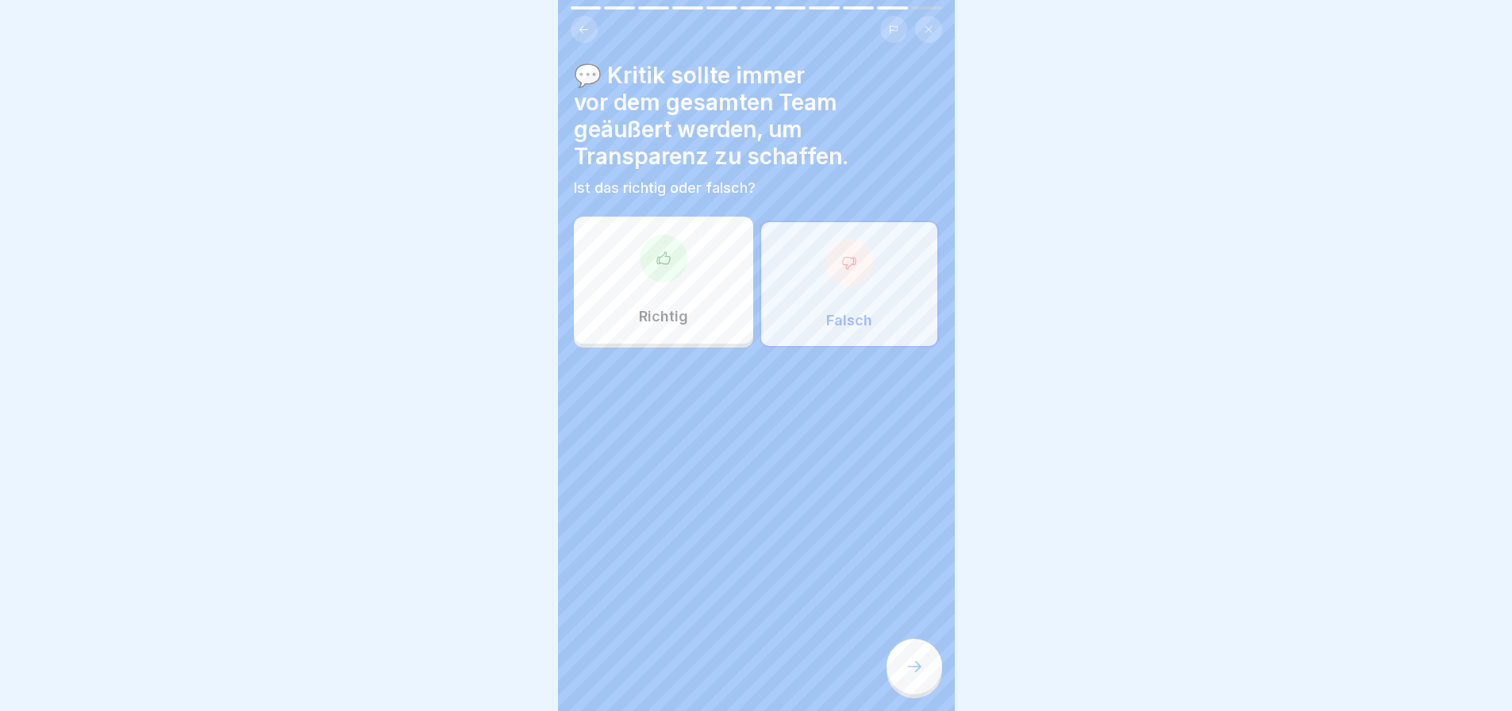
click at [910, 668] on icon at bounding box center [914, 666] width 19 height 19
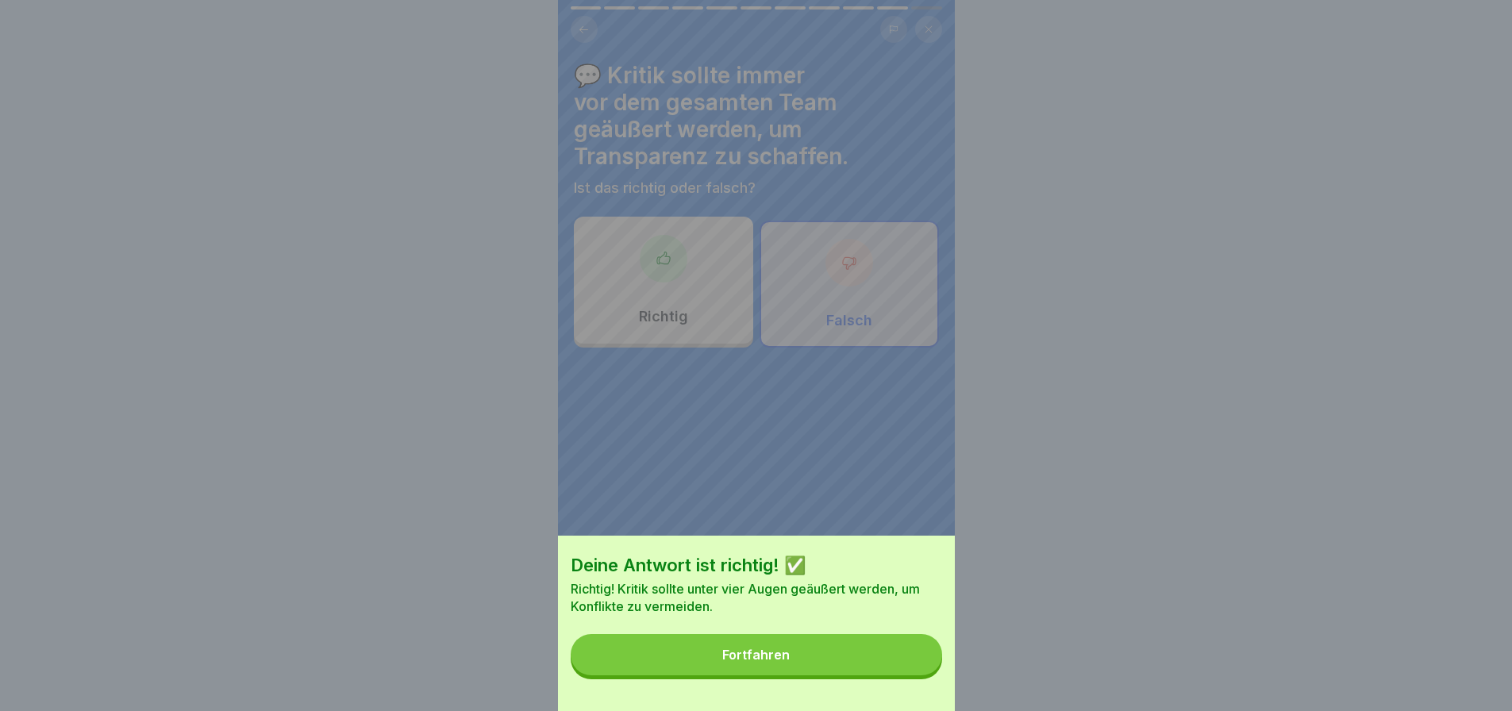
click at [841, 664] on button "Fortfahren" at bounding box center [757, 654] width 372 height 41
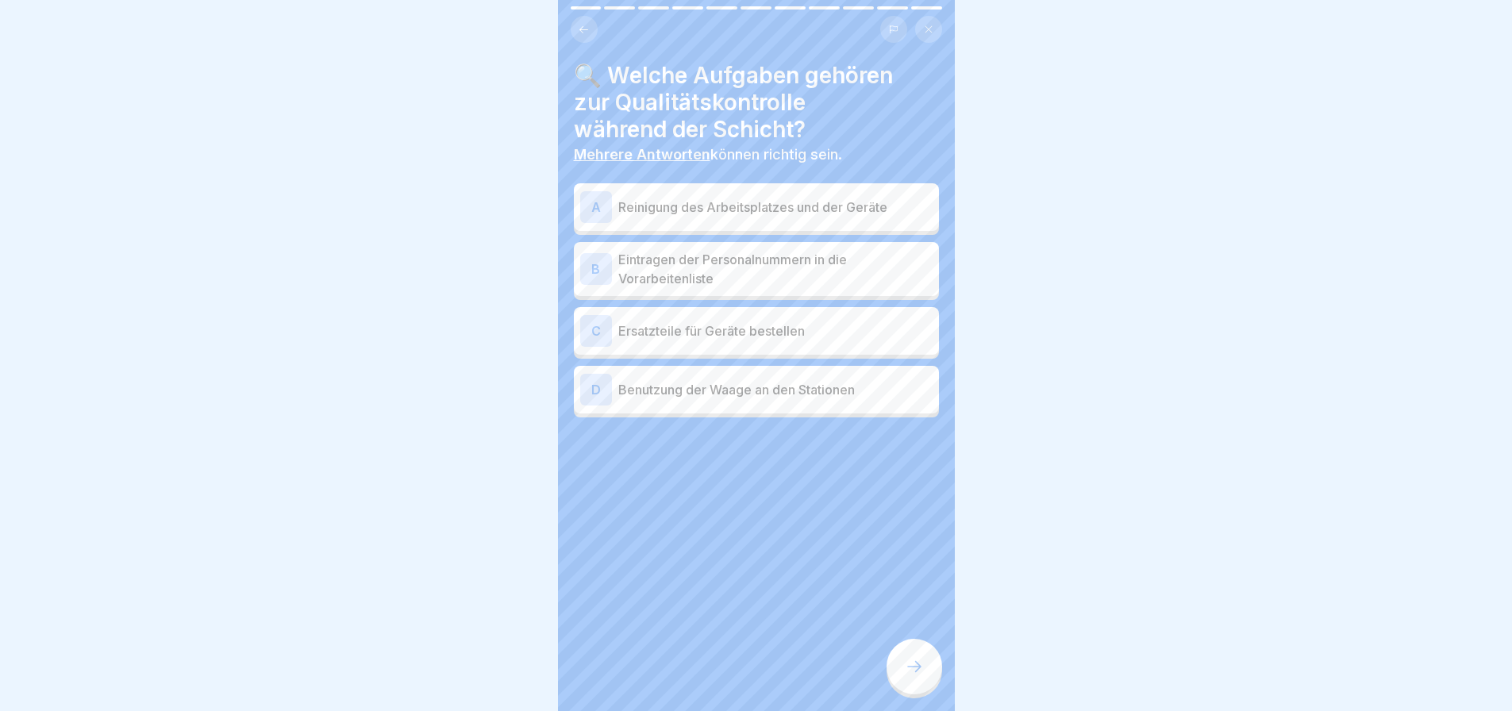
click at [604, 242] on div "B Eintragen der Personalnummern in die Vorarbeitenliste" at bounding box center [756, 269] width 365 height 54
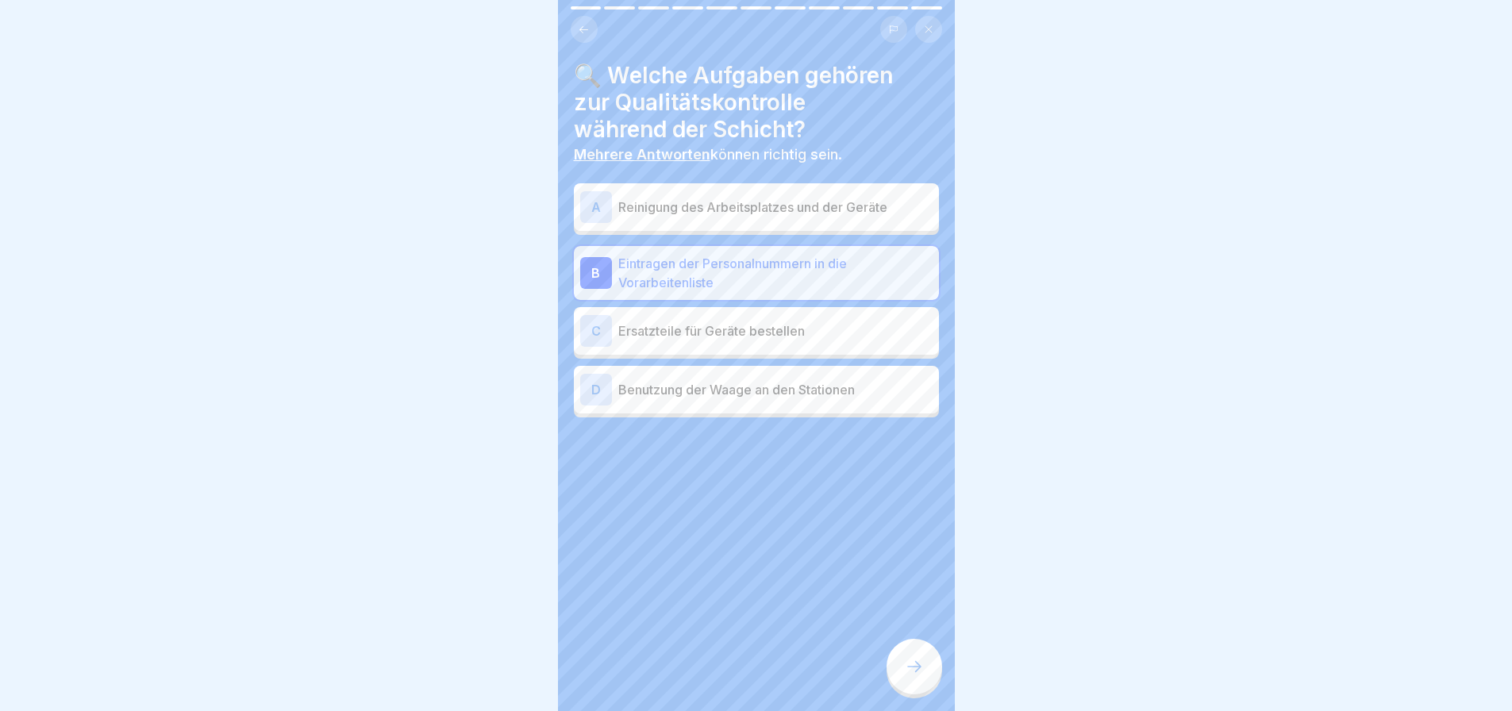
click at [691, 391] on div "D Benutzung der Waage an den Stationen" at bounding box center [756, 390] width 352 height 32
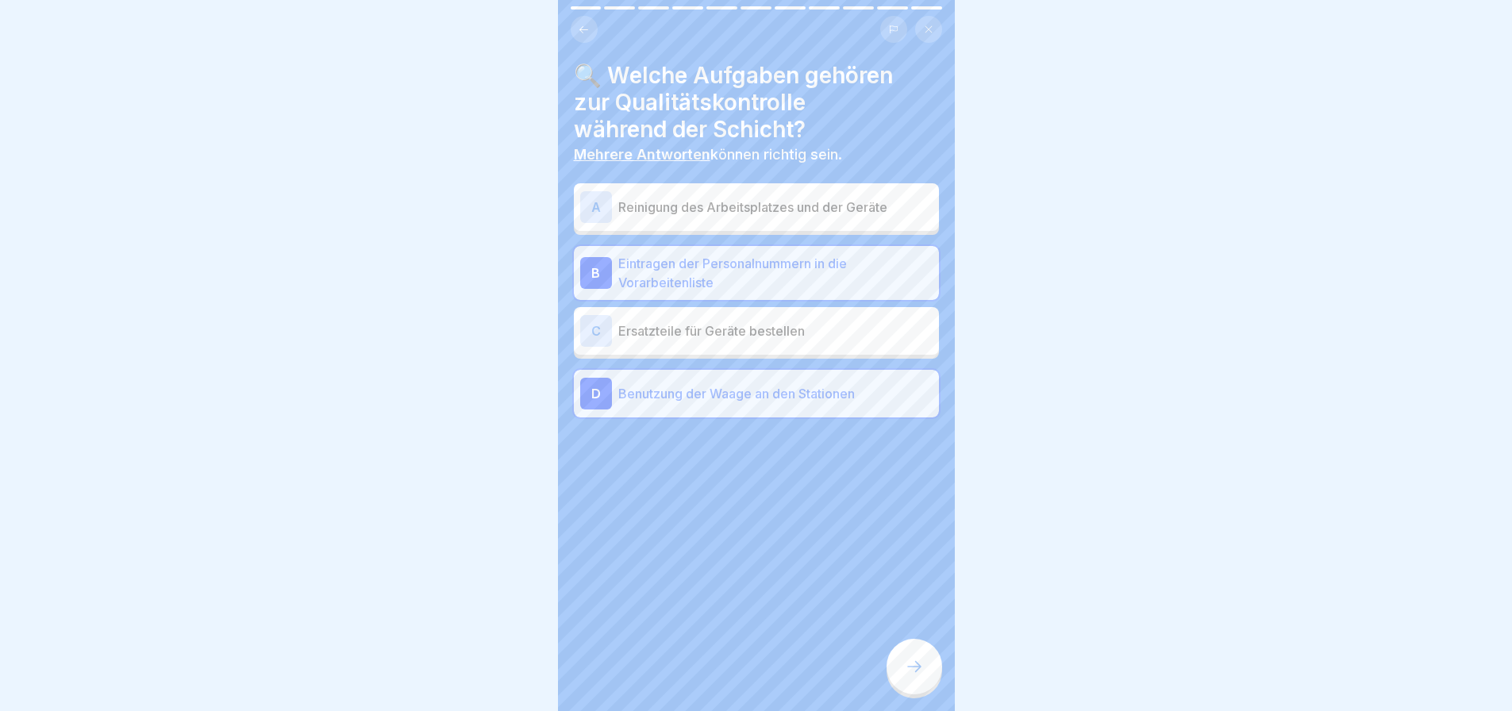
click at [920, 668] on icon at bounding box center [914, 666] width 14 height 11
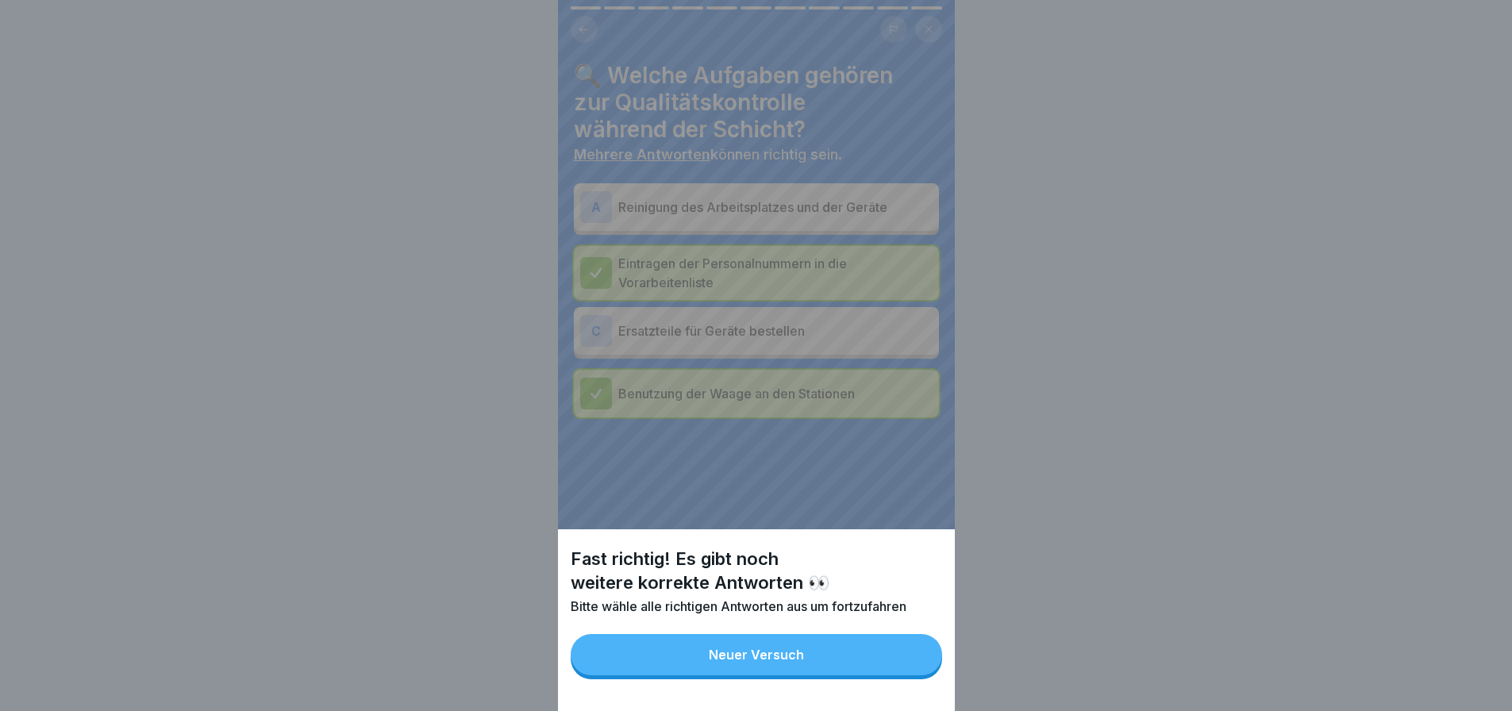
click at [866, 669] on button "Neuer Versuch" at bounding box center [757, 654] width 372 height 41
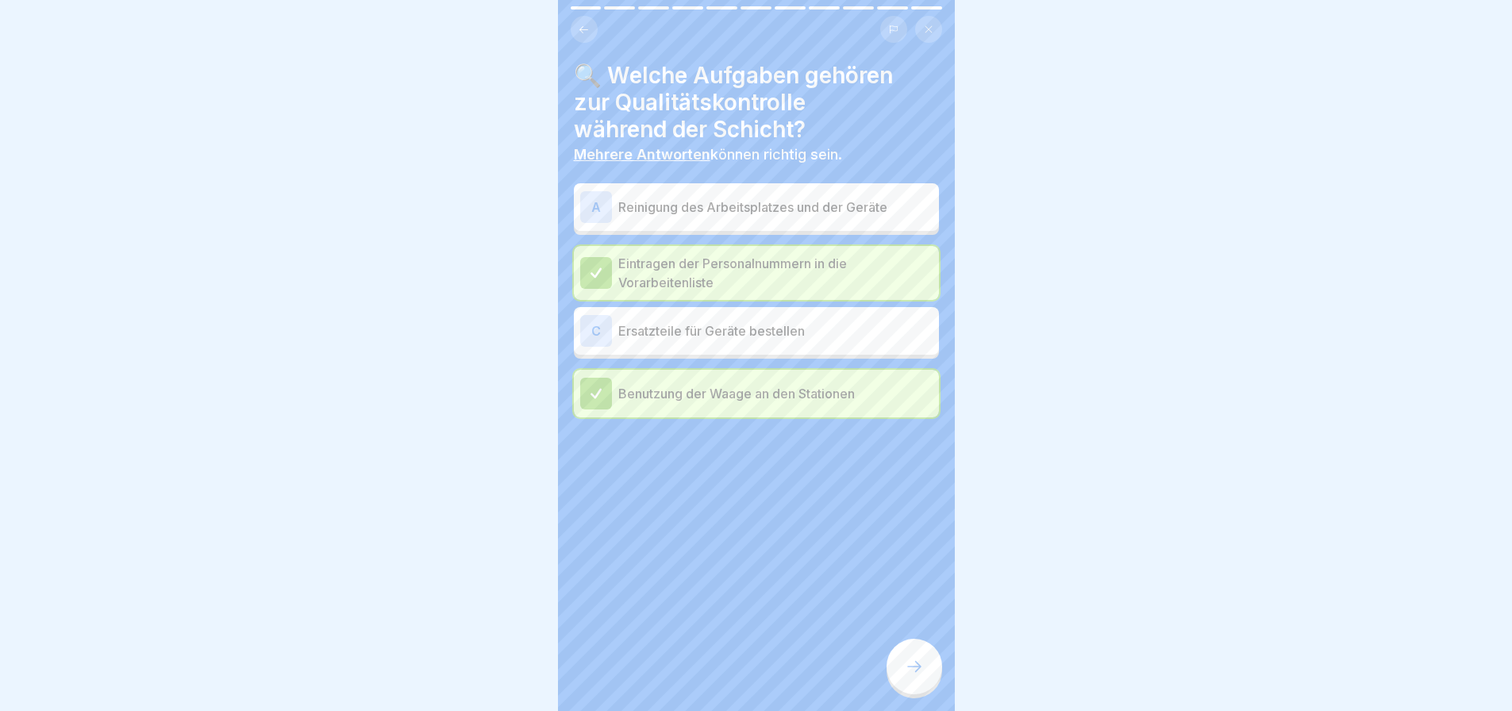
click at [756, 202] on p "Reinigung des Arbeitsplatzes und der Geräte" at bounding box center [775, 207] width 314 height 19
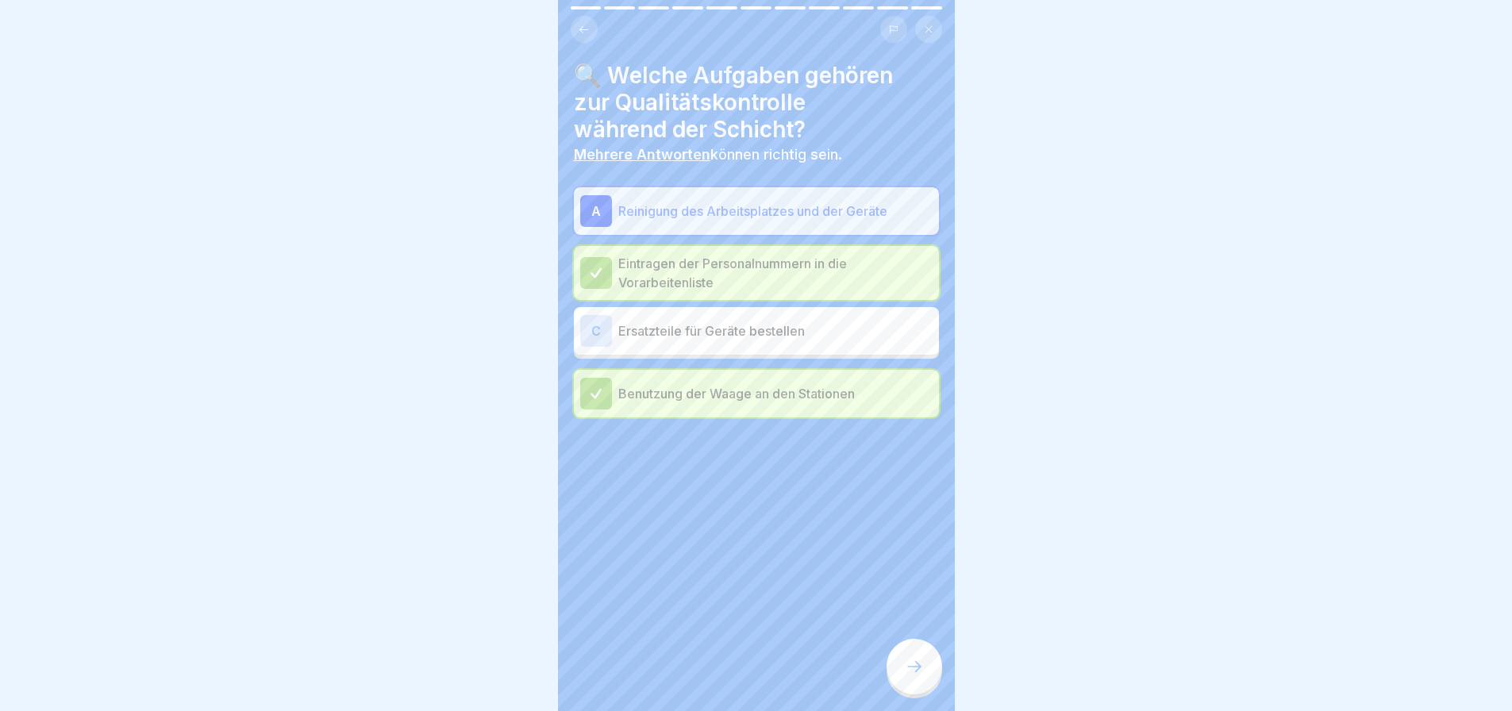
click at [900, 665] on div at bounding box center [915, 667] width 56 height 56
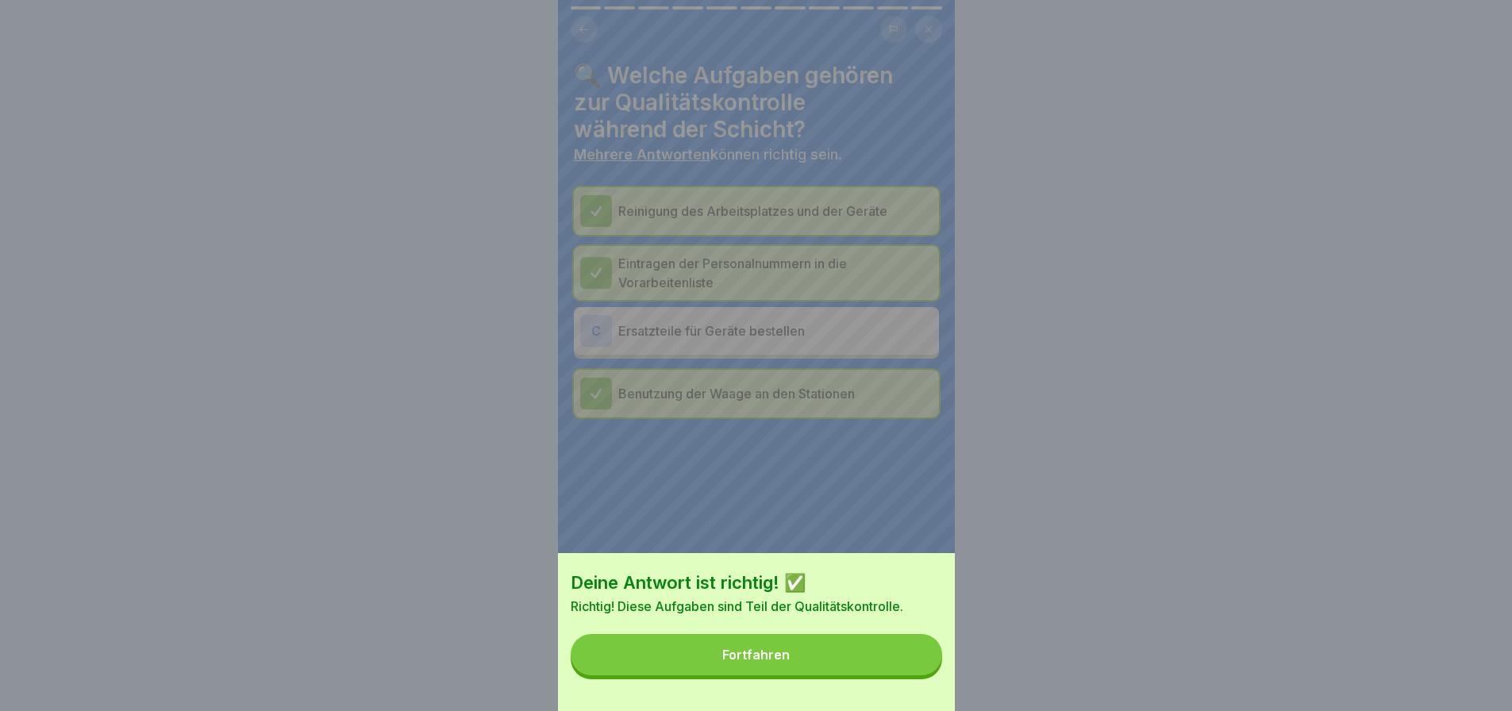
click at [852, 673] on button "Fortfahren" at bounding box center [757, 654] width 372 height 41
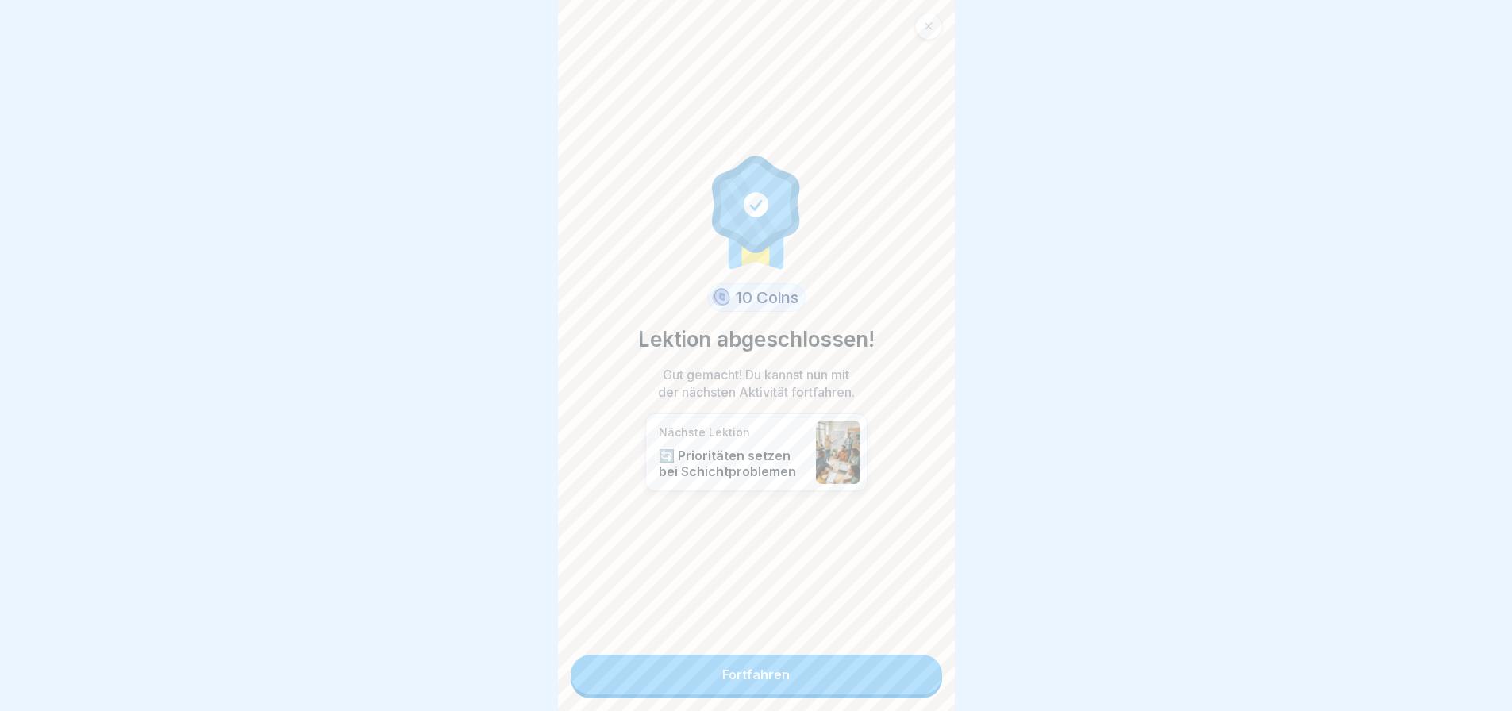
click at [750, 675] on link "Fortfahren" at bounding box center [757, 675] width 372 height 40
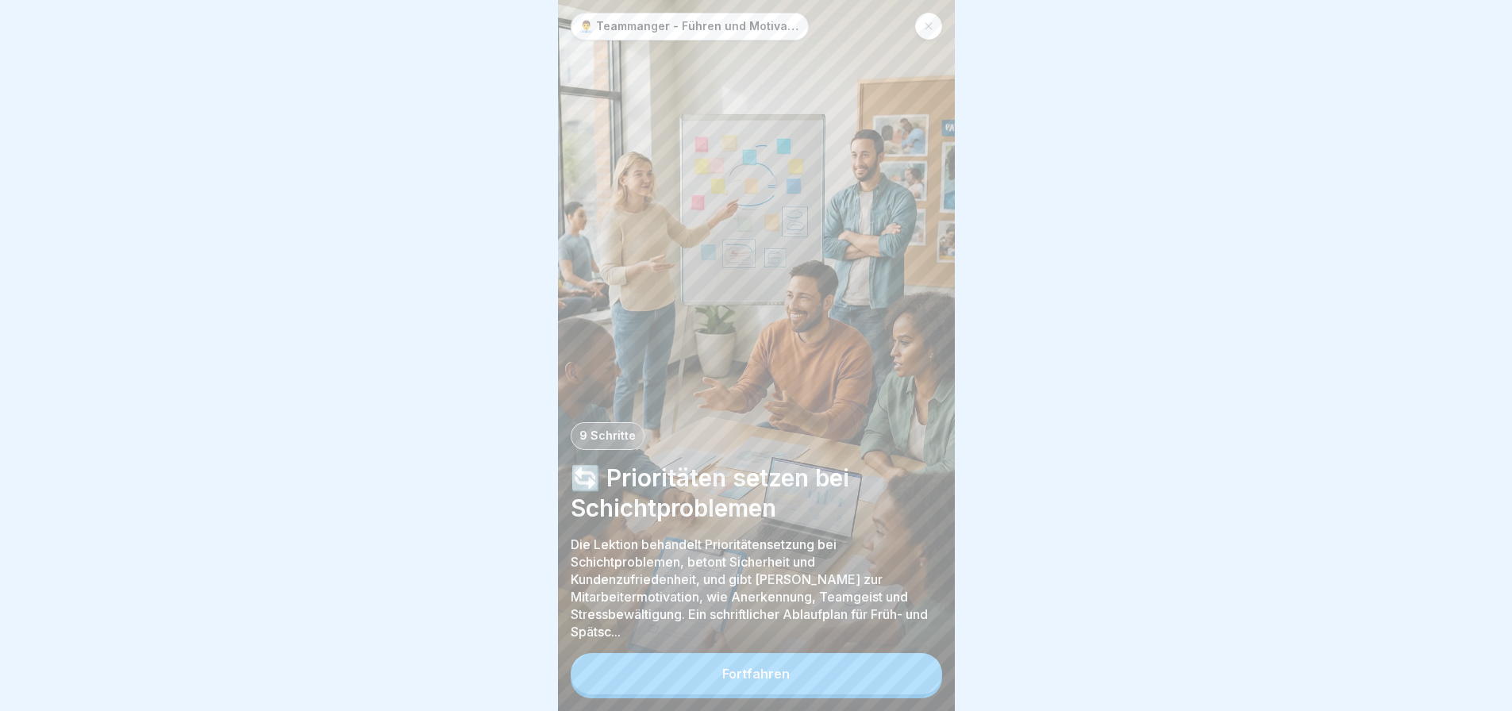
click at [753, 679] on button "Fortfahren" at bounding box center [757, 673] width 372 height 41
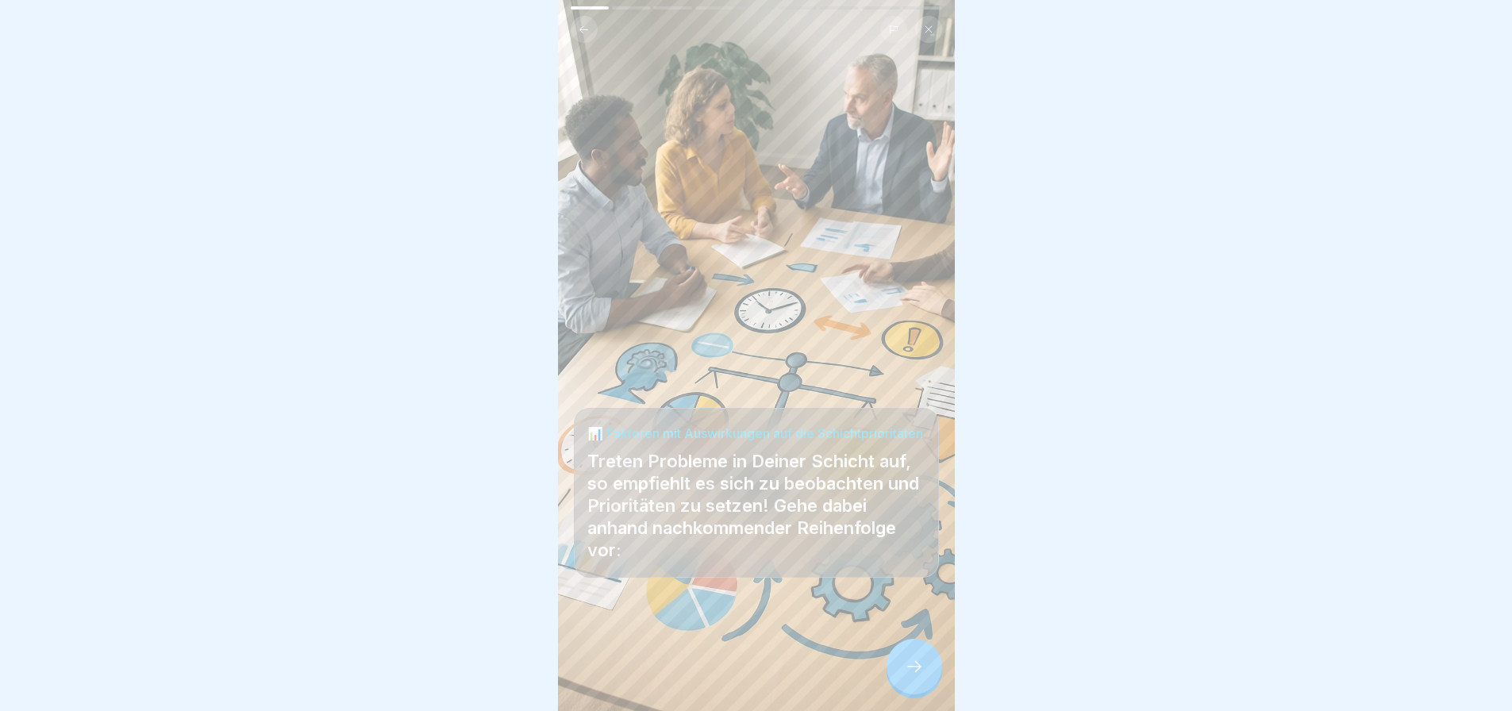
click at [910, 672] on icon at bounding box center [914, 666] width 19 height 19
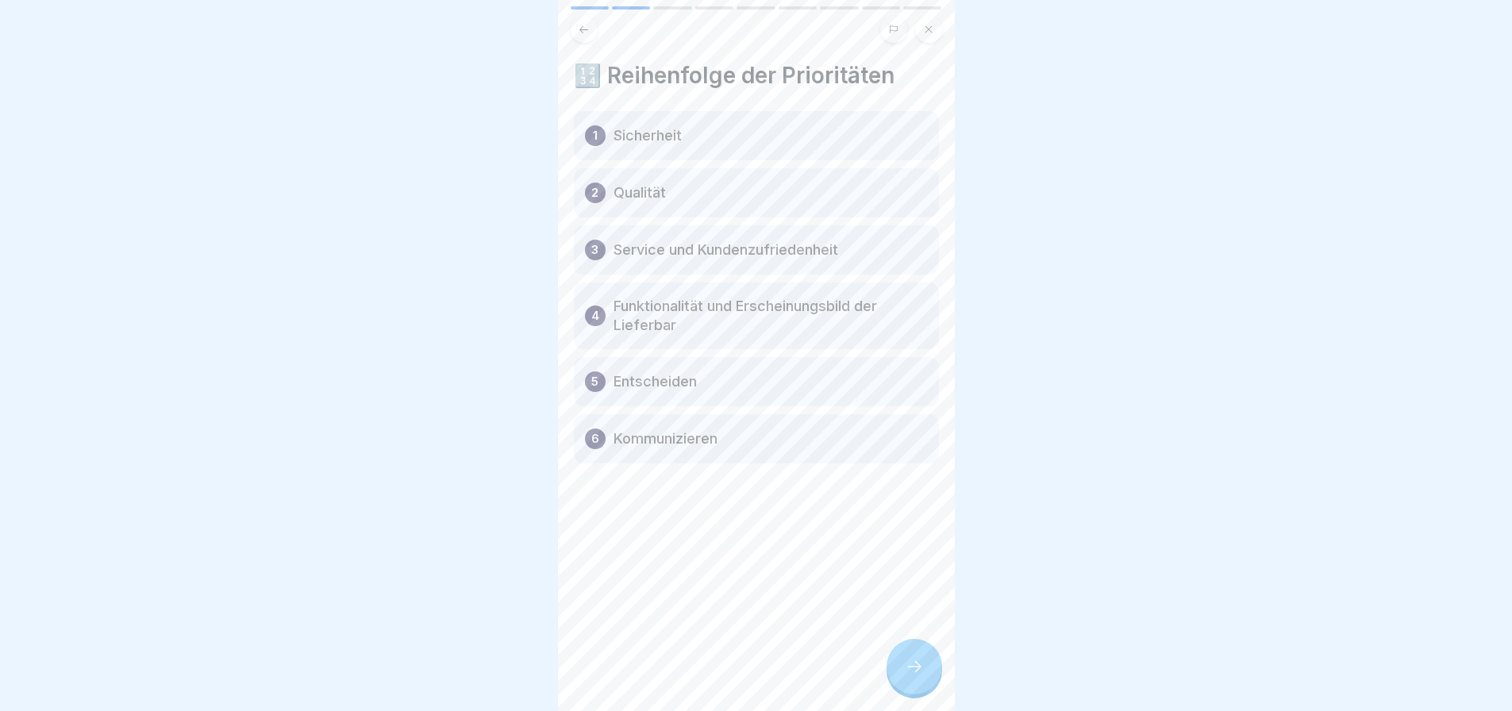
click at [910, 672] on icon at bounding box center [914, 666] width 19 height 19
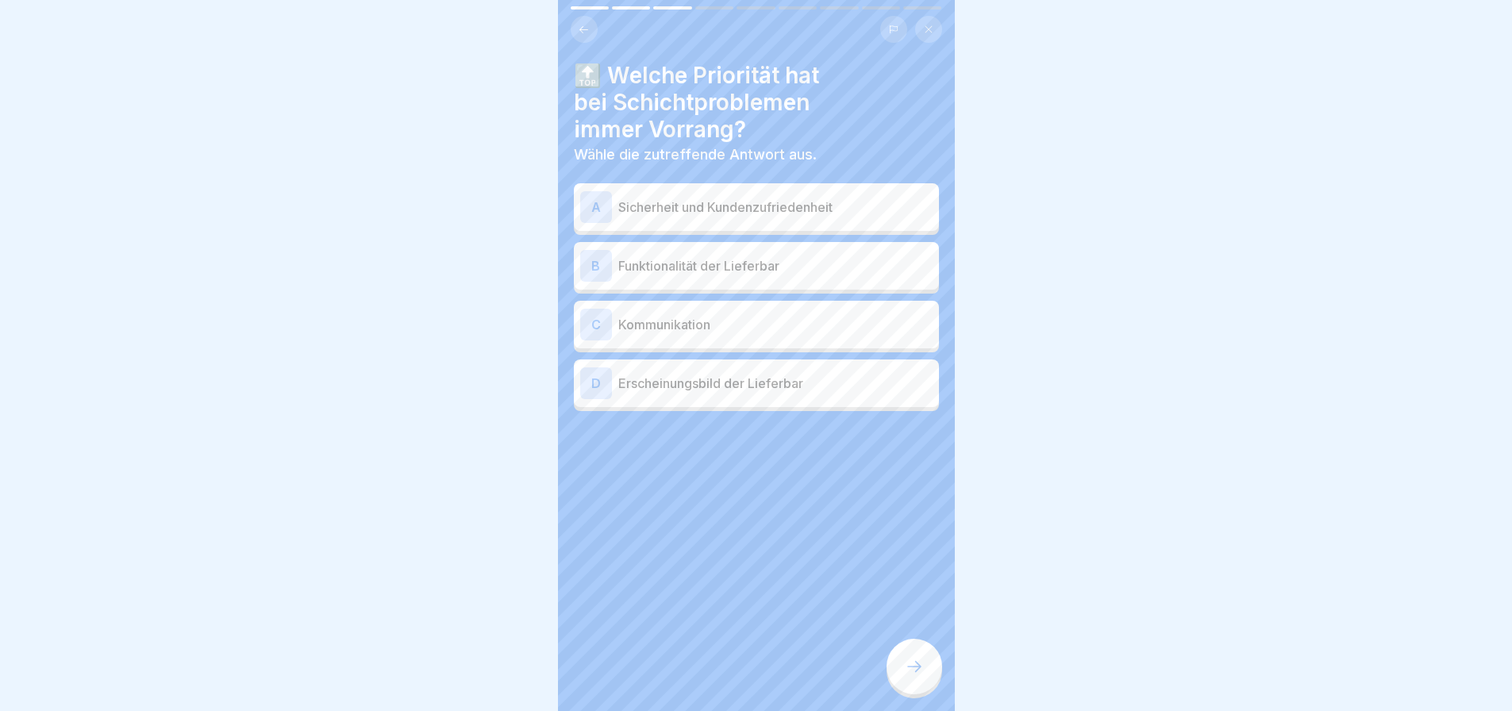
click at [910, 672] on icon at bounding box center [914, 666] width 19 height 19
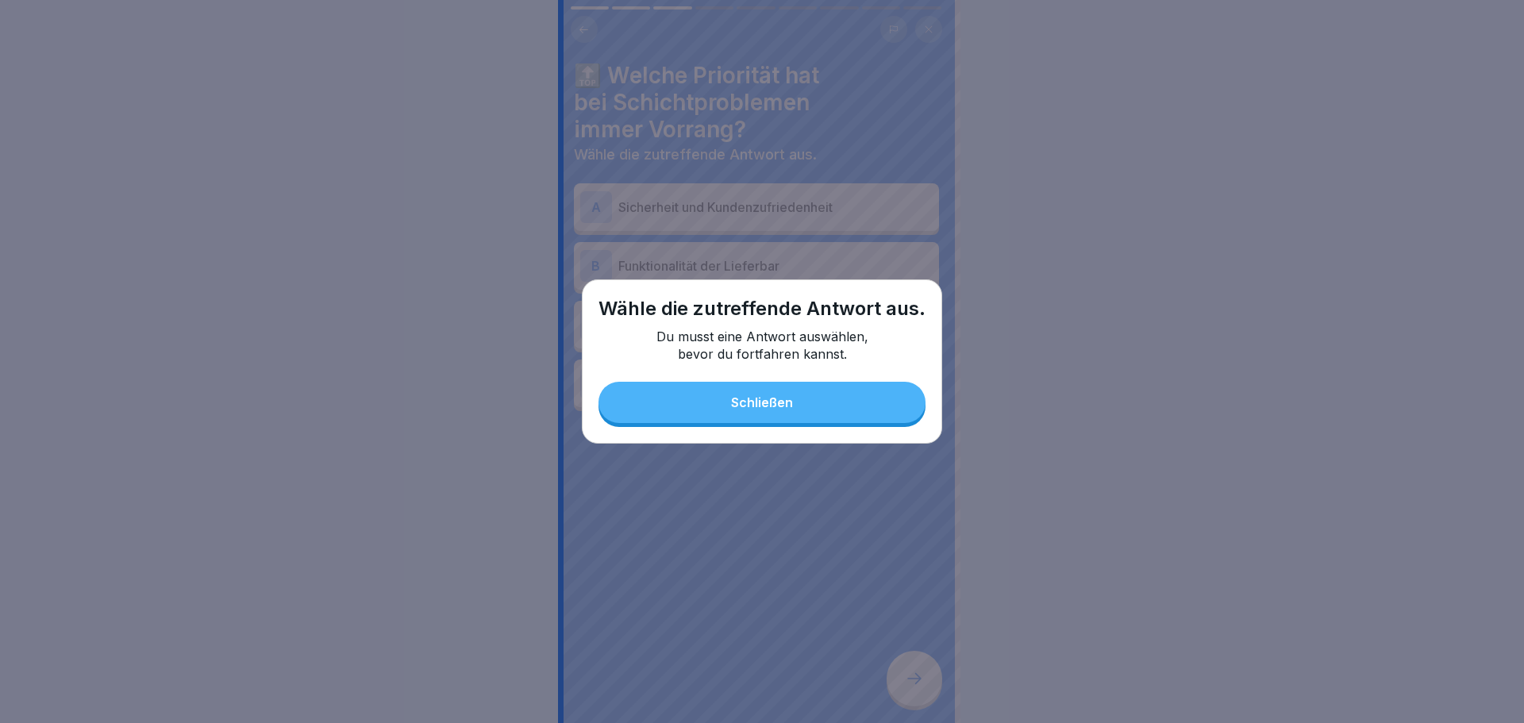
click at [761, 406] on div "Schließen" at bounding box center [762, 402] width 62 height 14
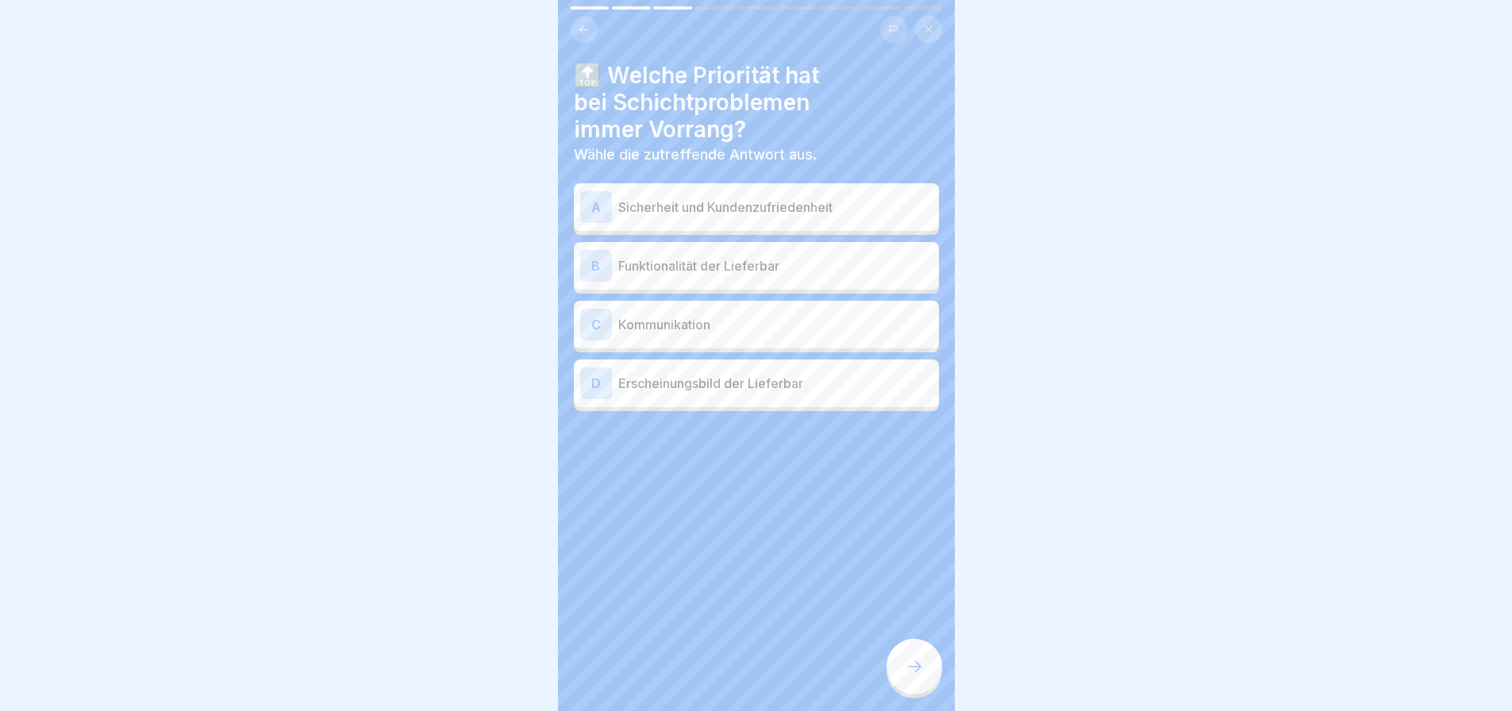
click at [678, 206] on p "Sicherheit und Kundenzufriedenheit" at bounding box center [775, 207] width 314 height 19
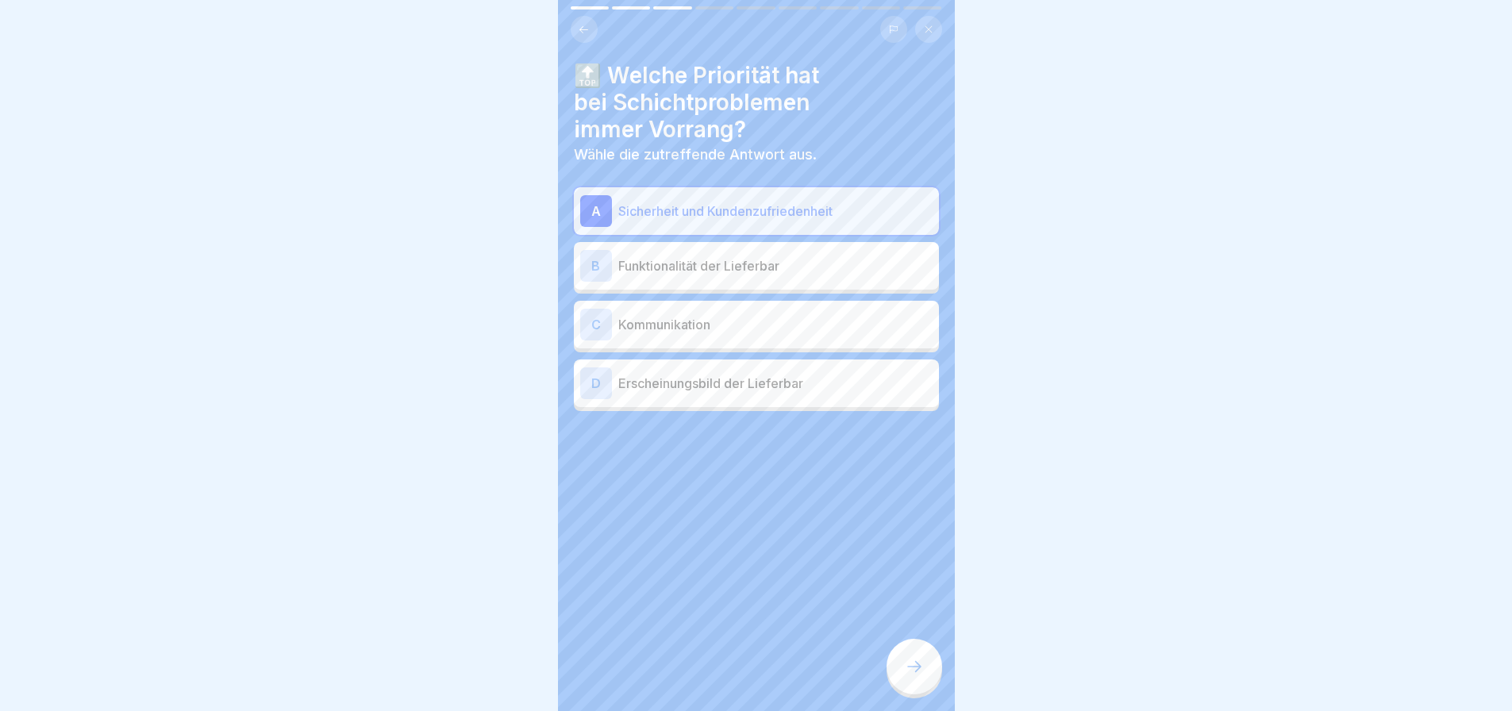
click at [922, 676] on icon at bounding box center [914, 666] width 19 height 19
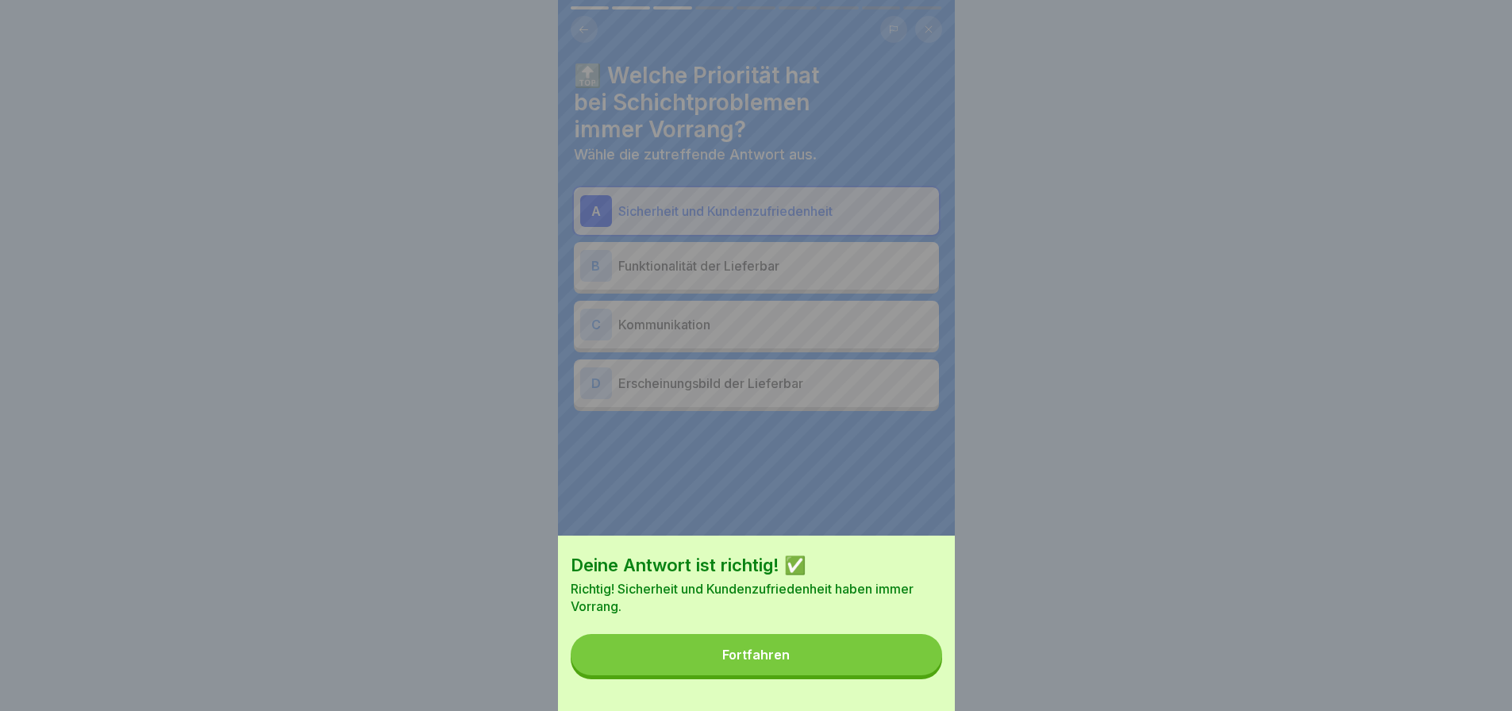
click at [849, 666] on button "Fortfahren" at bounding box center [757, 654] width 372 height 41
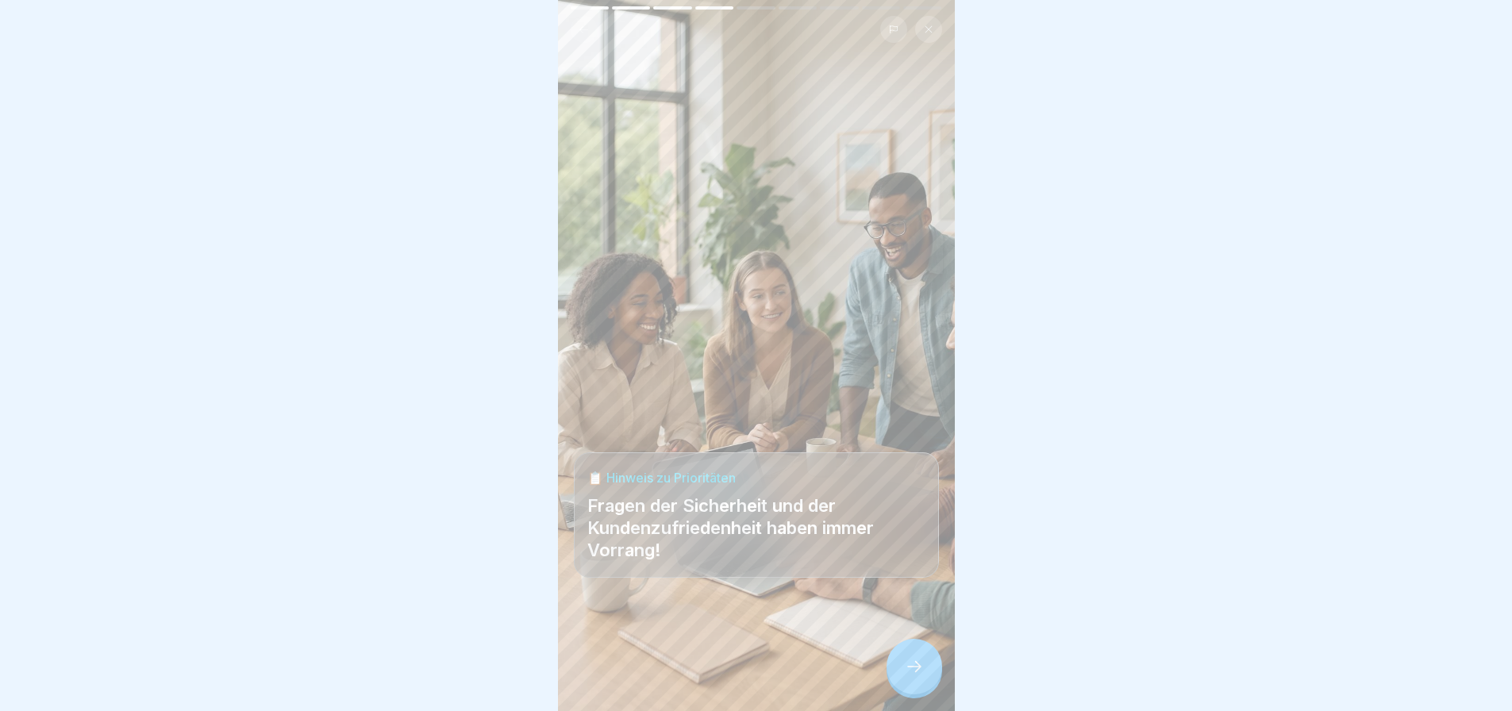
click at [876, 672] on div at bounding box center [756, 663] width 365 height 95
click at [890, 689] on div at bounding box center [915, 667] width 56 height 56
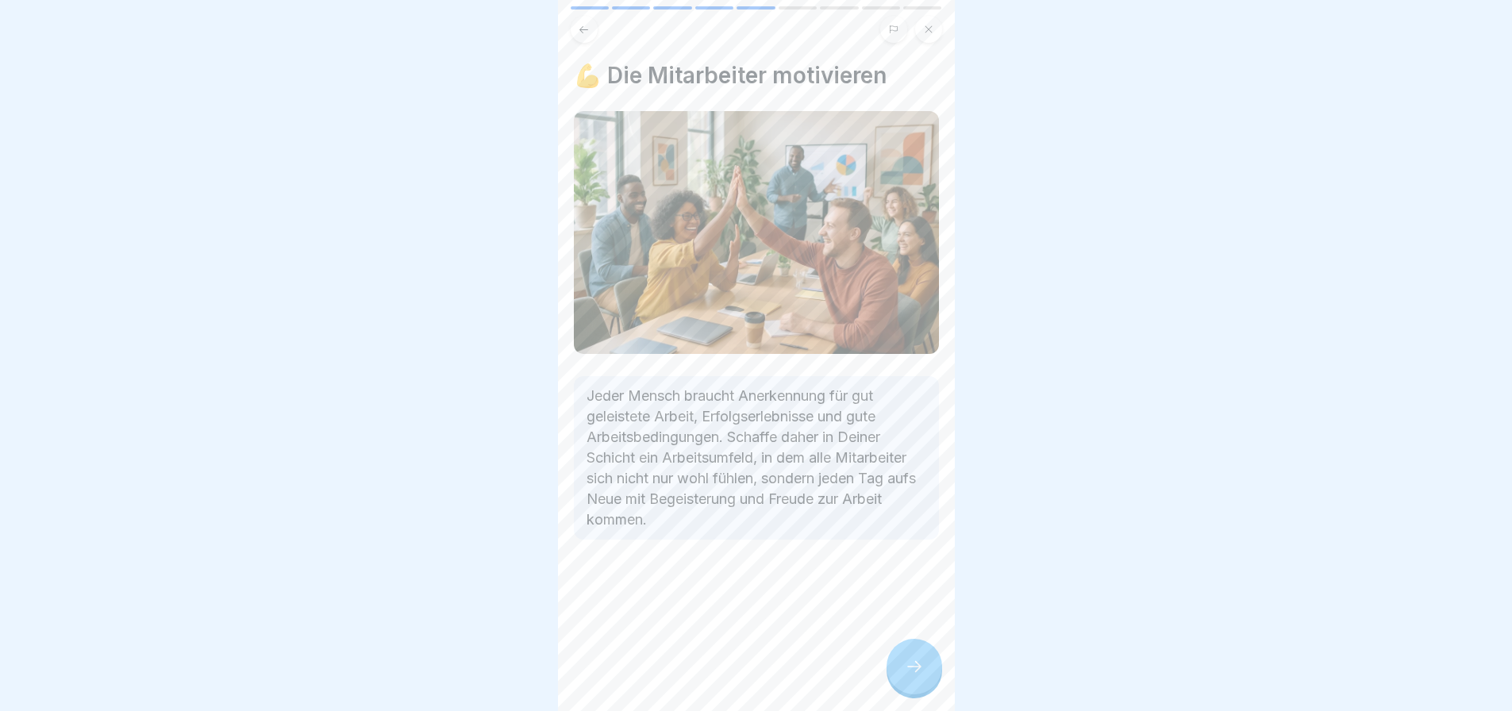
click at [918, 676] on icon at bounding box center [914, 666] width 19 height 19
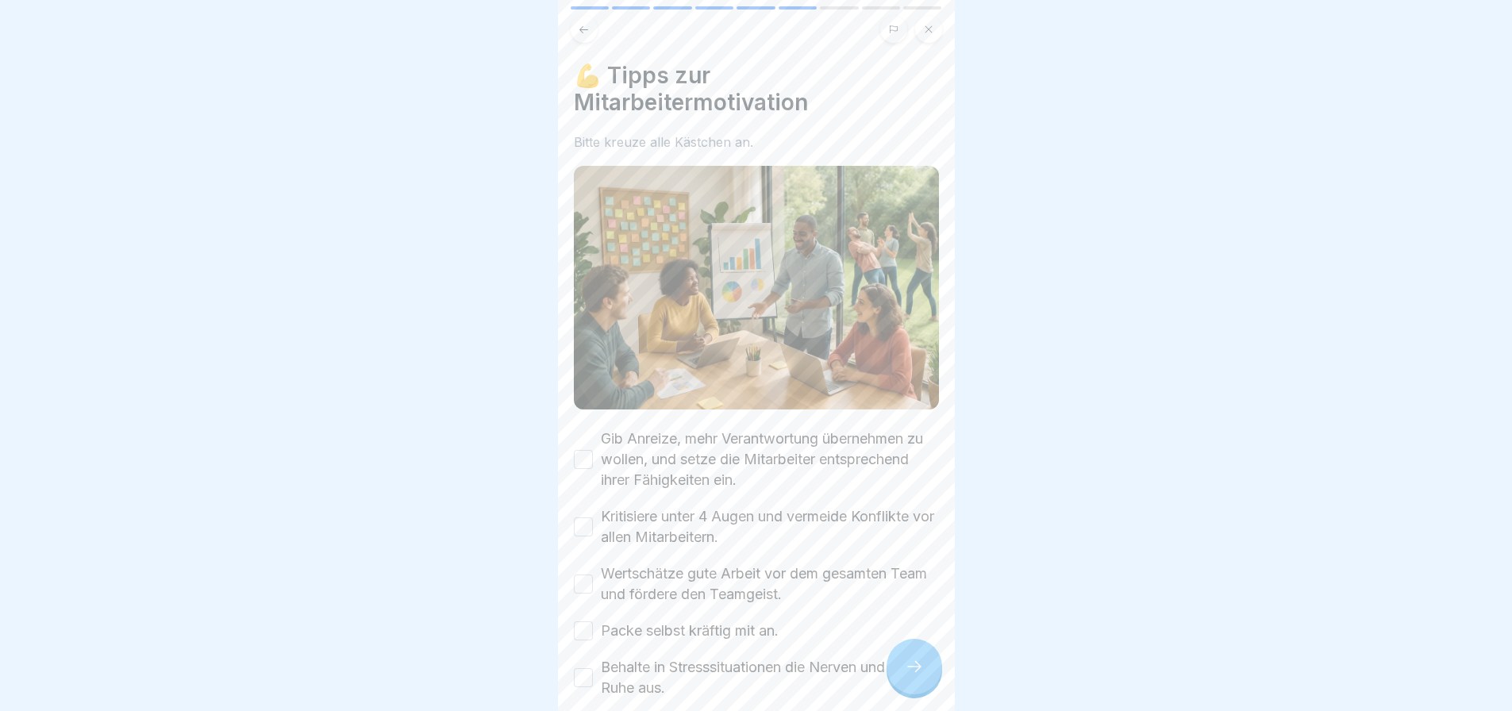
click at [585, 450] on button "Gib Anreize, mehr Verantwortung übernehmen zu wollen, und setze die Mitarbeiter…" at bounding box center [583, 459] width 19 height 19
drag, startPoint x: 591, startPoint y: 510, endPoint x: 595, endPoint y: 549, distance: 39.2
click at [591, 518] on button "Kritisiere unter 4 Augen und vermeide Konflikte vor allen Mitarbeitern." at bounding box center [583, 527] width 19 height 19
click at [591, 587] on div "Wertschätze gute Arbeit vor dem gesamten Team und fördere den Teamgeist." at bounding box center [756, 584] width 365 height 41
click at [580, 634] on div "Gib Anreize, mehr Verantwortung übernehmen zu wollen, und setze die Mitarbeiter…" at bounding box center [756, 592] width 365 height 327
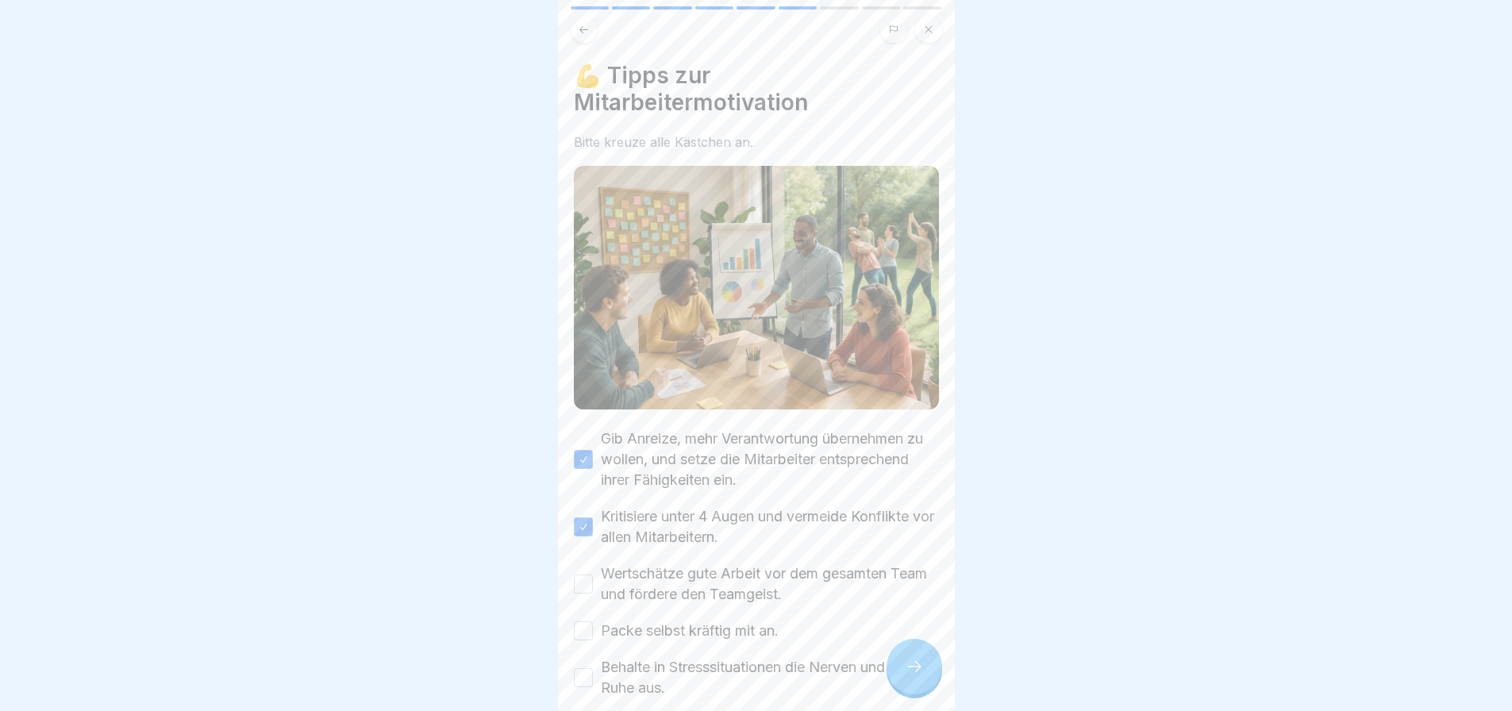
click at [580, 668] on button "Behalte in Stresssituationen die Nerven und strahle Ruhe aus." at bounding box center [583, 677] width 19 height 19
click at [581, 622] on button "Packe selbst kräftig mit an." at bounding box center [583, 631] width 19 height 19
click at [586, 579] on button "Wertschätze gute Arbeit vor dem gesamten Team und fördere den Teamgeist." at bounding box center [583, 584] width 19 height 19
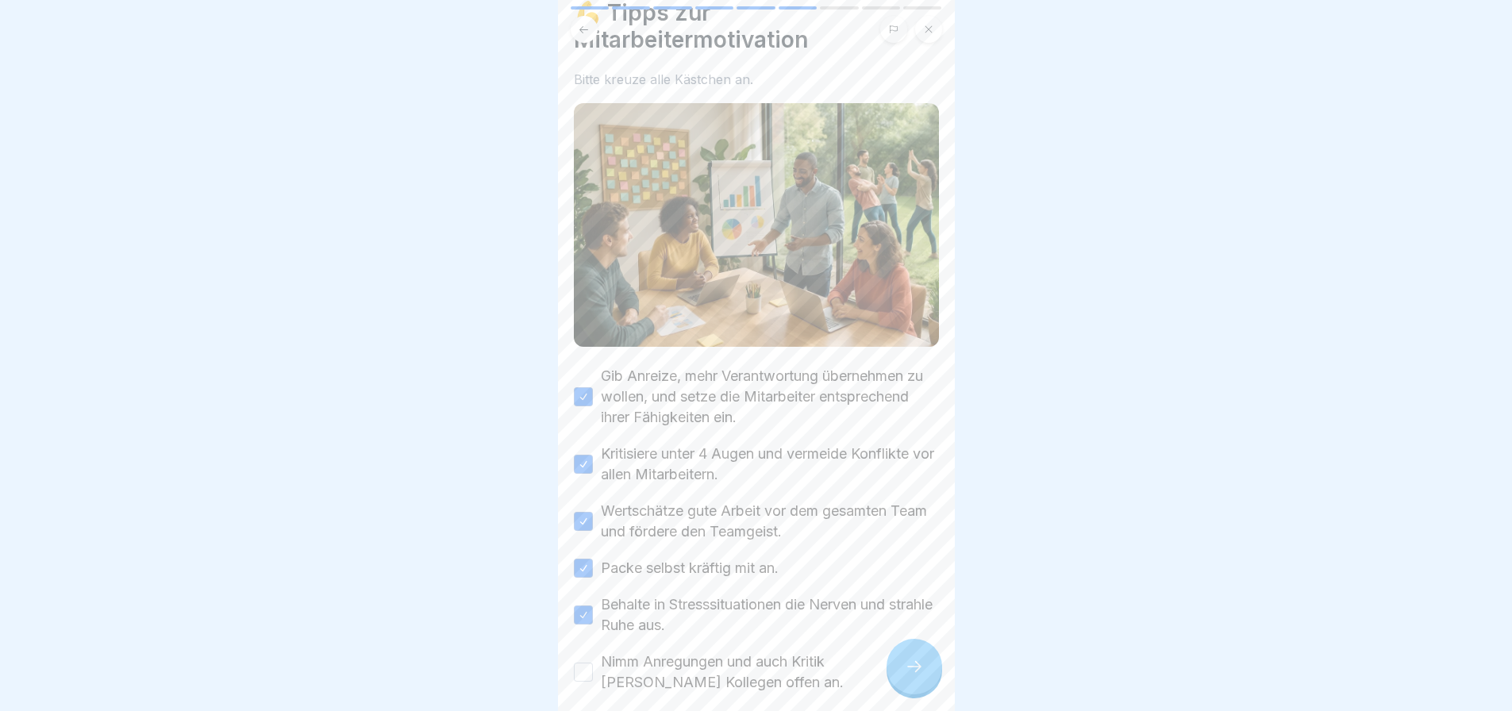
scroll to position [132, 0]
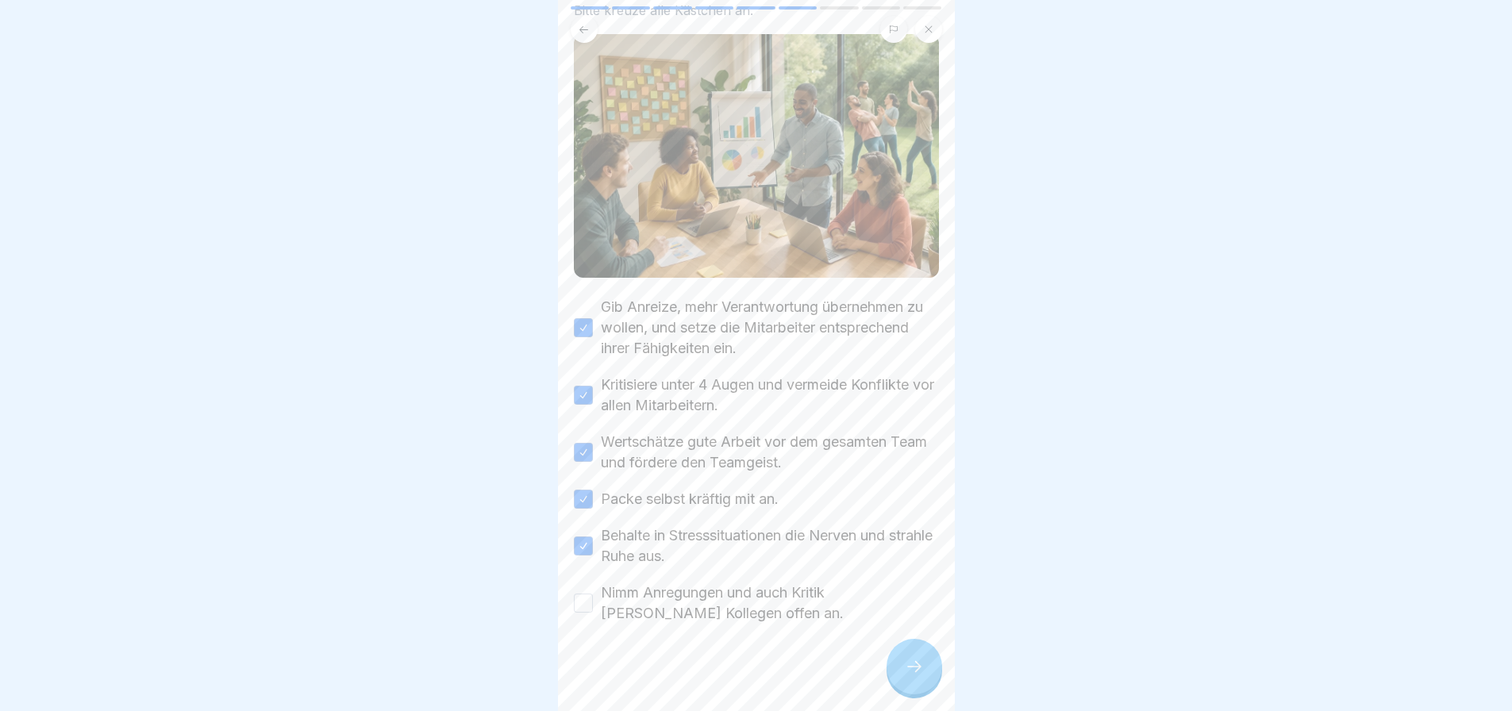
click at [591, 599] on button "Nimm Anregungen und auch Kritik [PERSON_NAME] Kollegen offen an." at bounding box center [583, 603] width 19 height 19
click at [922, 676] on icon at bounding box center [914, 666] width 19 height 19
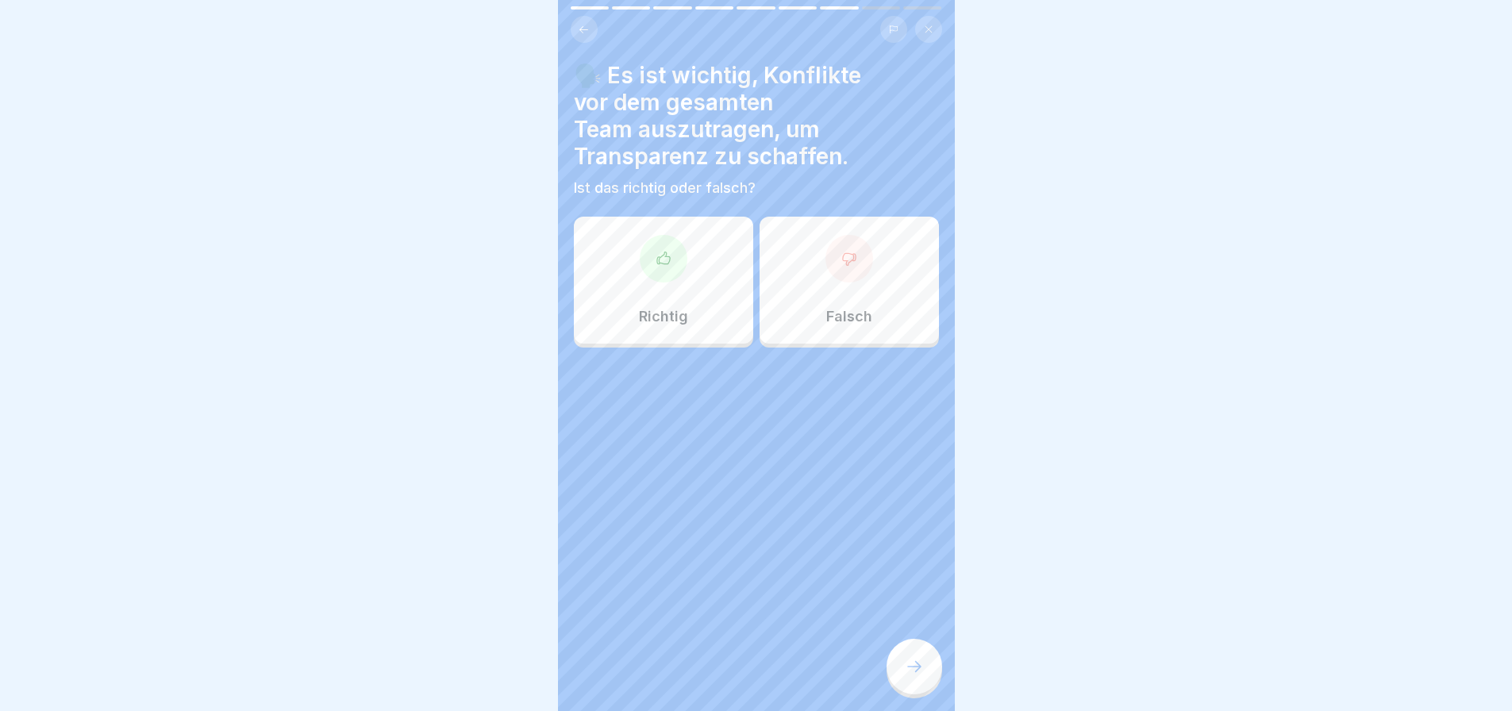
click at [841, 283] on div "Falsch" at bounding box center [849, 280] width 179 height 127
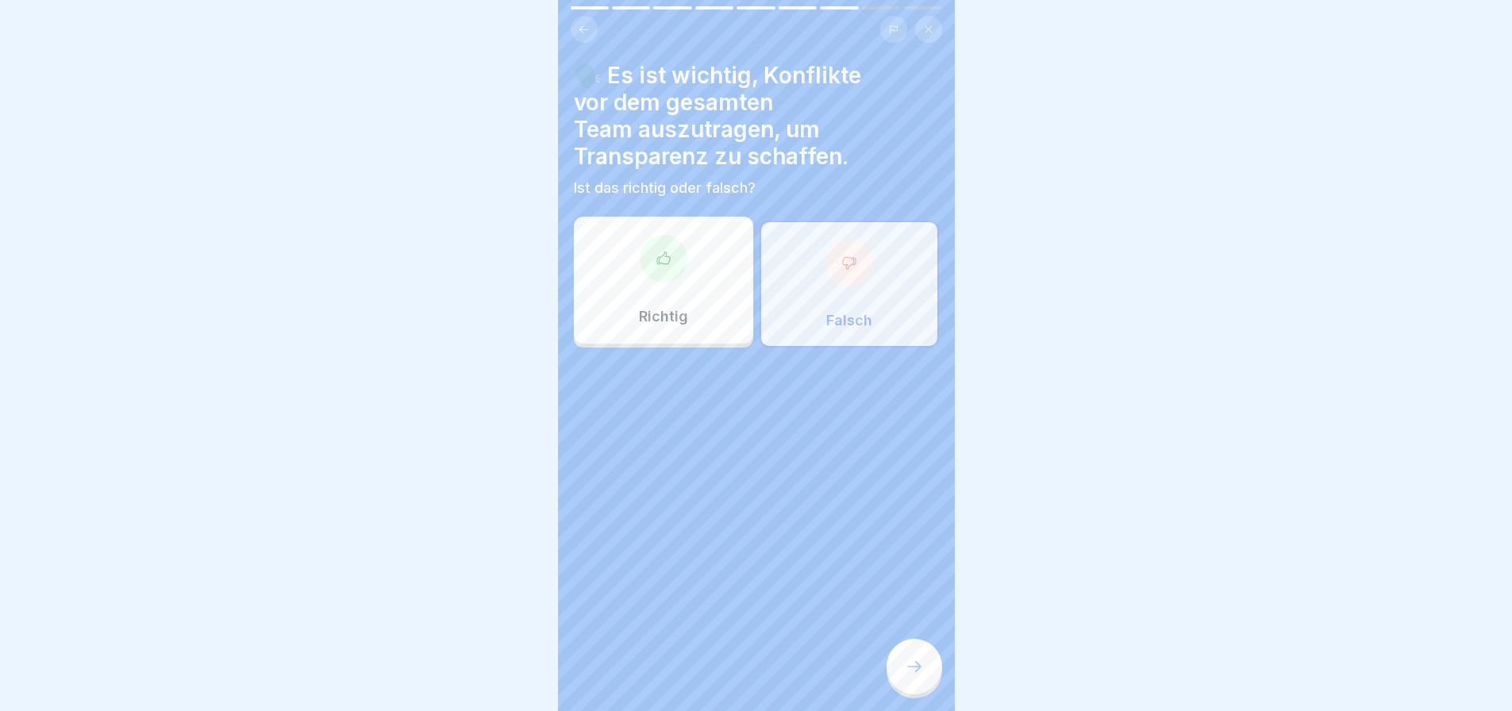
click at [921, 676] on icon at bounding box center [914, 666] width 19 height 19
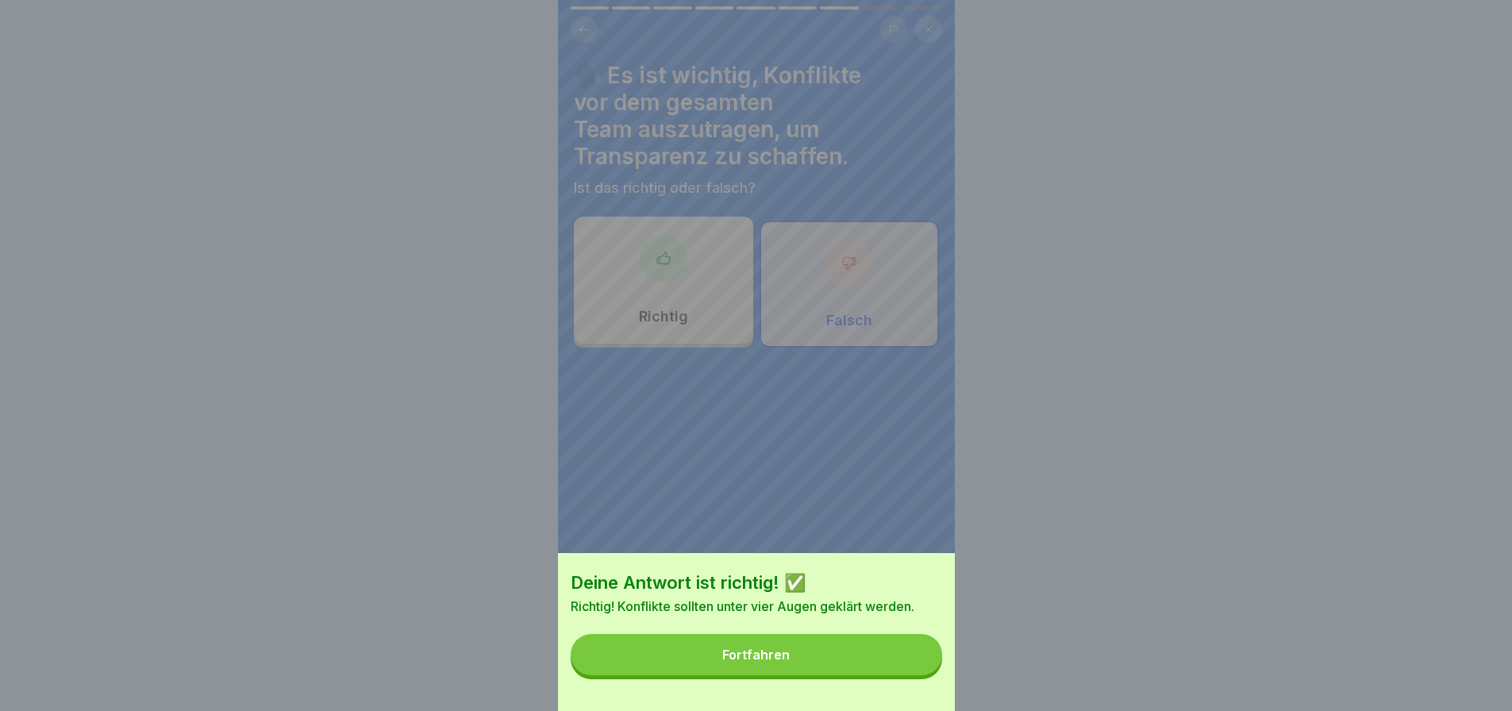
click at [848, 668] on button "Fortfahren" at bounding box center [757, 654] width 372 height 41
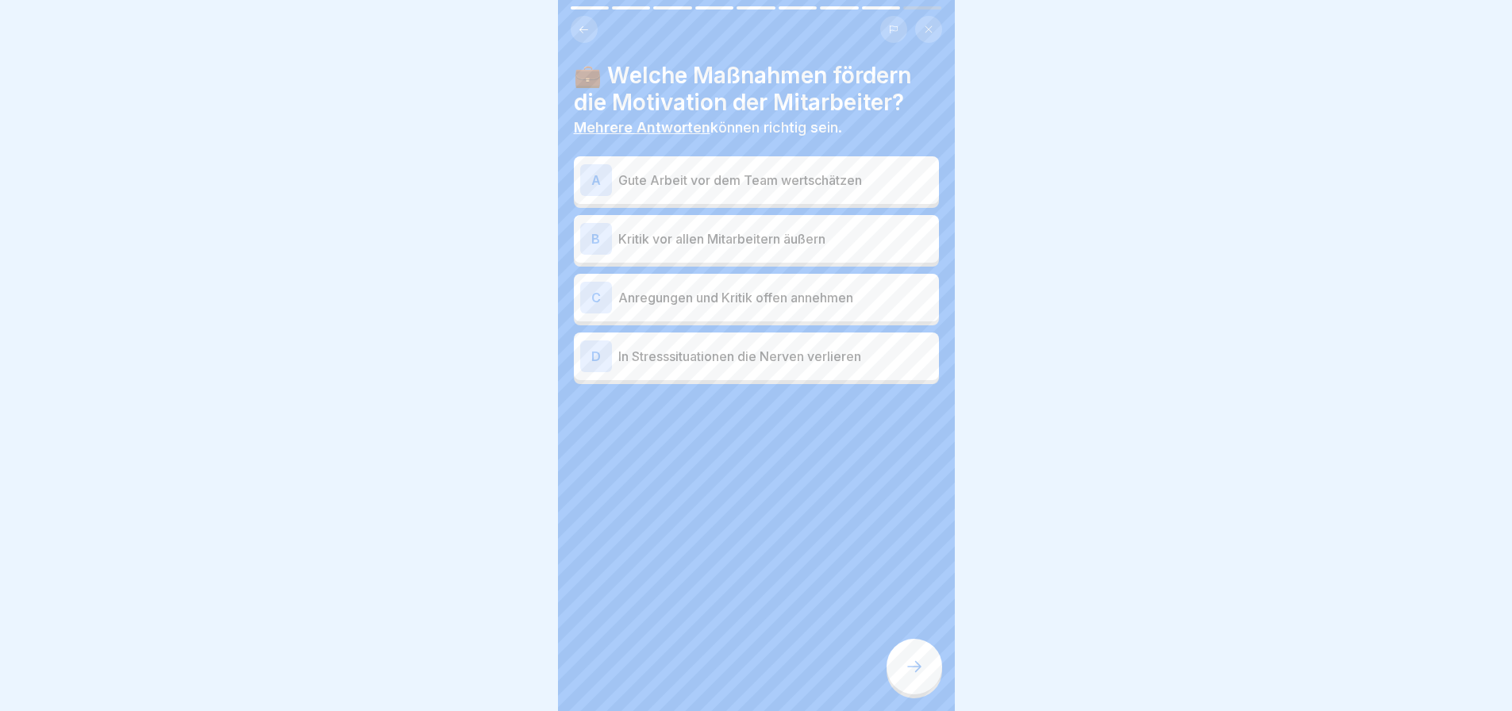
click at [722, 182] on p "Gute Arbeit vor dem Team wertschätzen" at bounding box center [775, 180] width 314 height 19
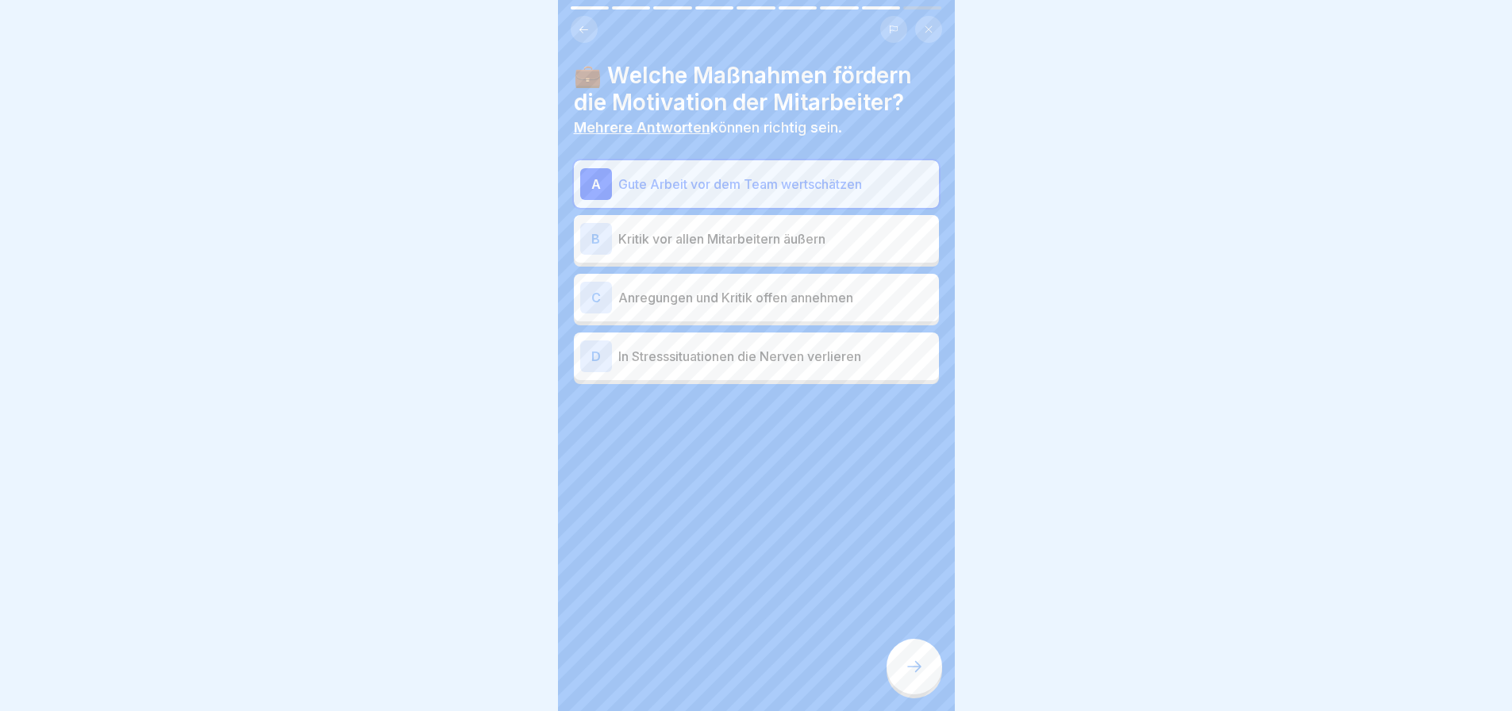
click at [718, 302] on p "Anregungen und Kritik offen annehmen" at bounding box center [775, 297] width 314 height 19
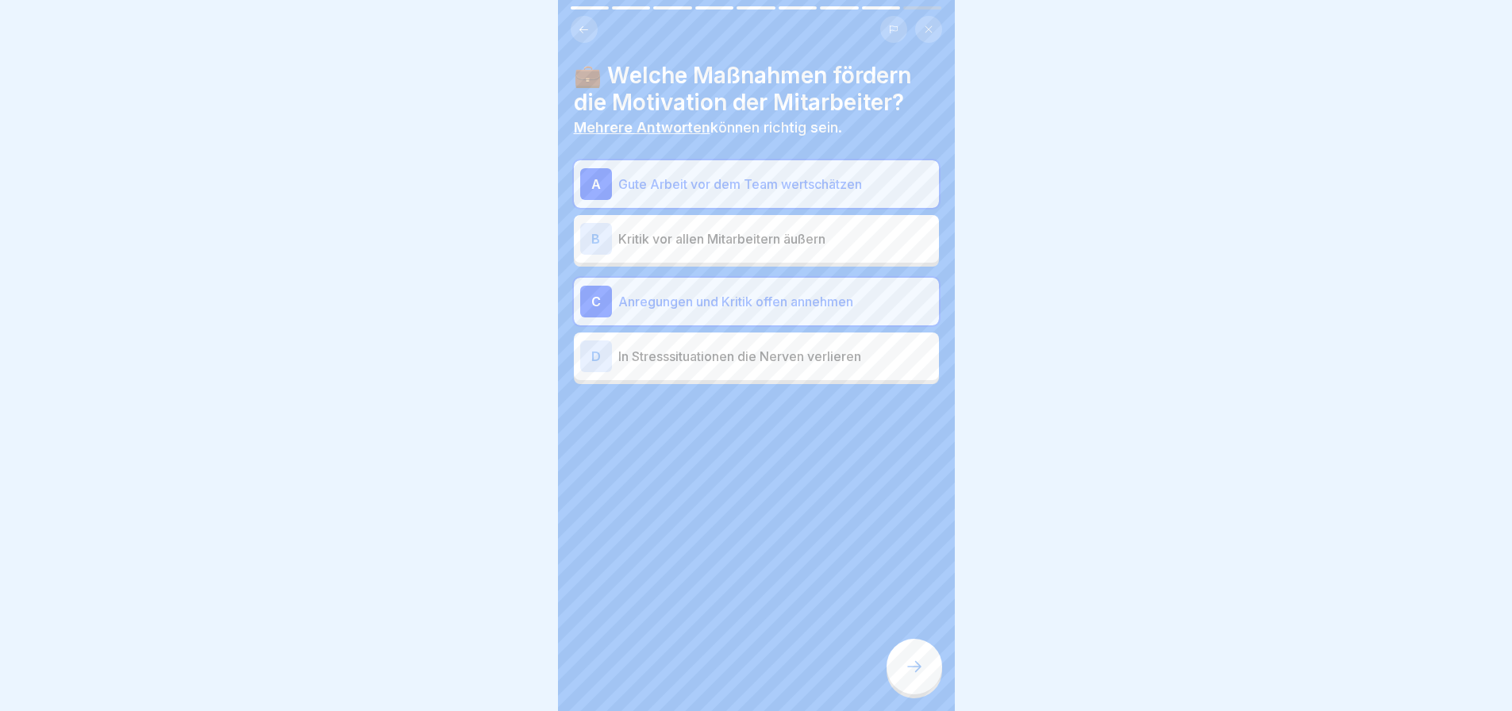
click at [914, 676] on icon at bounding box center [914, 666] width 19 height 19
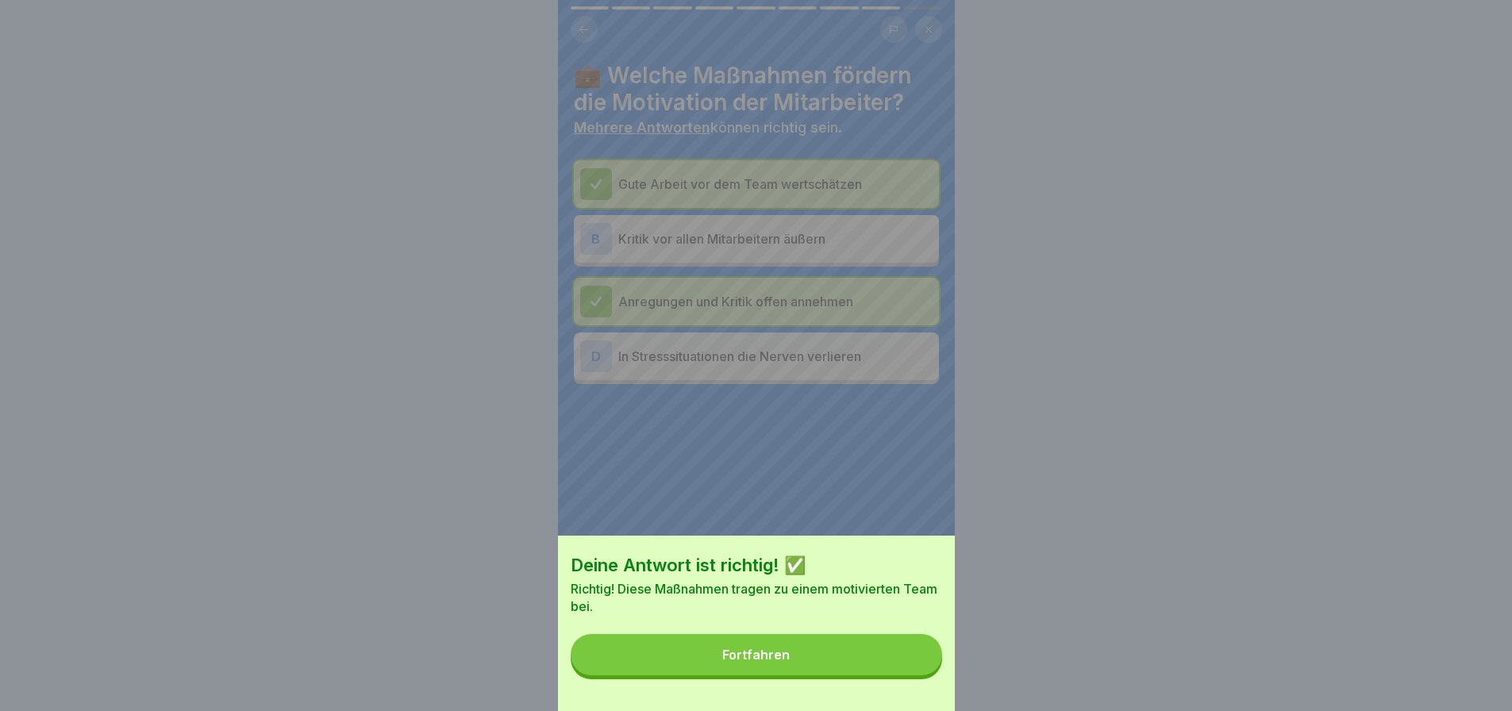
click at [780, 662] on div "Fortfahren" at bounding box center [755, 655] width 67 height 14
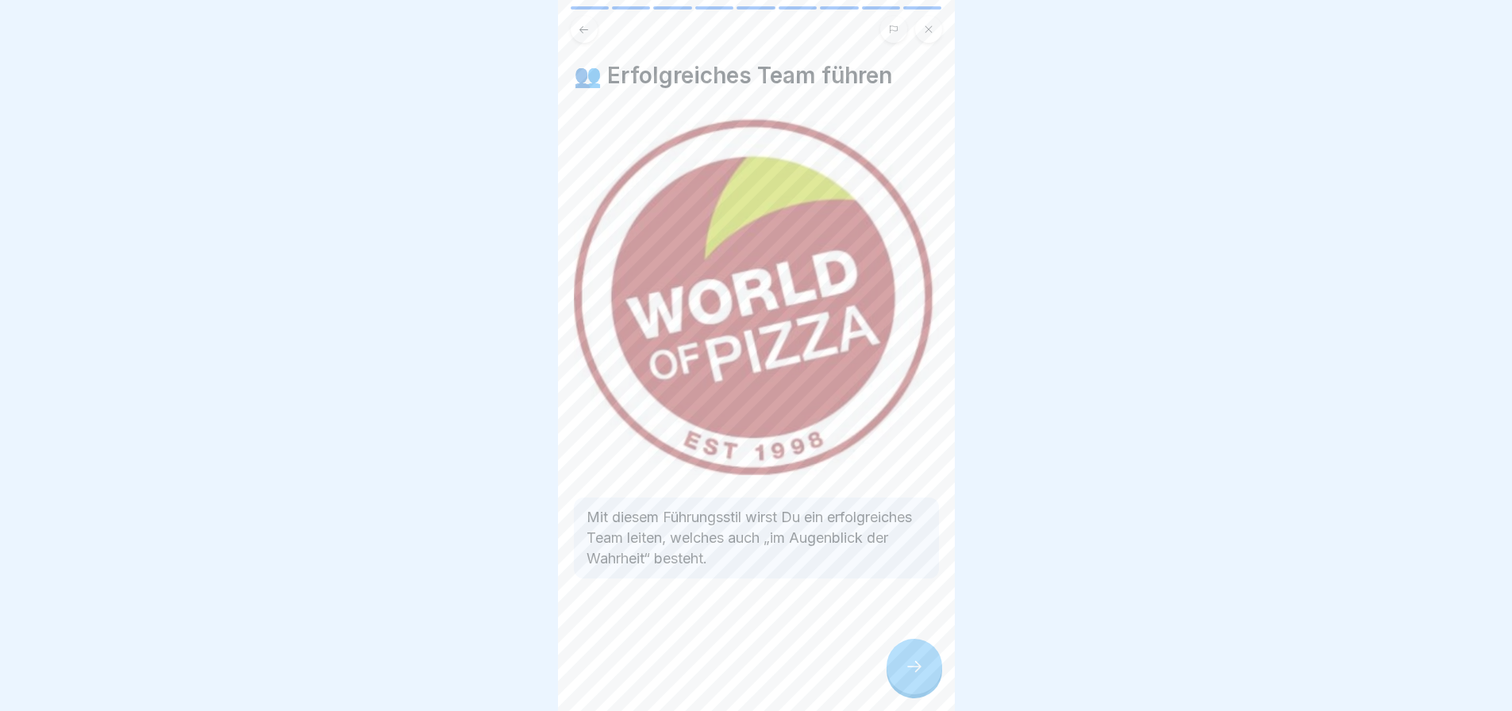
click at [925, 689] on div at bounding box center [915, 667] width 56 height 56
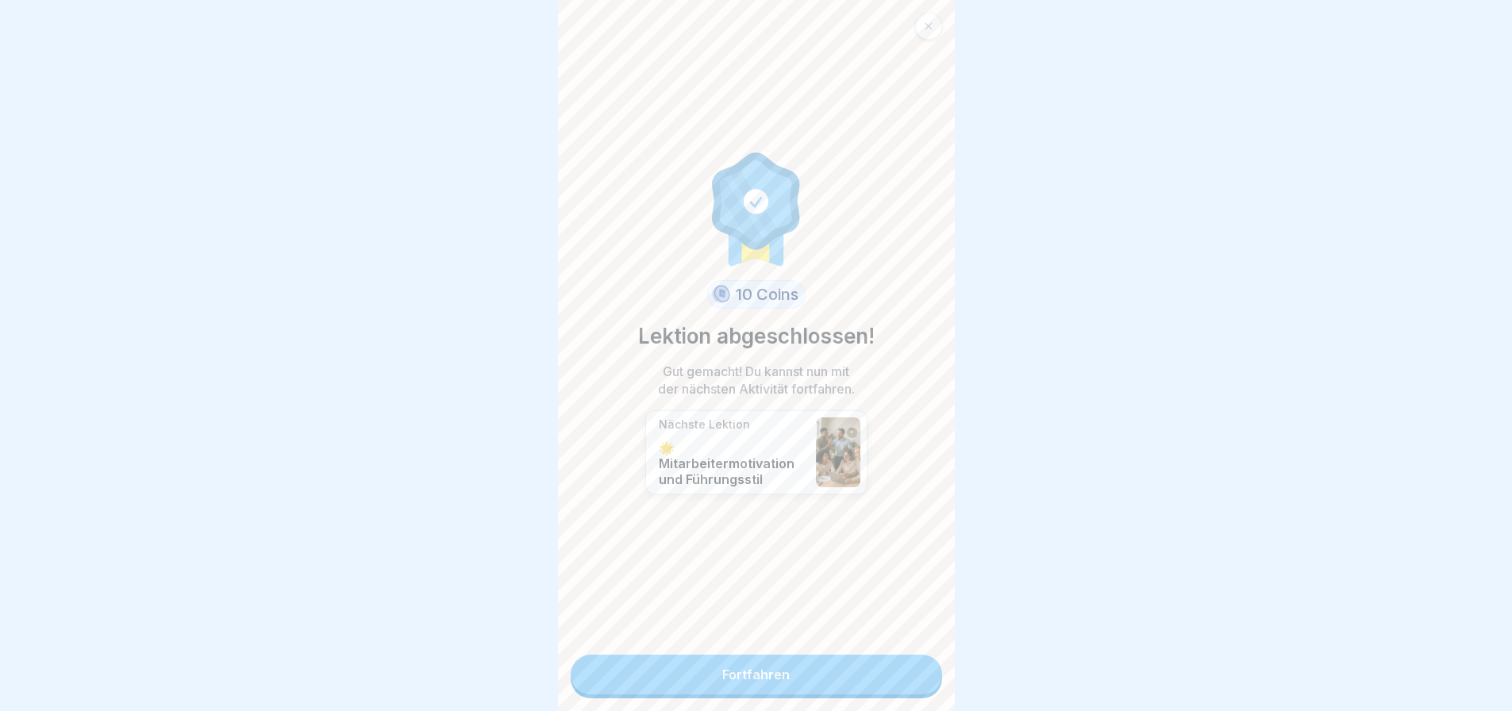
click at [872, 695] on div "10 Coins Lektion abgeschlossen! Gut gemacht! Du kannst nun mit der nächsten Akt…" at bounding box center [756, 355] width 397 height 711
click at [856, 676] on link "Fortfahren" at bounding box center [757, 675] width 372 height 40
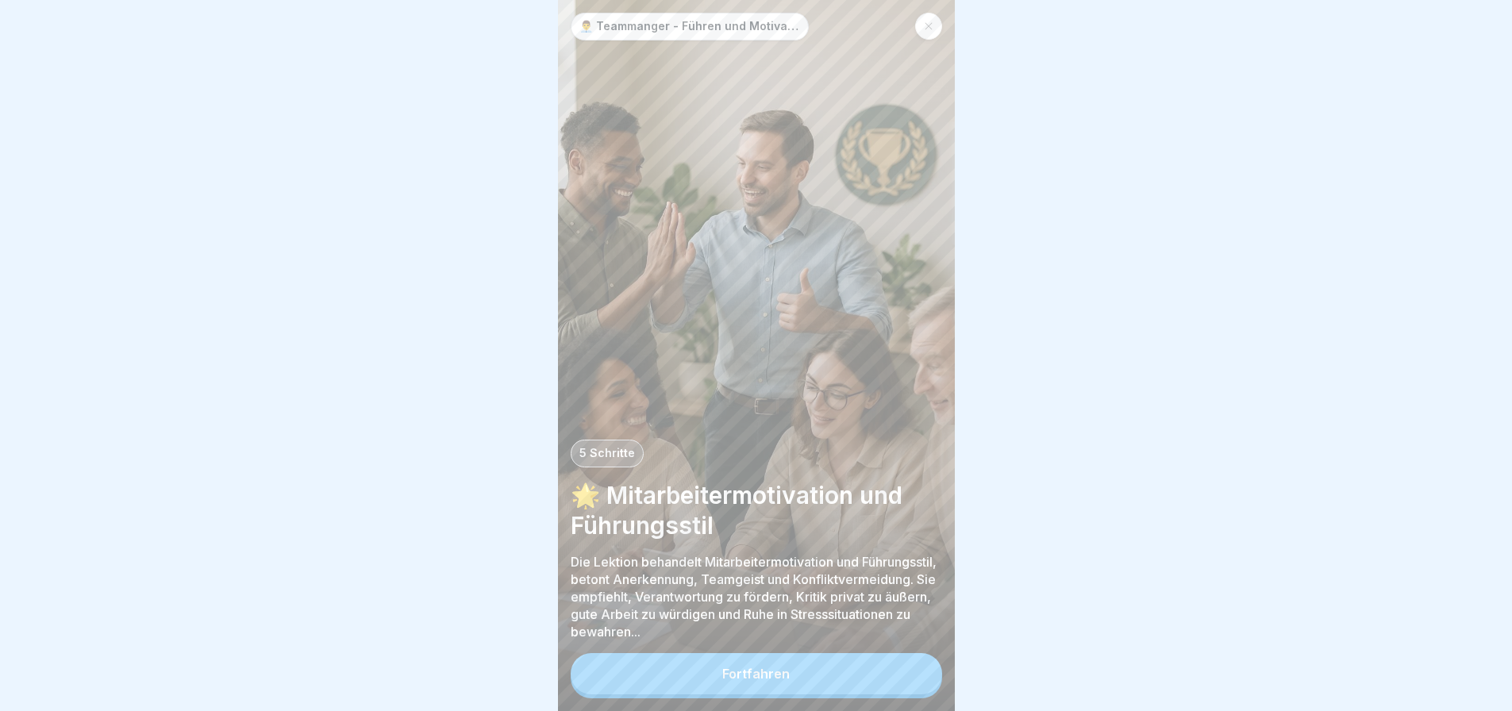
click at [822, 685] on button "Fortfahren" at bounding box center [757, 673] width 372 height 41
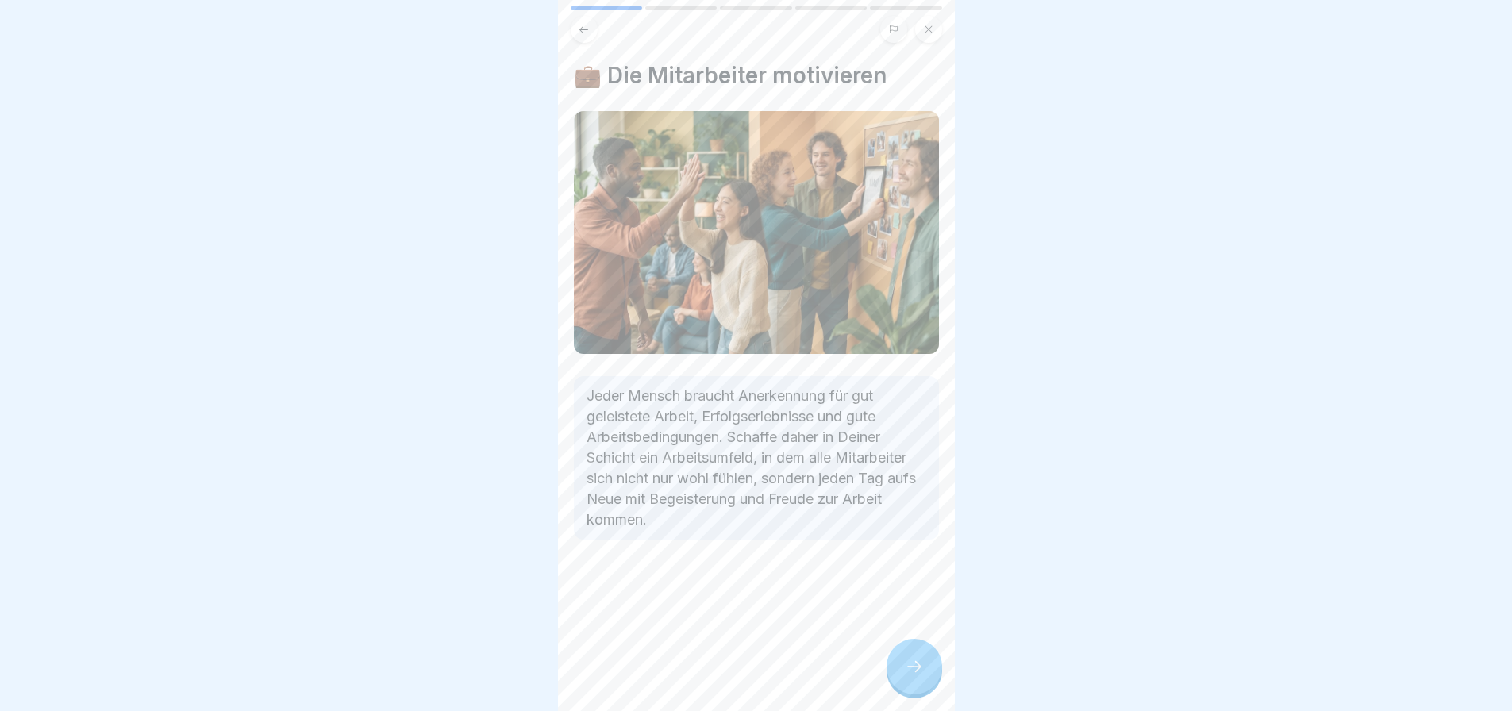
click at [875, 676] on div "💼 Die Mitarbeiter motivieren Jeder Mensch braucht Anerkennung für gut geleistet…" at bounding box center [756, 355] width 397 height 711
click at [903, 677] on div at bounding box center [915, 667] width 56 height 56
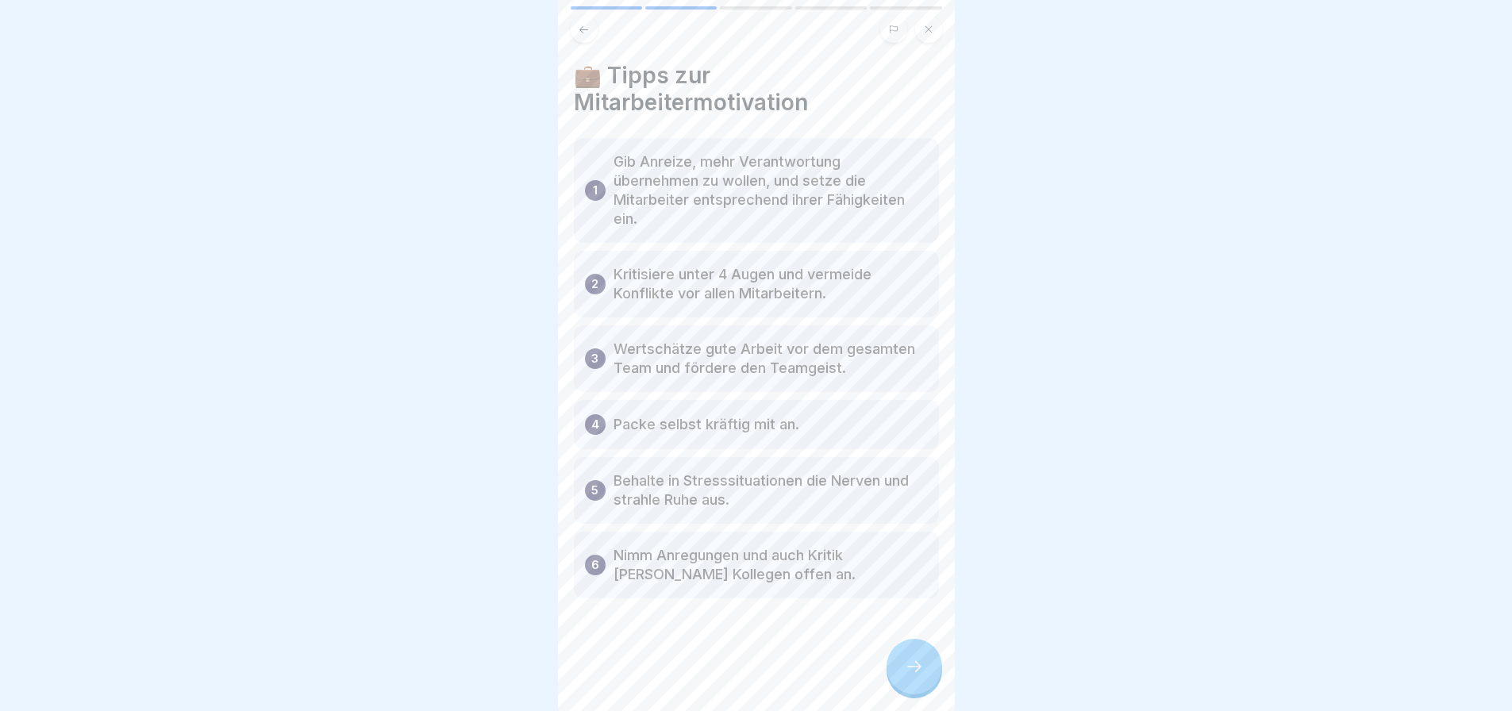
click at [903, 677] on div at bounding box center [915, 667] width 56 height 56
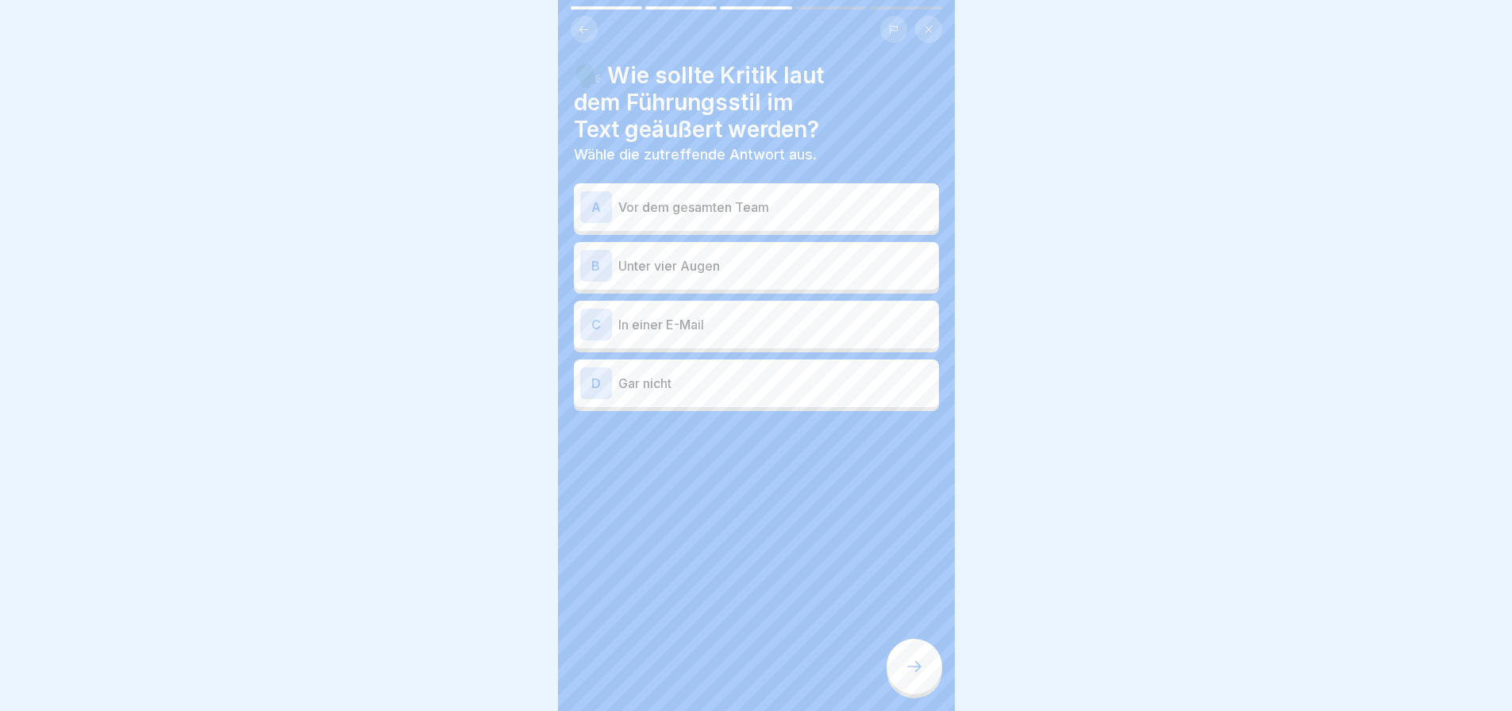
click at [903, 677] on div at bounding box center [915, 667] width 56 height 56
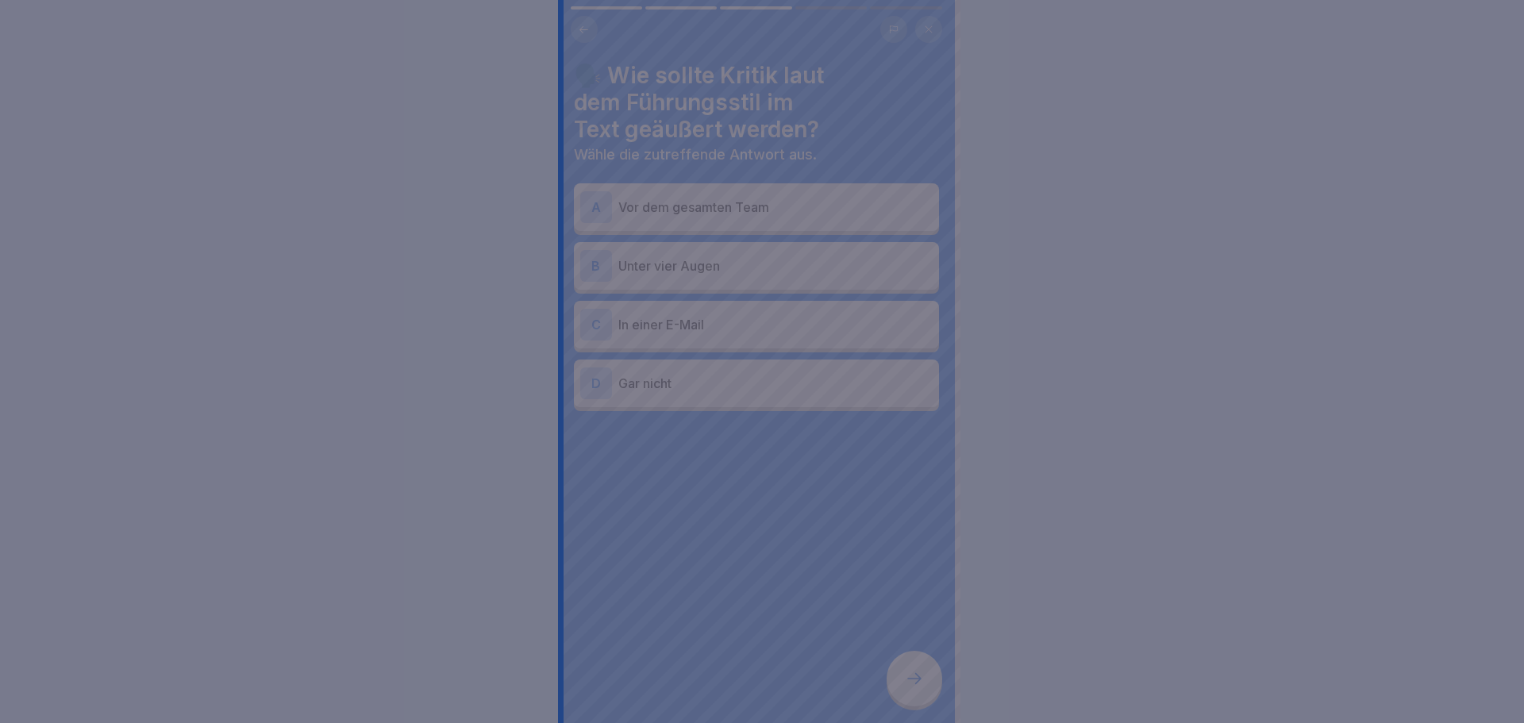
click at [903, 677] on div at bounding box center [762, 361] width 1524 height 723
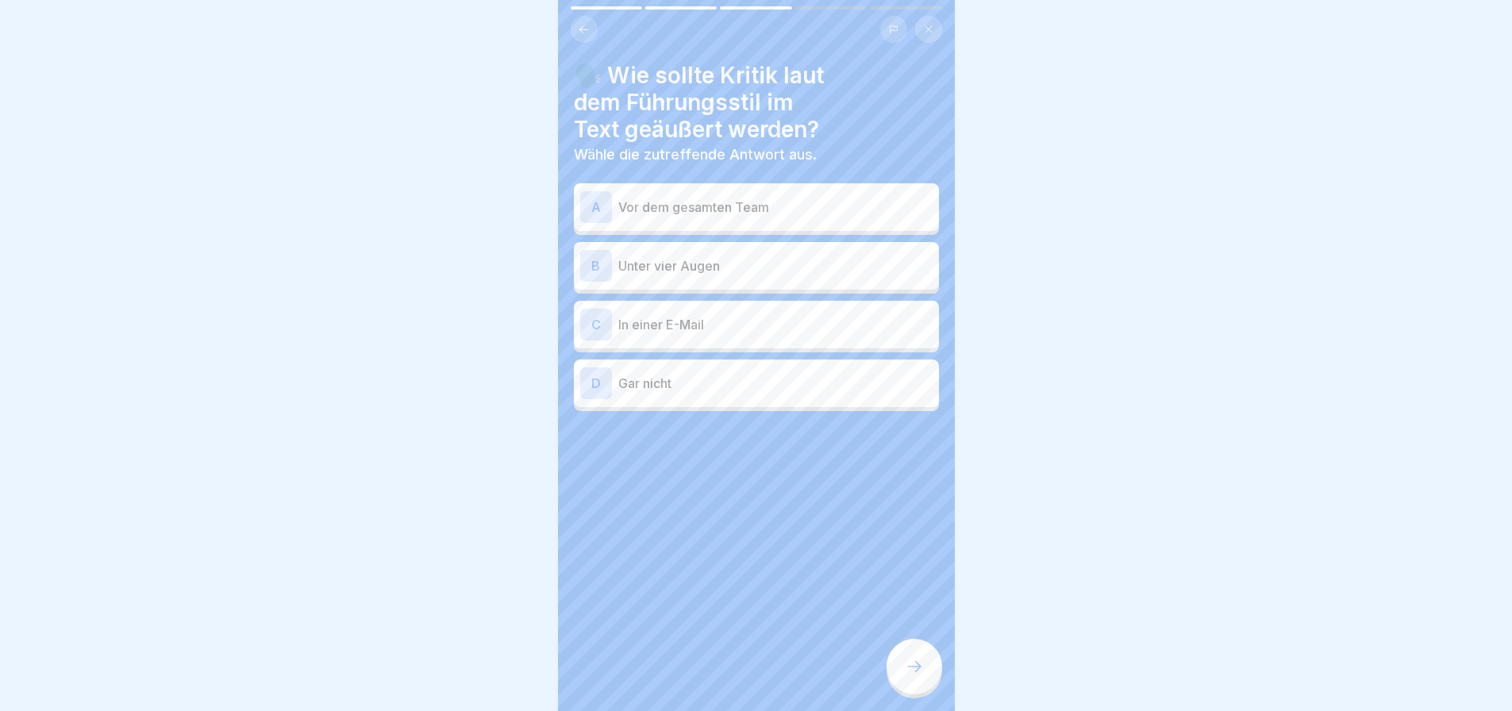
click at [936, 691] on div at bounding box center [915, 667] width 56 height 56
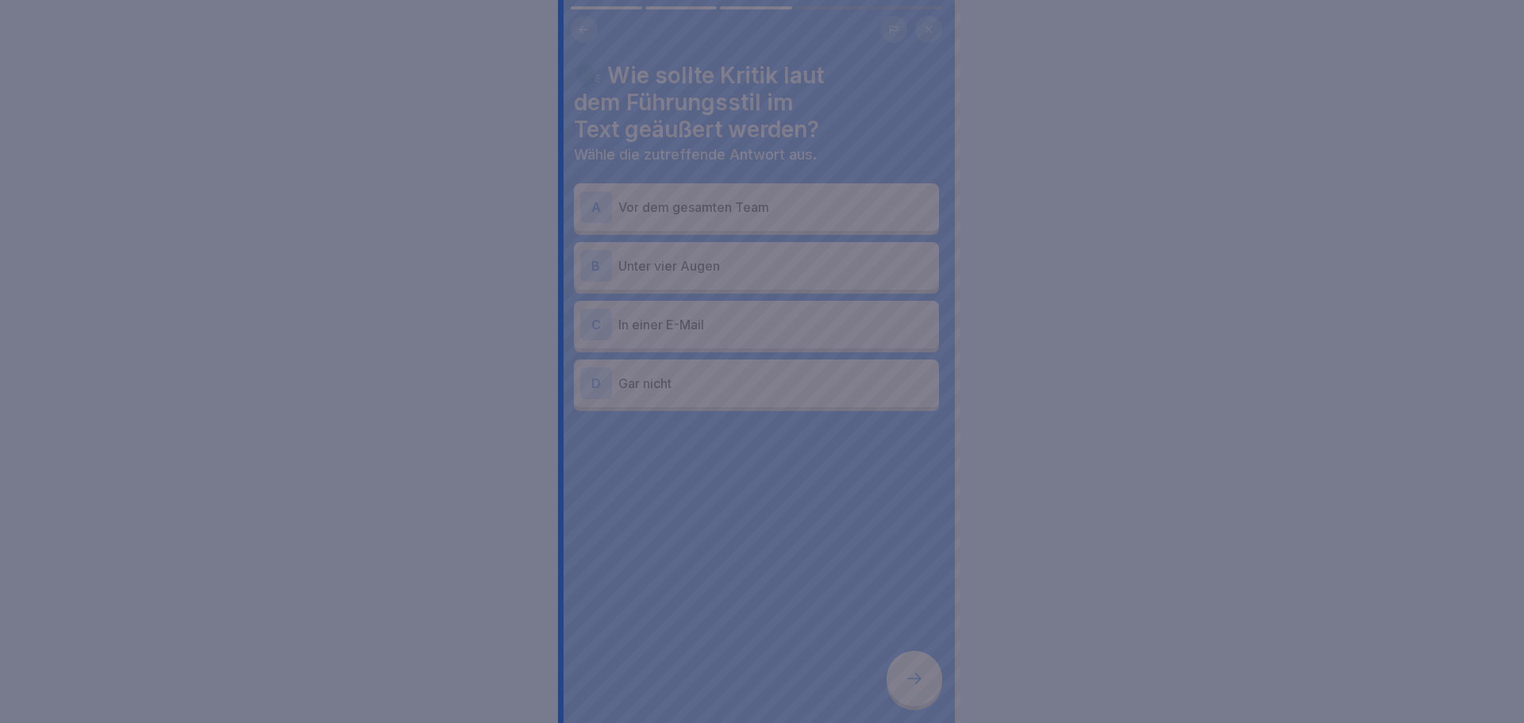
click at [917, 690] on div at bounding box center [762, 361] width 1524 height 723
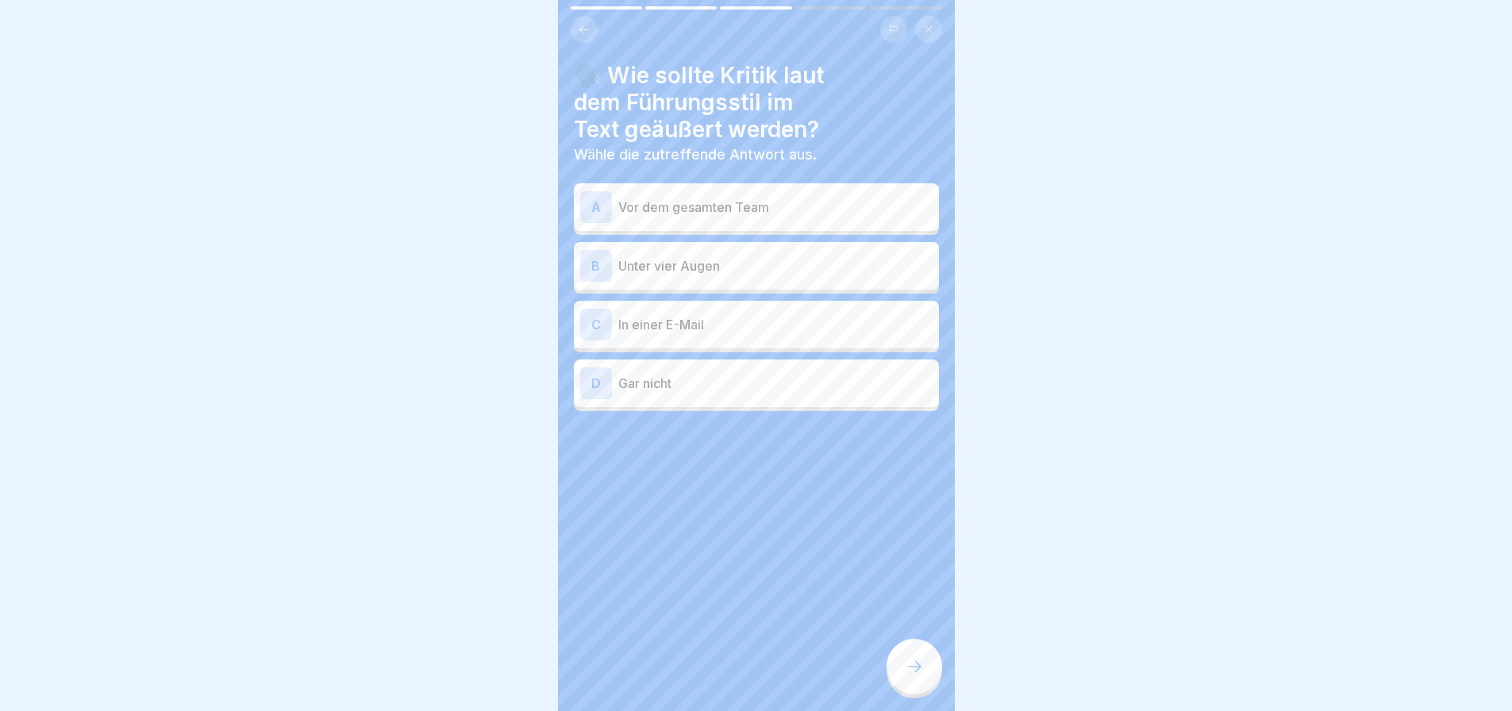
click at [726, 270] on p "Unter vier Augen" at bounding box center [775, 265] width 314 height 19
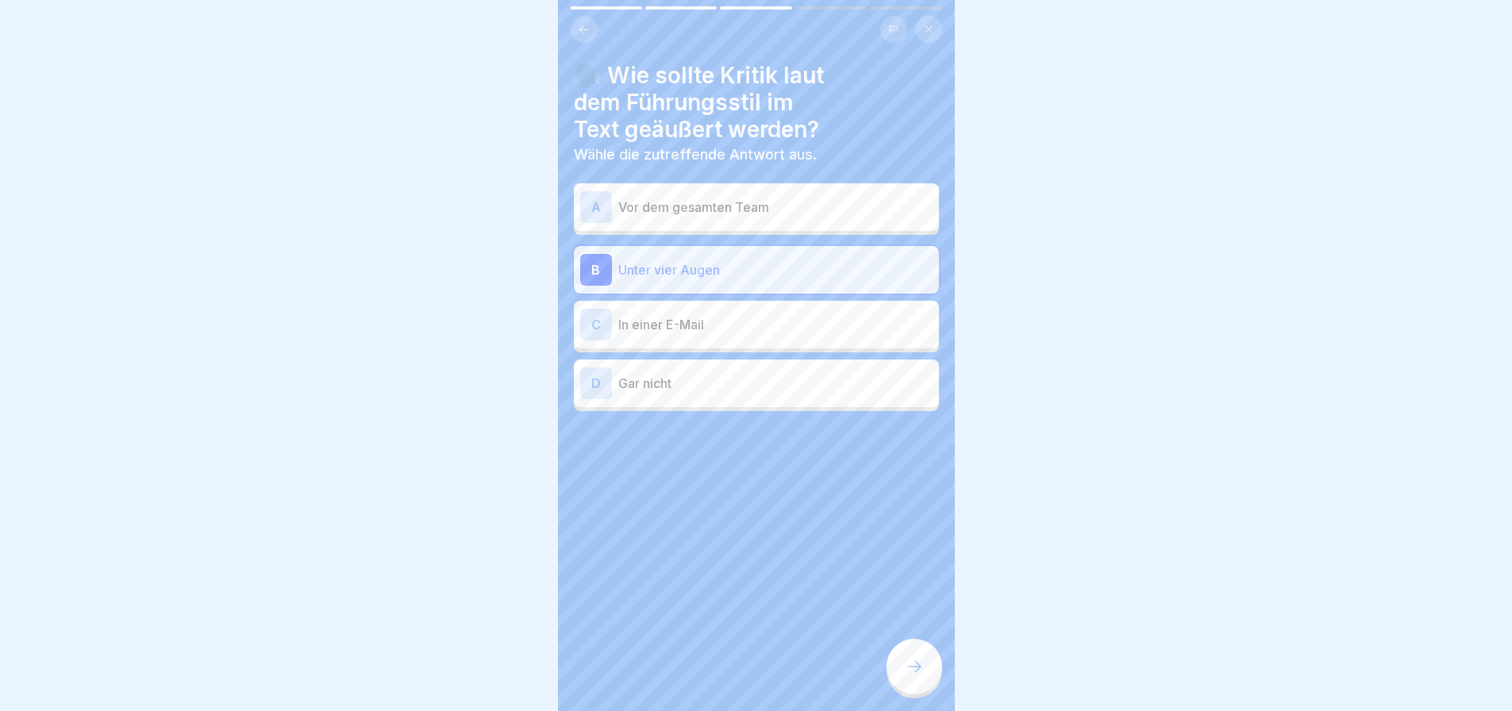
click at [920, 676] on icon at bounding box center [914, 666] width 19 height 19
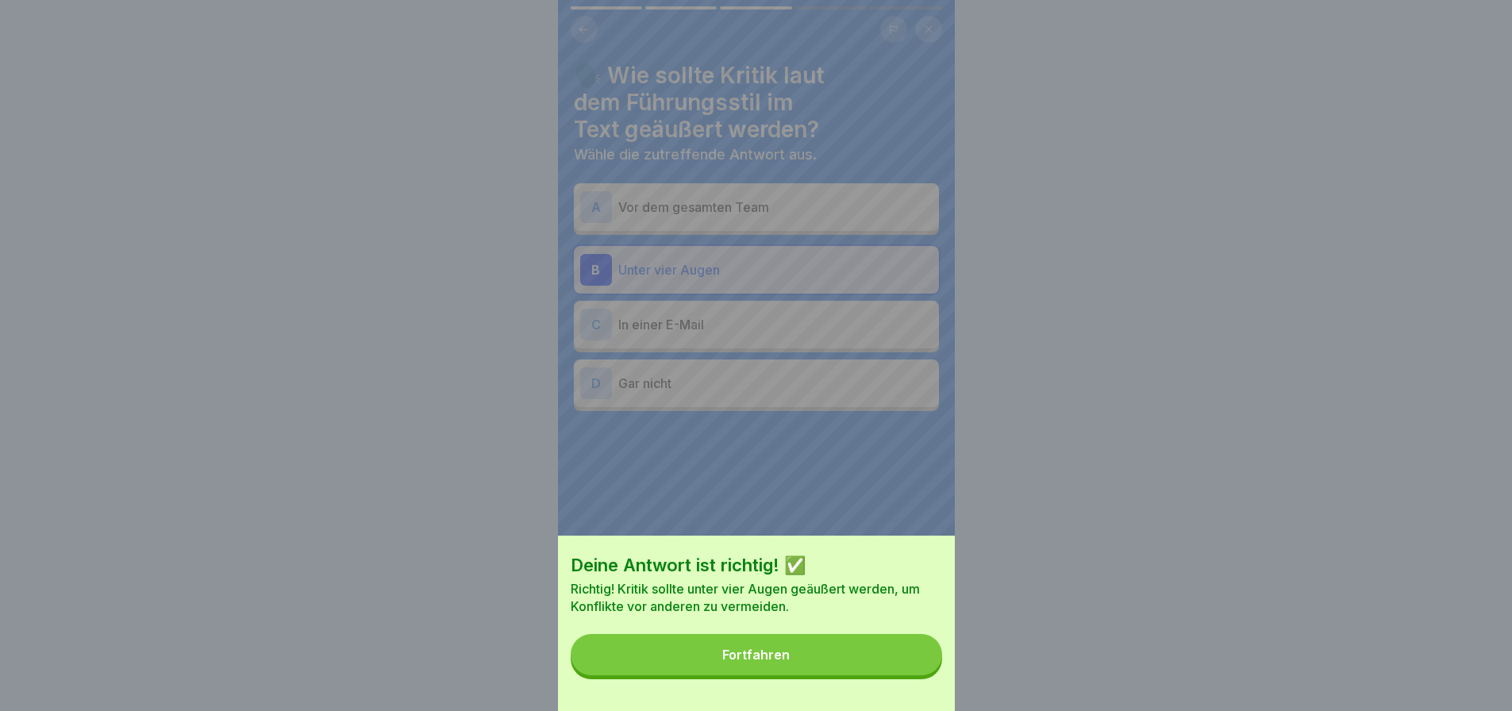
click at [831, 673] on button "Fortfahren" at bounding box center [757, 654] width 372 height 41
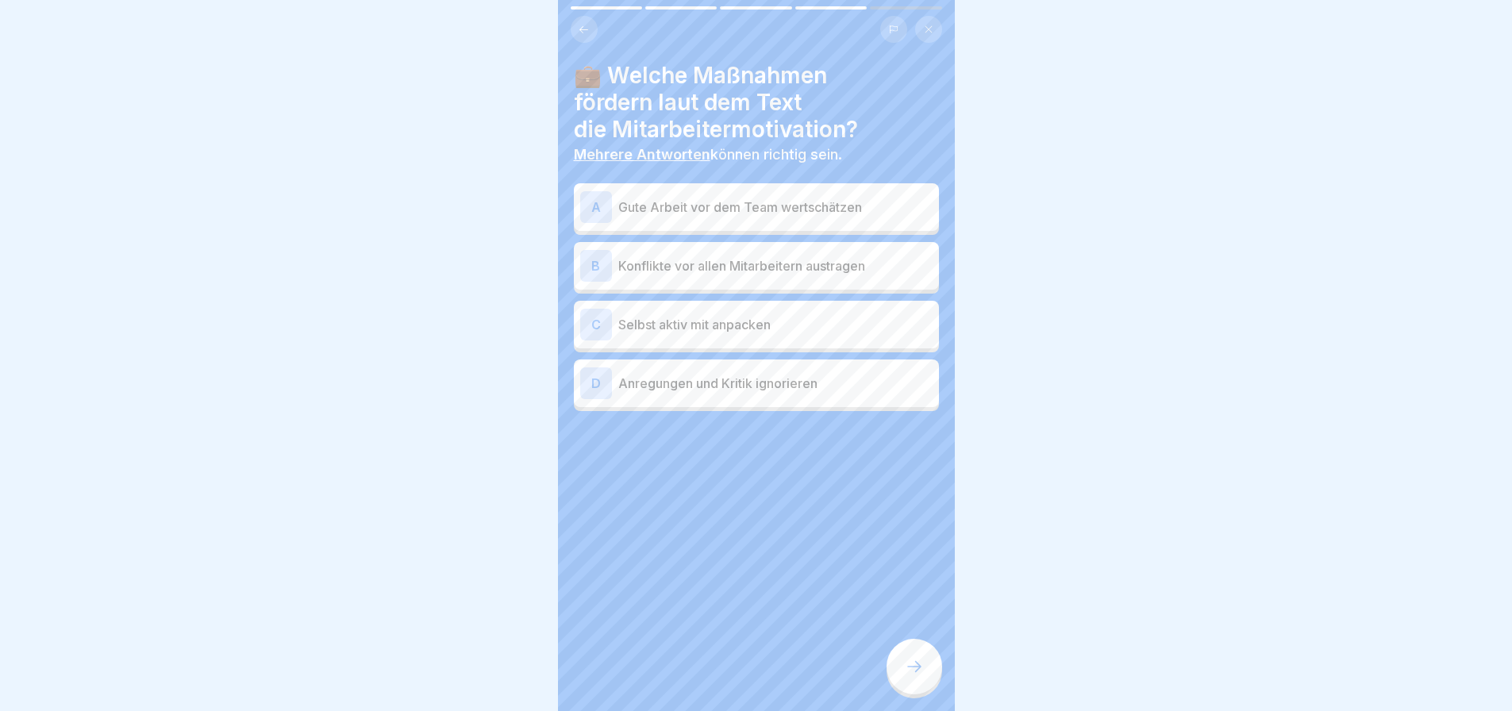
click at [713, 211] on p "Gute Arbeit vor dem Team wertschätzen" at bounding box center [775, 207] width 314 height 19
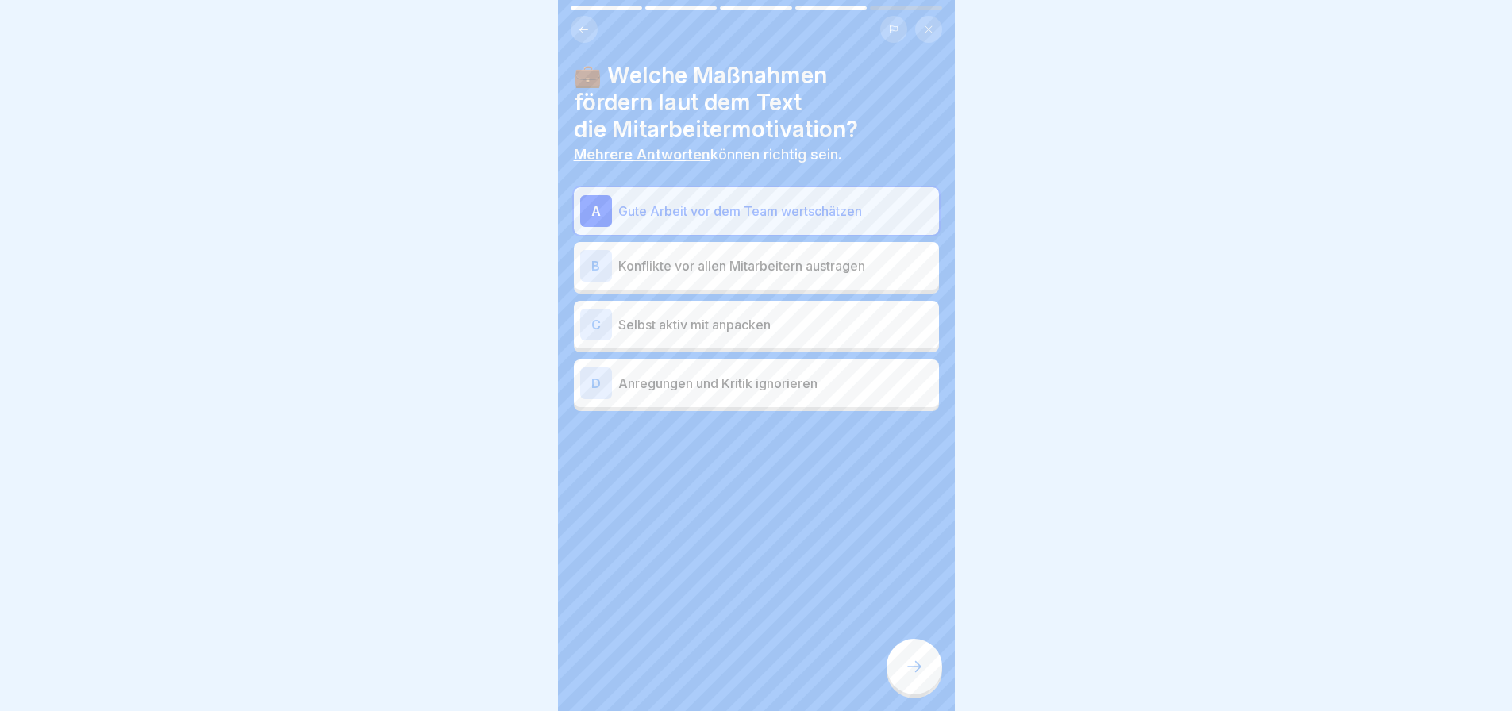
click at [768, 332] on p "Selbst aktiv mit anpacken" at bounding box center [775, 324] width 314 height 19
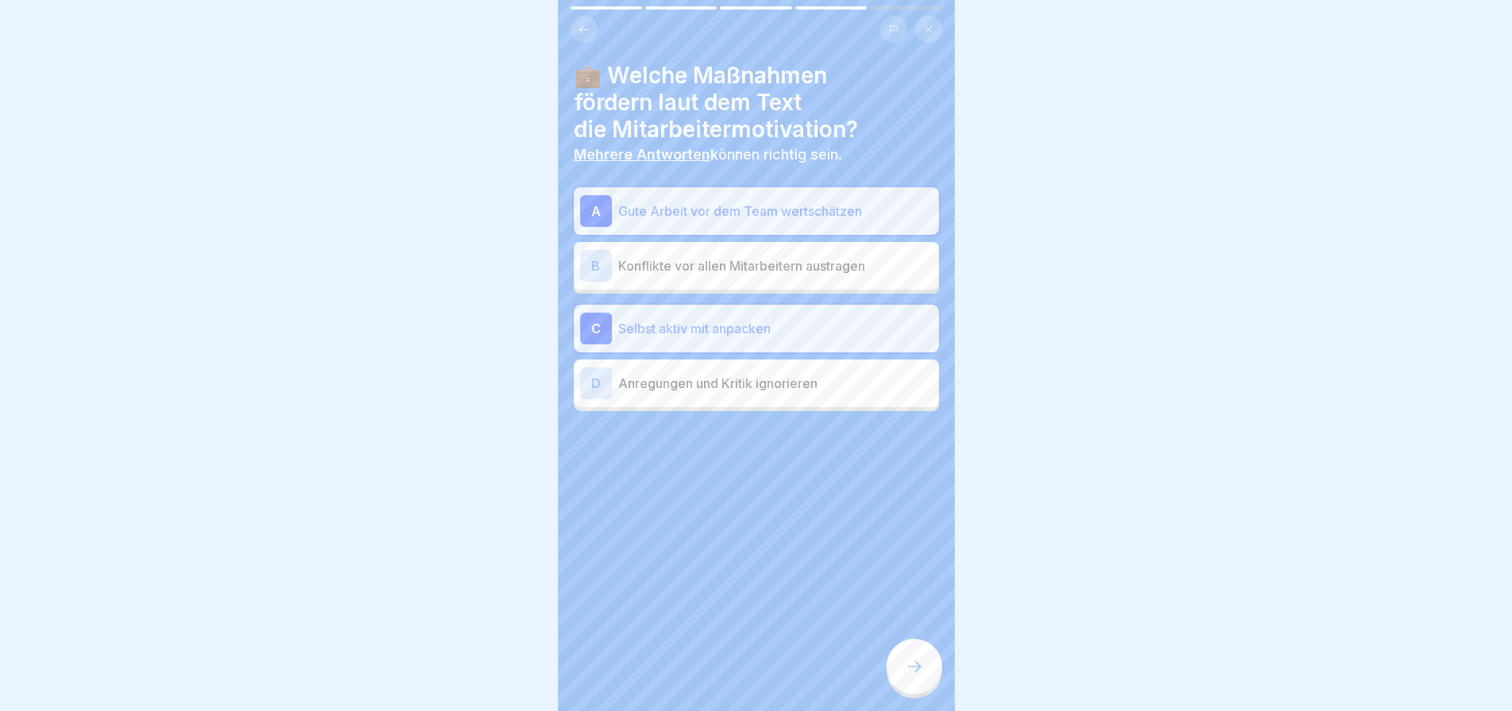
click at [840, 546] on div "💼 Welche Maßnahmen fördern laut dem Text die Mitarbeitermotivation? Mehrere Ant…" at bounding box center [756, 355] width 397 height 711
click at [923, 676] on icon at bounding box center [914, 666] width 19 height 19
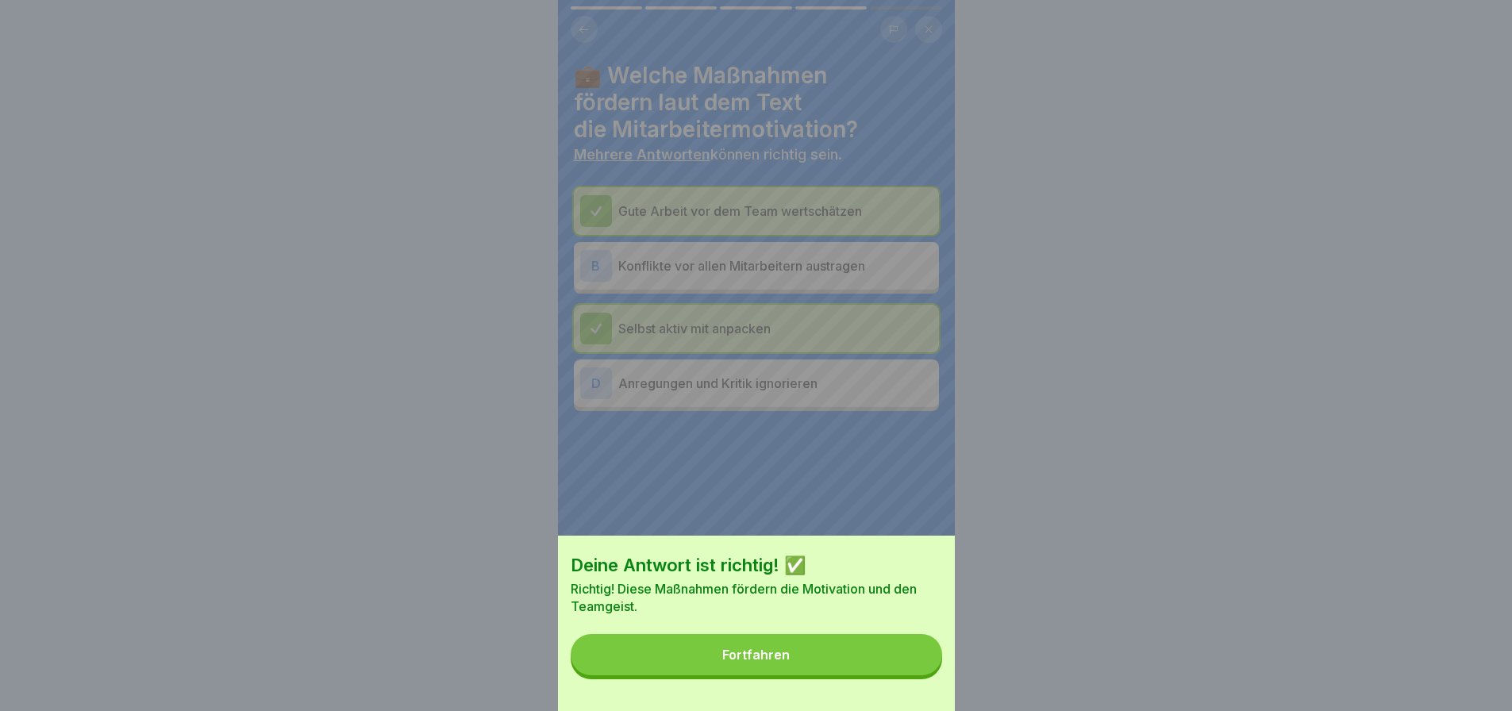
click at [824, 670] on button "Fortfahren" at bounding box center [757, 654] width 372 height 41
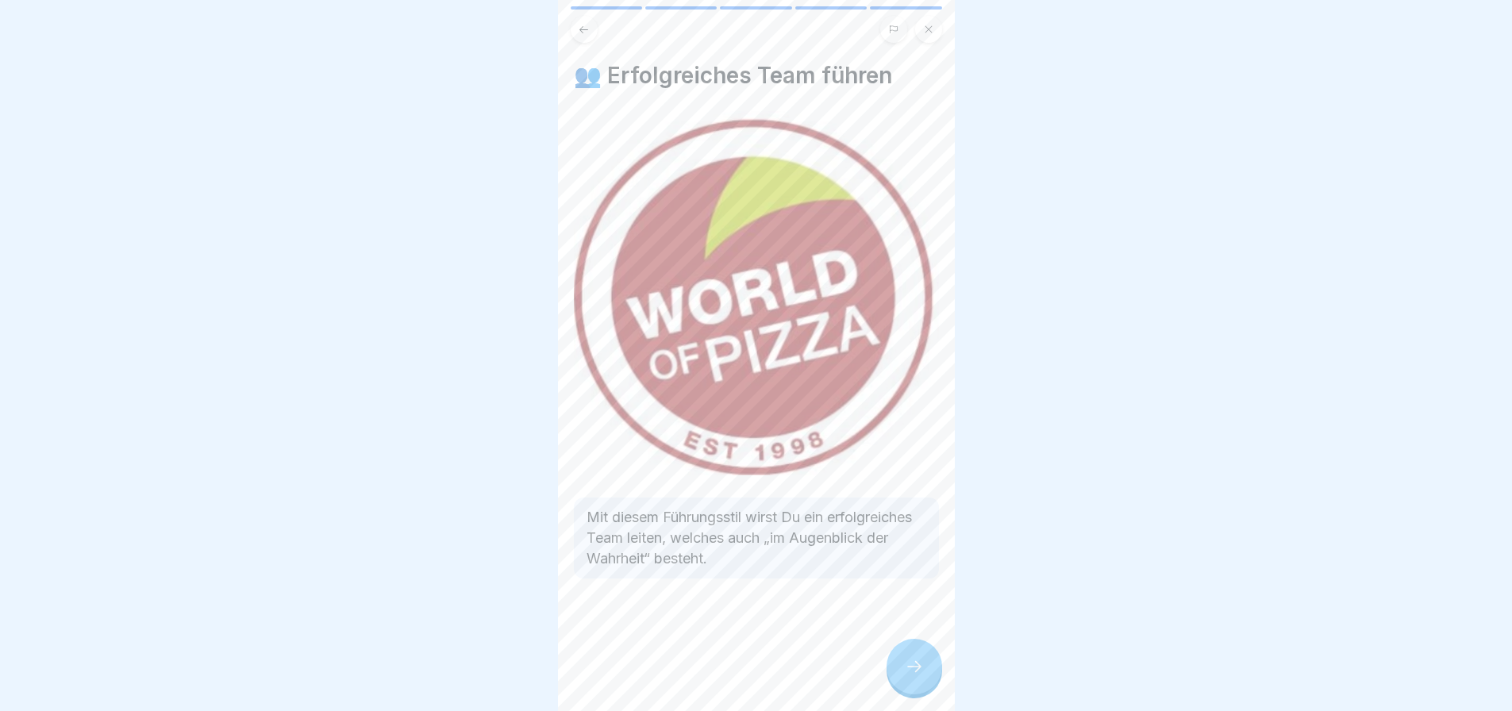
click at [881, 672] on div "👥 Erfolgreiches Team führen Mit diesem Führungsstil wirst Du ein erfolgreiches …" at bounding box center [756, 355] width 397 height 711
click at [925, 686] on div at bounding box center [915, 667] width 56 height 56
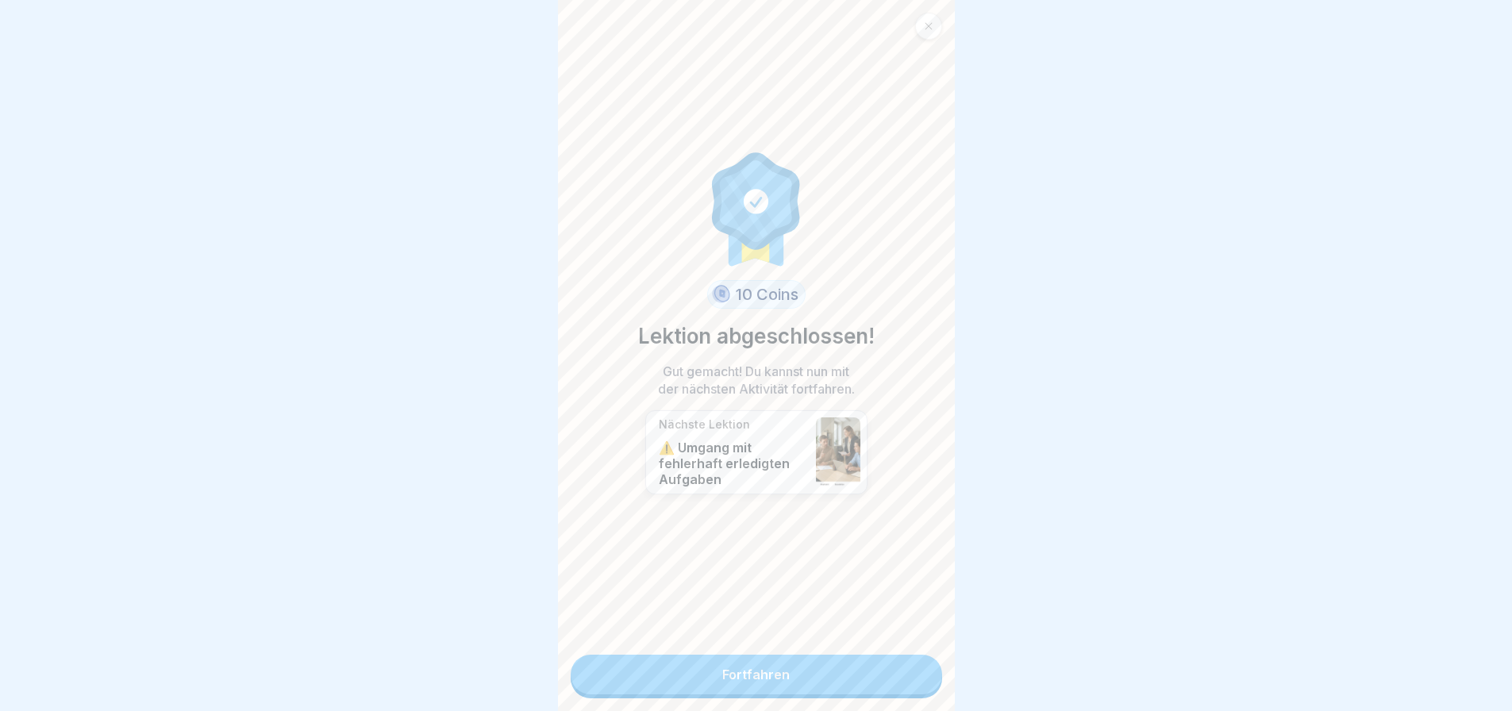
click at [832, 682] on link "Fortfahren" at bounding box center [757, 675] width 372 height 40
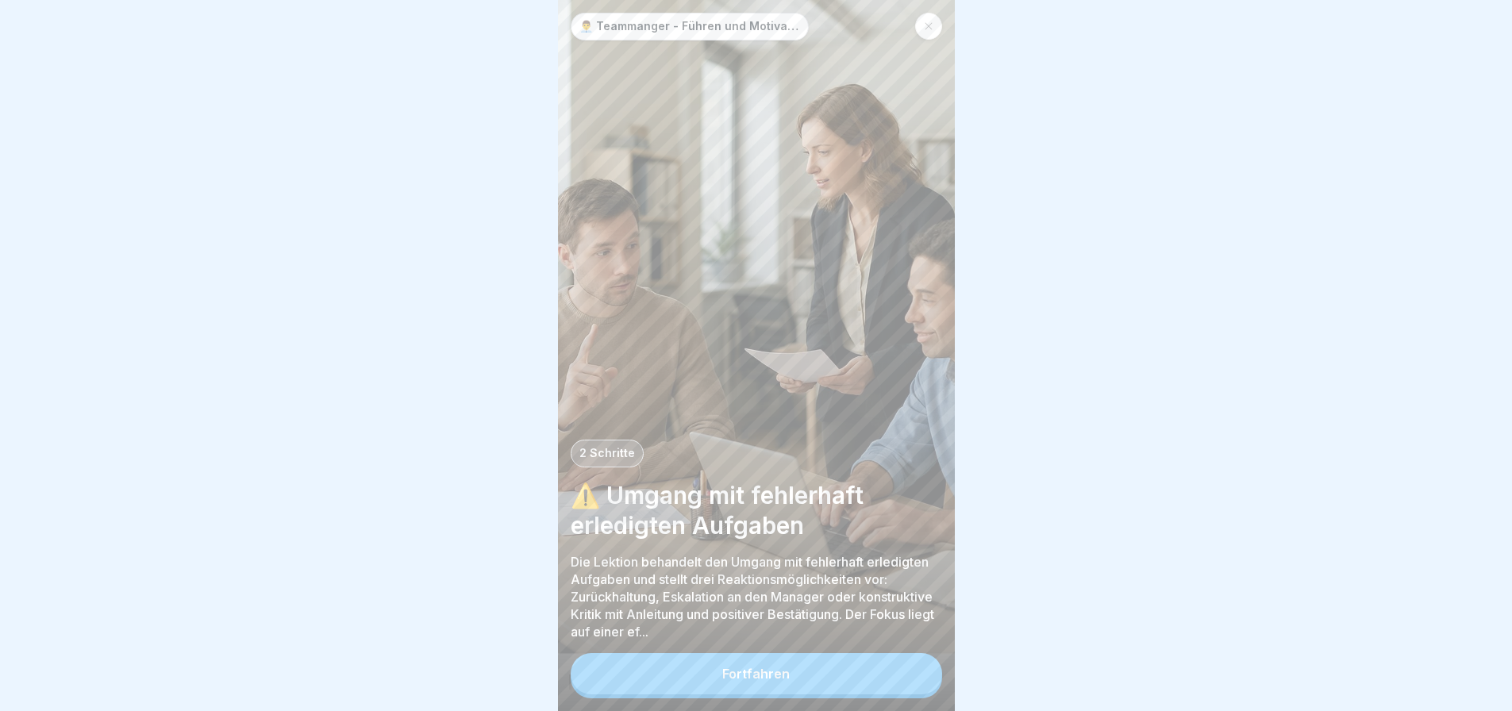
click at [758, 681] on div "Fortfahren" at bounding box center [755, 674] width 67 height 14
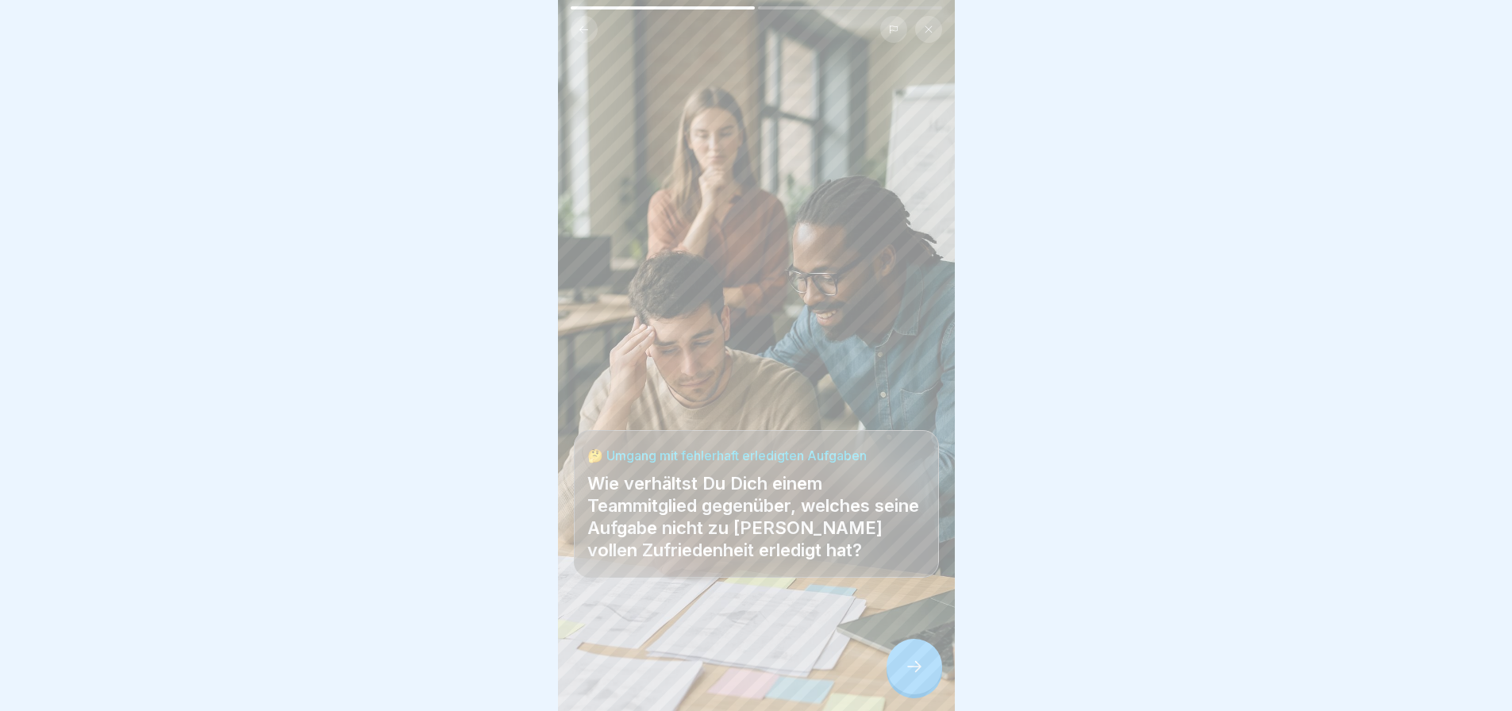
click at [915, 695] on div at bounding box center [915, 667] width 56 height 56
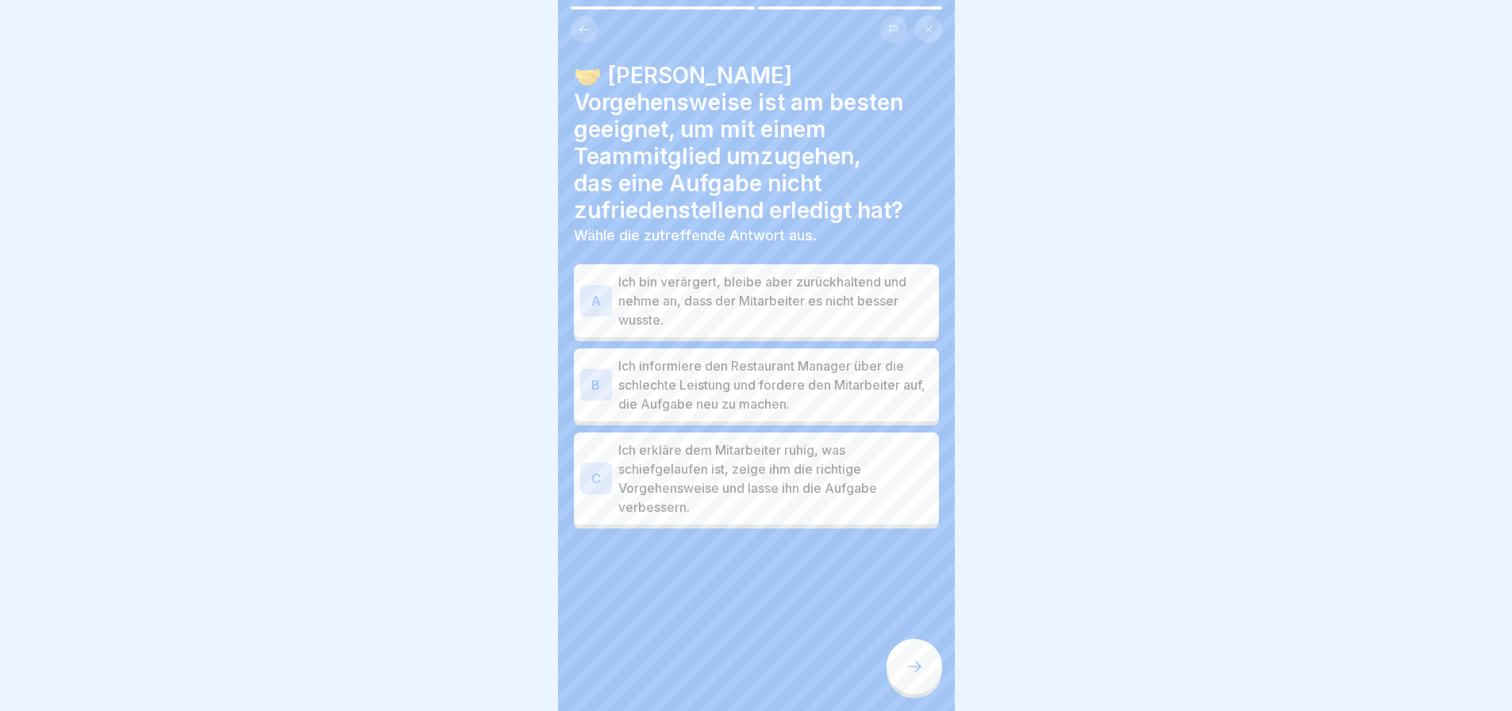
click at [913, 691] on div at bounding box center [915, 667] width 56 height 56
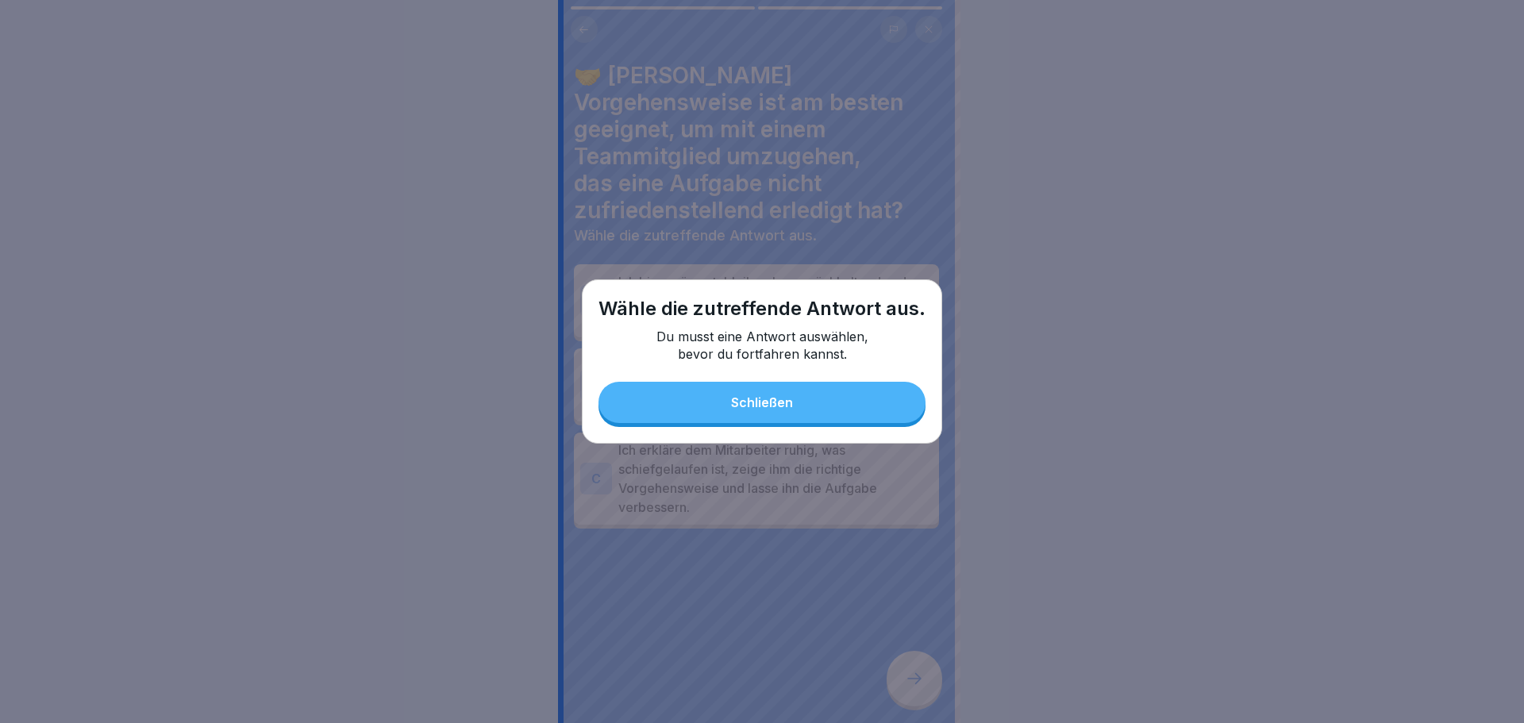
click at [802, 411] on button "Schließen" at bounding box center [762, 402] width 327 height 41
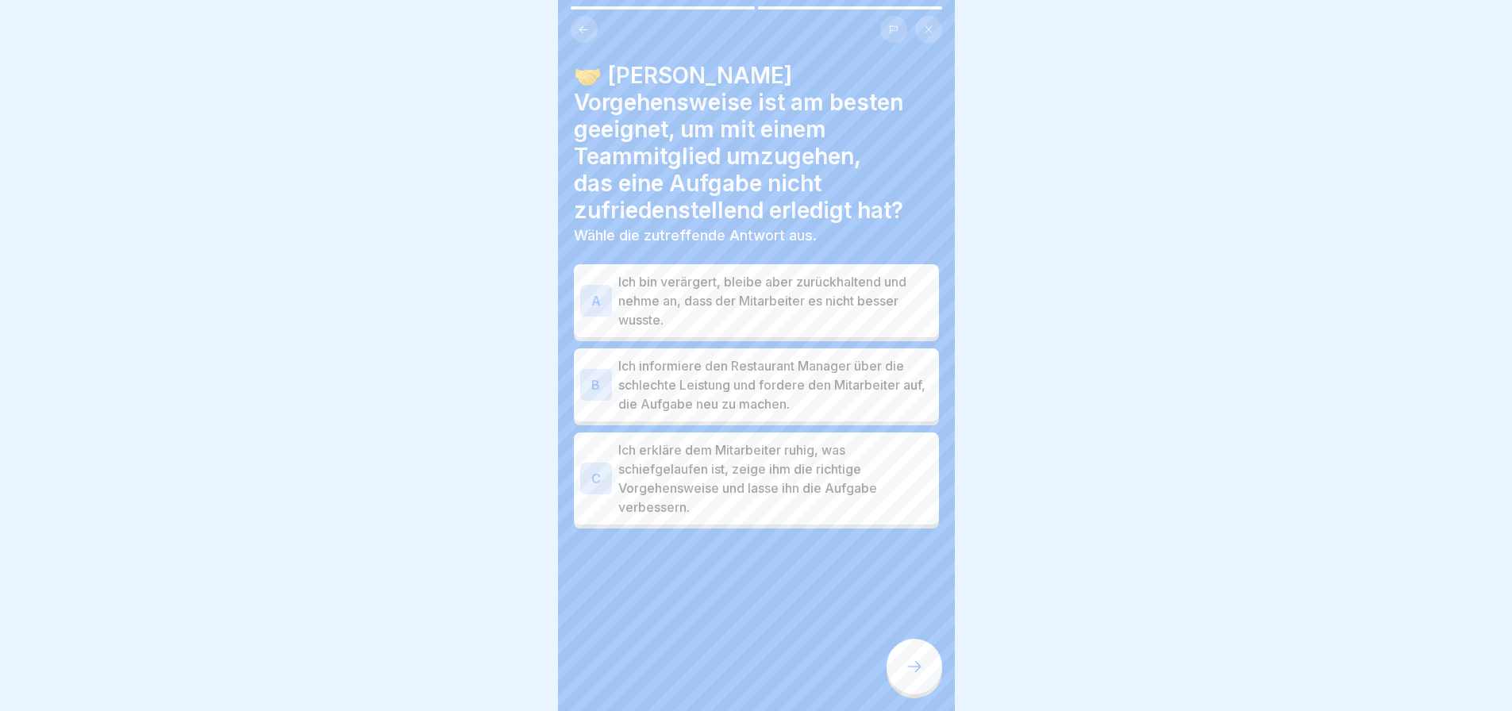
click at [750, 299] on p "Ich bin verärgert, bleibe aber zurückhaltend und nehme an, dass der Mitarbeiter…" at bounding box center [775, 300] width 314 height 57
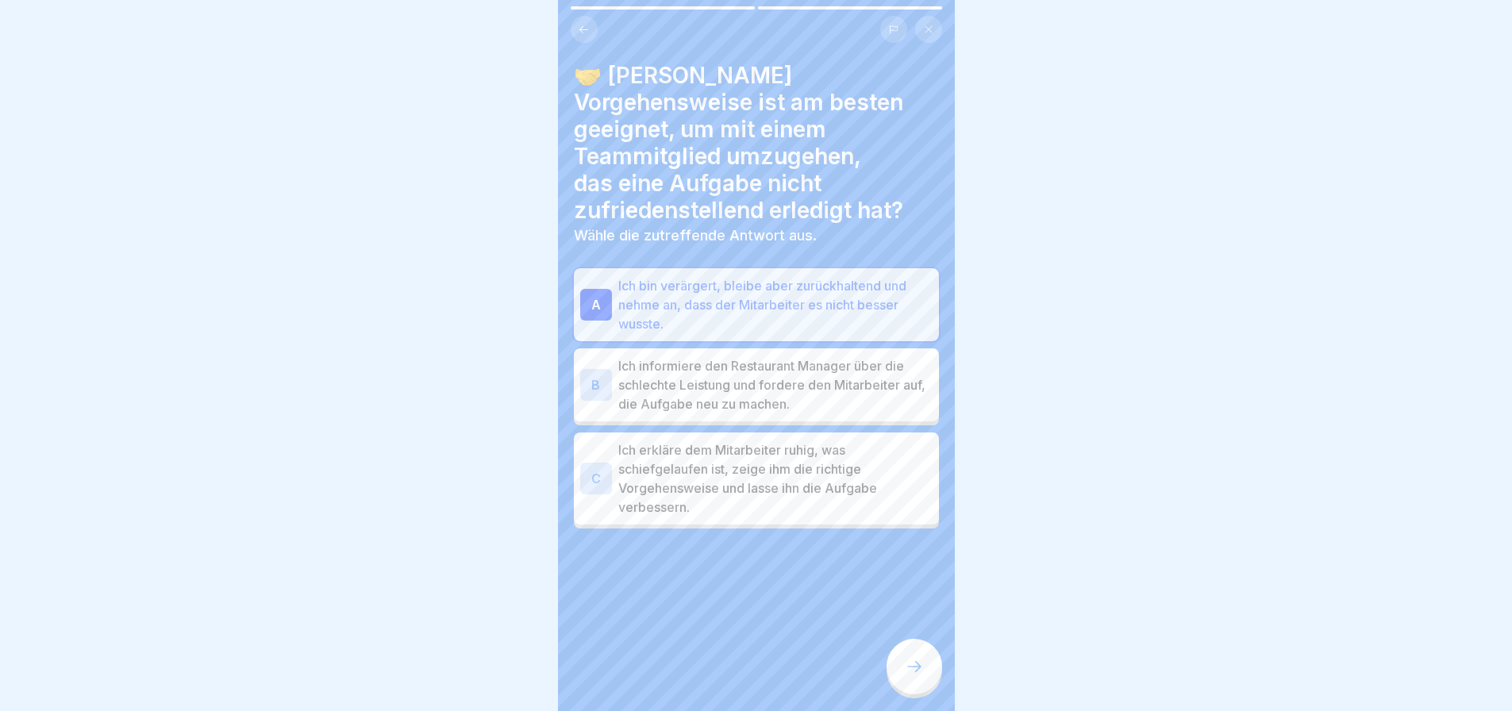
click at [784, 491] on p "Ich erkläre dem Mitarbeiter ruhig, was schiefgelaufen ist, zeige ihm die richti…" at bounding box center [775, 479] width 314 height 76
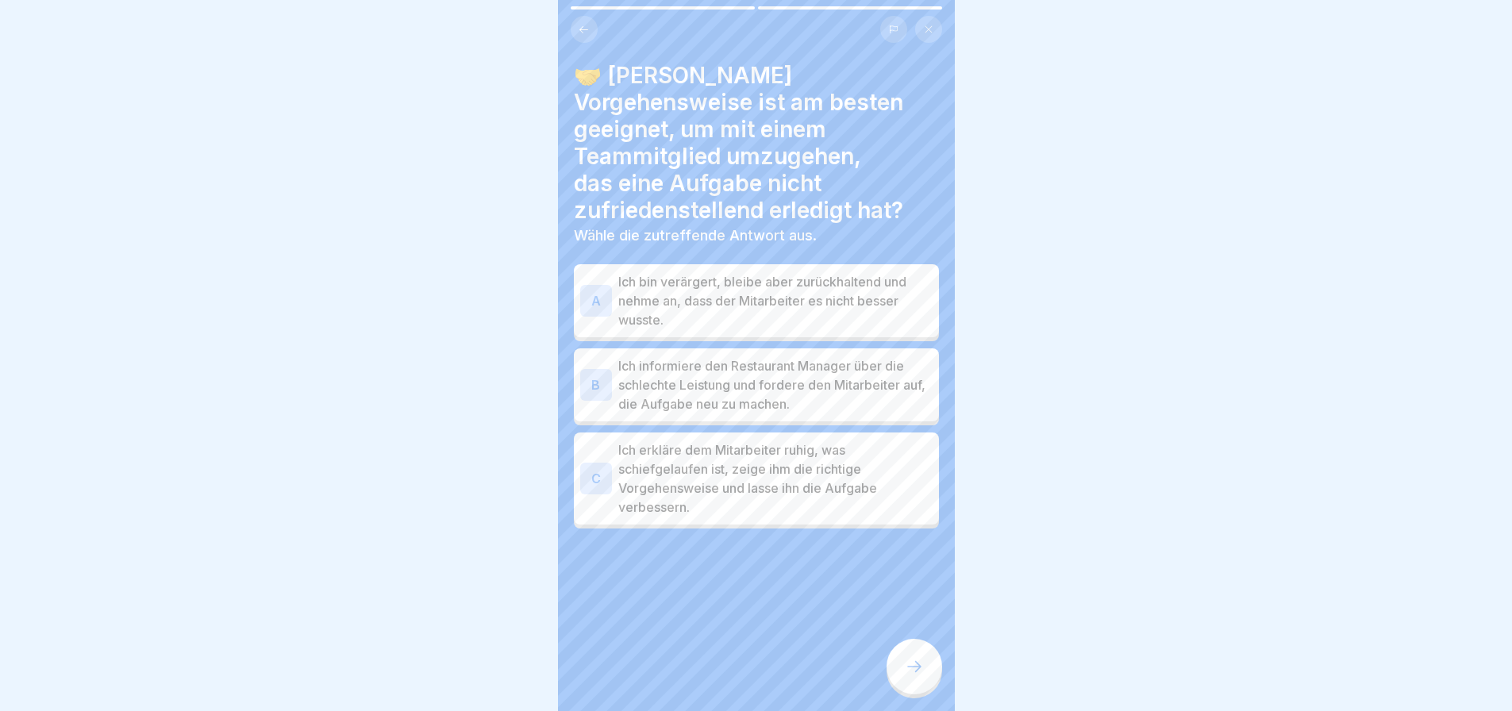
click at [682, 459] on p "Ich erkläre dem Mitarbeiter ruhig, was schiefgelaufen ist, zeige ihm die richti…" at bounding box center [775, 479] width 314 height 76
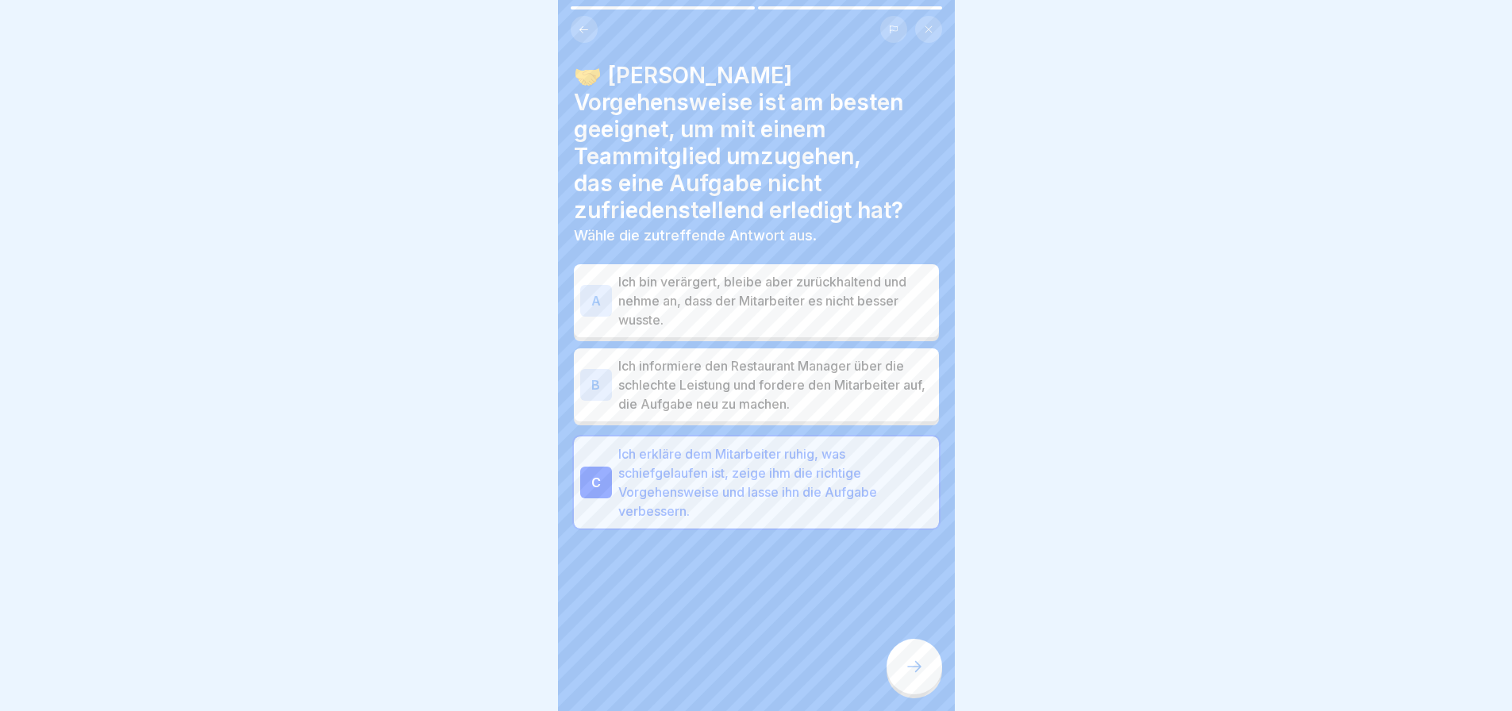
click at [926, 684] on div at bounding box center [915, 667] width 56 height 56
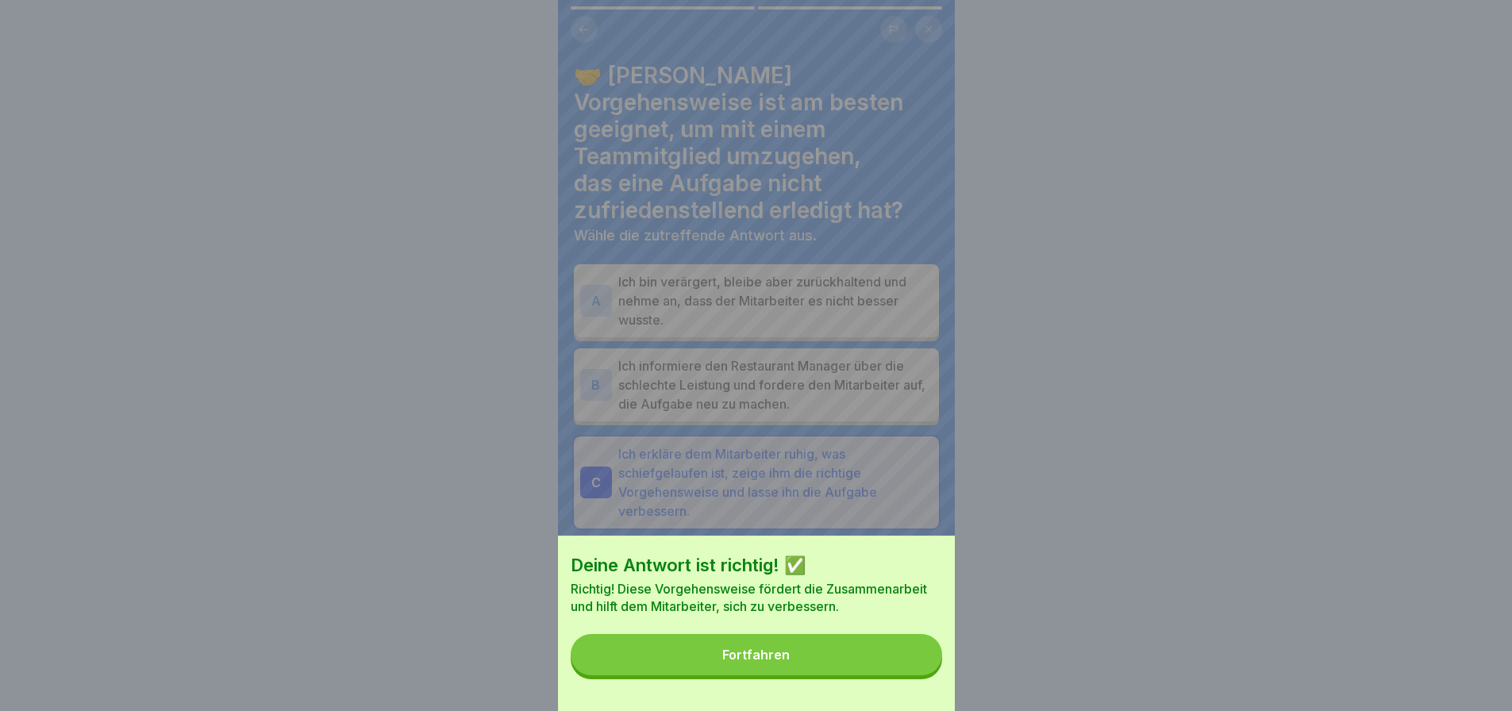
click at [849, 676] on button "Fortfahren" at bounding box center [757, 654] width 372 height 41
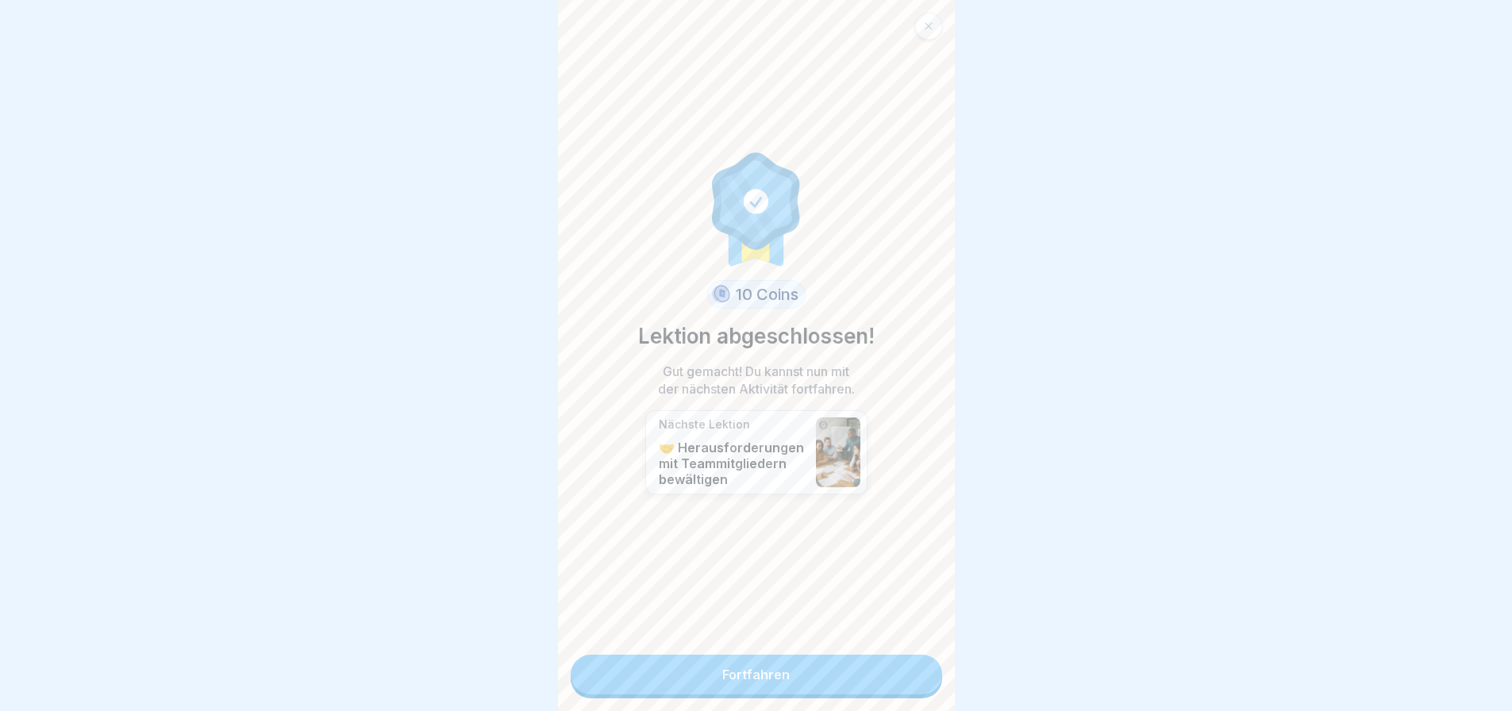
click at [808, 687] on link "Fortfahren" at bounding box center [757, 675] width 372 height 40
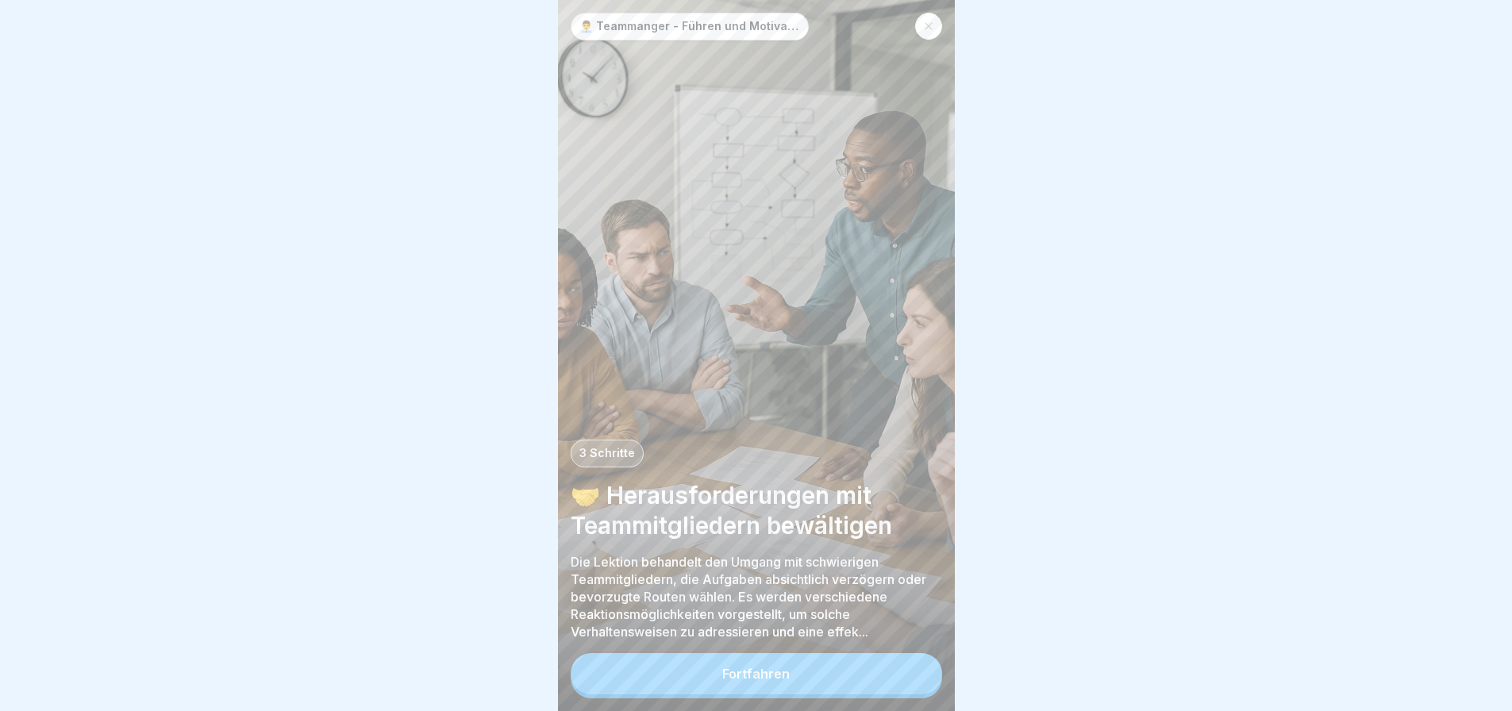
click at [798, 691] on button "Fortfahren" at bounding box center [757, 673] width 372 height 41
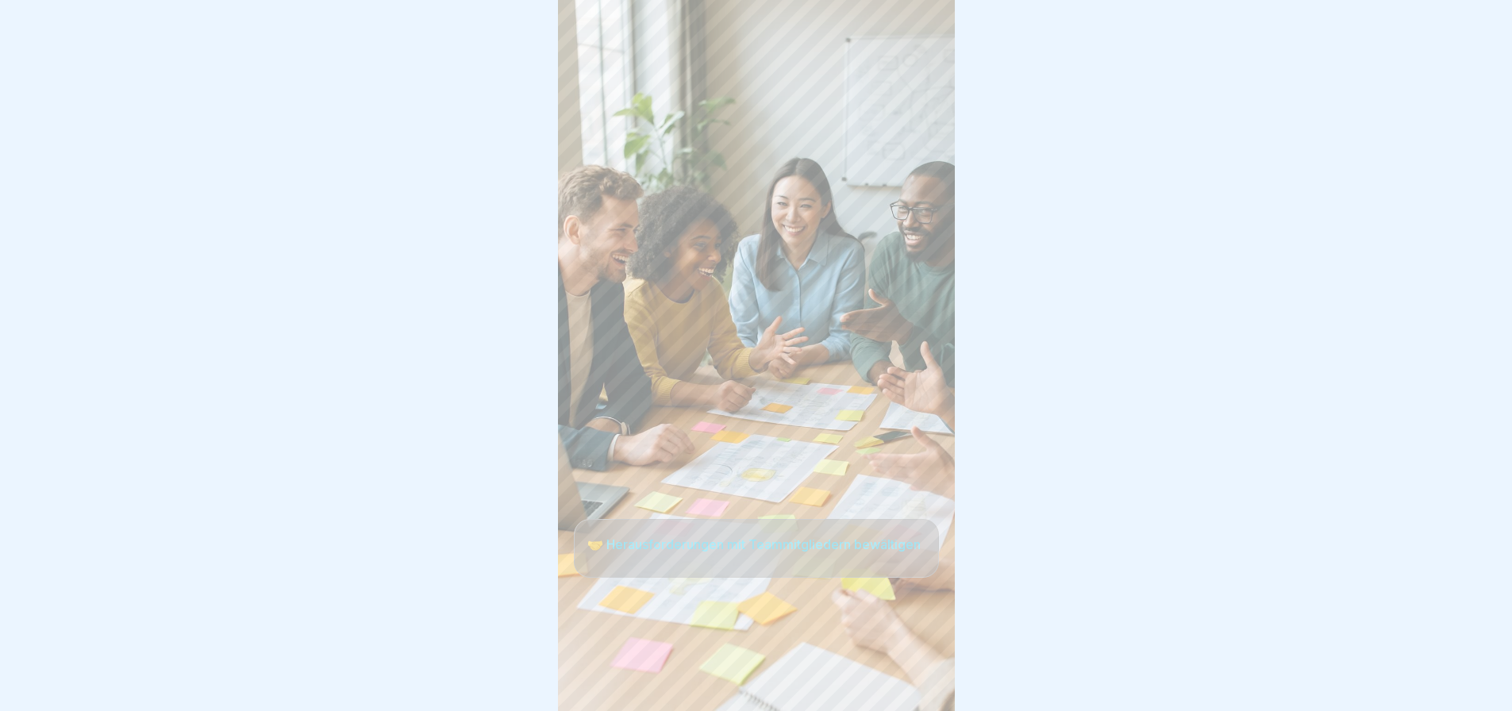
click at [545, 691] on button "Fortfahren" at bounding box center [360, 673] width 372 height 41
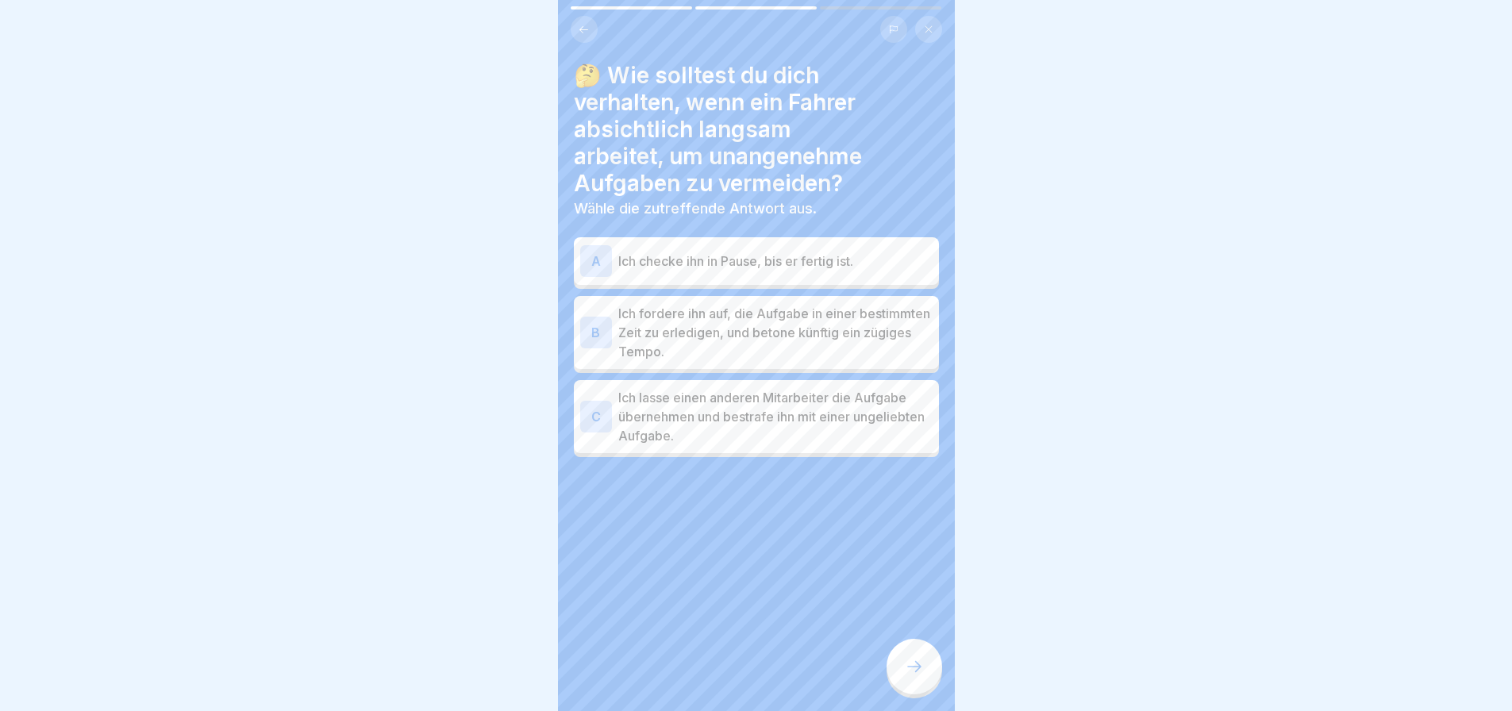
click at [923, 668] on div at bounding box center [915, 667] width 56 height 56
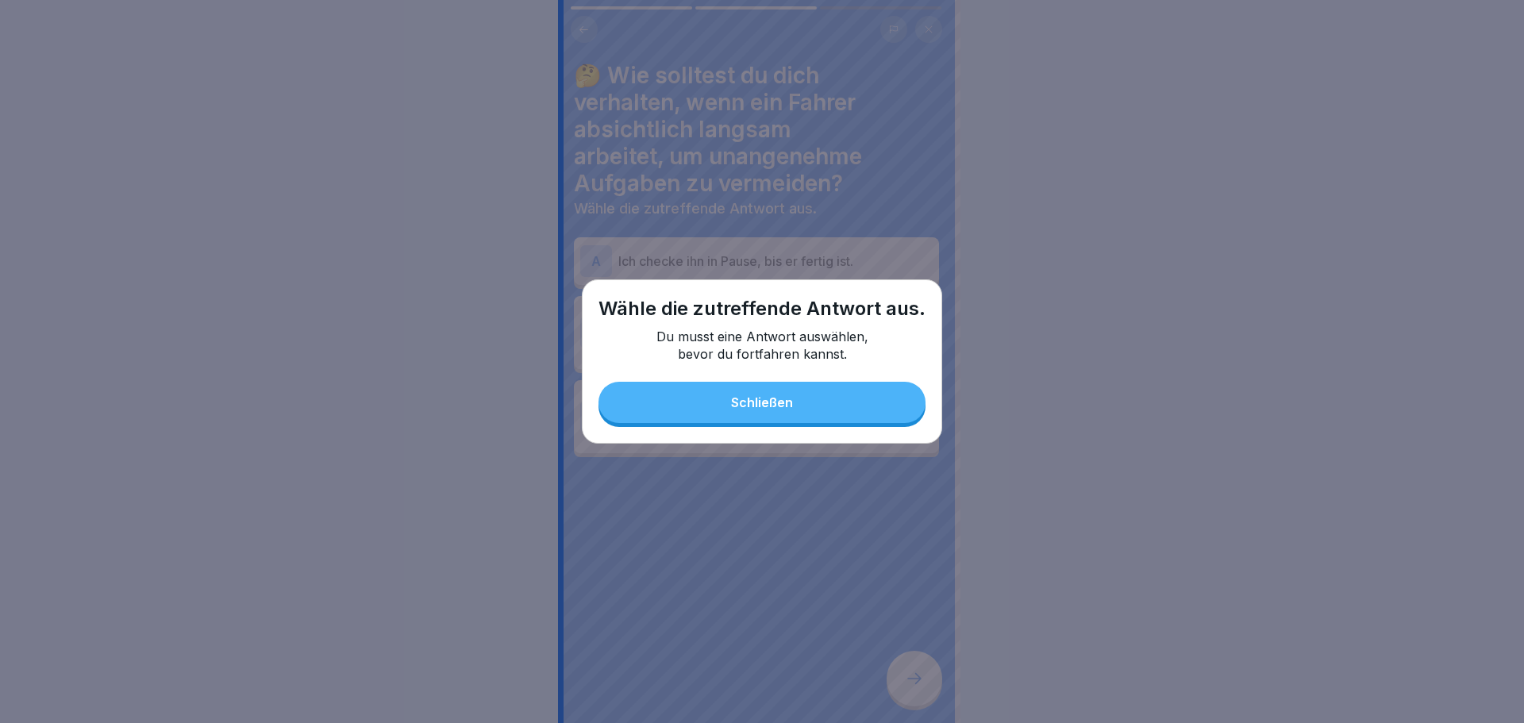
click at [805, 391] on button "Schließen" at bounding box center [762, 402] width 327 height 41
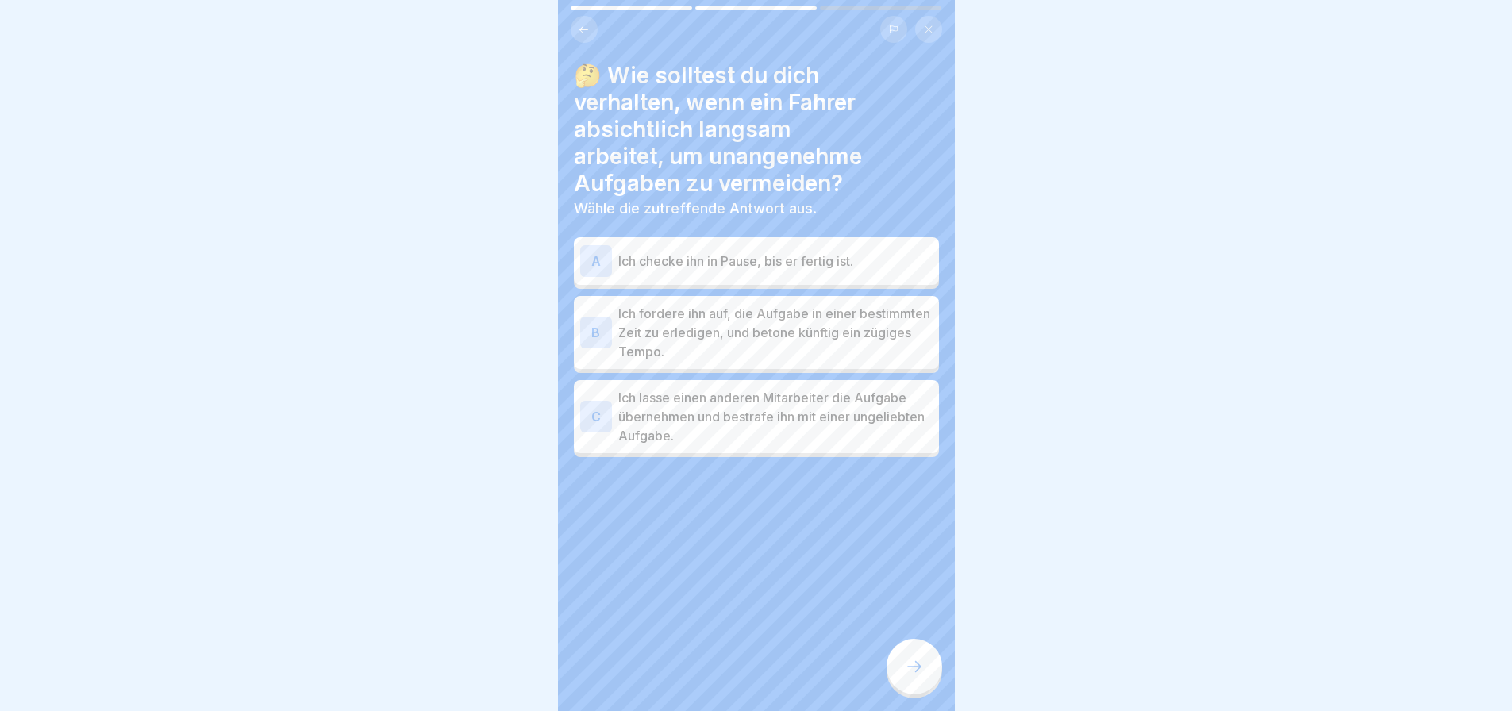
click at [751, 336] on p "Ich fordere ihn auf, die Aufgabe in einer bestimmten Zeit zu erledigen, und bet…" at bounding box center [775, 332] width 314 height 57
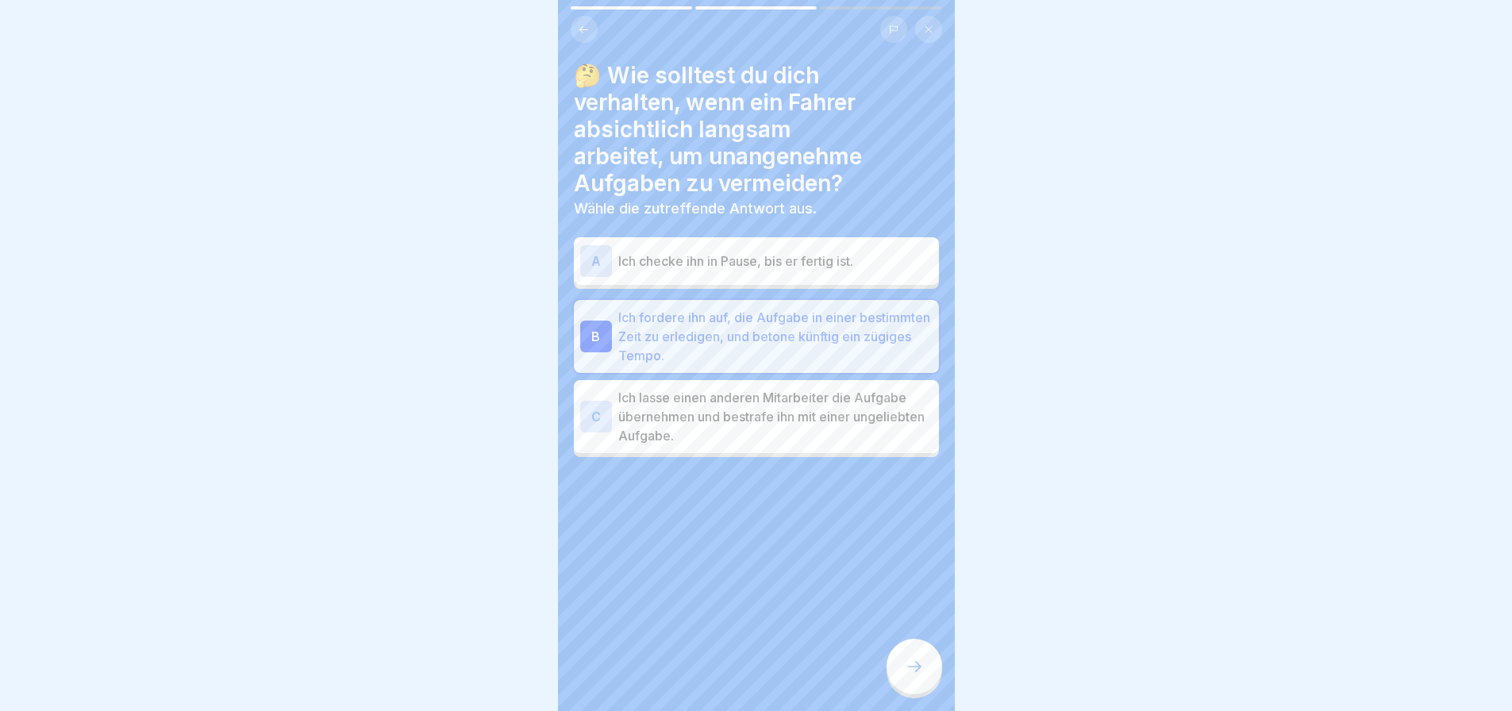
click at [920, 676] on icon at bounding box center [914, 666] width 19 height 19
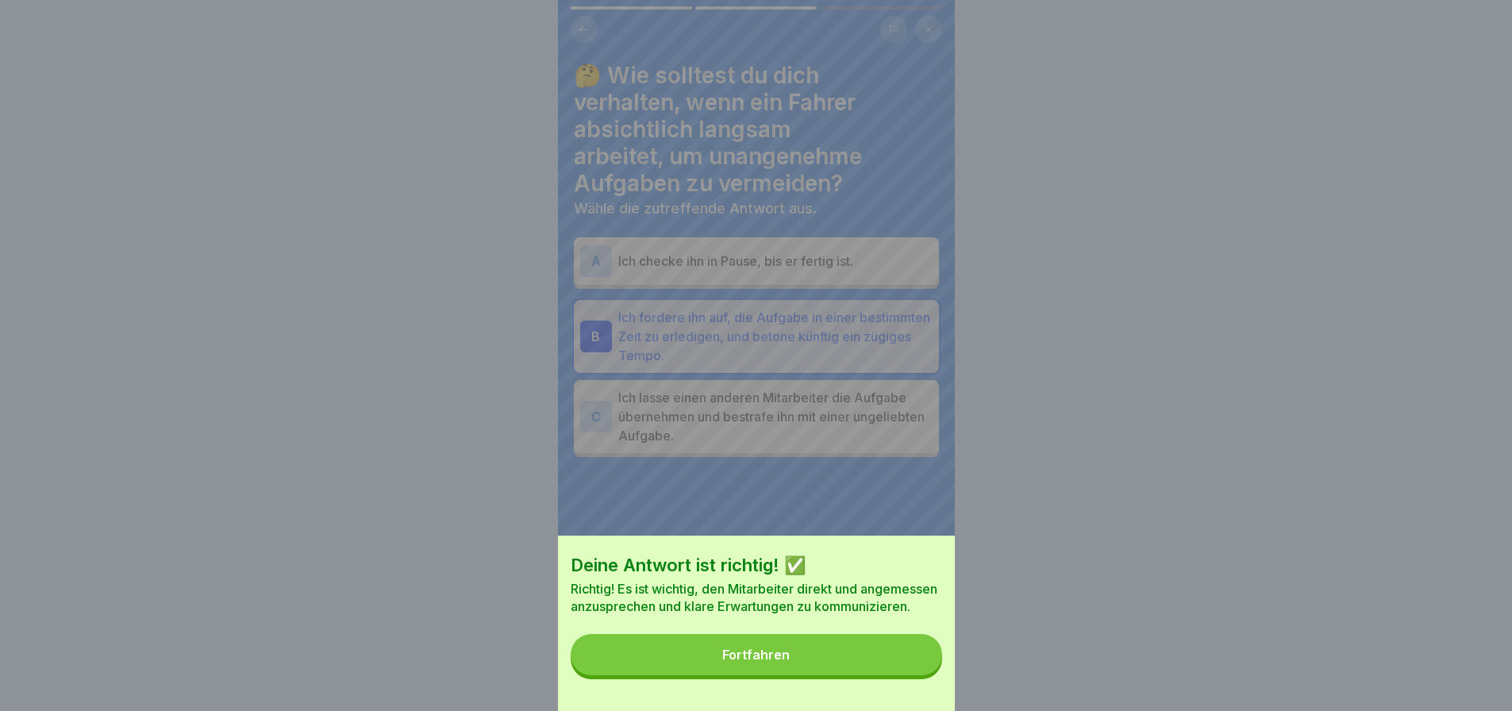
click at [756, 662] on div "Fortfahren" at bounding box center [755, 655] width 67 height 14
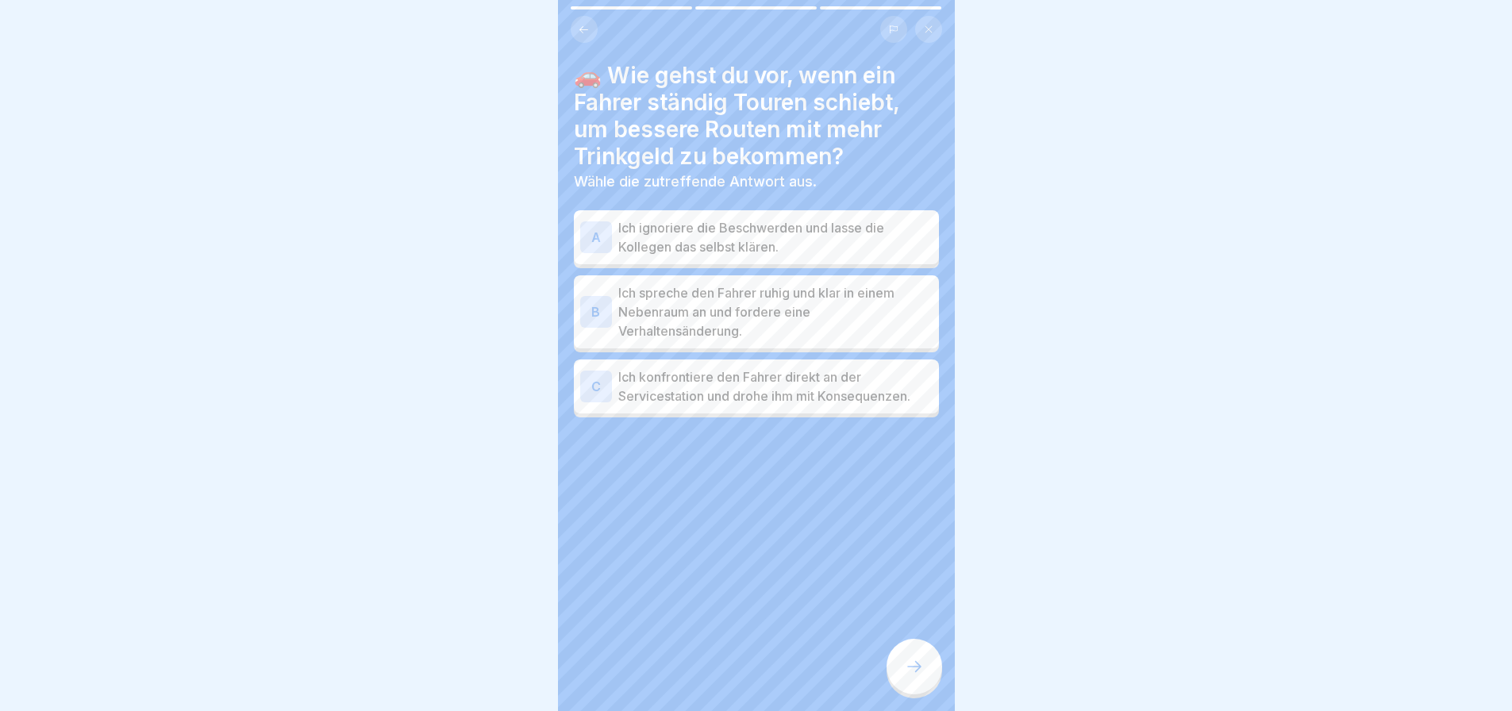
click at [822, 312] on p "Ich spreche den Fahrer ruhig und klar in einem Nebenraum an und fordere eine Ve…" at bounding box center [775, 311] width 314 height 57
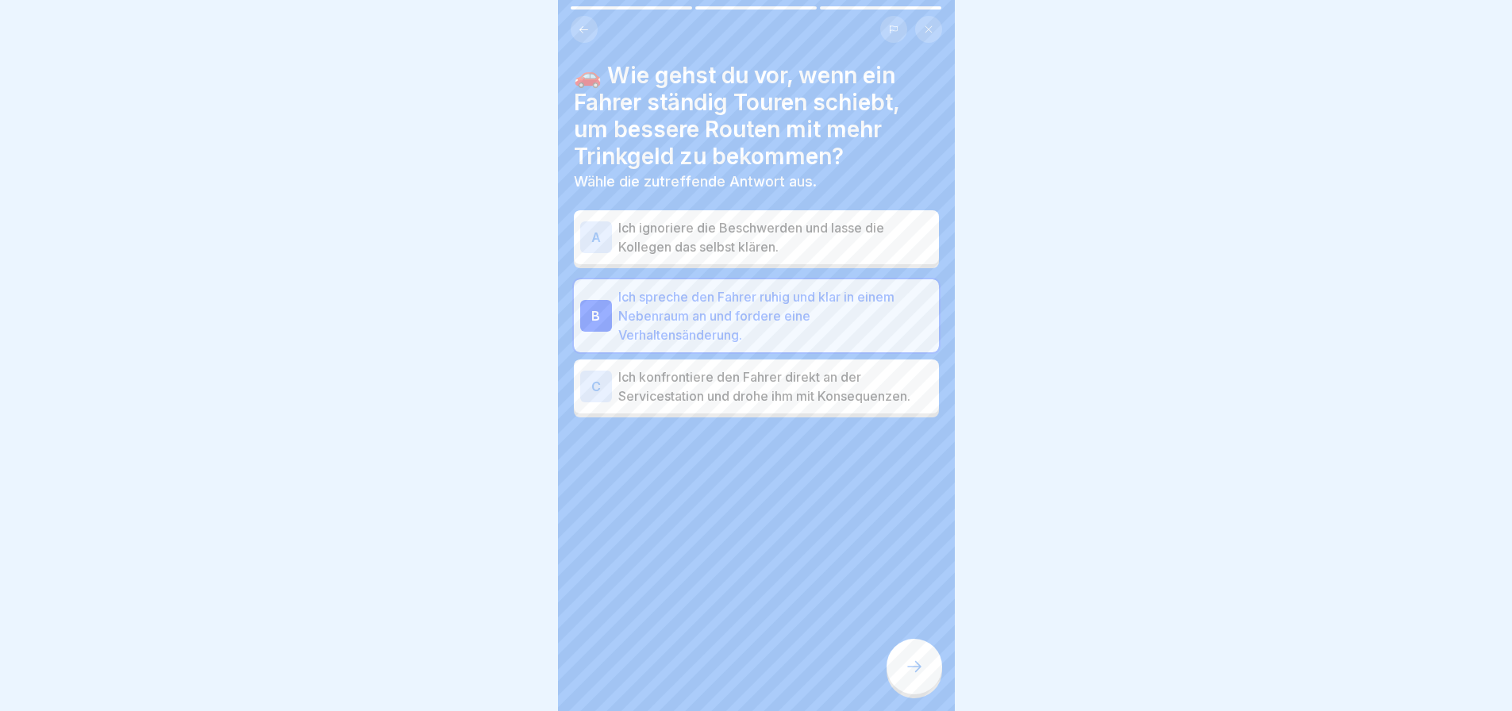
click at [921, 688] on div at bounding box center [915, 667] width 56 height 56
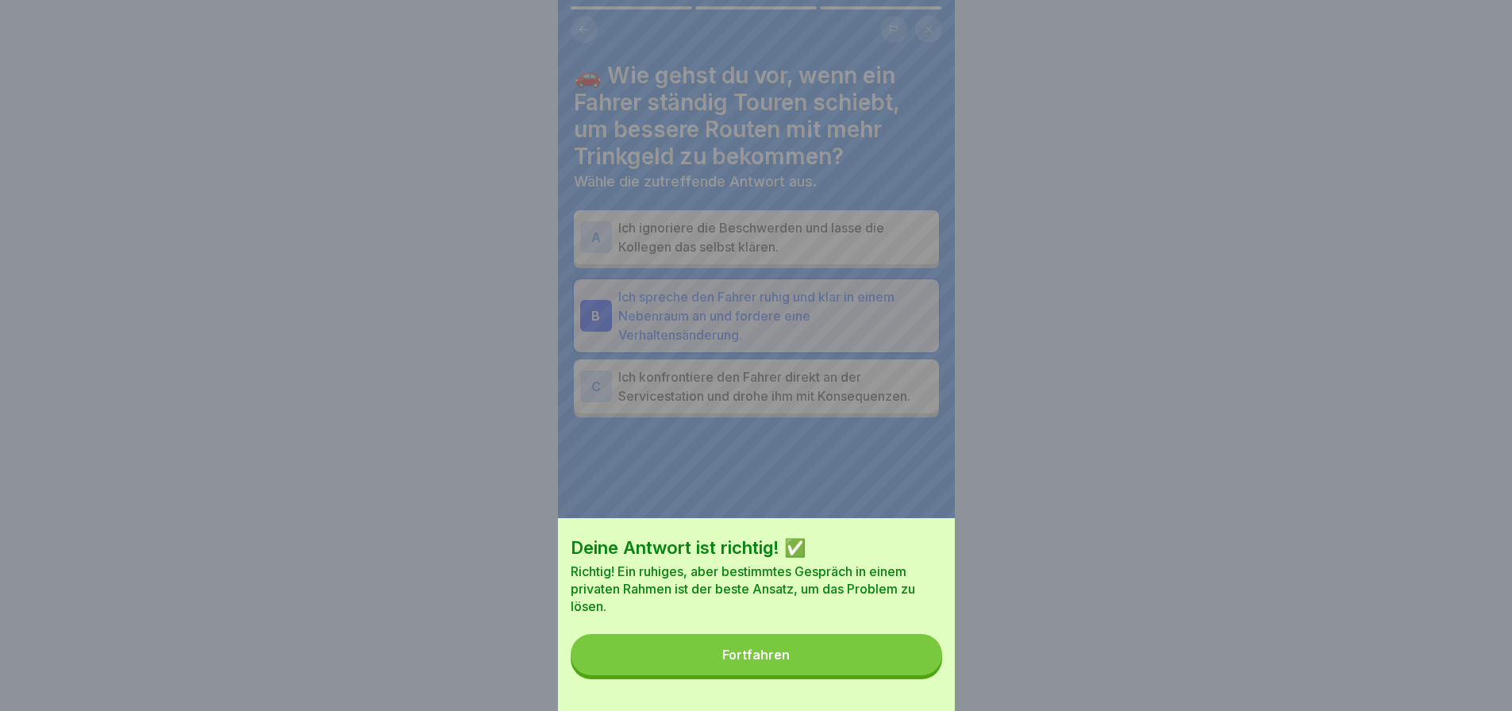
click at [817, 662] on button "Fortfahren" at bounding box center [757, 654] width 372 height 41
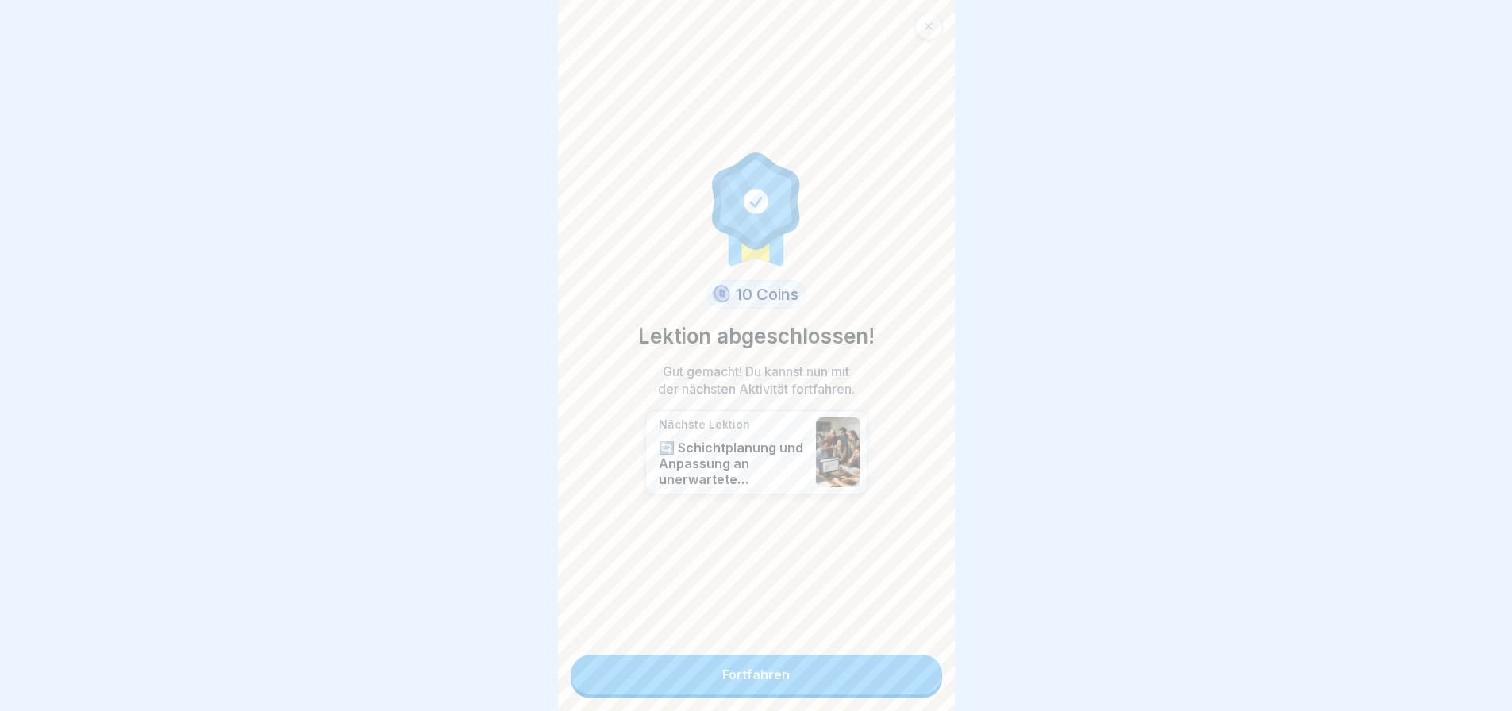
click at [810, 678] on link "Fortfahren" at bounding box center [757, 675] width 372 height 40
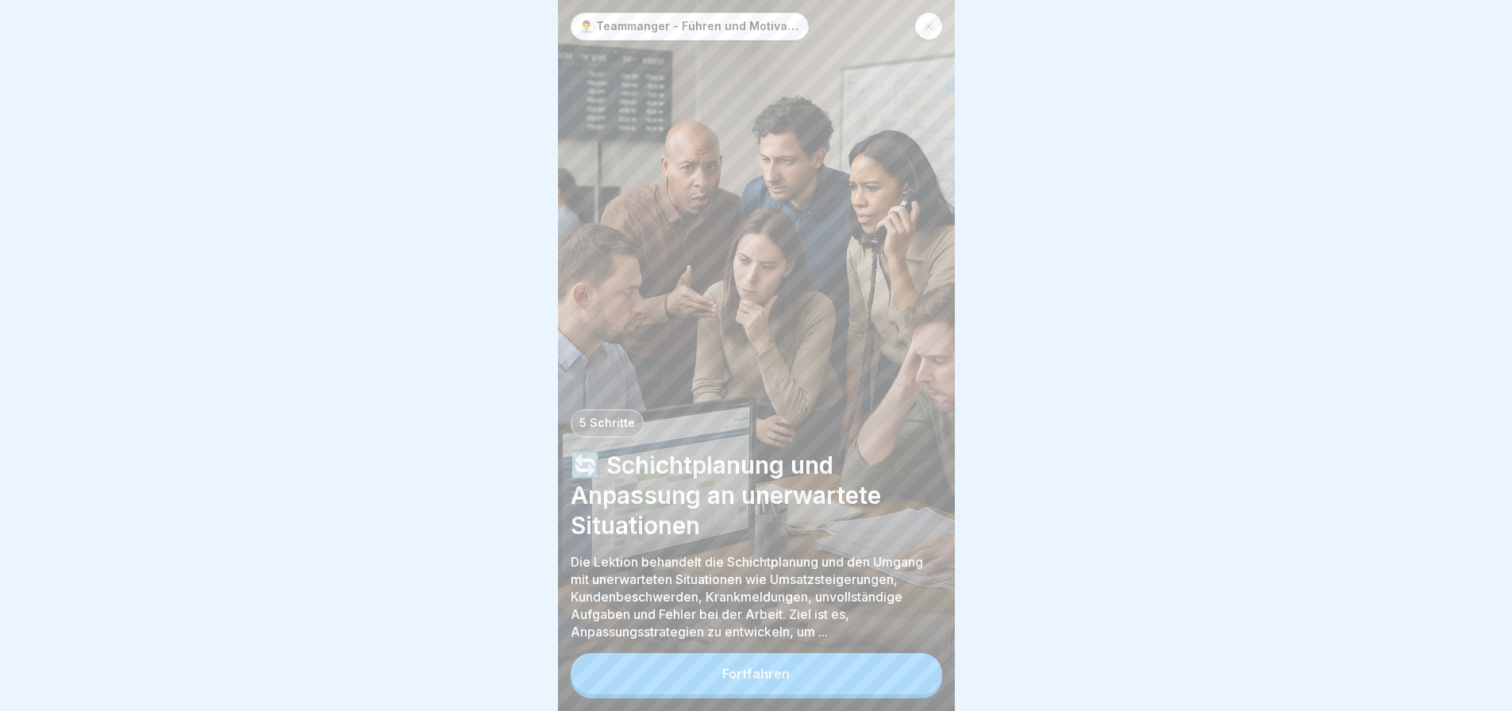
click at [795, 681] on button "Fortfahren" at bounding box center [757, 673] width 372 height 41
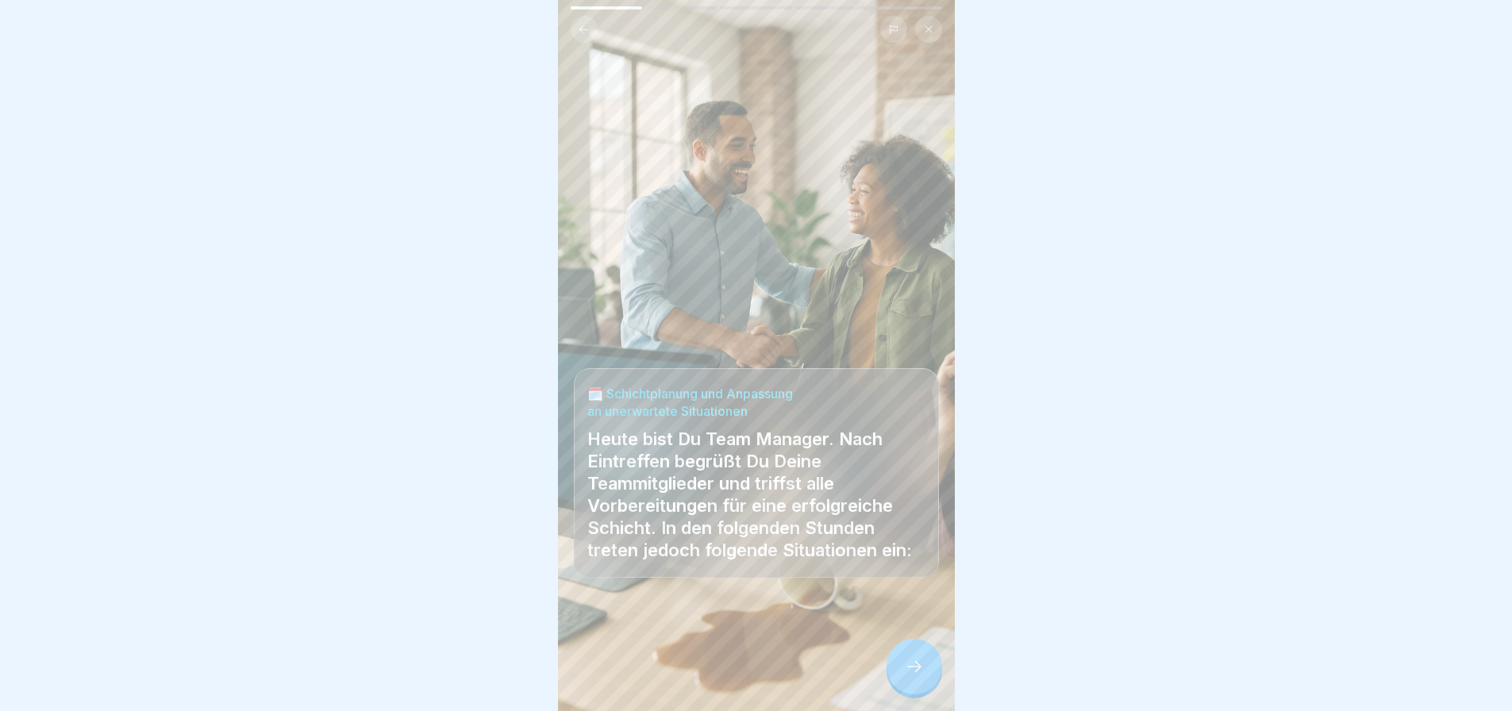
click at [894, 684] on div at bounding box center [915, 667] width 56 height 56
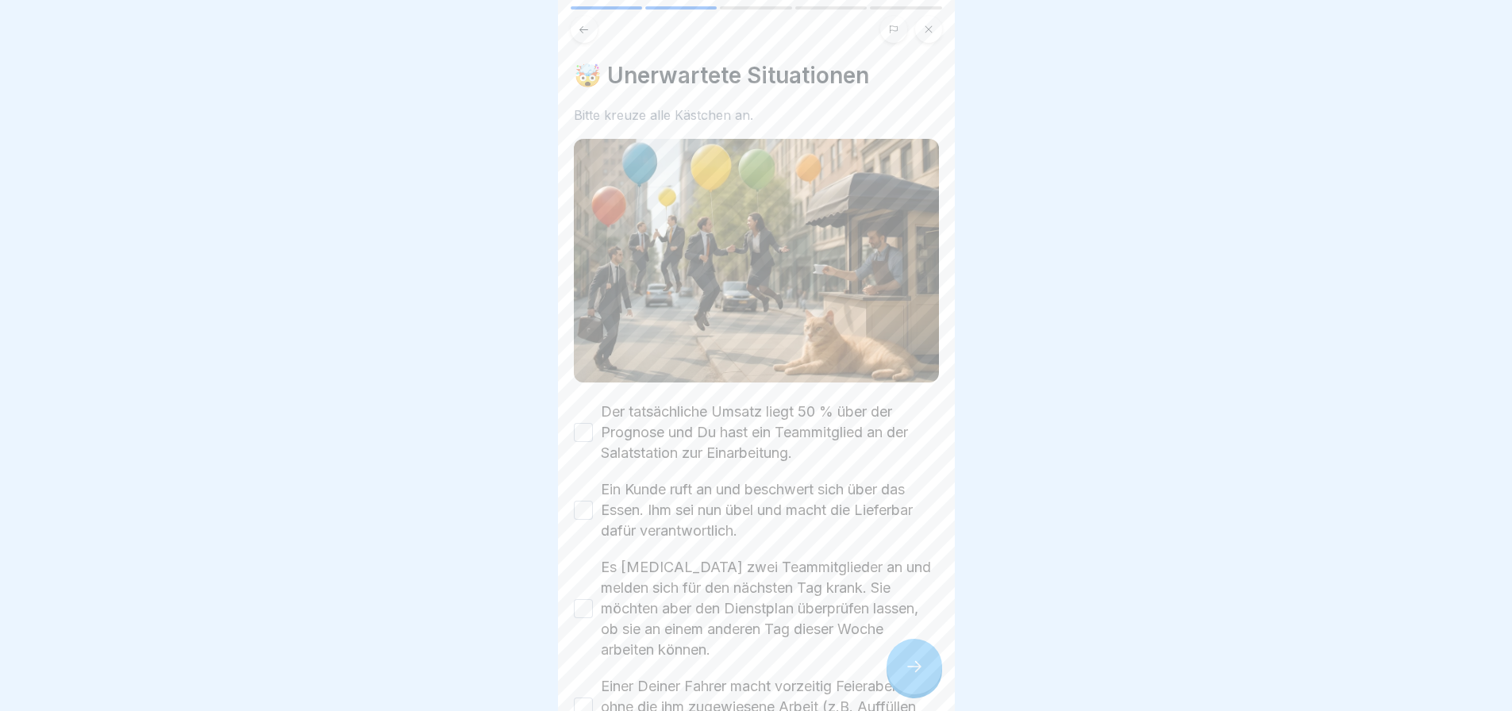
click at [911, 676] on icon at bounding box center [914, 666] width 19 height 19
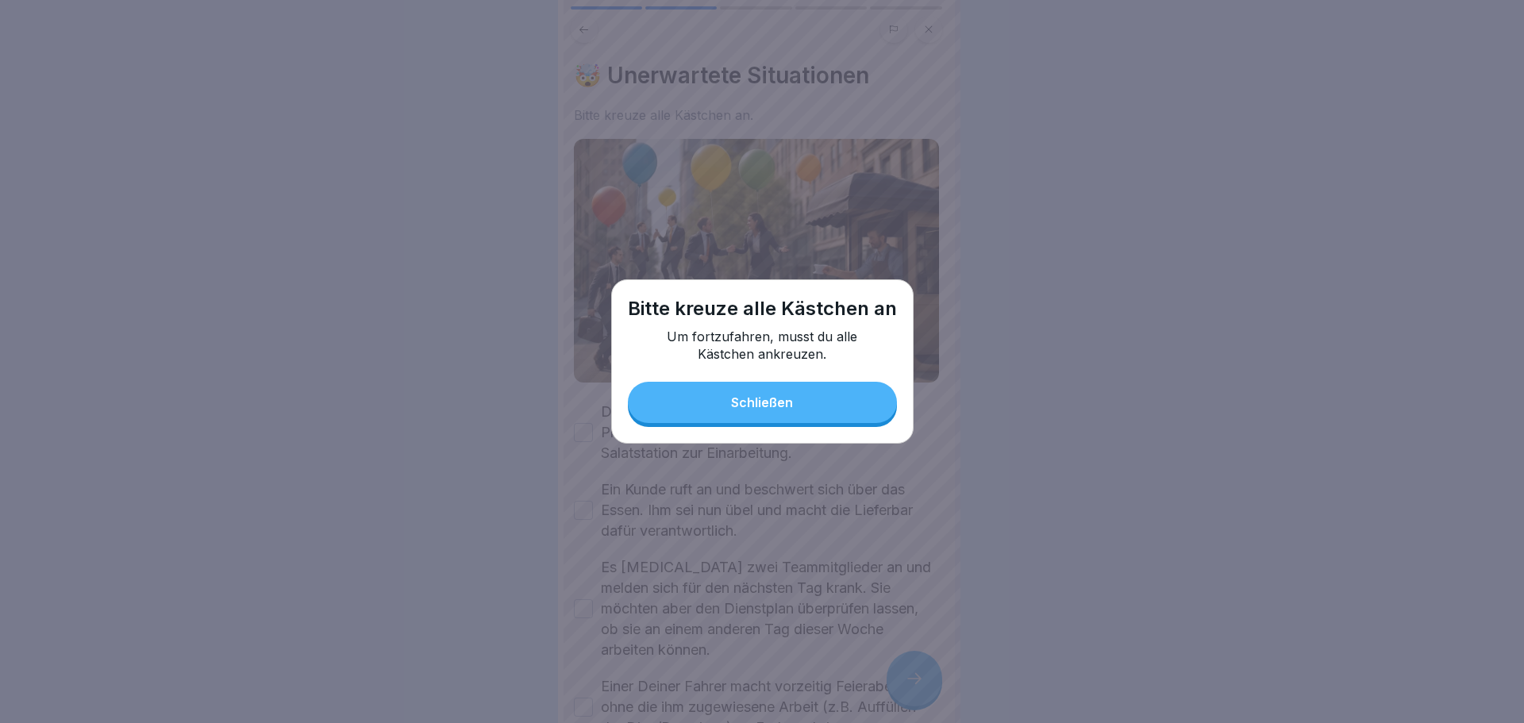
click at [775, 360] on p "Um fortzufahren, musst du alle Kästchen ankreuzen." at bounding box center [762, 345] width 238 height 35
click at [762, 404] on div "Schließen" at bounding box center [762, 402] width 62 height 14
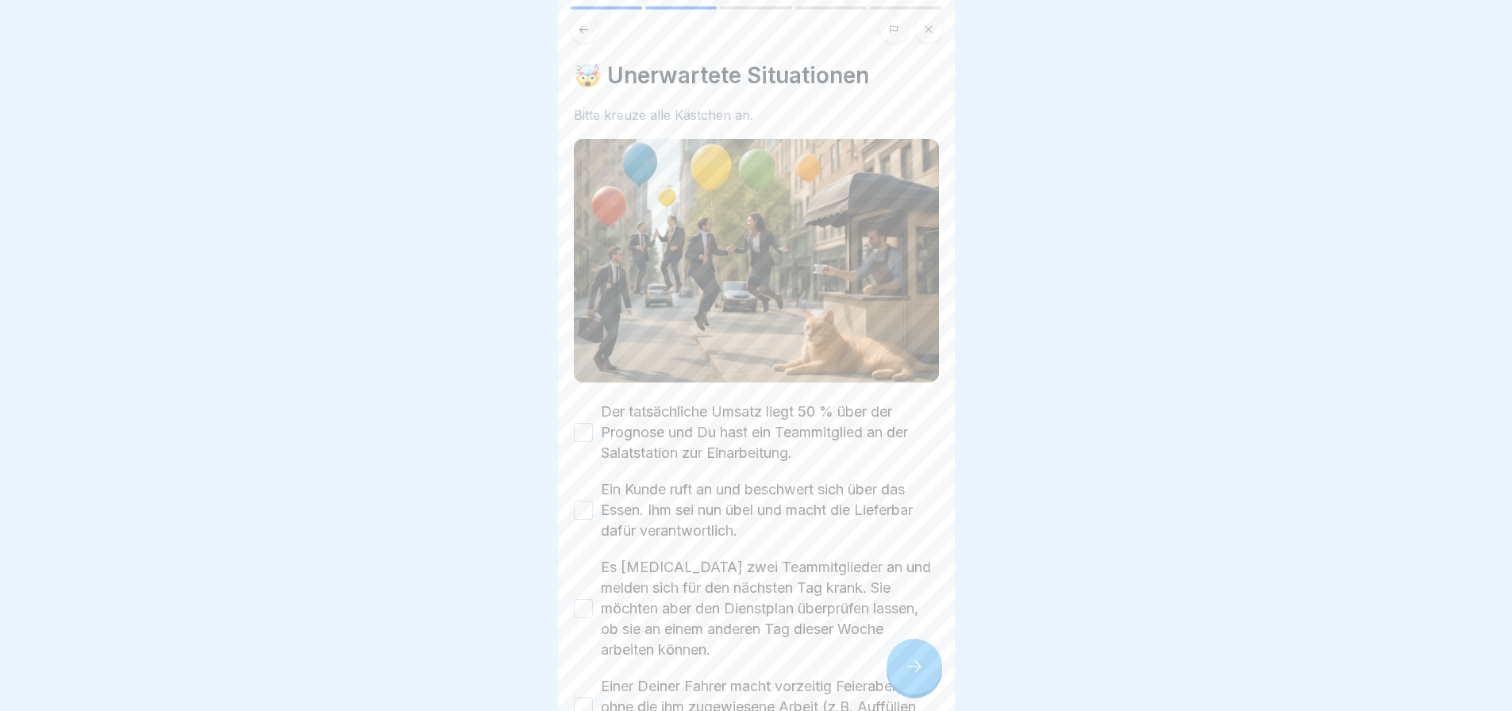
click at [588, 429] on button "Der tatsächliche Umsatz liegt 50 % über der Prognose und Du hast ein Teammitgli…" at bounding box center [583, 432] width 19 height 19
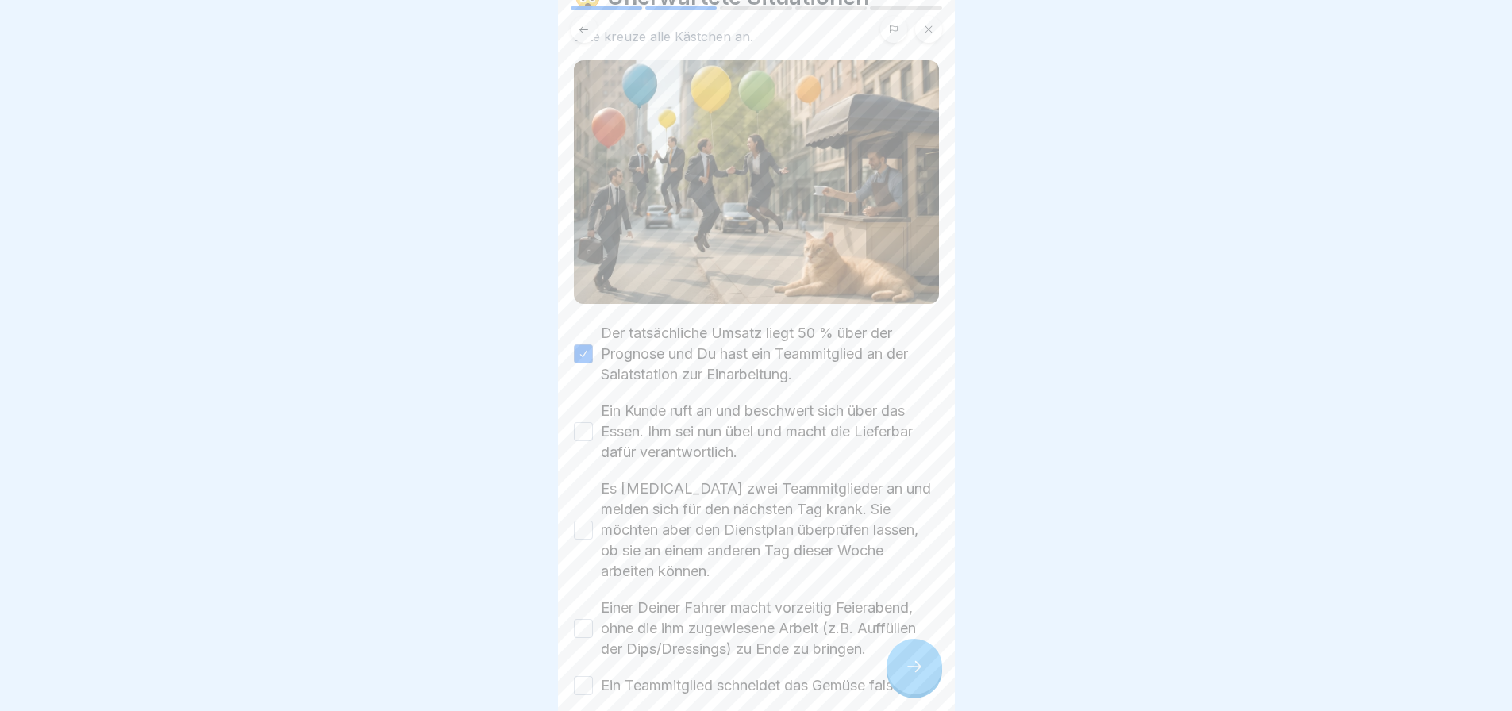
scroll to position [79, 0]
click at [583, 422] on button "Ein Kunde ruft an und beschwert sich über das Essen. Ihm sei nun übel und macht…" at bounding box center [583, 431] width 19 height 19
click at [591, 524] on button "Es [MEDICAL_DATA] zwei Teammitglieder an und melden sich für den nächsten Tag k…" at bounding box center [583, 529] width 19 height 19
click at [591, 620] on button "Einer Deiner Fahrer macht vorzeitig Feierabend, ohne die ihm zugewiesene Arbeit…" at bounding box center [583, 627] width 19 height 19
click at [591, 676] on button "Ein Teammitglied schneidet das Gemüse falsch." at bounding box center [583, 685] width 19 height 19
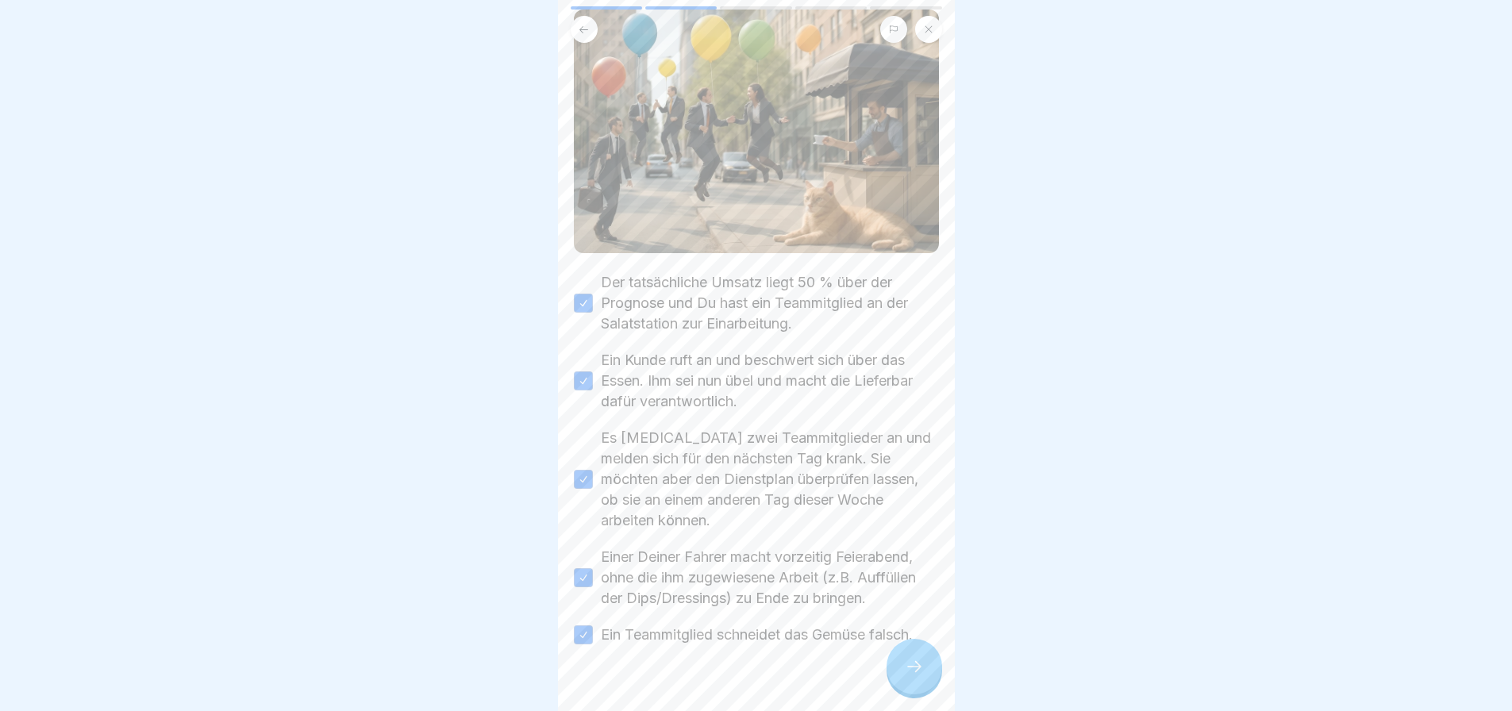
scroll to position [151, 0]
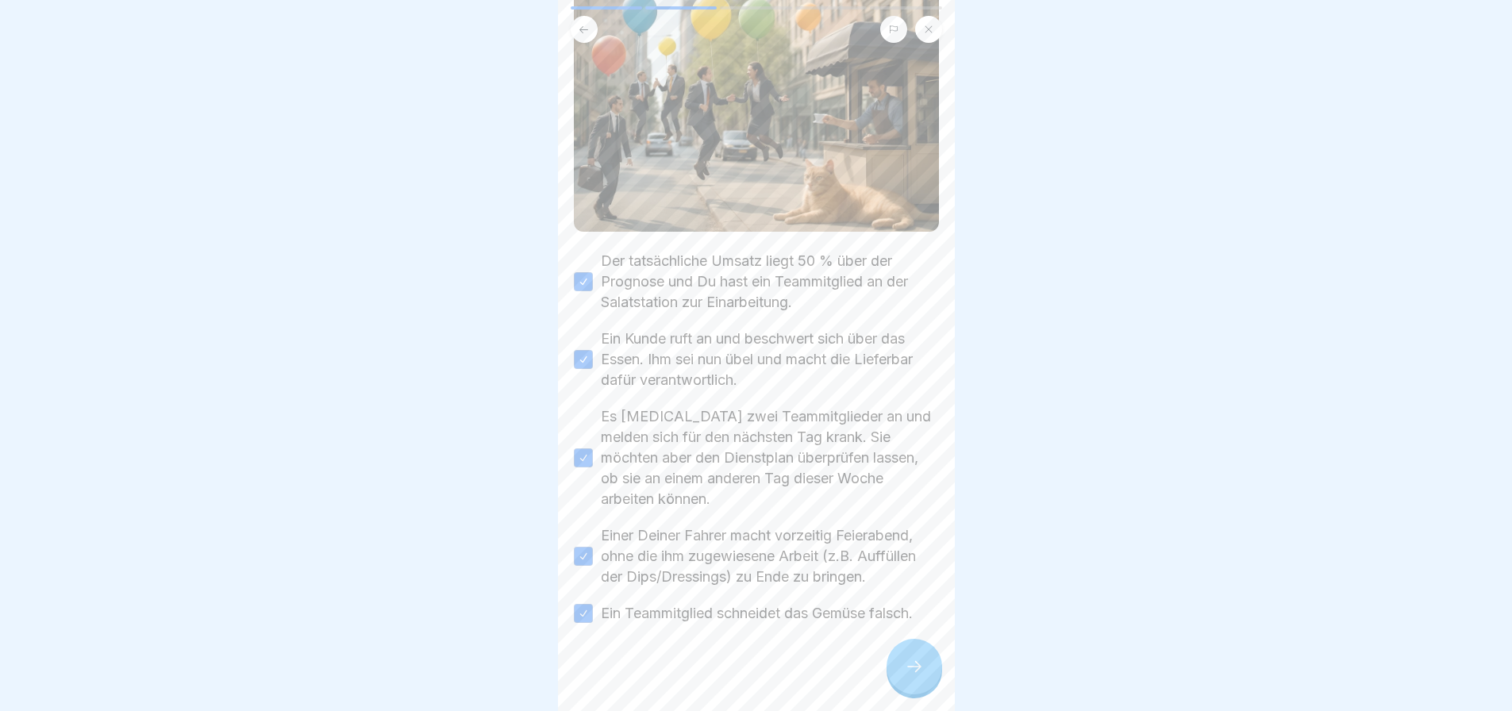
click at [911, 676] on icon at bounding box center [914, 666] width 19 height 19
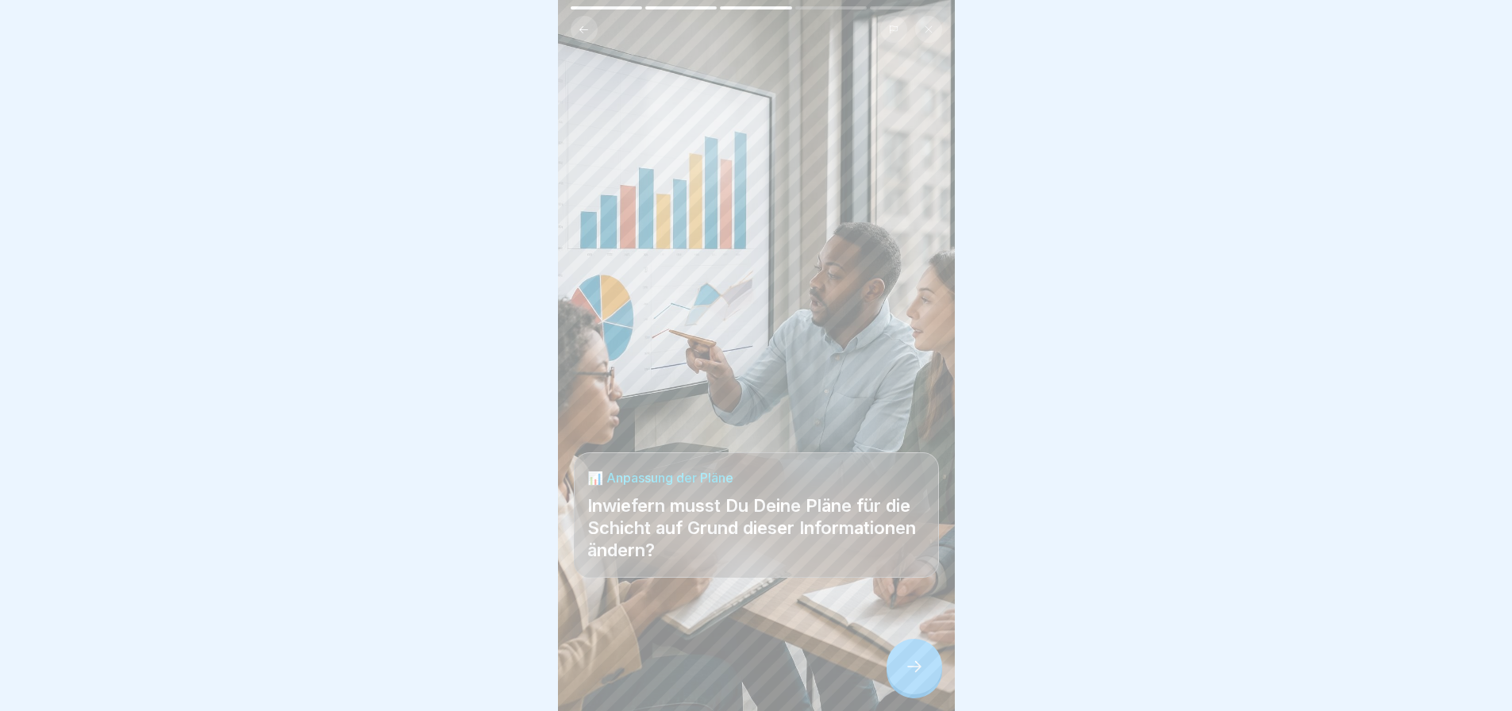
click at [921, 691] on div at bounding box center [915, 667] width 56 height 56
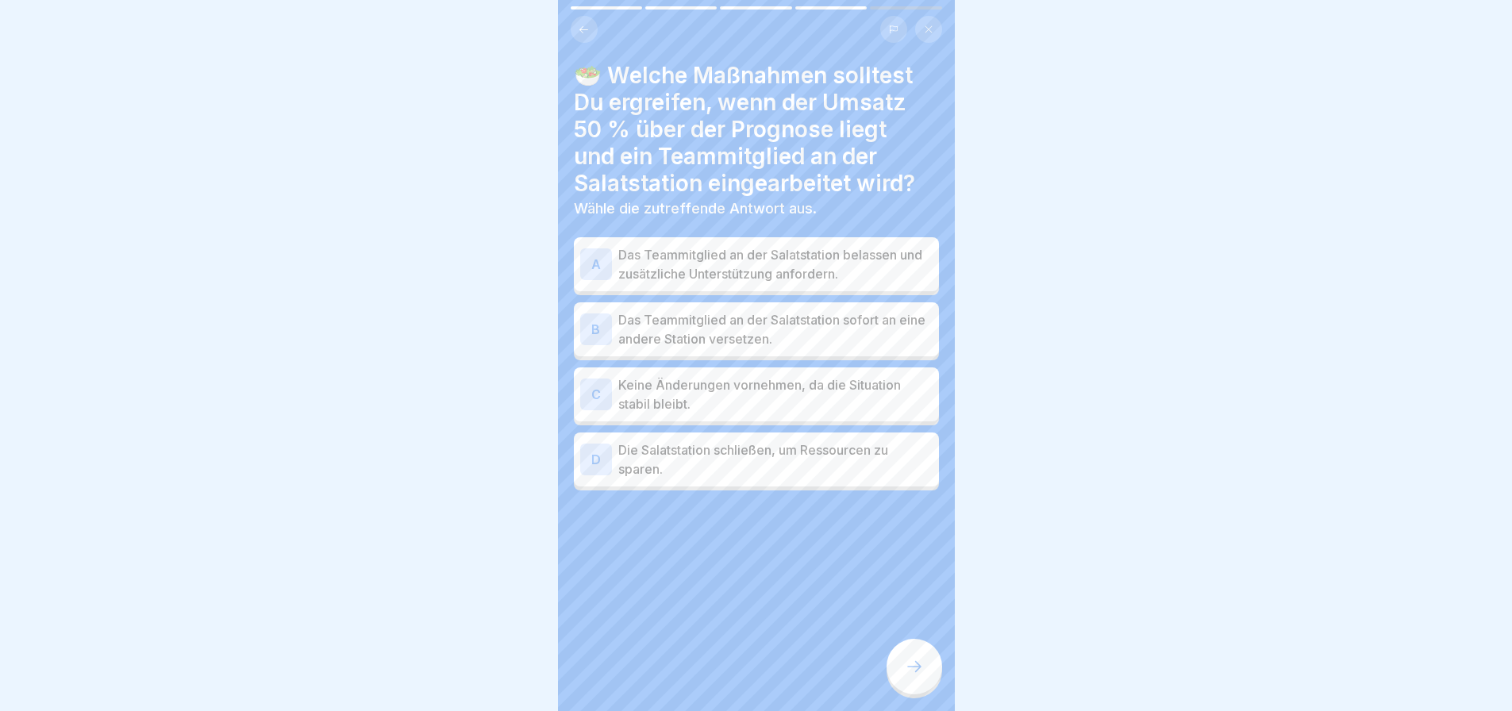
click at [921, 676] on icon at bounding box center [914, 666] width 19 height 19
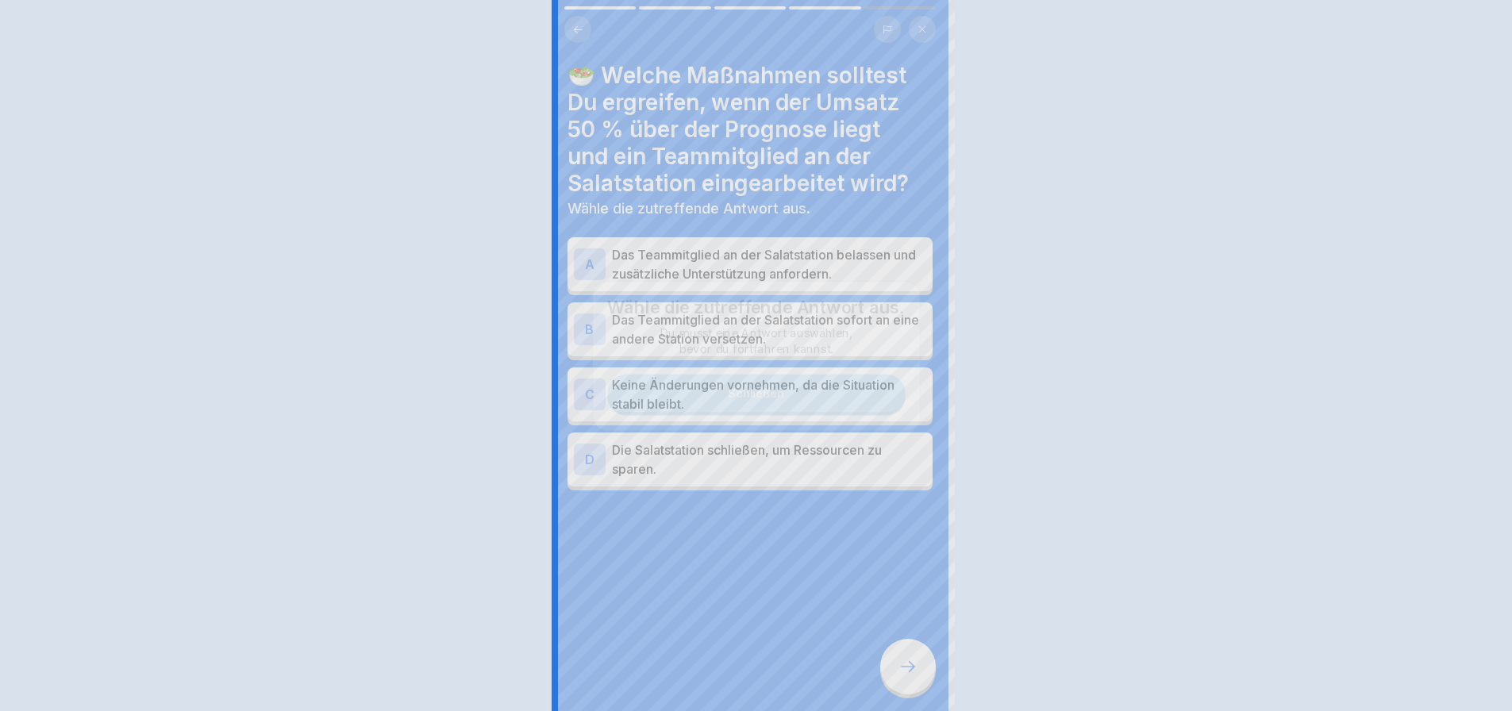
click at [921, 684] on div at bounding box center [756, 355] width 1512 height 711
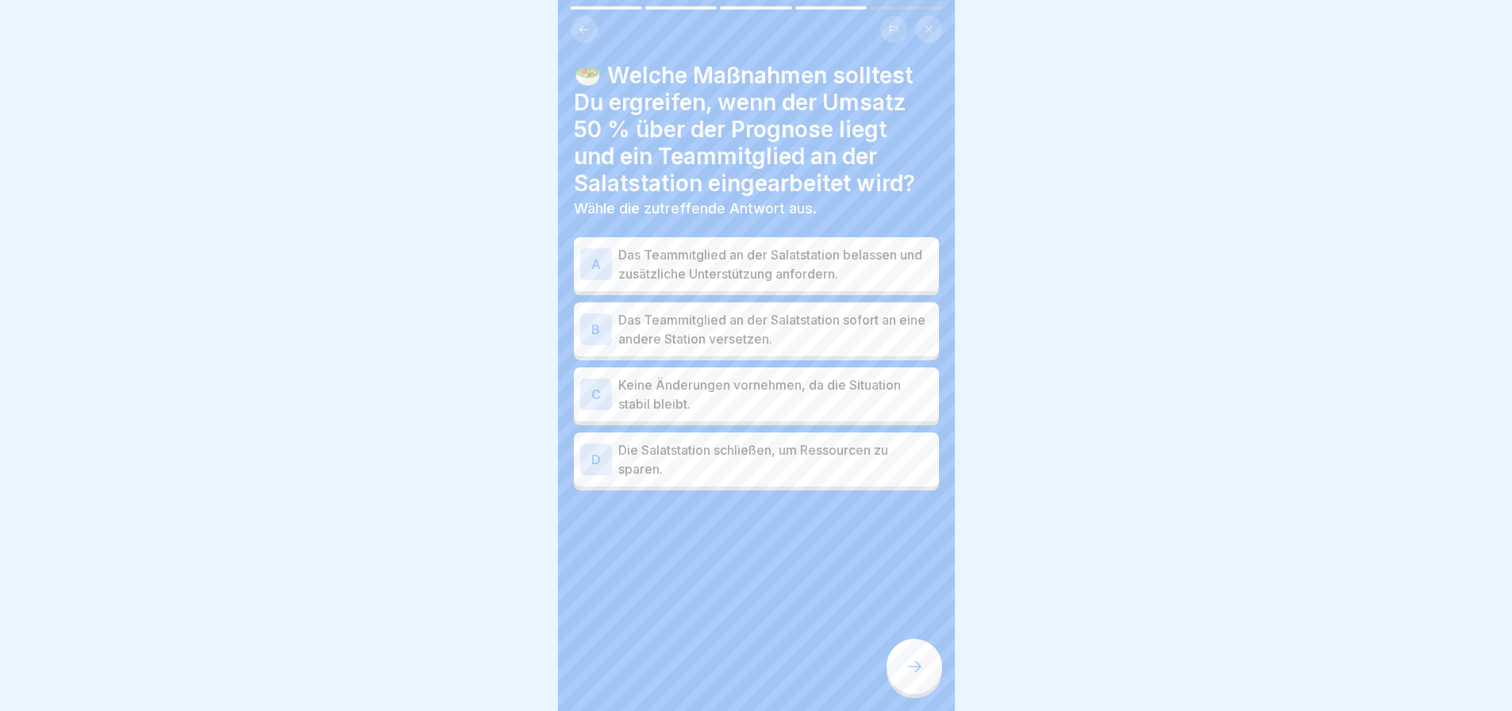
click at [758, 268] on p "Das Teammitglied an der Salatstation belassen und zusätzliche Unterstützung anf…" at bounding box center [775, 264] width 314 height 38
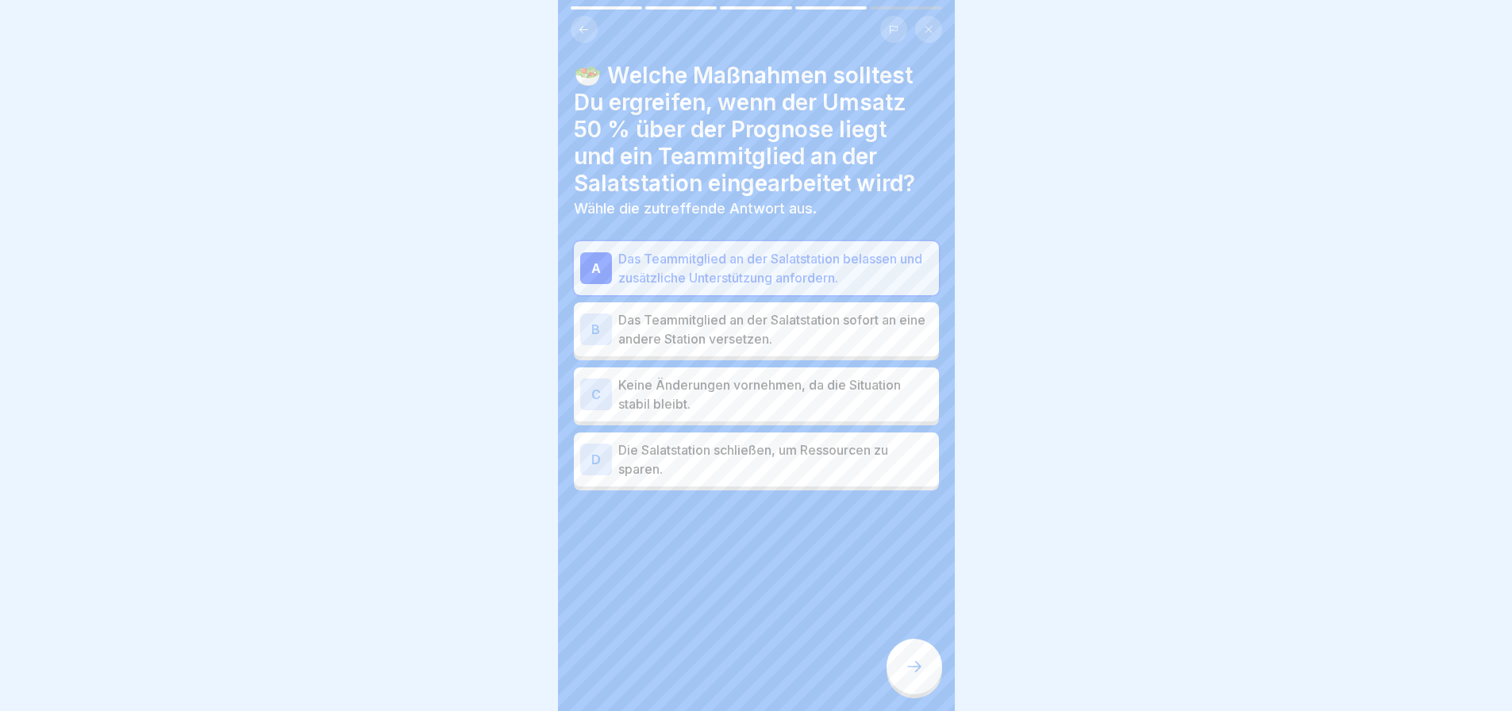
click at [909, 693] on div at bounding box center [915, 667] width 56 height 56
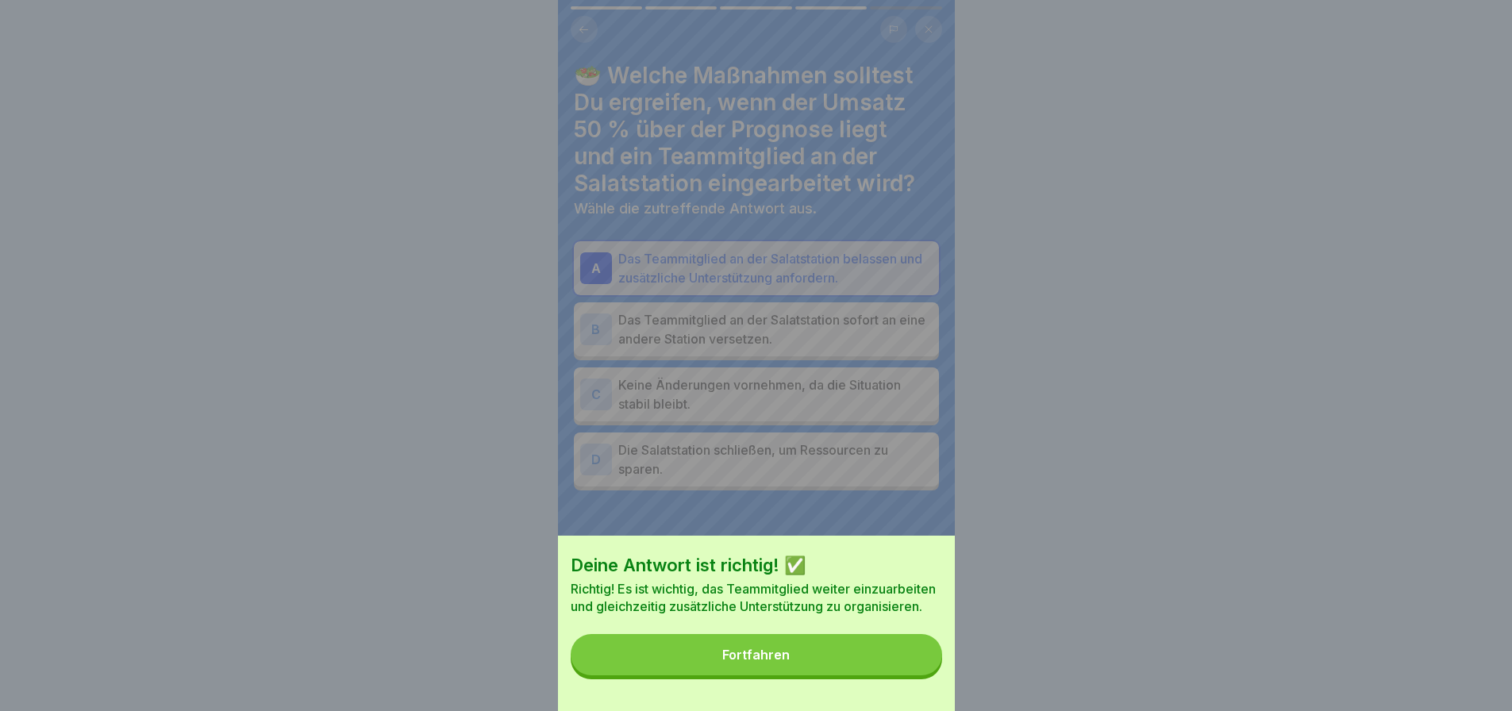
drag, startPoint x: 782, startPoint y: 679, endPoint x: 780, endPoint y: 660, distance: 18.3
click at [780, 676] on button "Fortfahren" at bounding box center [757, 654] width 372 height 41
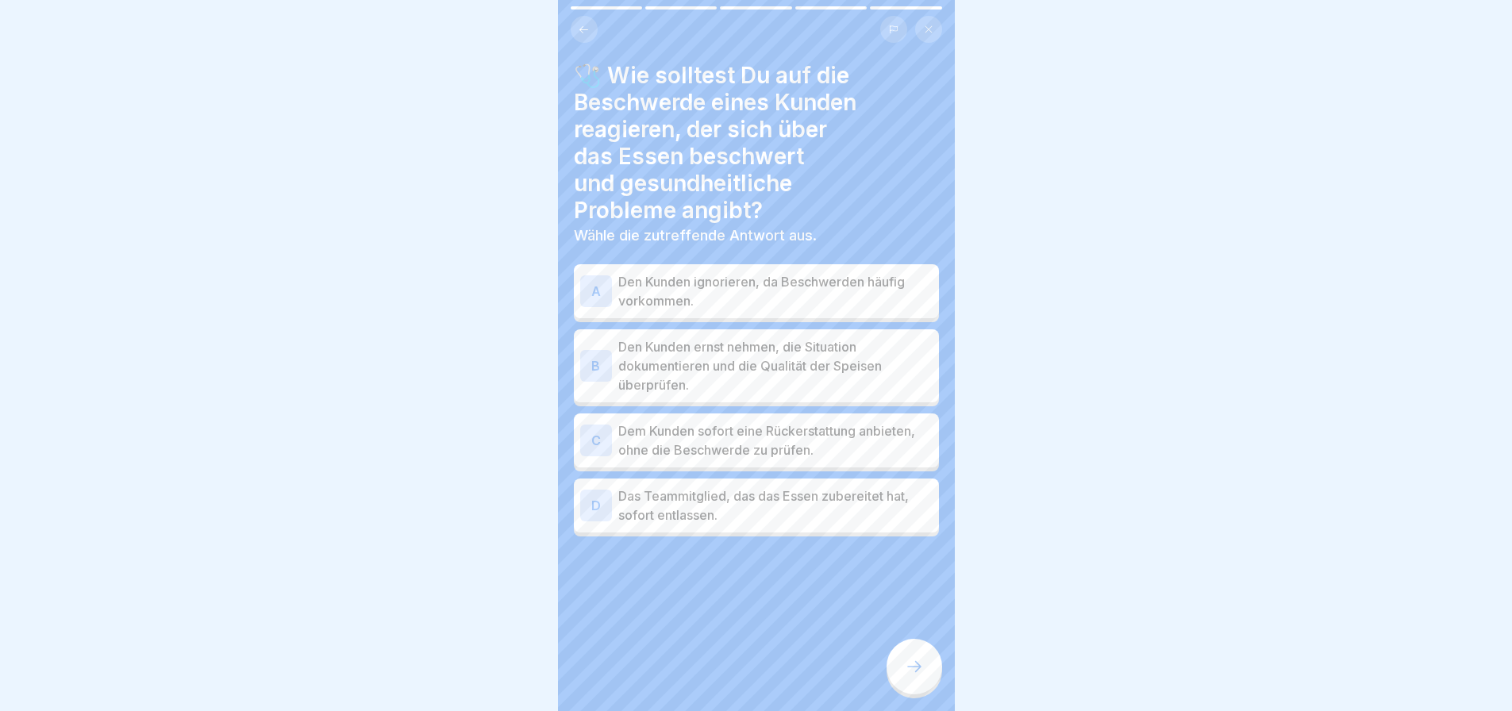
click at [815, 384] on p "Den Kunden ernst nehmen, die Situation dokumentieren und die Qualität der Speis…" at bounding box center [775, 365] width 314 height 57
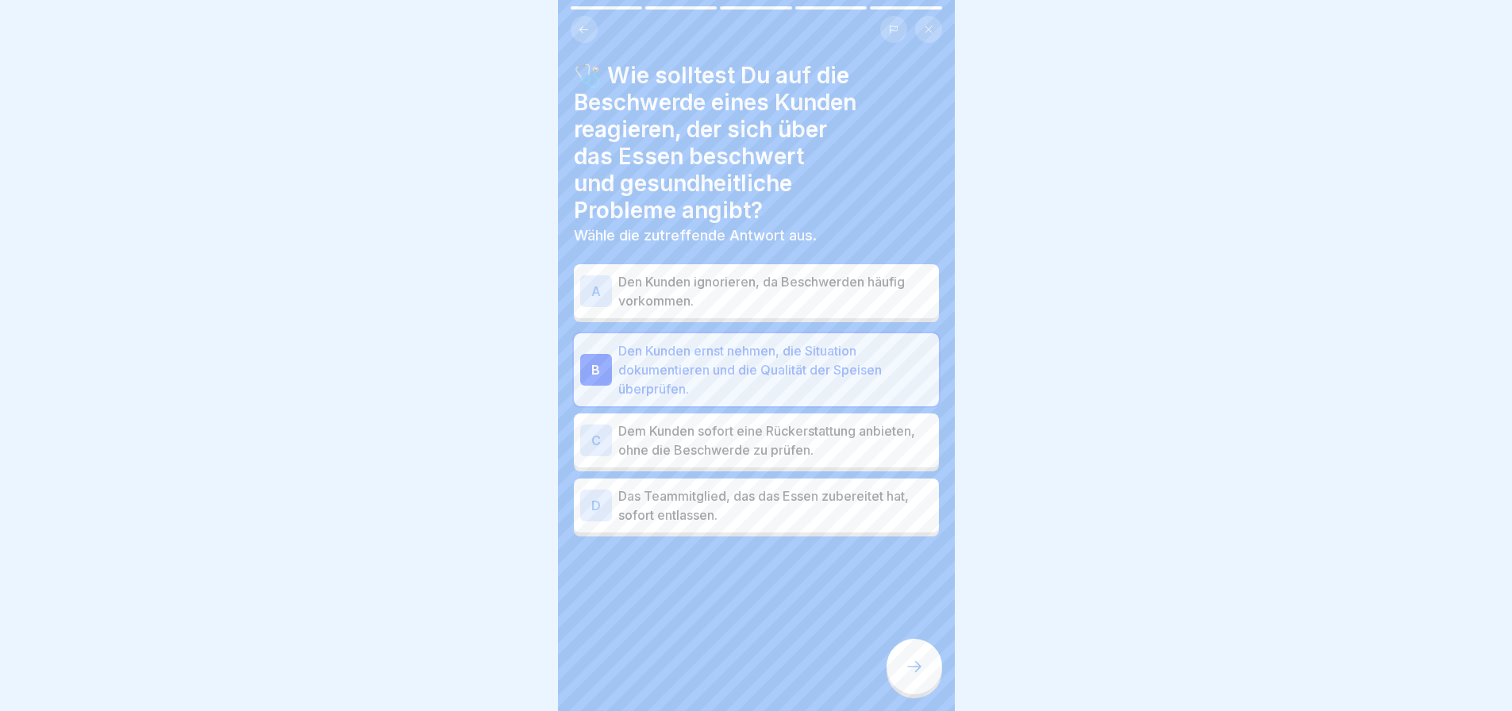
click at [919, 689] on div at bounding box center [915, 667] width 56 height 56
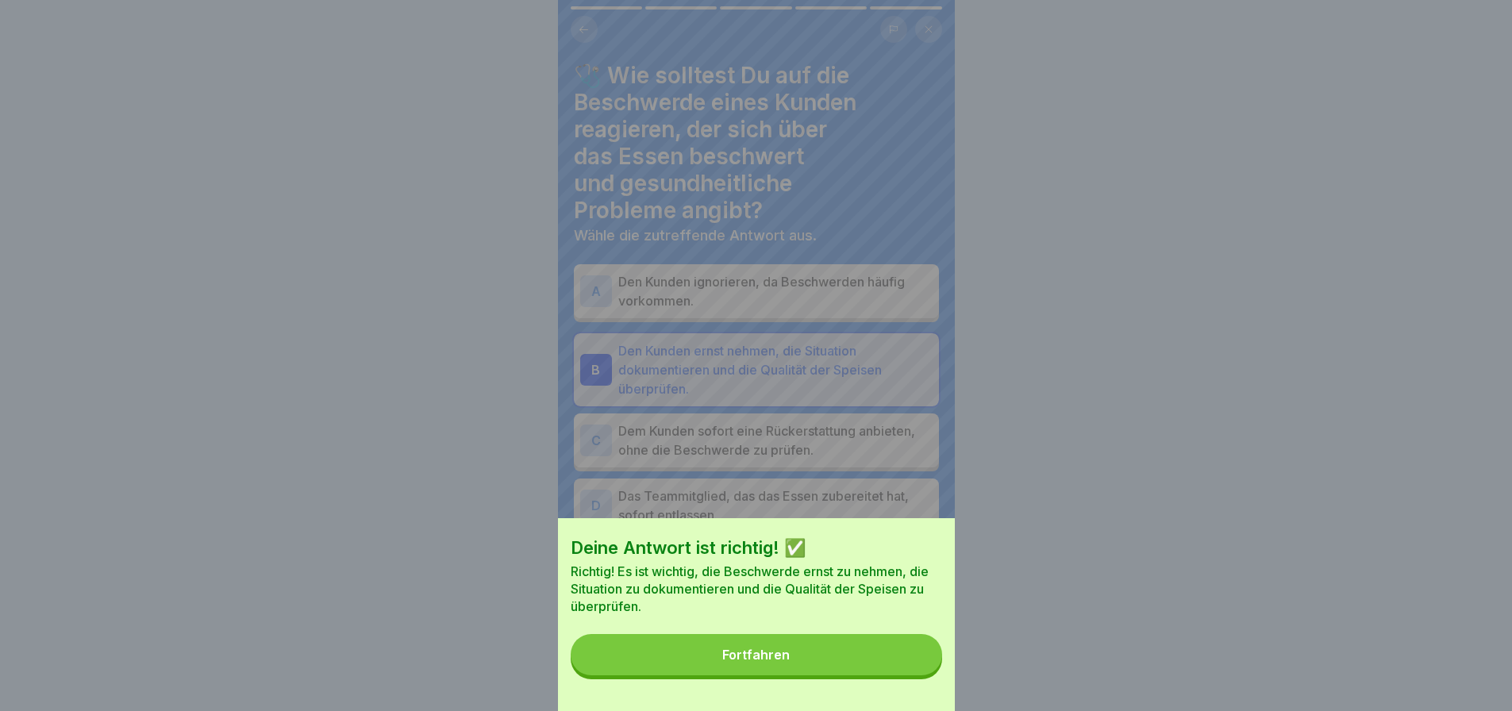
click at [829, 663] on button "Fortfahren" at bounding box center [757, 654] width 372 height 41
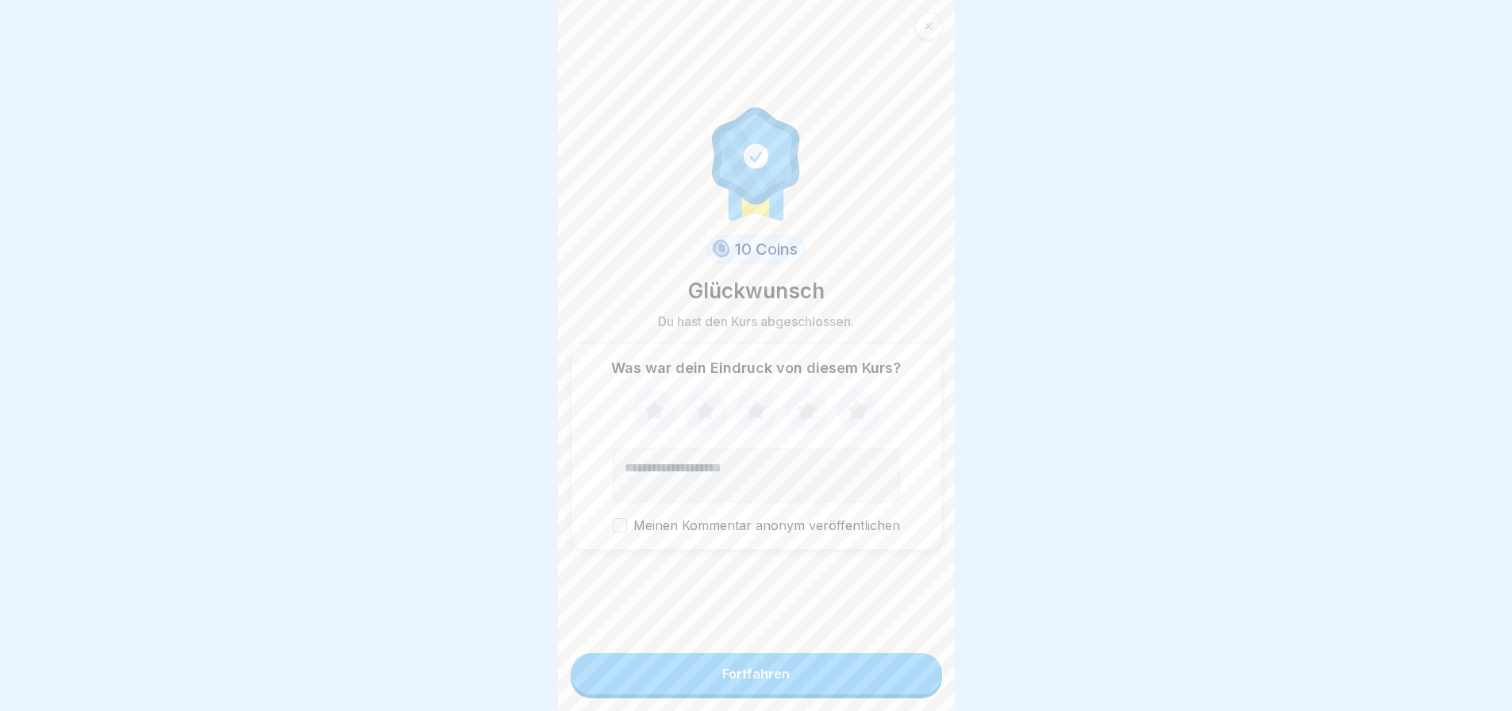
click at [829, 663] on form "10 Coins Glückwunsch Du hast den Kurs abgeschlossen. Was war dein Eindruck von …" at bounding box center [756, 355] width 397 height 711
click at [827, 681] on button "Fortfahren" at bounding box center [757, 673] width 372 height 41
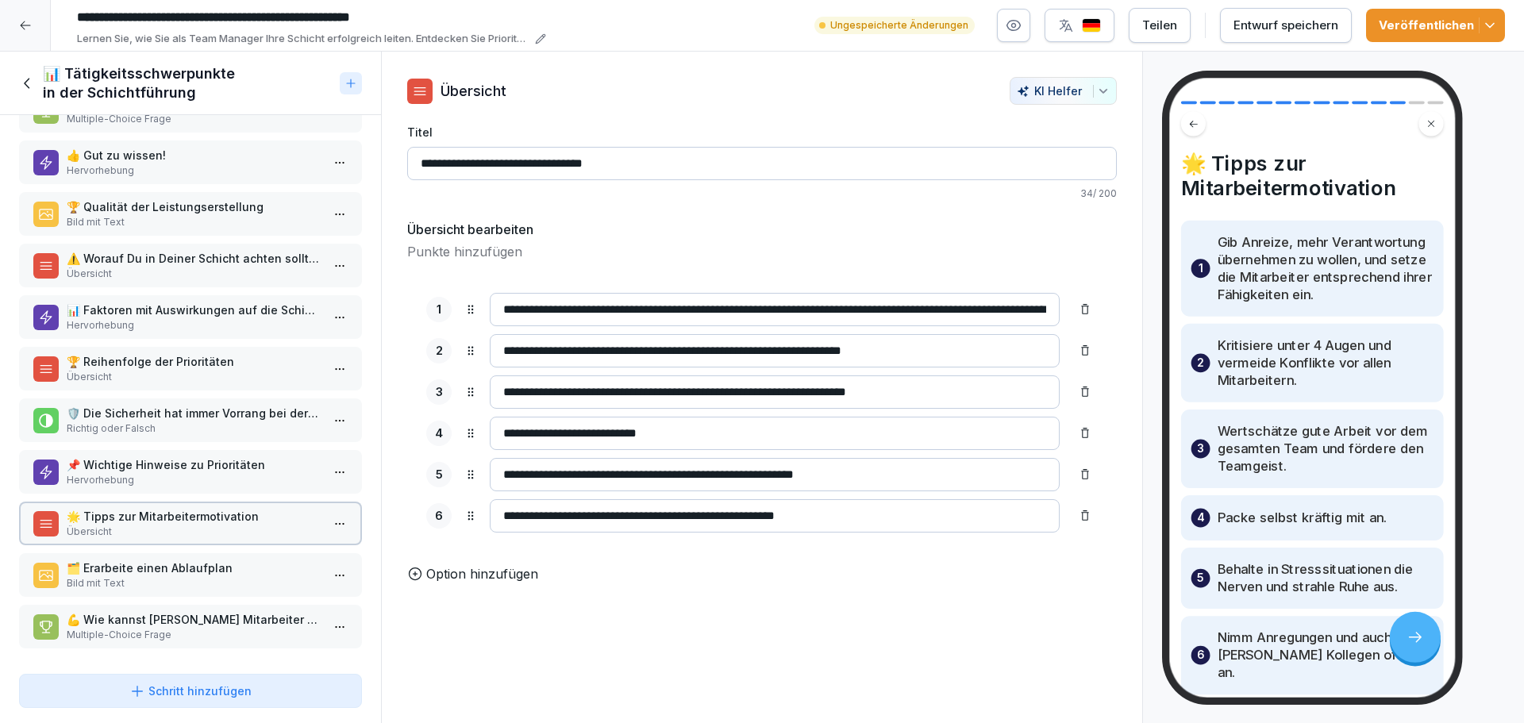
scroll to position [212, 0]
click at [160, 560] on p "🗂️ Erarbeite einen Ablaufplan" at bounding box center [194, 568] width 254 height 17
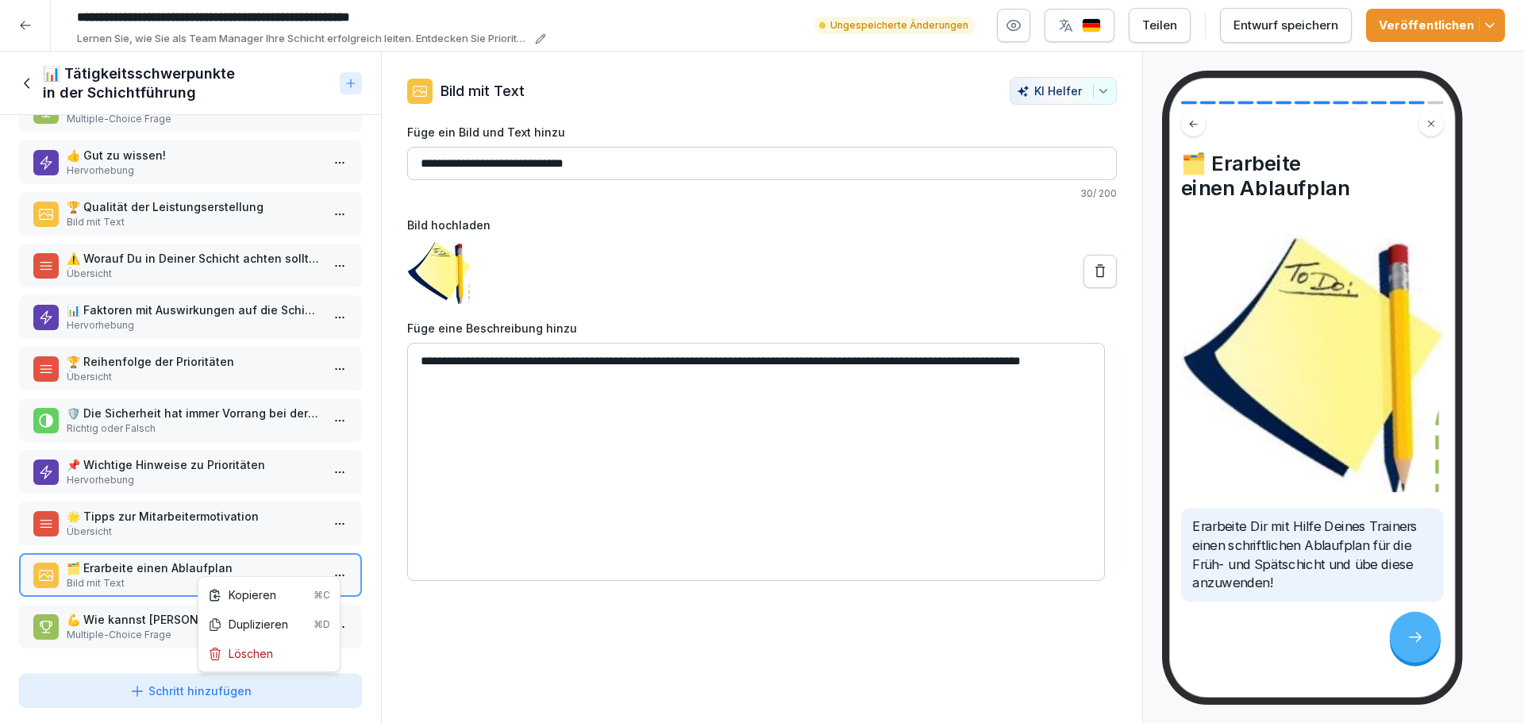
click at [325, 558] on html "**********" at bounding box center [762, 361] width 1524 height 723
click at [256, 653] on div "Löschen" at bounding box center [240, 653] width 65 height 17
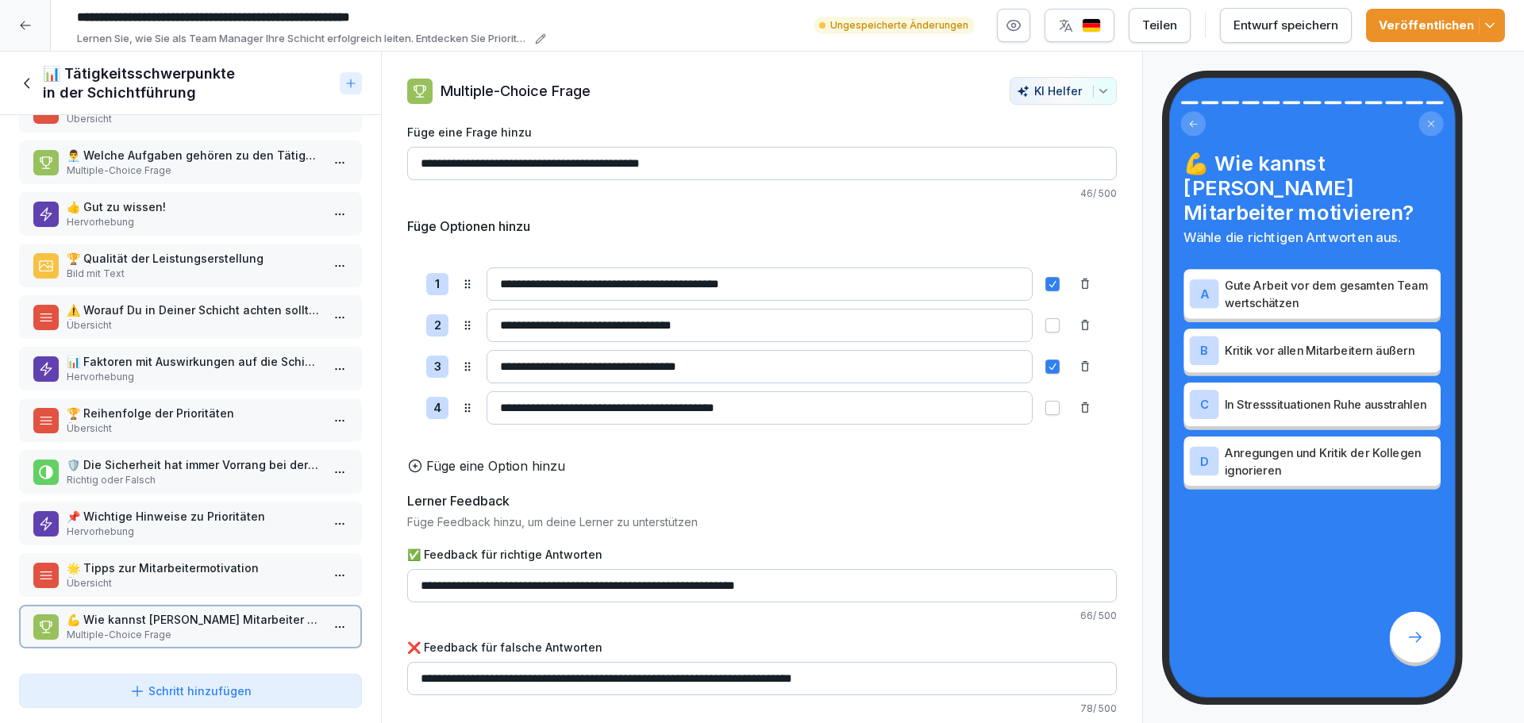
scroll to position [160, 0]
click at [25, 82] on icon at bounding box center [27, 83] width 6 height 10
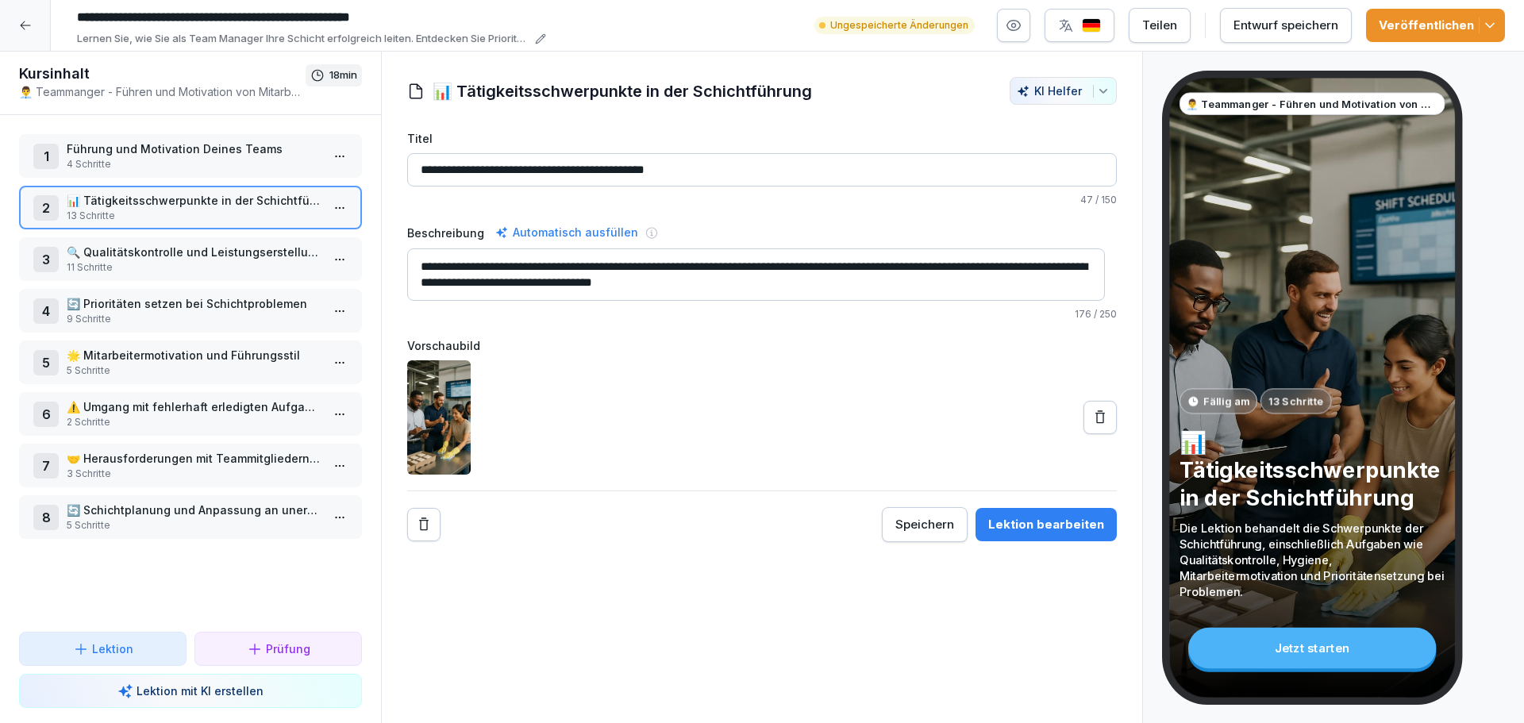
click at [188, 367] on p "5 Schritte" at bounding box center [194, 371] width 254 height 14
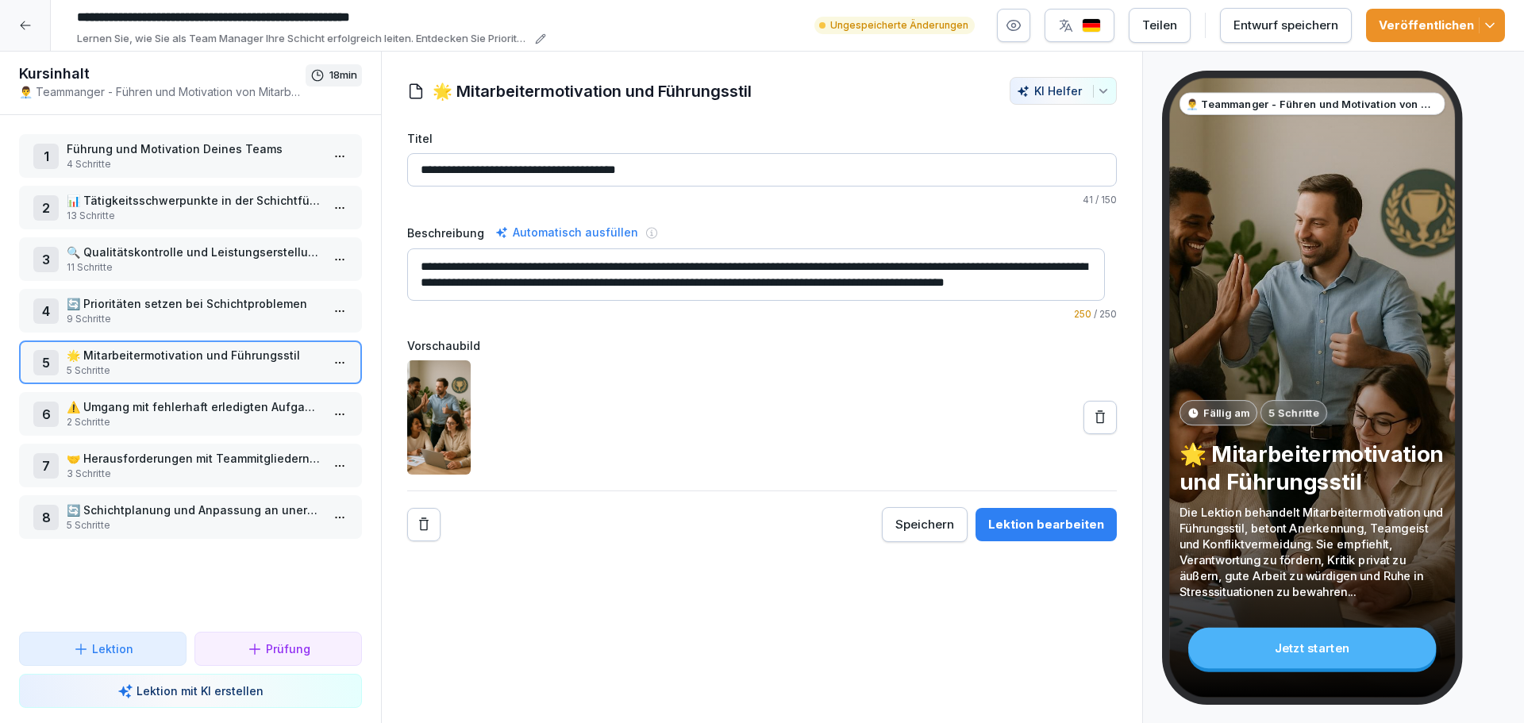
click at [342, 365] on div "5 🌟 Mitarbeitermotivation und Führungsstil 5 Schritte" at bounding box center [190, 363] width 343 height 44
click at [328, 365] on html "**********" at bounding box center [762, 361] width 1524 height 723
click at [282, 400] on div "Schritte bearbeiten" at bounding box center [268, 394] width 121 height 17
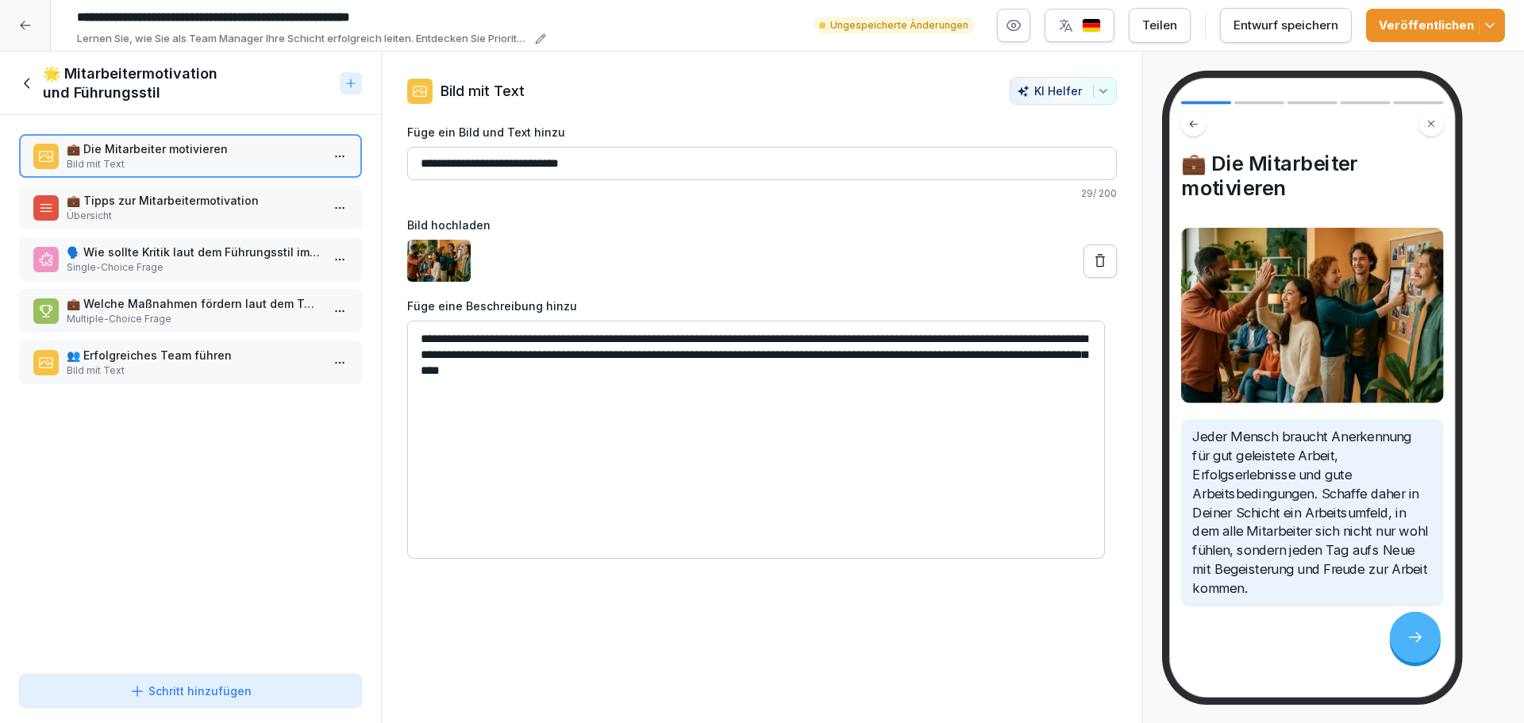
click at [186, 364] on p "Bild mit Text" at bounding box center [194, 371] width 254 height 14
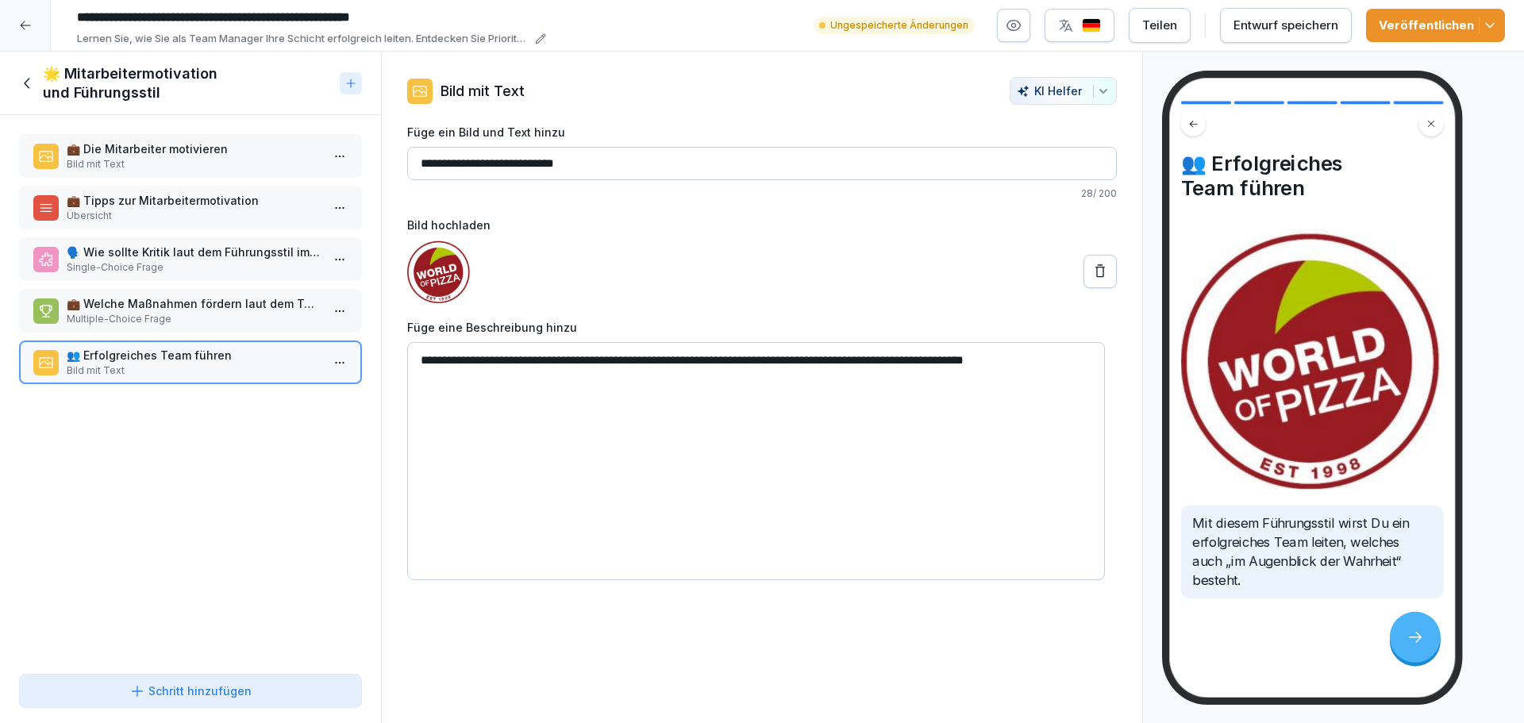
click at [23, 80] on icon at bounding box center [27, 83] width 17 height 17
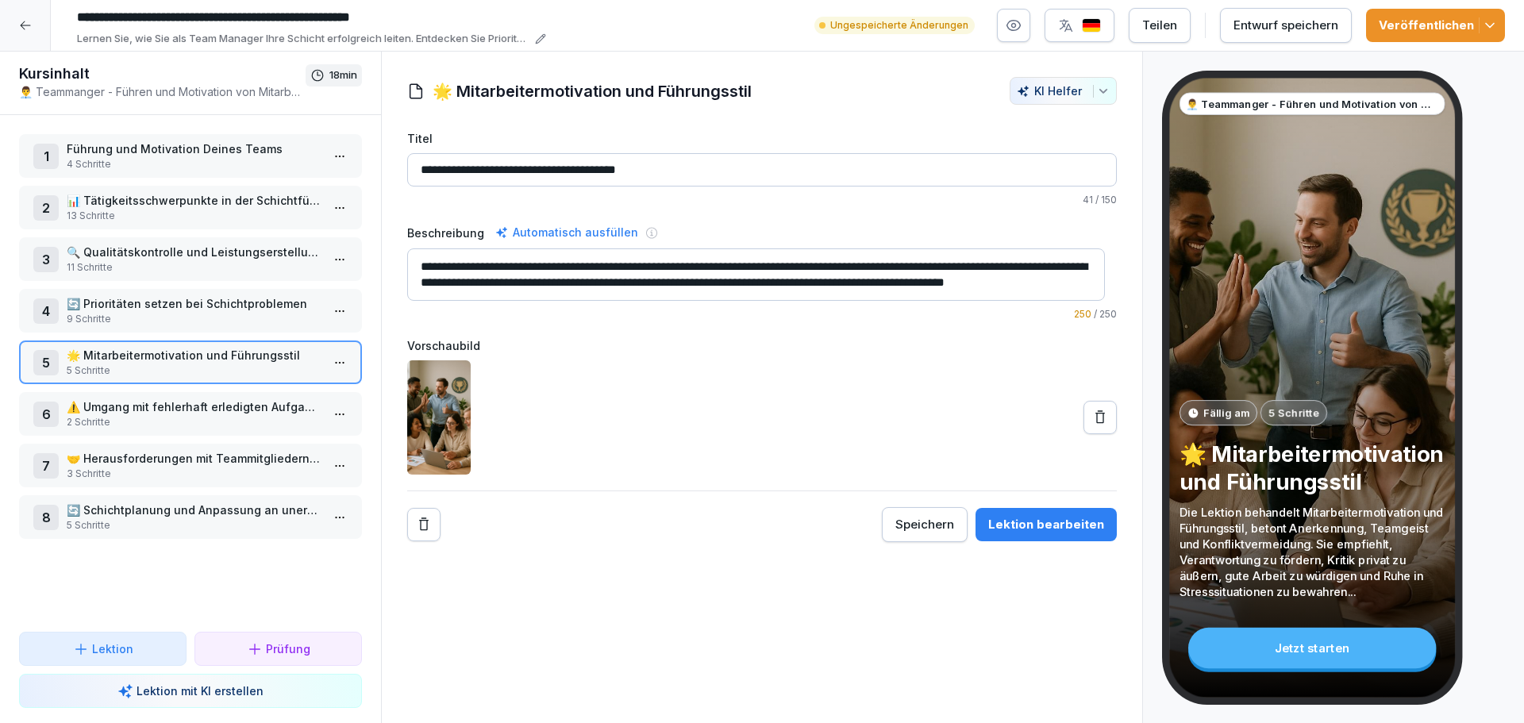
click at [172, 420] on p "2 Schritte" at bounding box center [194, 422] width 254 height 14
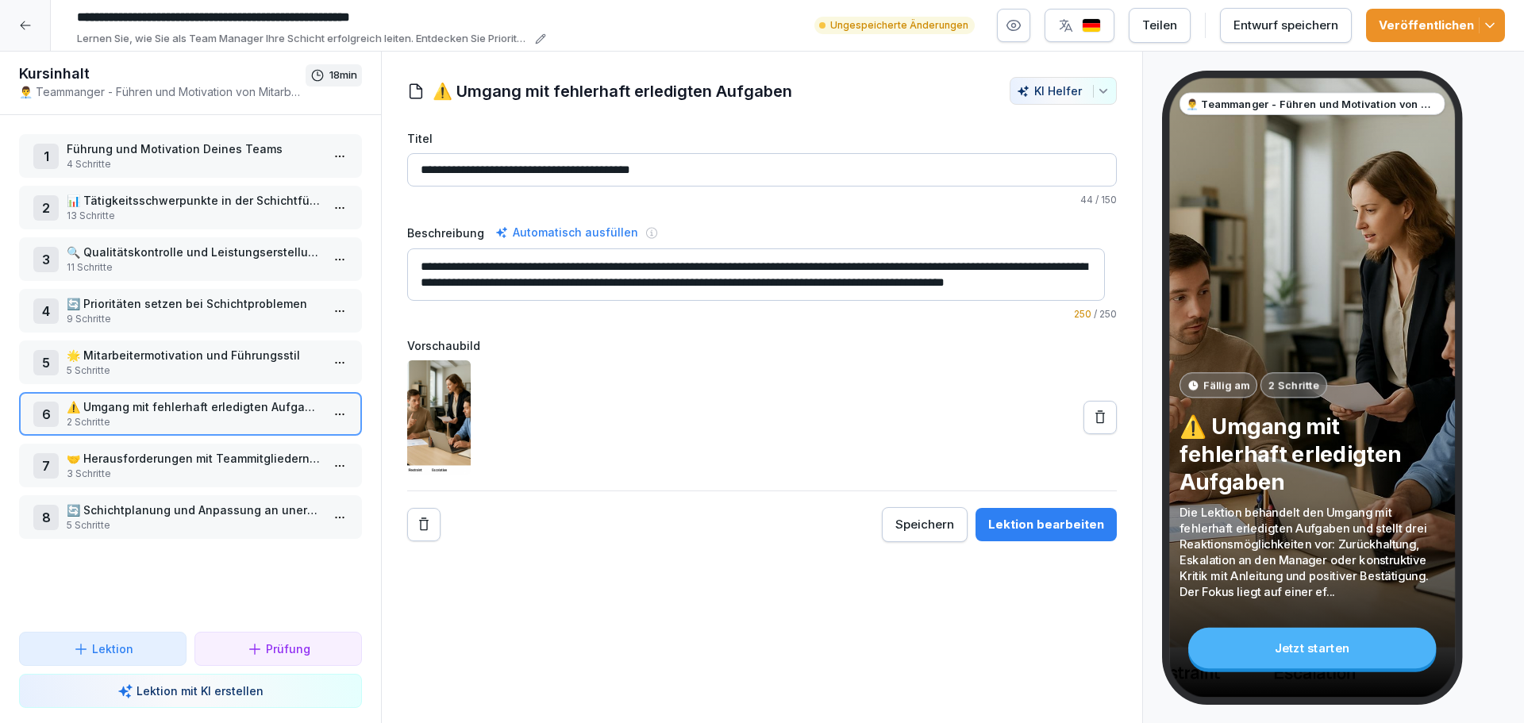
click at [177, 323] on p "9 Schritte" at bounding box center [194, 319] width 254 height 14
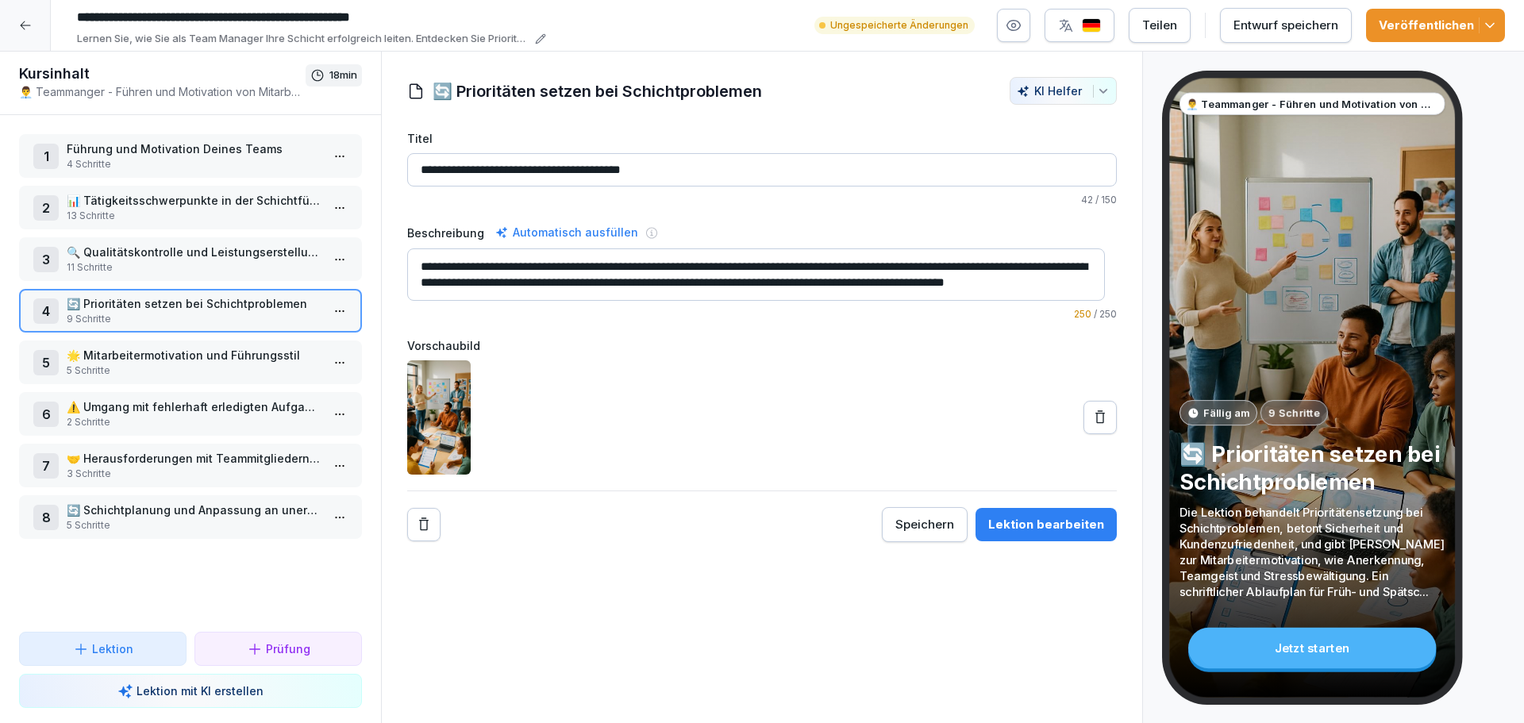
click at [337, 312] on html "**********" at bounding box center [762, 361] width 1524 height 723
click at [266, 342] on div "Schritte bearbeiten" at bounding box center [268, 342] width 121 height 17
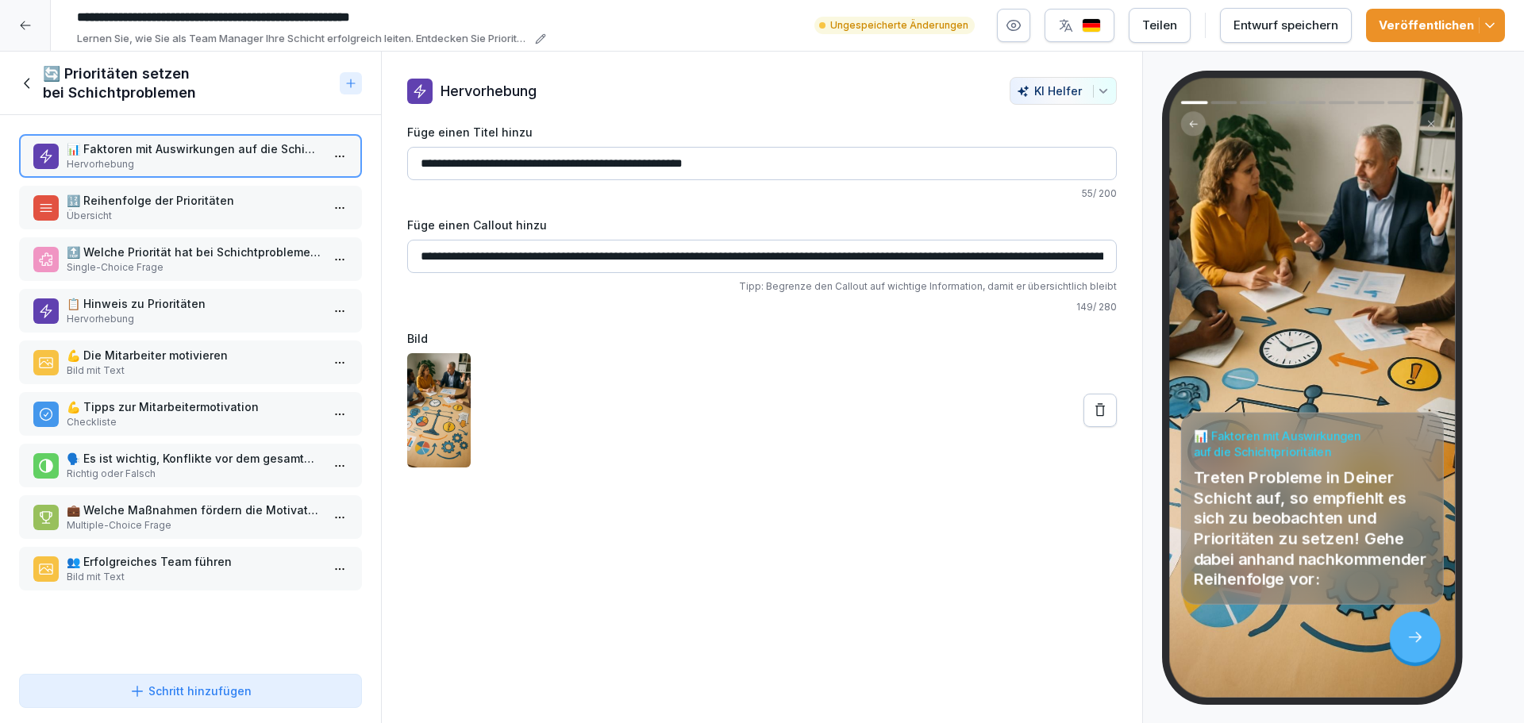
click at [233, 356] on p "💪 Die Mitarbeiter motivieren" at bounding box center [194, 355] width 254 height 17
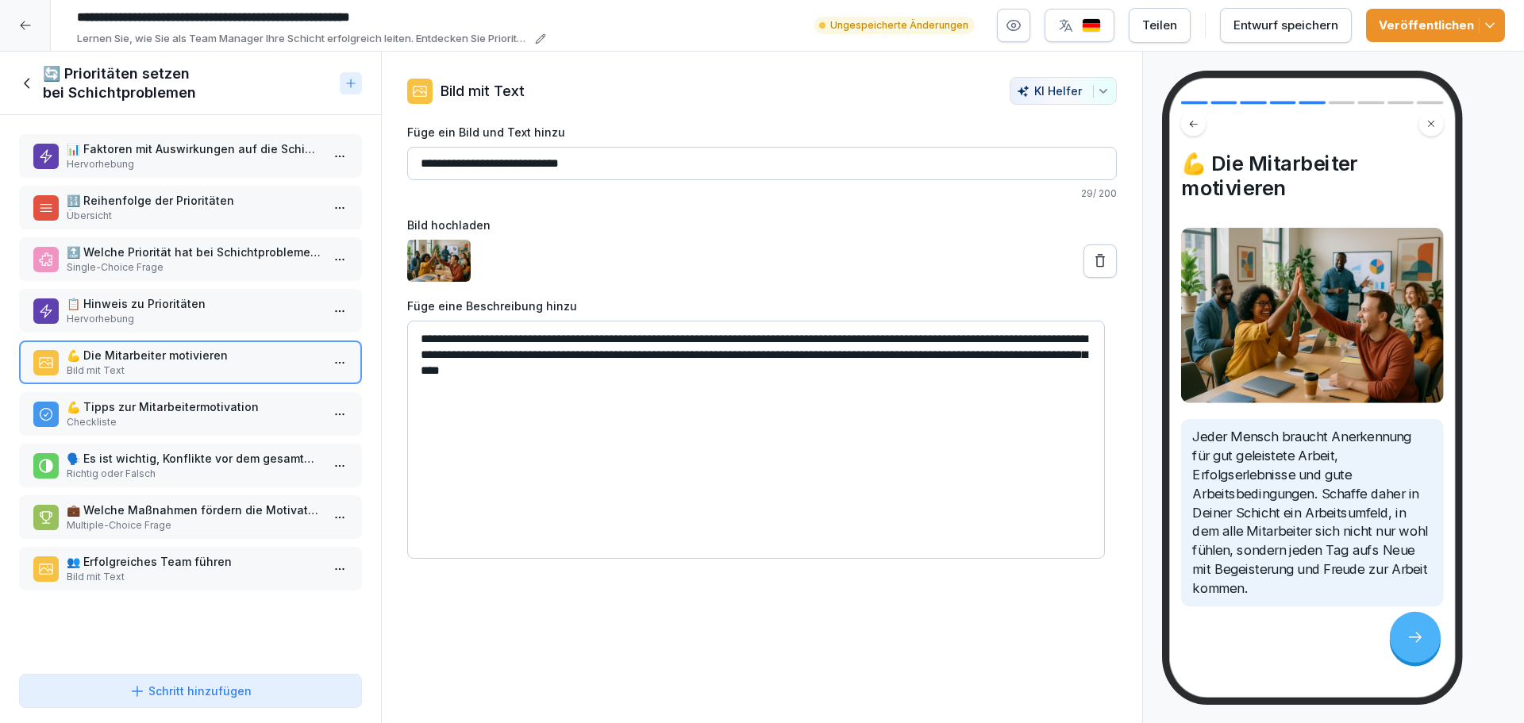
click at [192, 434] on div "💪 Tipps zur Mitarbeitermotivation Checkliste" at bounding box center [190, 414] width 343 height 44
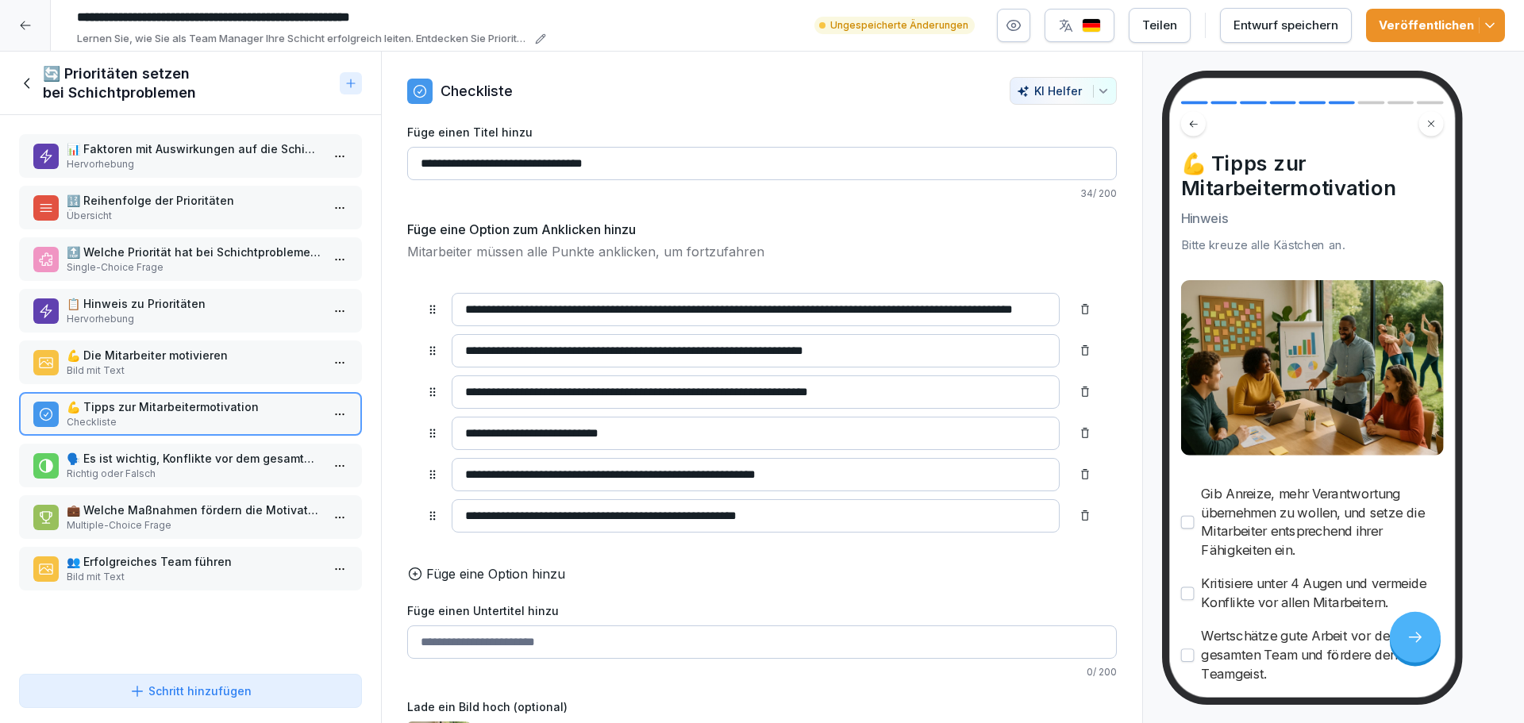
click at [179, 477] on p "Richtig oder Falsch" at bounding box center [194, 474] width 254 height 14
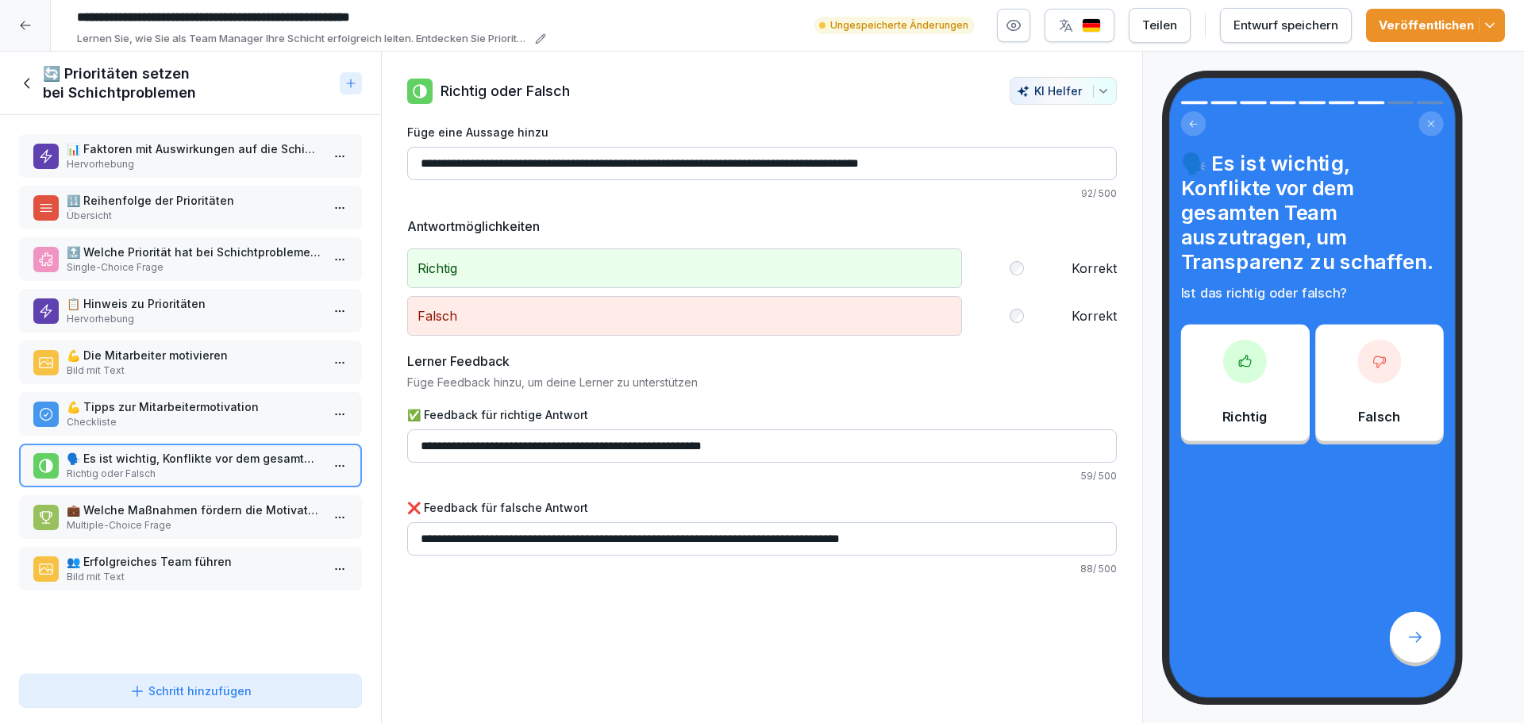
click at [171, 530] on p "Multiple-Choice Frage" at bounding box center [194, 525] width 254 height 14
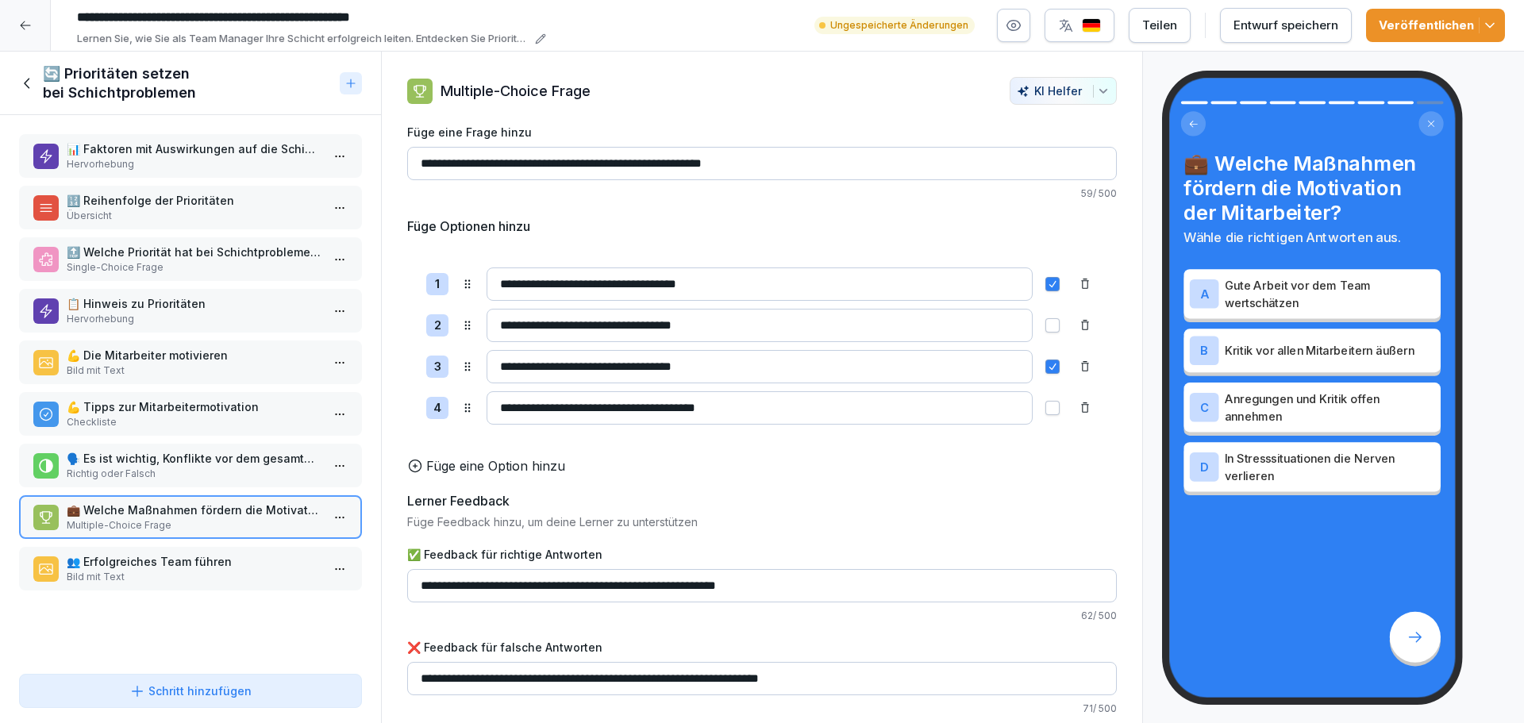
click at [194, 263] on p "Single-Choice Frage" at bounding box center [194, 267] width 254 height 14
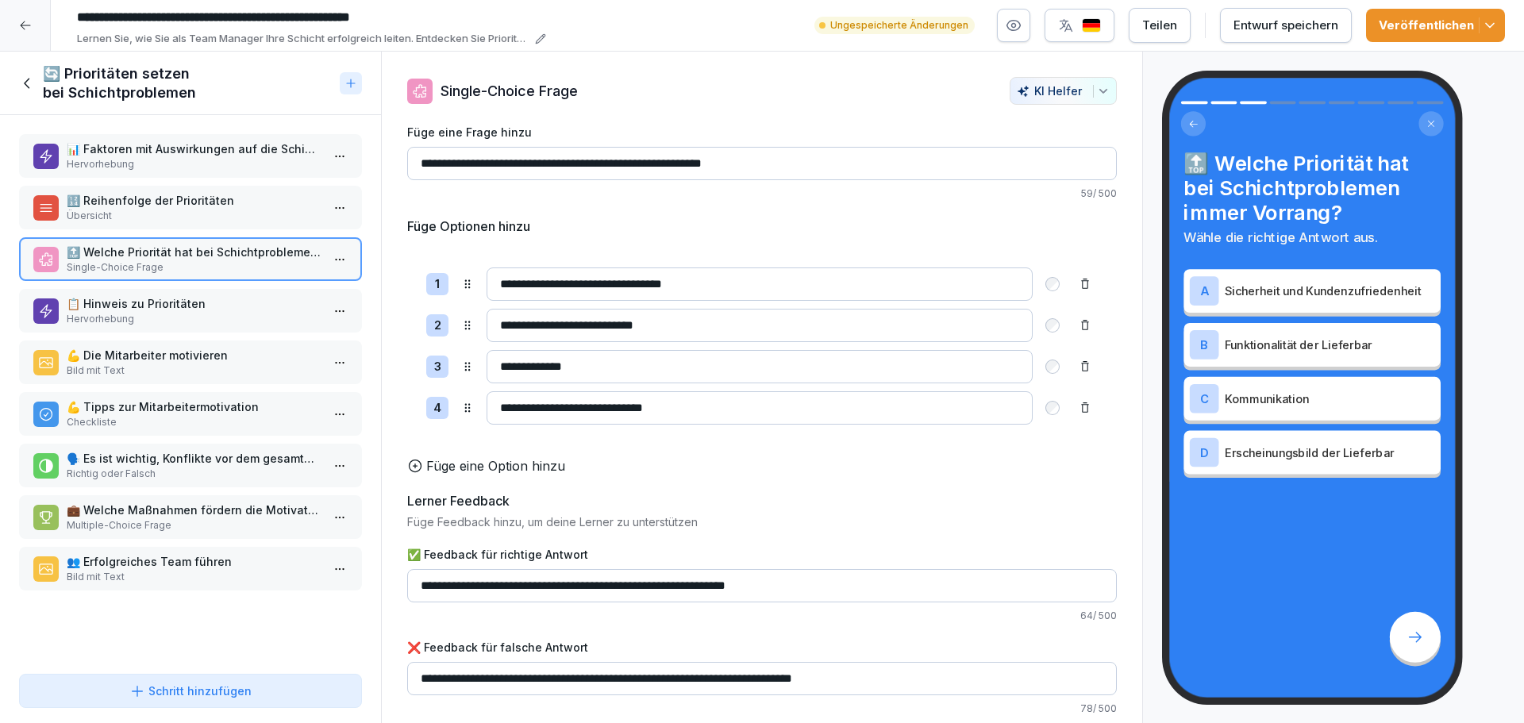
click at [179, 198] on p "🔢 Reihenfolge der Prioritäten" at bounding box center [194, 200] width 254 height 17
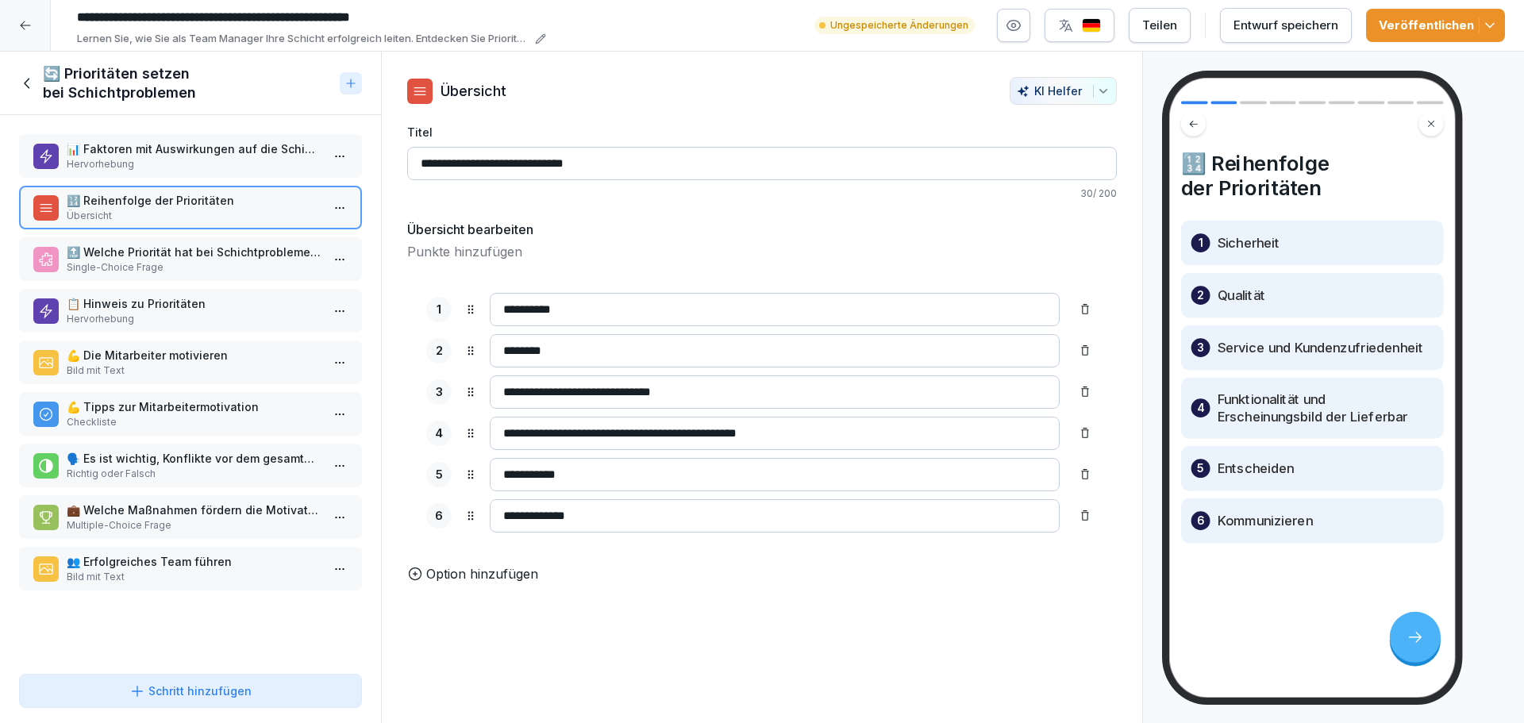
click at [166, 314] on p "Hervorhebung" at bounding box center [194, 319] width 254 height 14
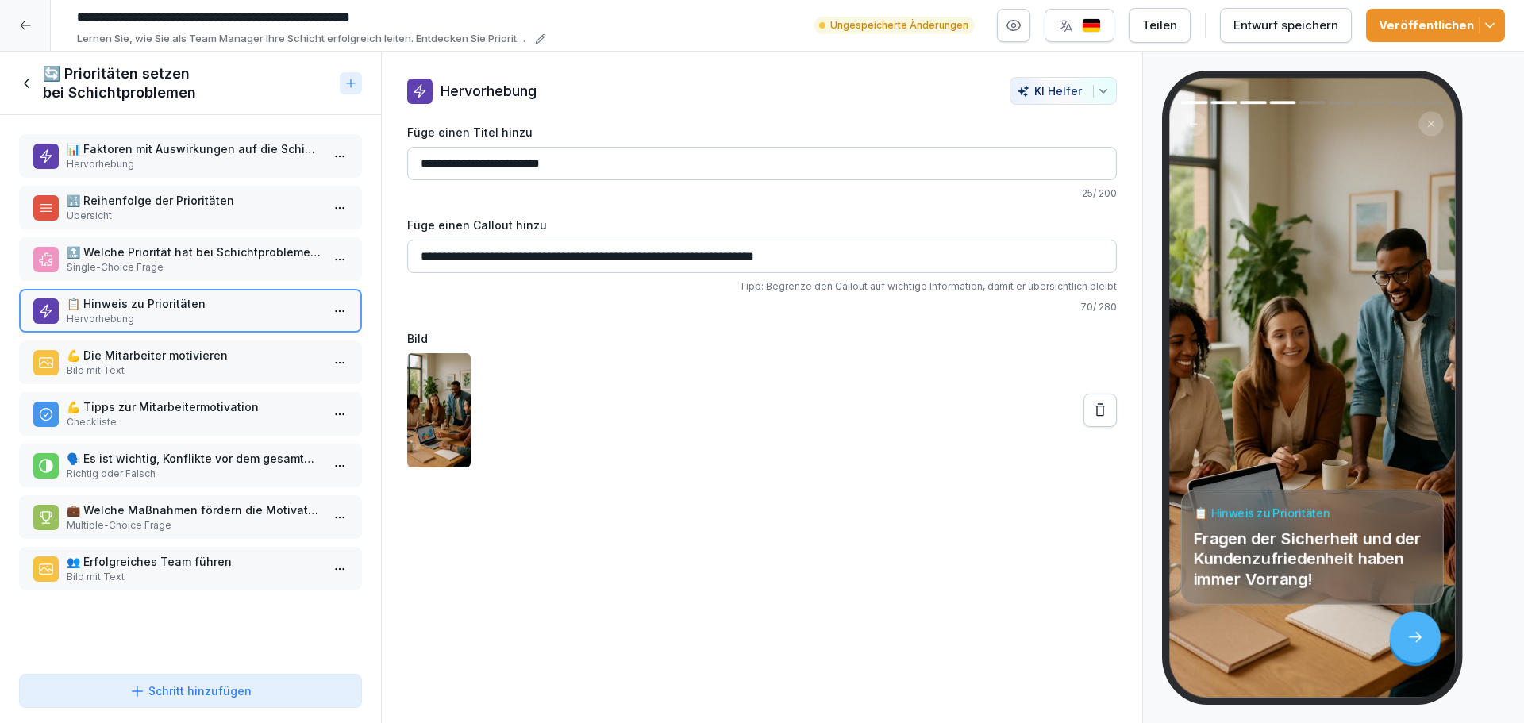
click at [29, 83] on icon at bounding box center [27, 83] width 17 height 17
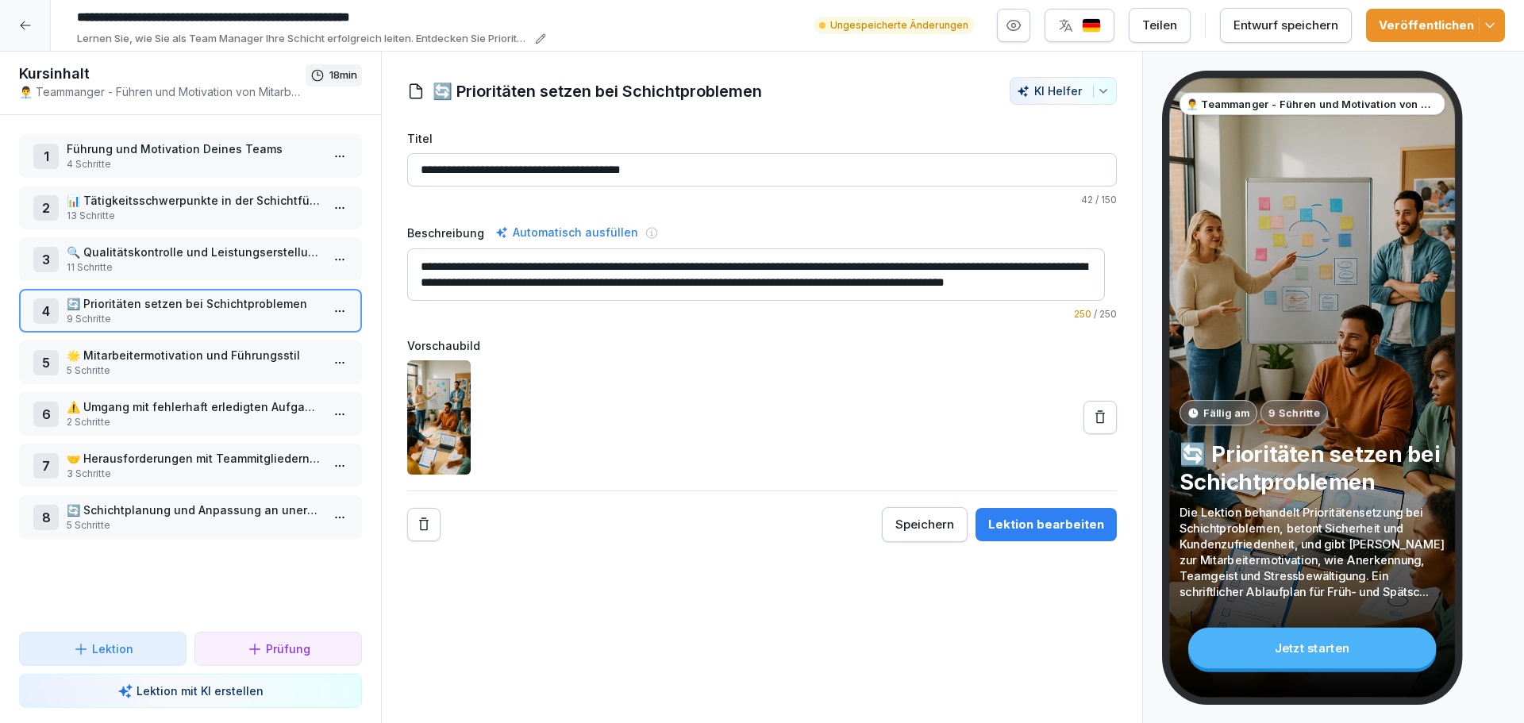
click at [225, 360] on p "🌟 Mitarbeitermotivation und Führungsstil" at bounding box center [194, 355] width 254 height 17
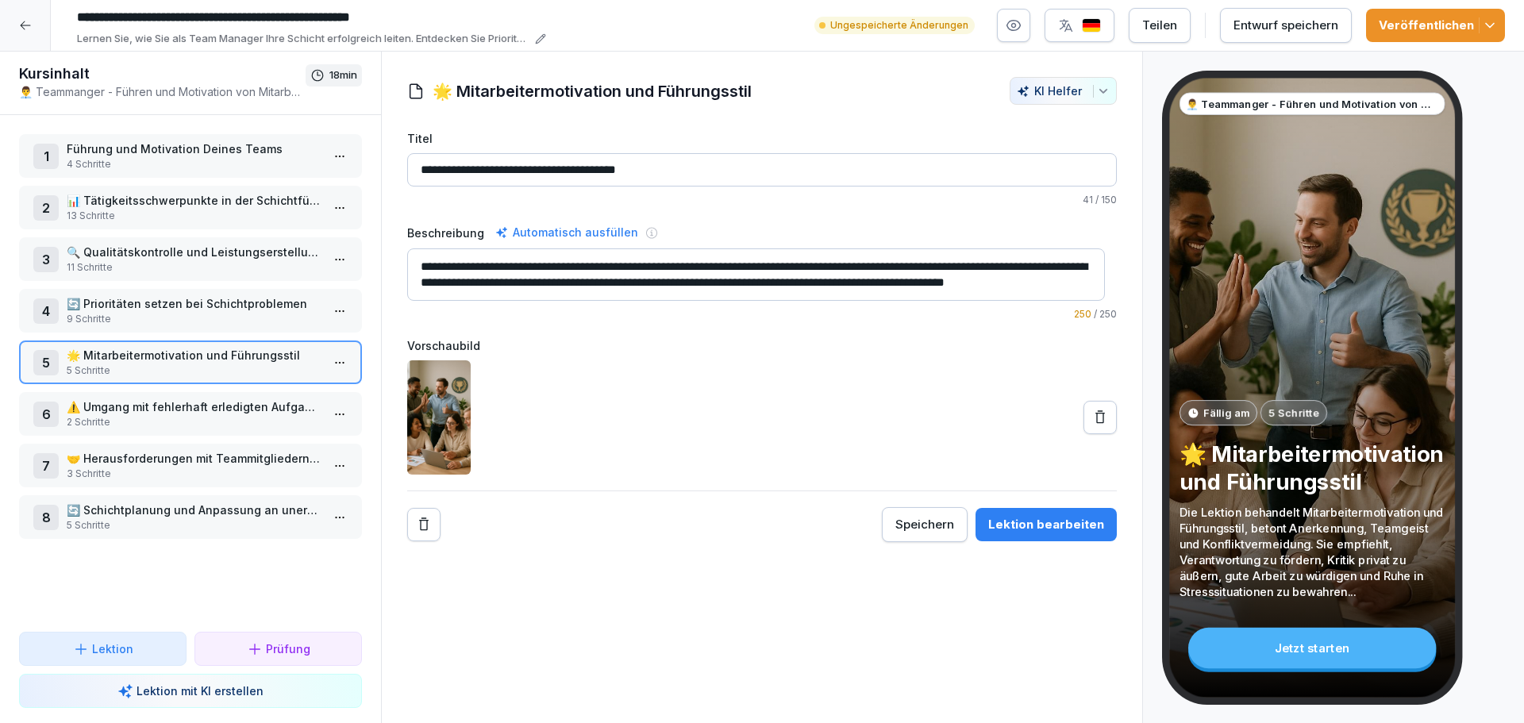
click at [330, 363] on html "**********" at bounding box center [762, 361] width 1524 height 723
click at [275, 393] on div "Schritte bearbeiten" at bounding box center [268, 394] width 121 height 17
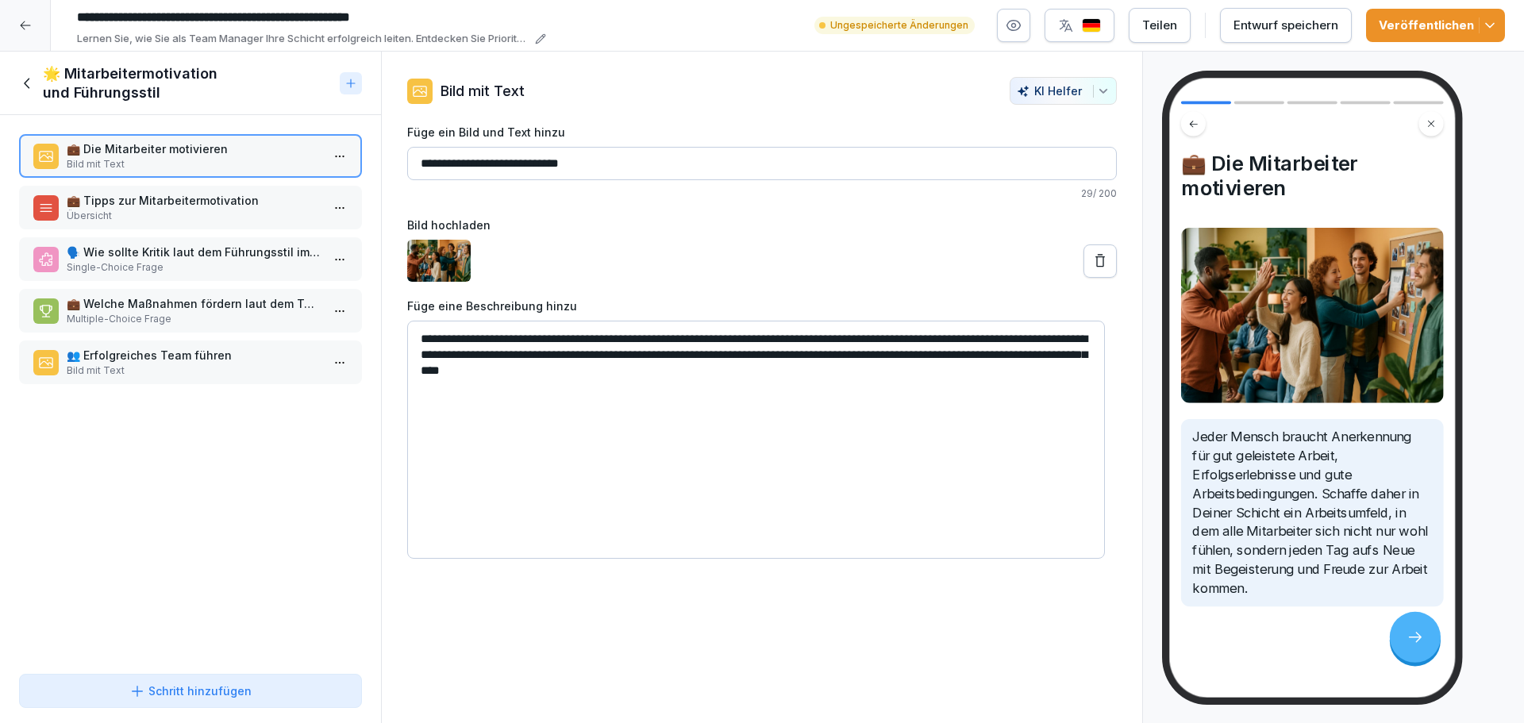
click at [243, 210] on p "Übersicht" at bounding box center [194, 216] width 254 height 14
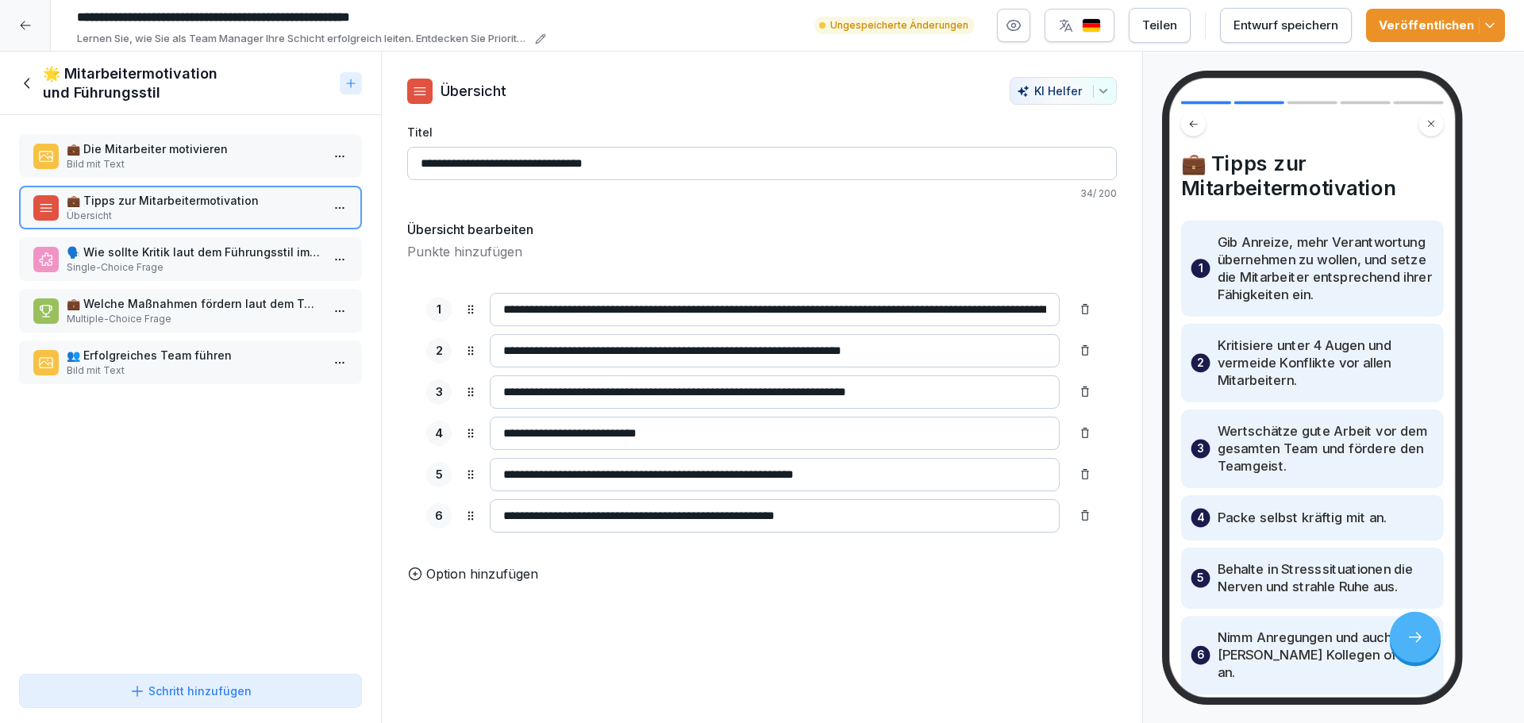
click at [224, 262] on p "Single-Choice Frage" at bounding box center [194, 267] width 254 height 14
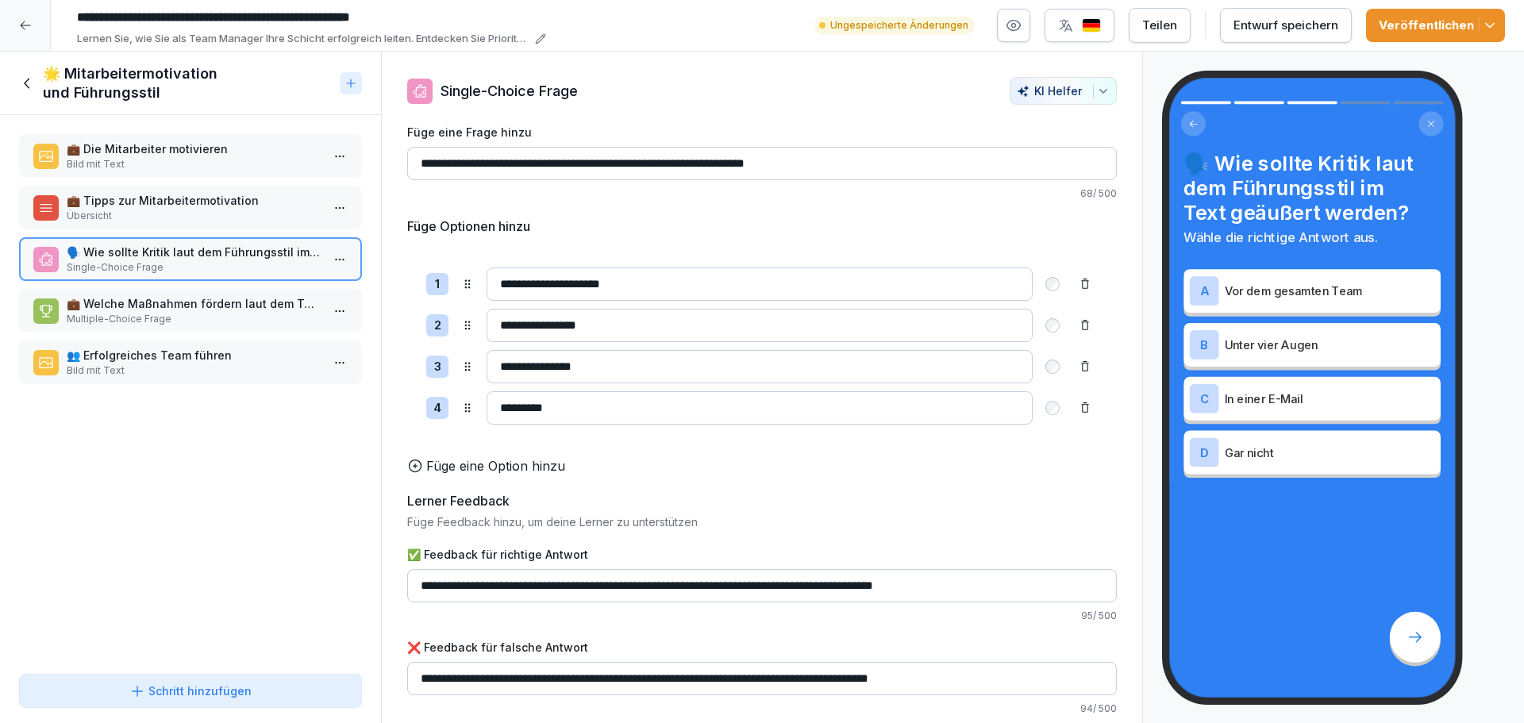
click at [210, 314] on p "Multiple-Choice Frage" at bounding box center [194, 319] width 254 height 14
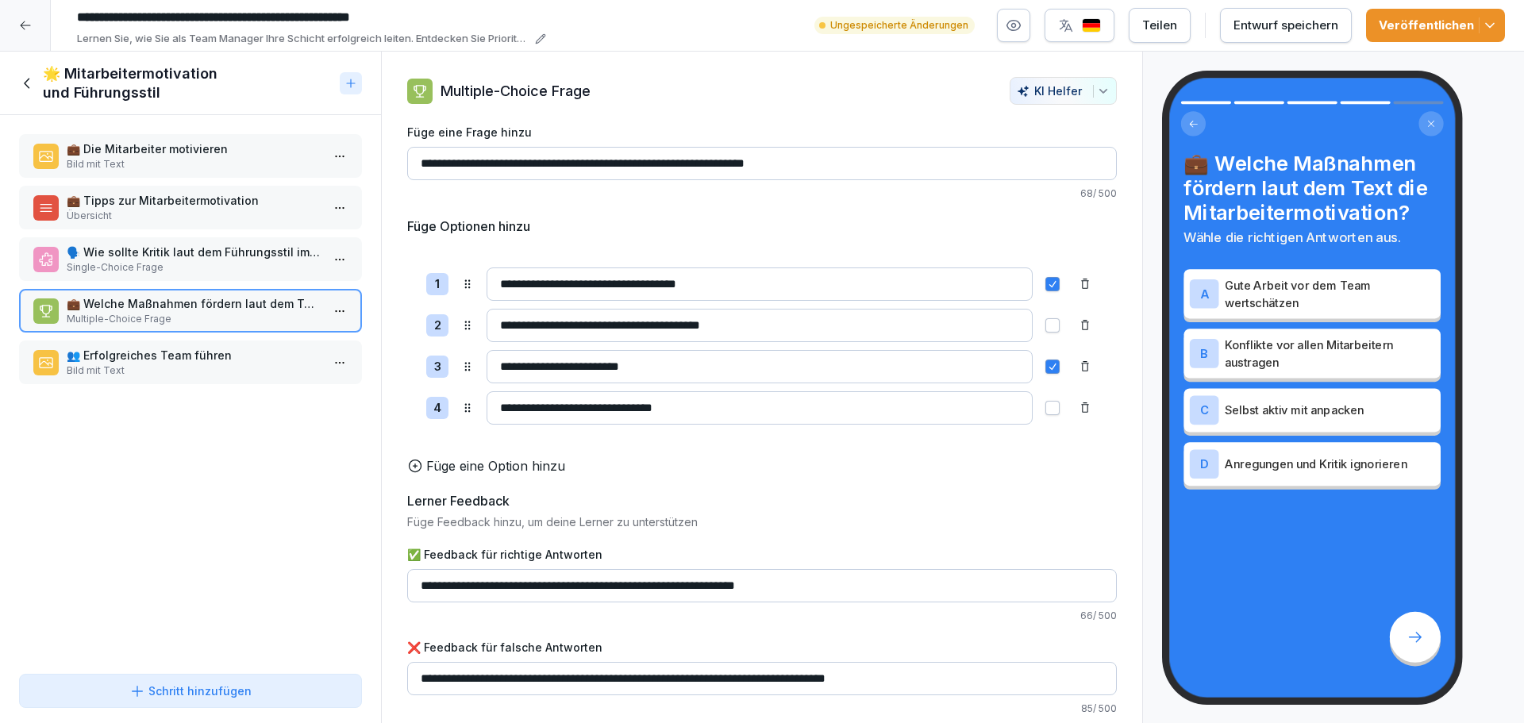
click at [196, 352] on p "👥 Erfolgreiches Team führen" at bounding box center [194, 355] width 254 height 17
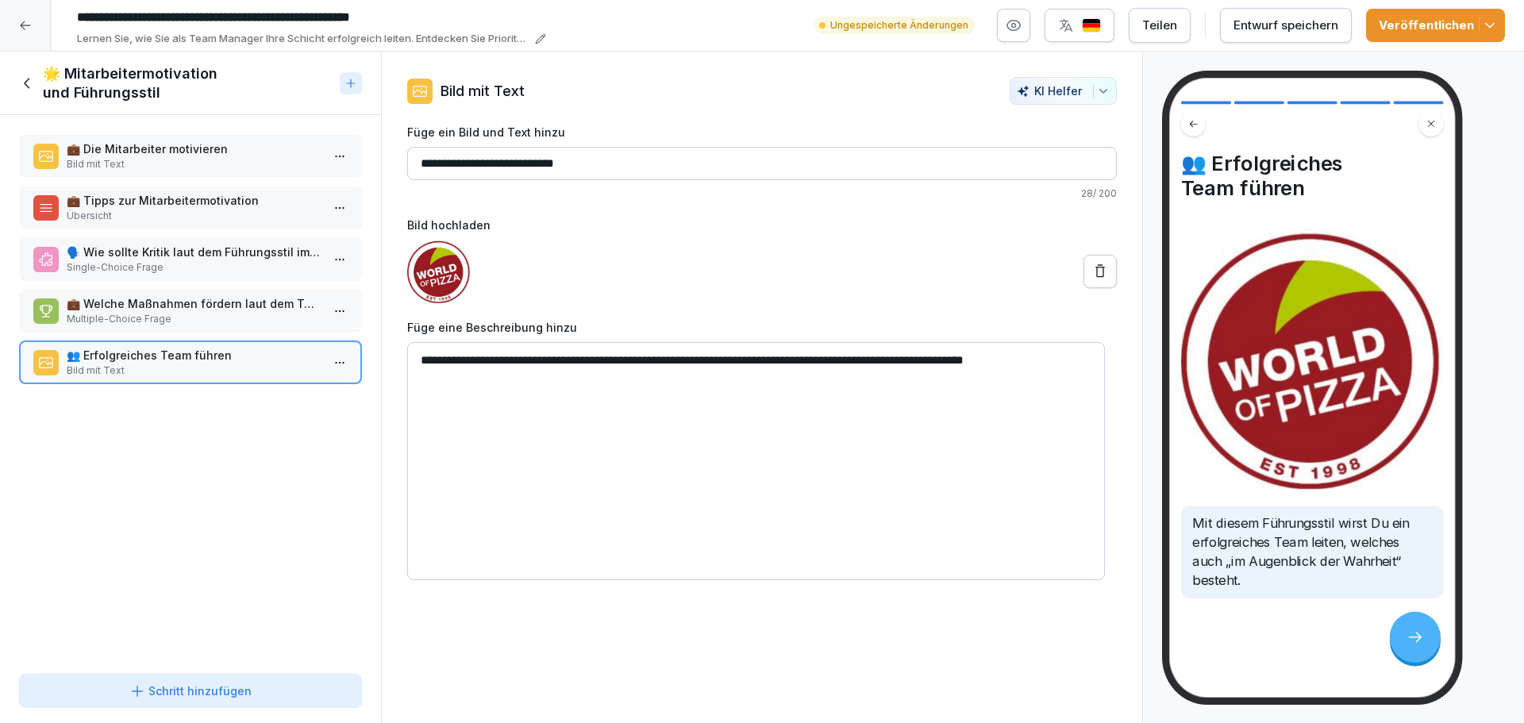
click at [33, 80] on icon at bounding box center [27, 83] width 17 height 17
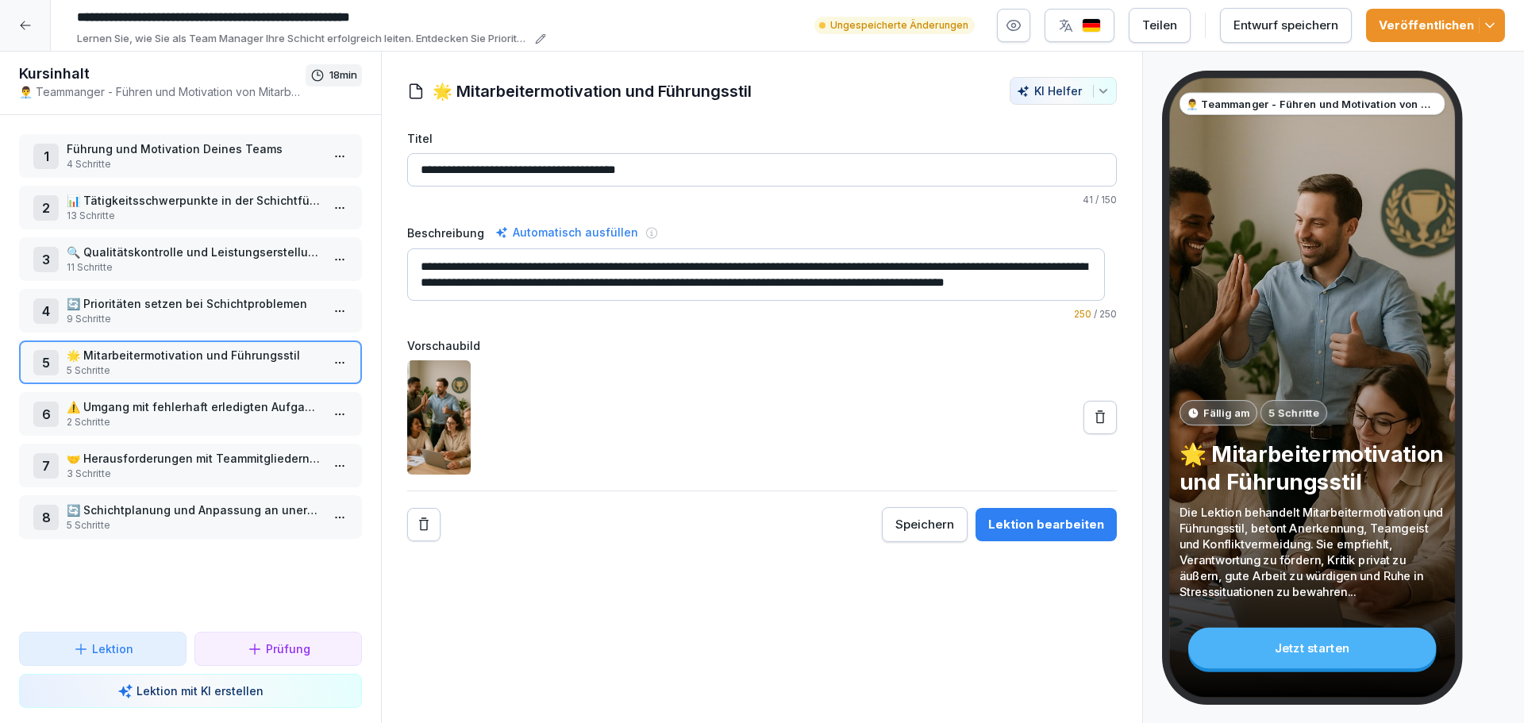
click at [132, 467] on p "3 Schritte" at bounding box center [194, 474] width 254 height 14
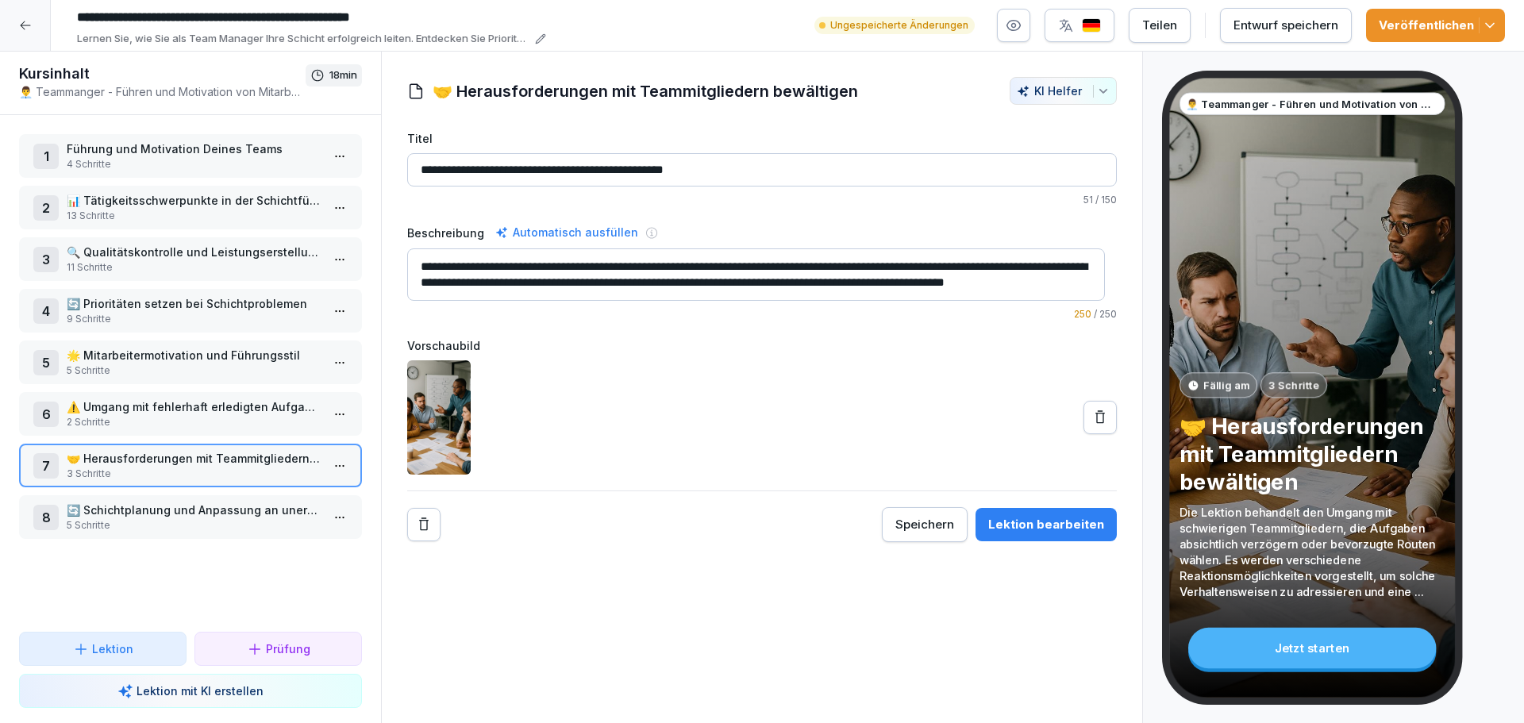
click at [165, 410] on p "⚠️ Umgang mit fehlerhaft erledigten Aufgaben" at bounding box center [194, 407] width 254 height 17
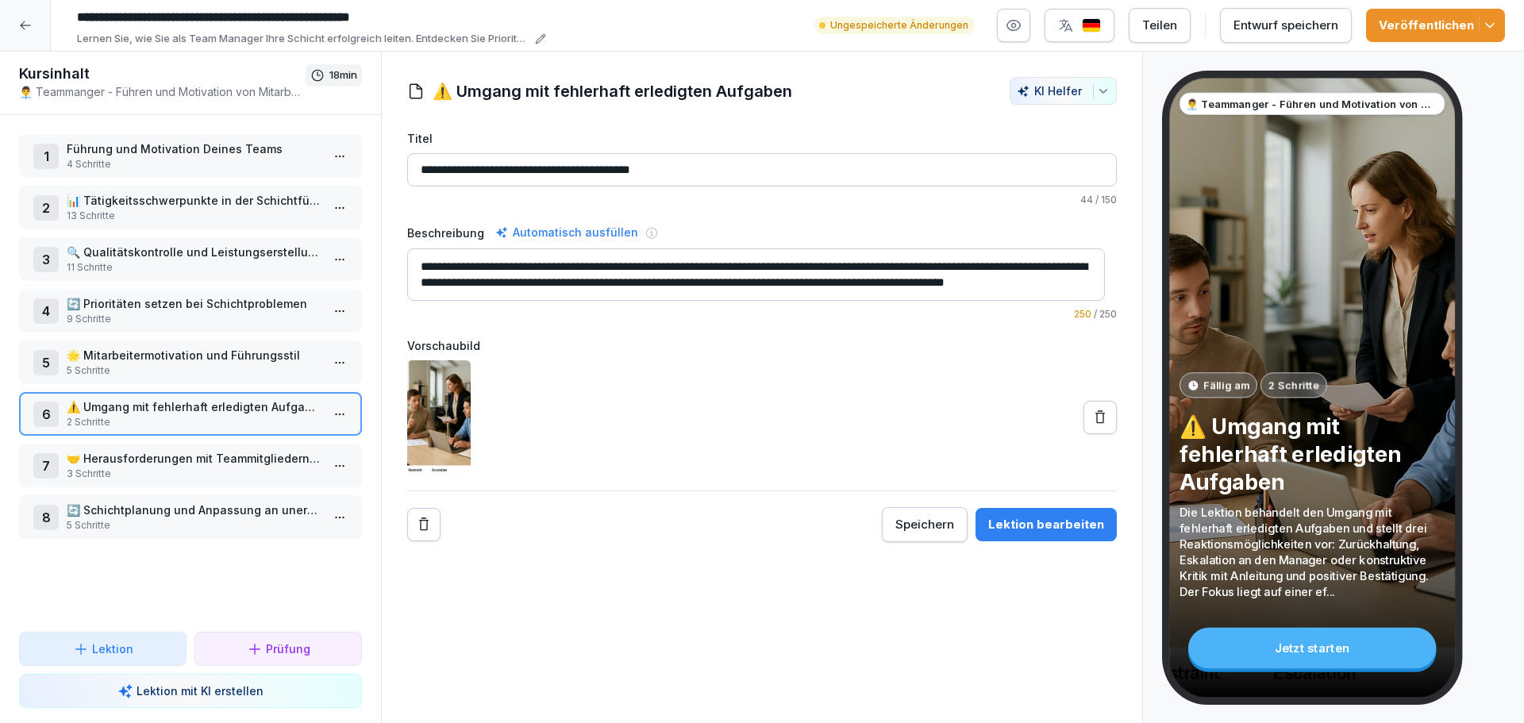
click at [179, 356] on p "🌟 Mitarbeitermotivation und Führungsstil" at bounding box center [194, 355] width 254 height 17
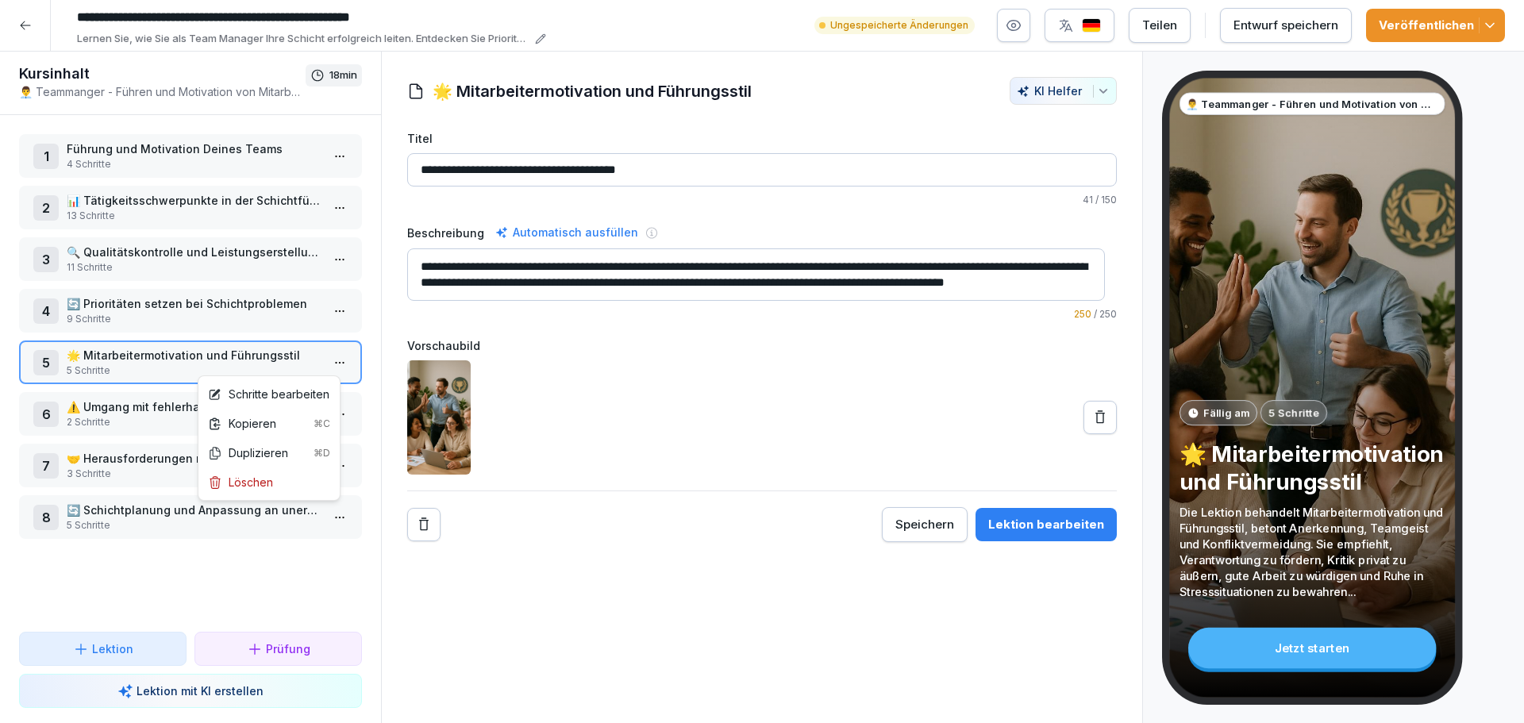
click at [329, 356] on html "**********" at bounding box center [762, 361] width 1524 height 723
click at [272, 390] on div "Schritte bearbeiten" at bounding box center [268, 394] width 121 height 17
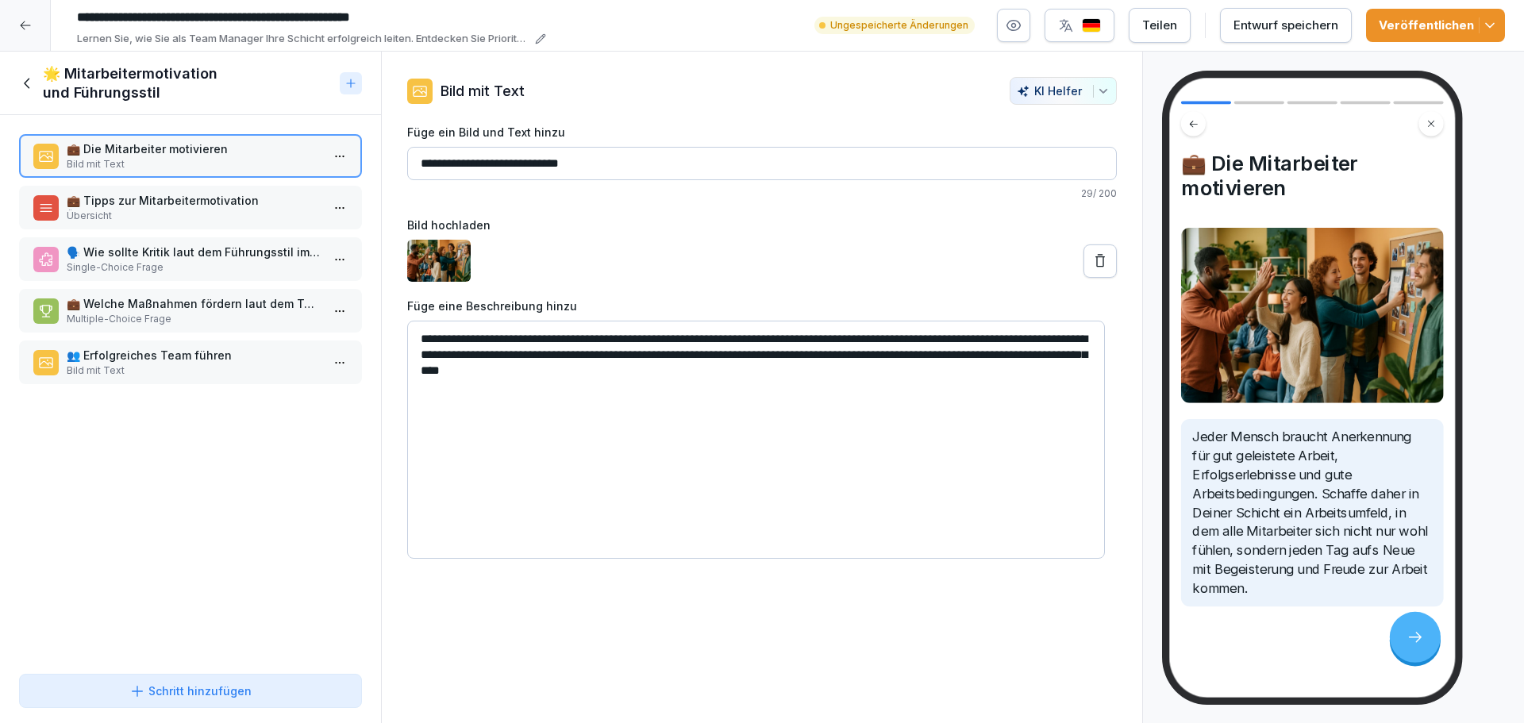
click at [35, 14] on div at bounding box center [25, 25] width 51 height 51
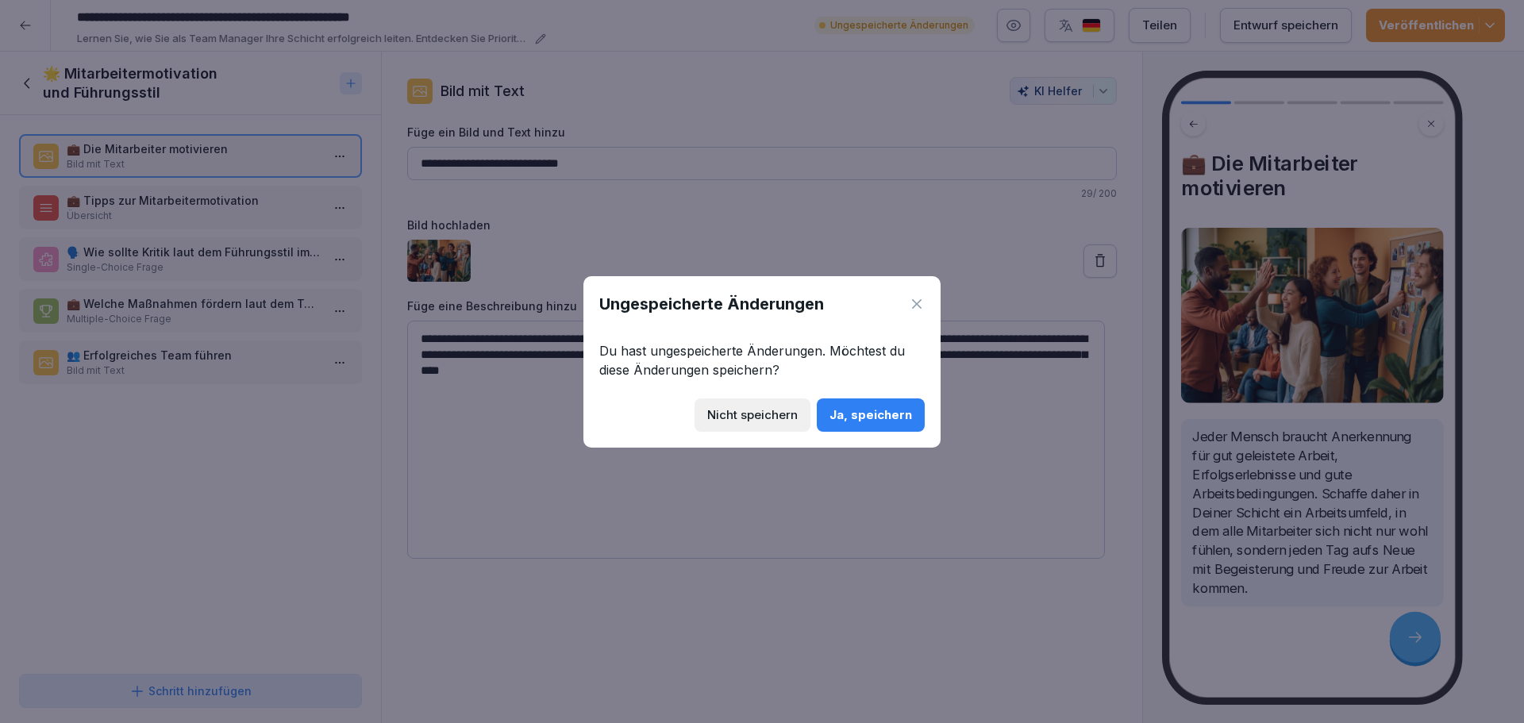
click at [916, 303] on icon at bounding box center [917, 304] width 10 height 10
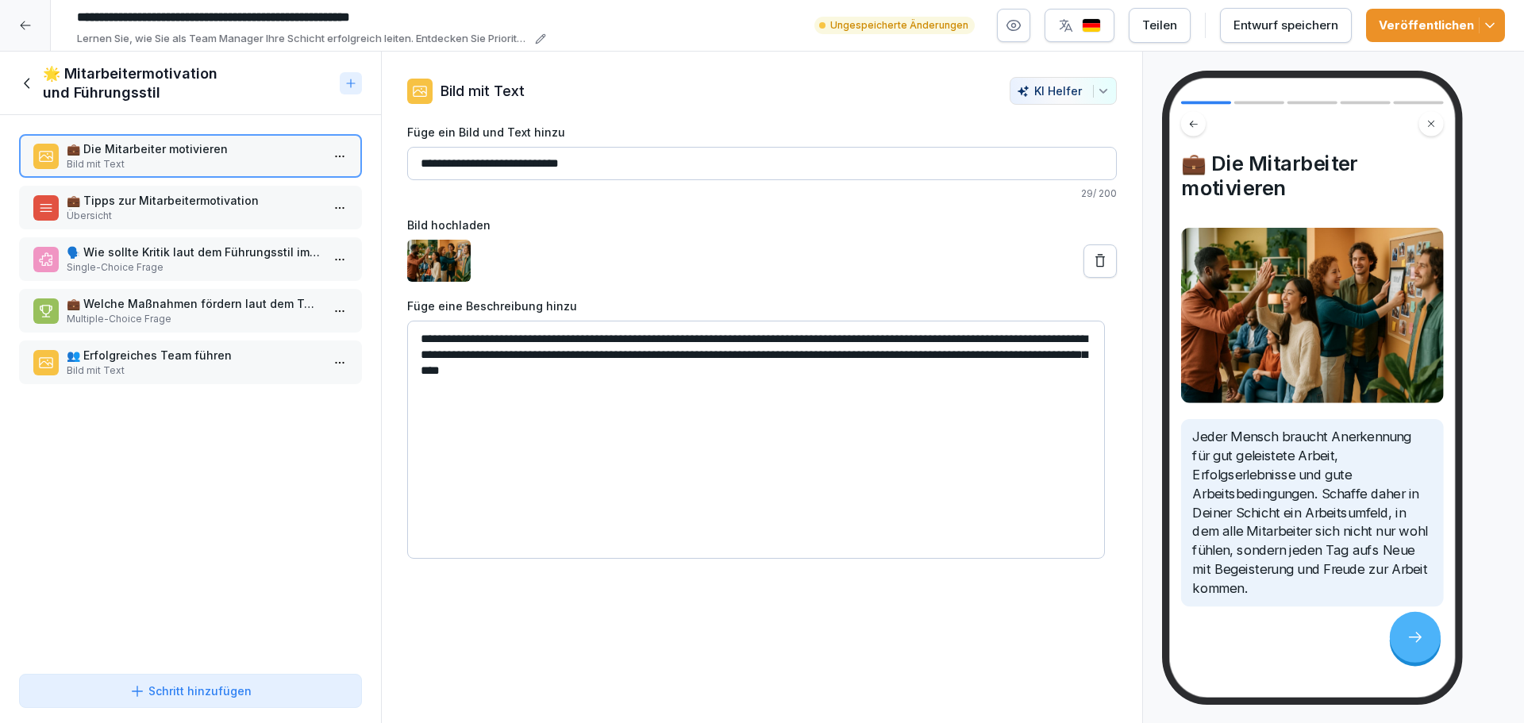
click at [25, 75] on icon at bounding box center [27, 83] width 17 height 17
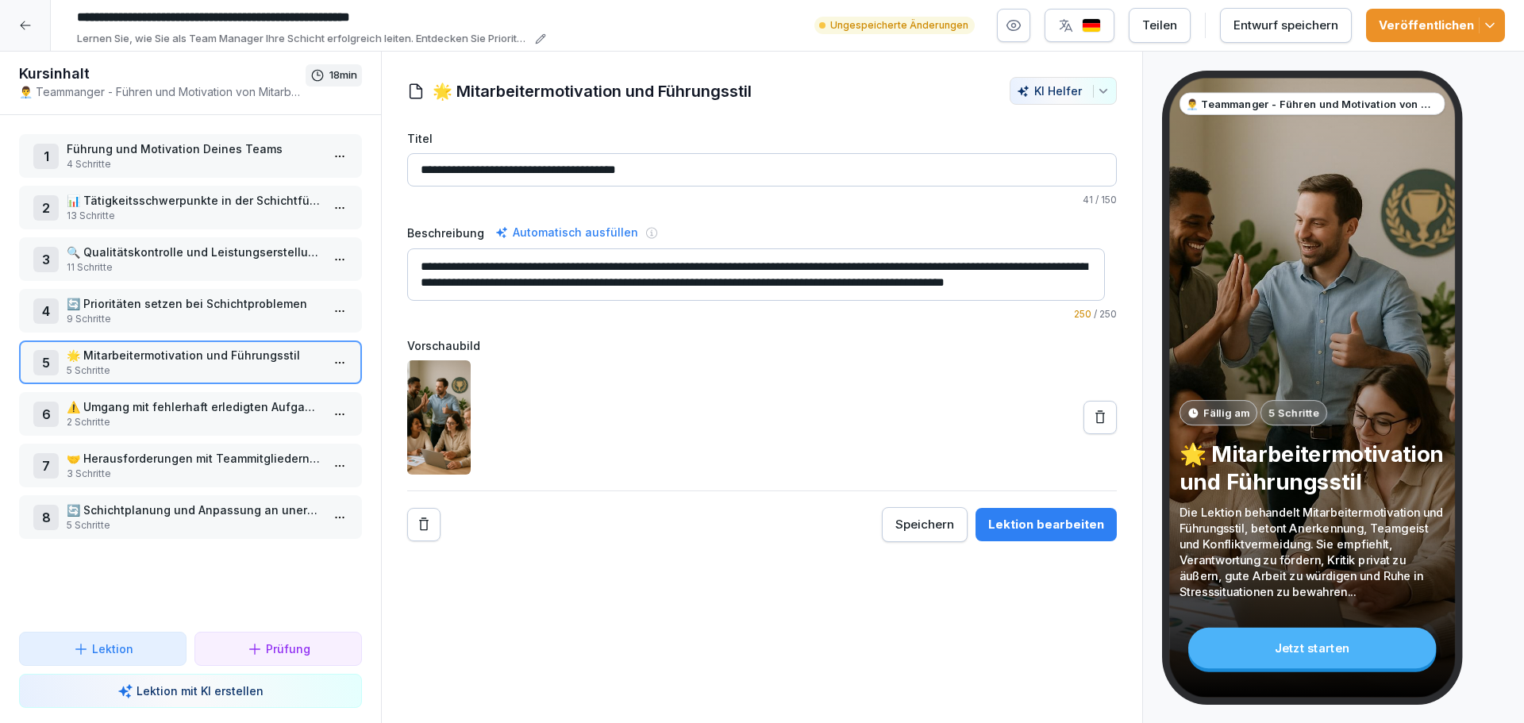
click at [210, 525] on p "5 Schritte" at bounding box center [194, 525] width 254 height 14
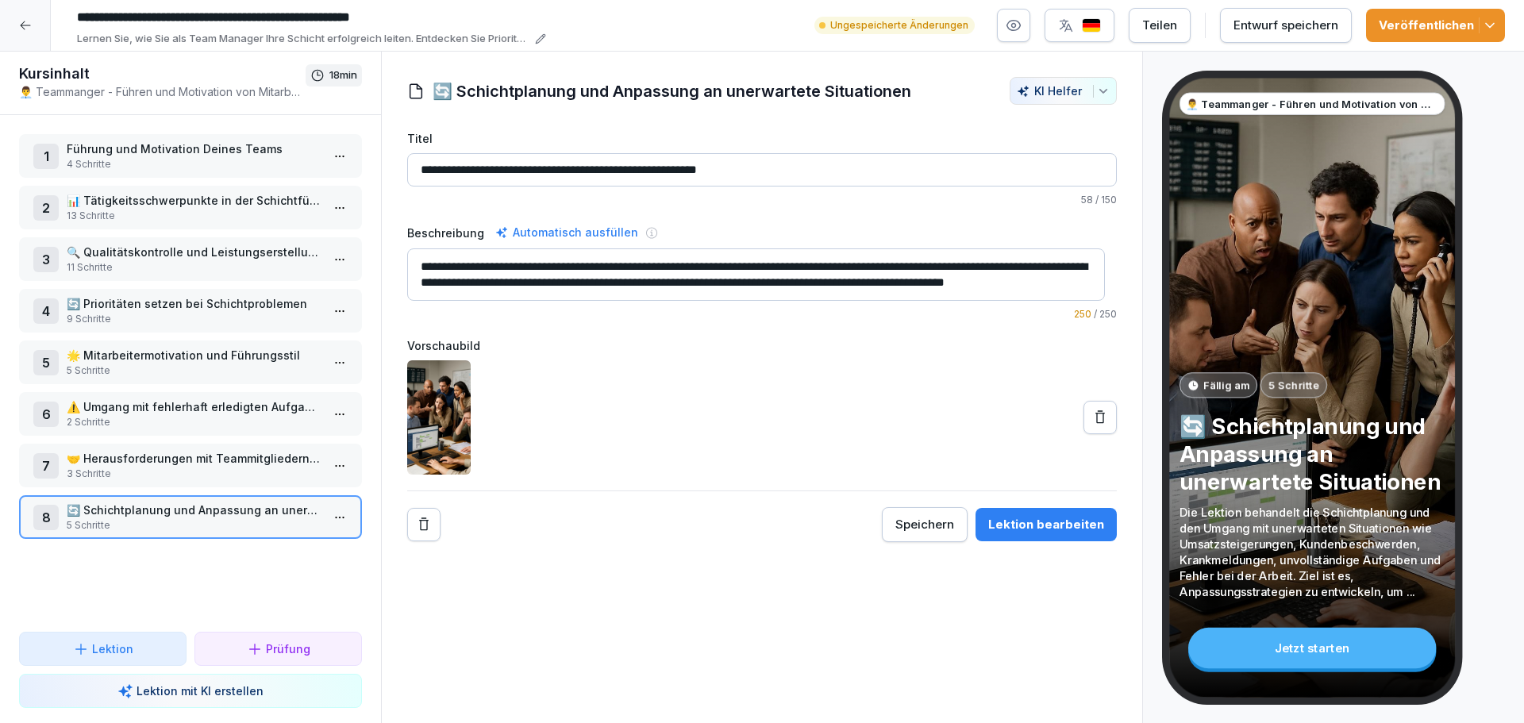
click at [335, 519] on html "**********" at bounding box center [762, 361] width 1524 height 723
click at [295, 549] on div "Schritte bearbeiten" at bounding box center [268, 549] width 121 height 17
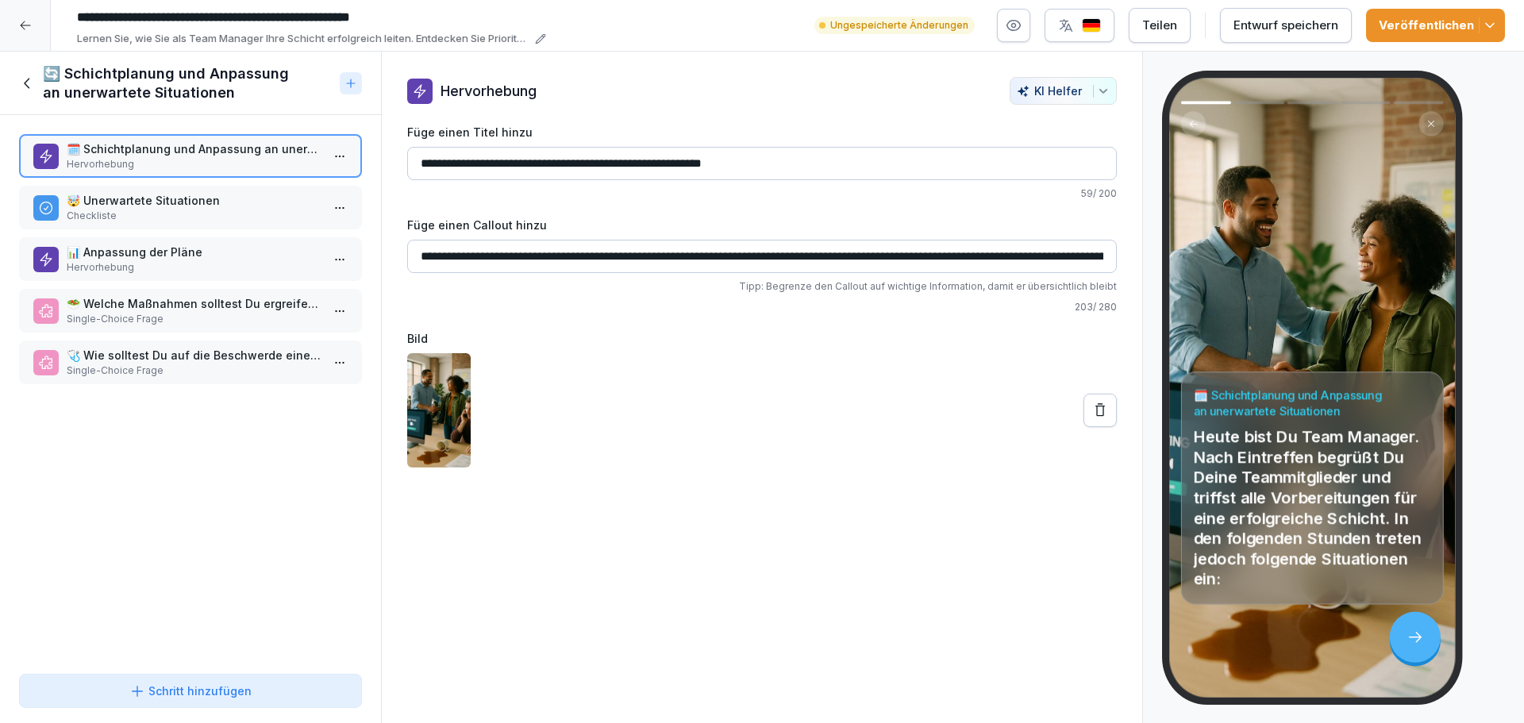
click at [209, 207] on p "🤯 Unerwartete Situationen" at bounding box center [194, 200] width 254 height 17
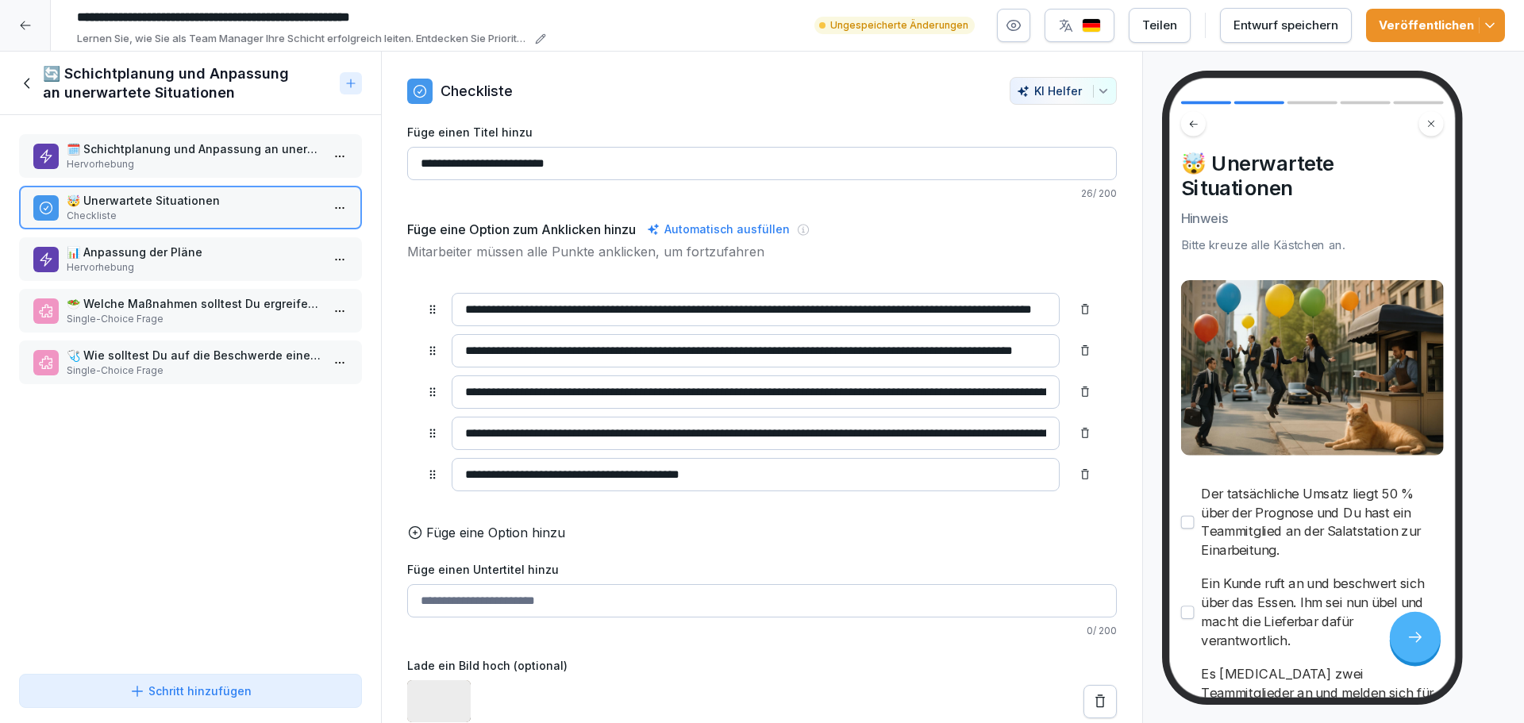
click at [200, 239] on div "📊 Anpassung der Pläne Hervorhebung" at bounding box center [190, 259] width 343 height 44
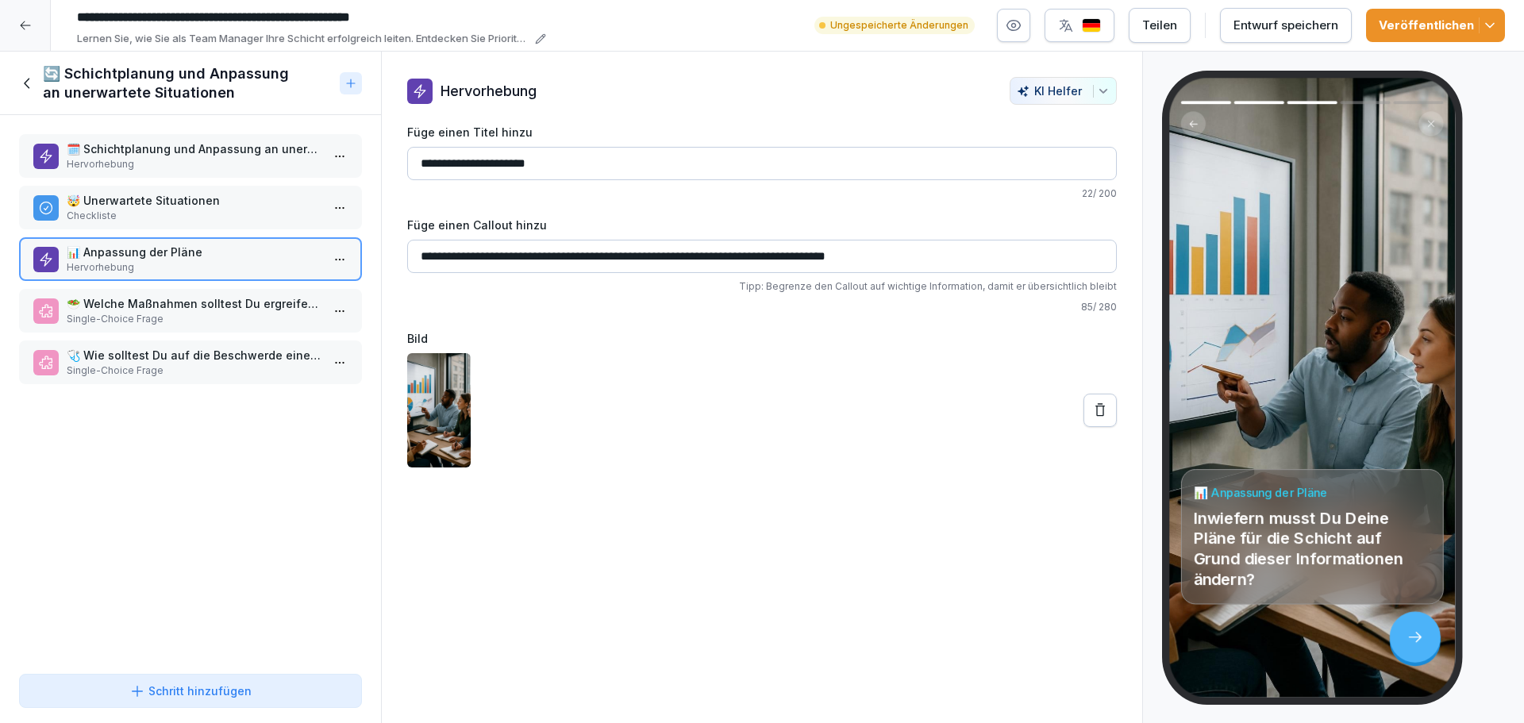
click at [179, 318] on p "Single-Choice Frage" at bounding box center [194, 319] width 254 height 14
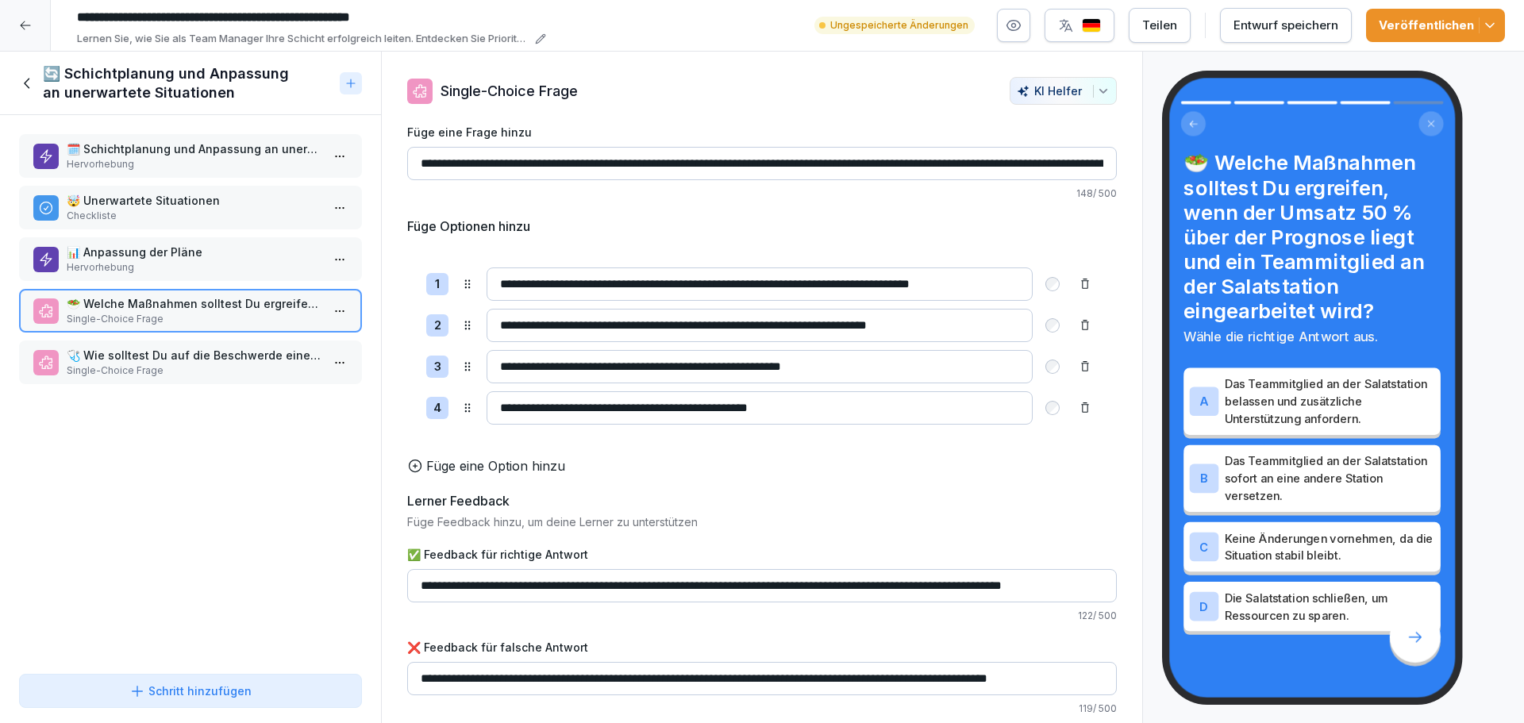
click at [174, 363] on p "🩺 Wie solltest Du auf die Beschwerde eines Kunden reagieren, der sich über das …" at bounding box center [194, 355] width 254 height 17
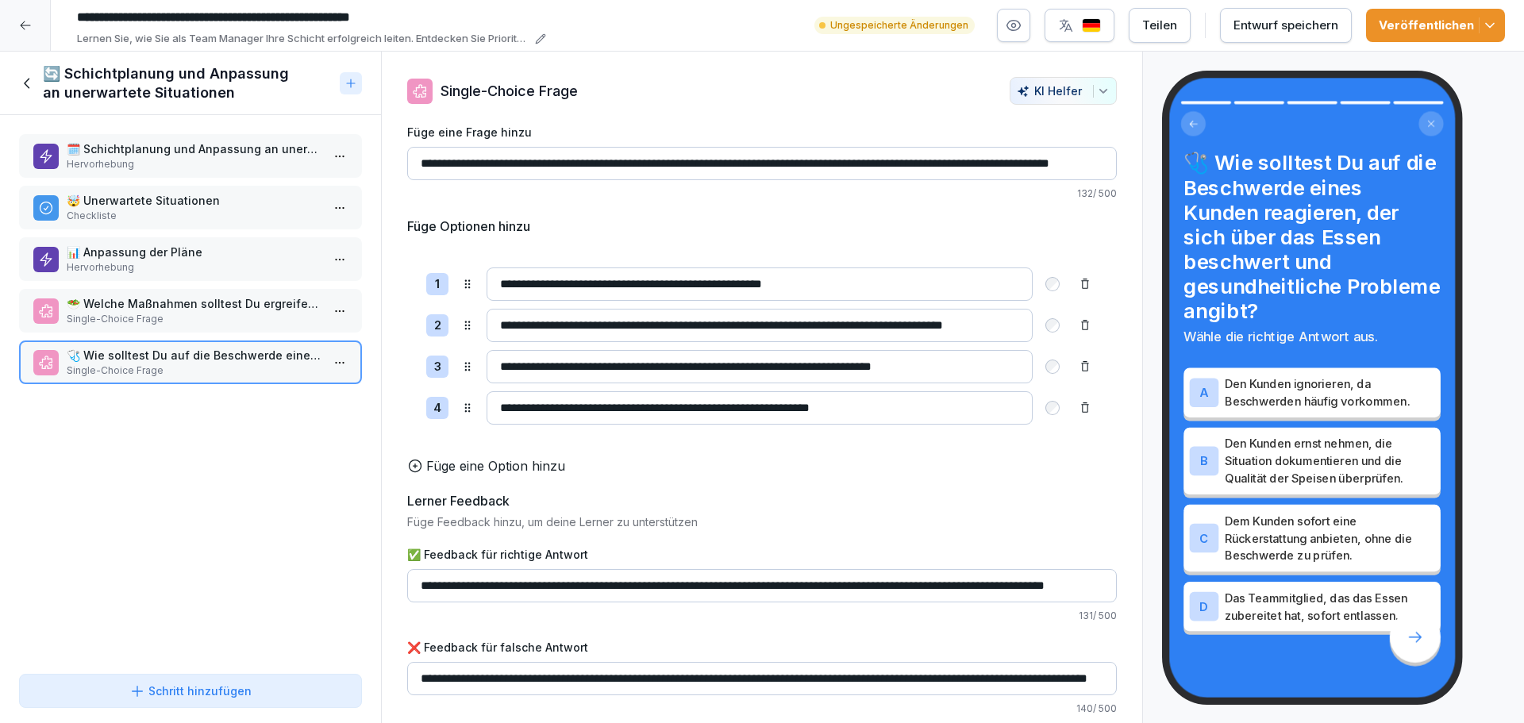
click at [35, 85] on icon at bounding box center [27, 83] width 17 height 17
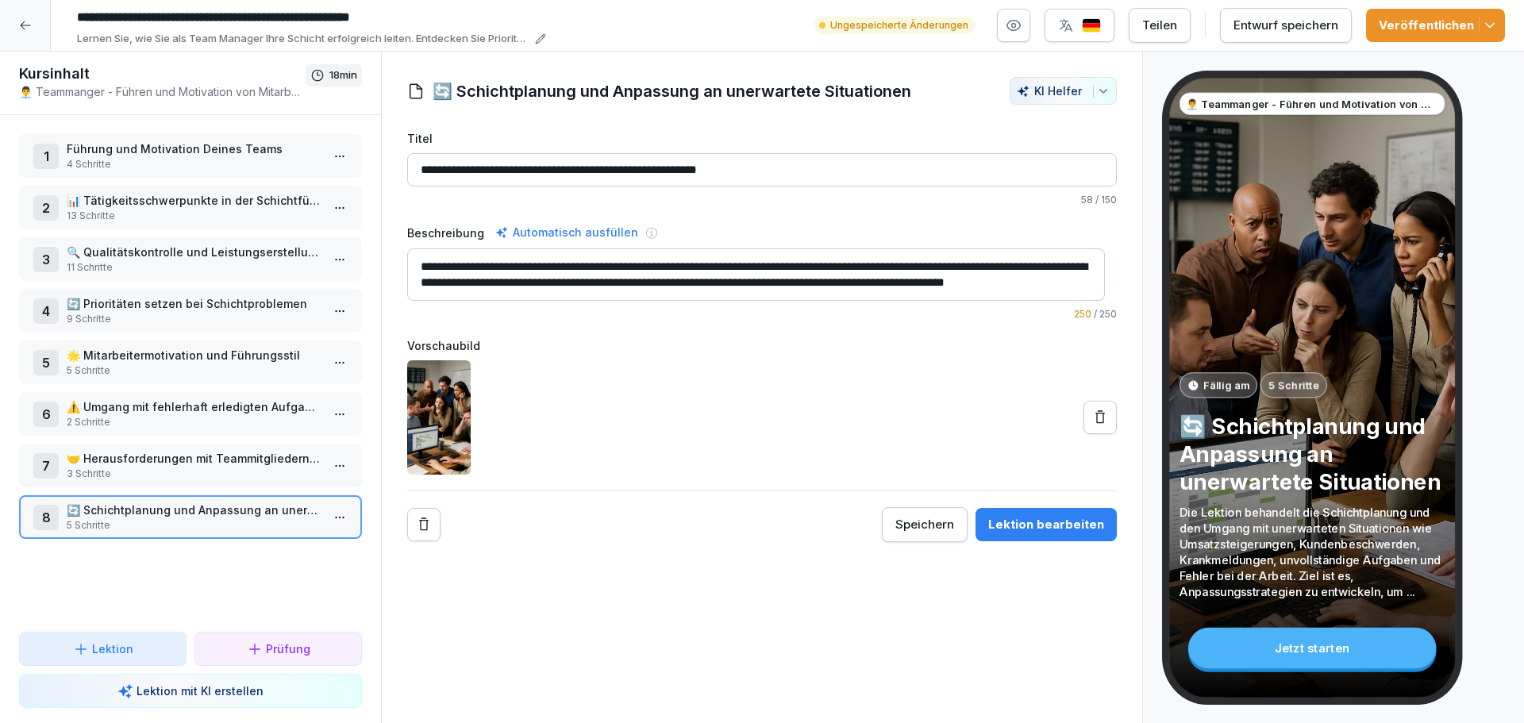
click at [149, 460] on p "🤝 Herausforderungen mit Teammitgliedern bewältigen" at bounding box center [194, 458] width 254 height 17
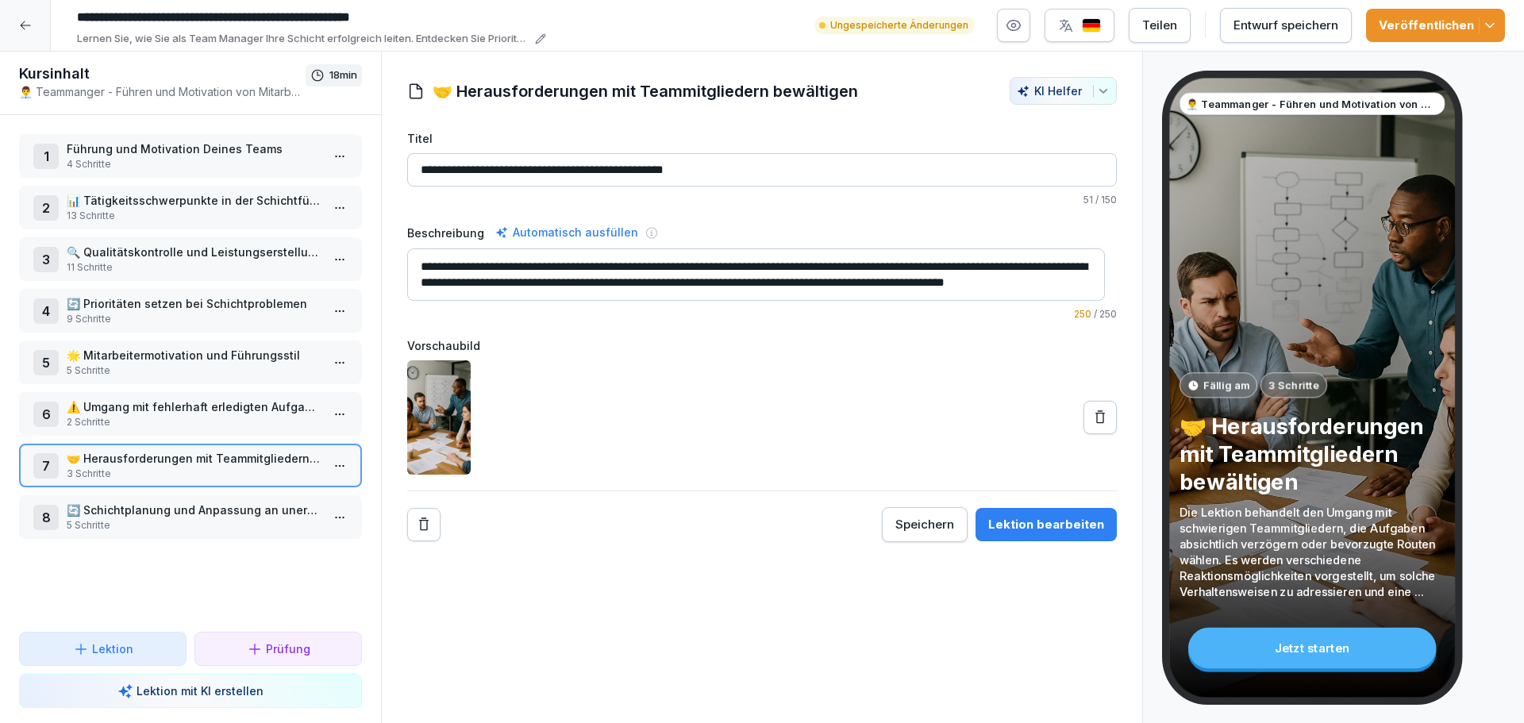
click at [333, 460] on html "**********" at bounding box center [762, 361] width 1524 height 723
click at [281, 492] on div "Schritte bearbeiten" at bounding box center [268, 497] width 121 height 17
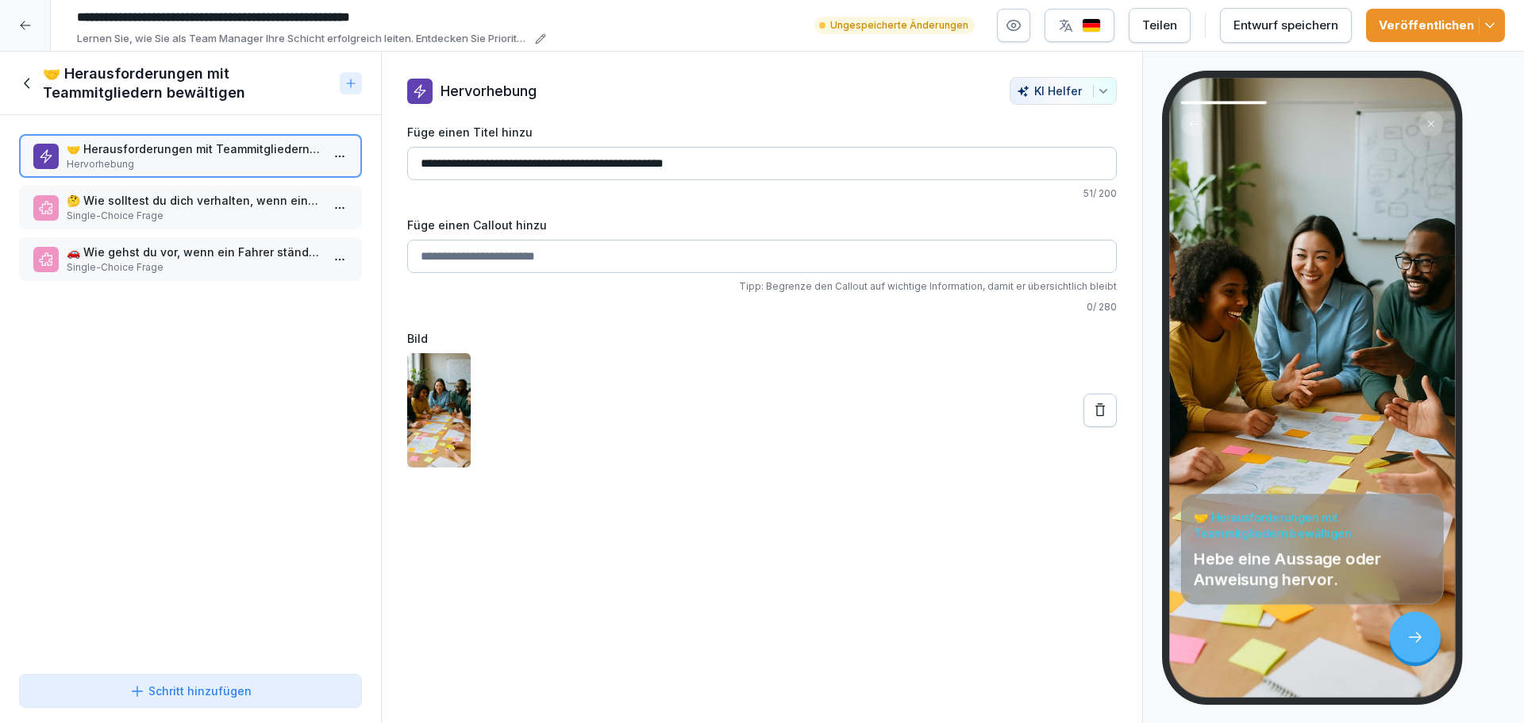
click at [185, 196] on p "🤔 Wie solltest du dich verhalten, wenn ein Fahrer absichtlich langsam arbeitet,…" at bounding box center [194, 200] width 254 height 17
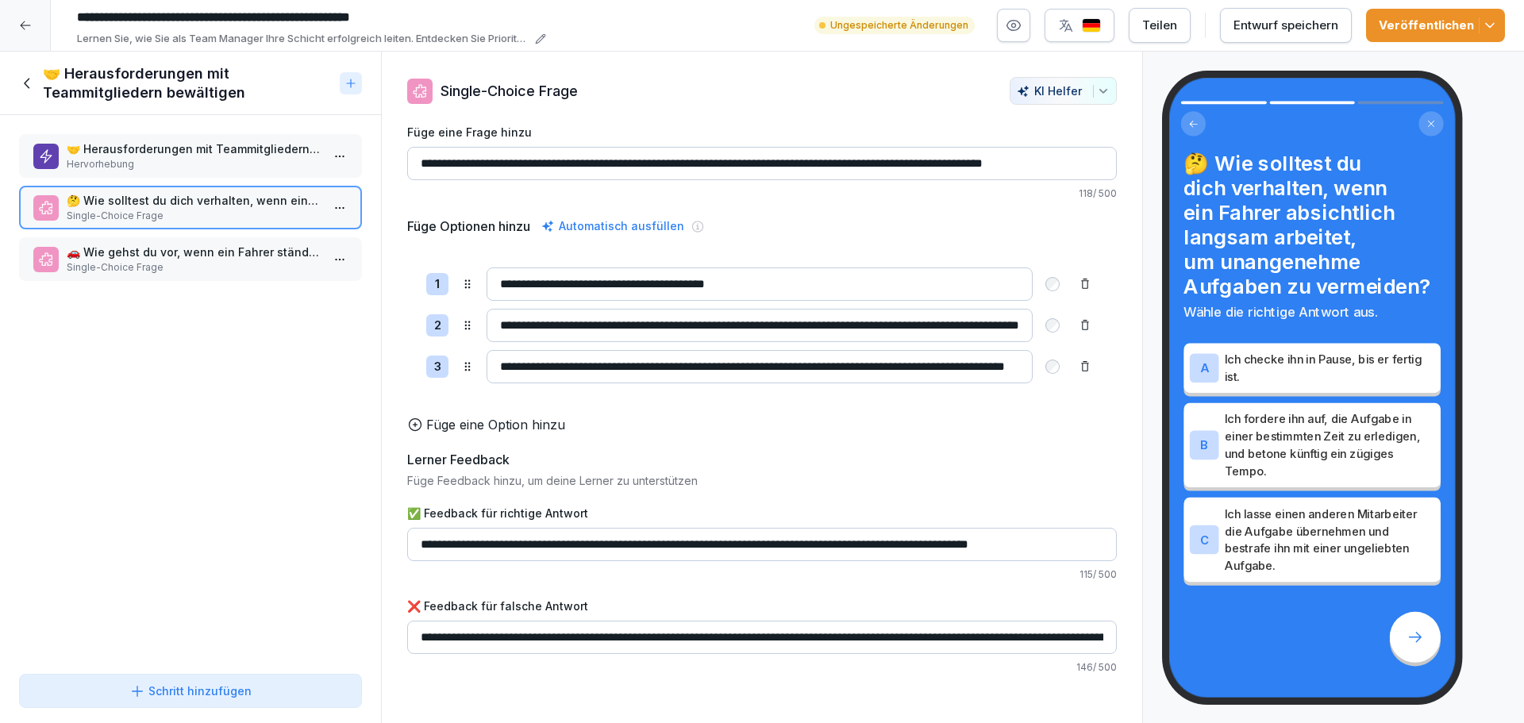
click at [183, 256] on p "🚗 Wie gehst du vor, wenn ein Fahrer ständig Touren schiebt, um bessere Routen m…" at bounding box center [194, 252] width 254 height 17
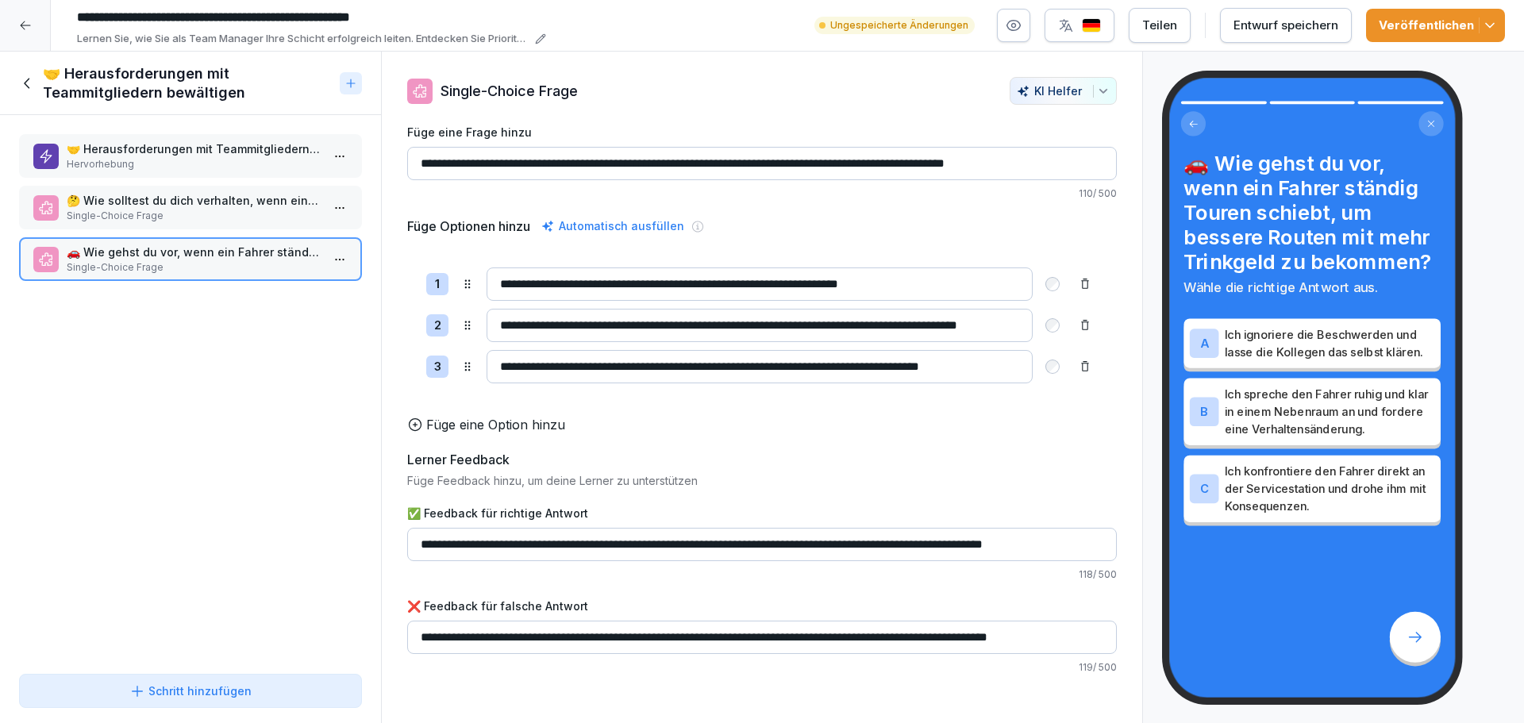
click at [40, 102] on div "🤝 Herausforderungen mit Teammitgliedern bewältigen" at bounding box center [190, 84] width 381 height 64
click at [33, 94] on div "🤝 Herausforderungen mit Teammitgliedern bewältigen" at bounding box center [176, 83] width 314 height 38
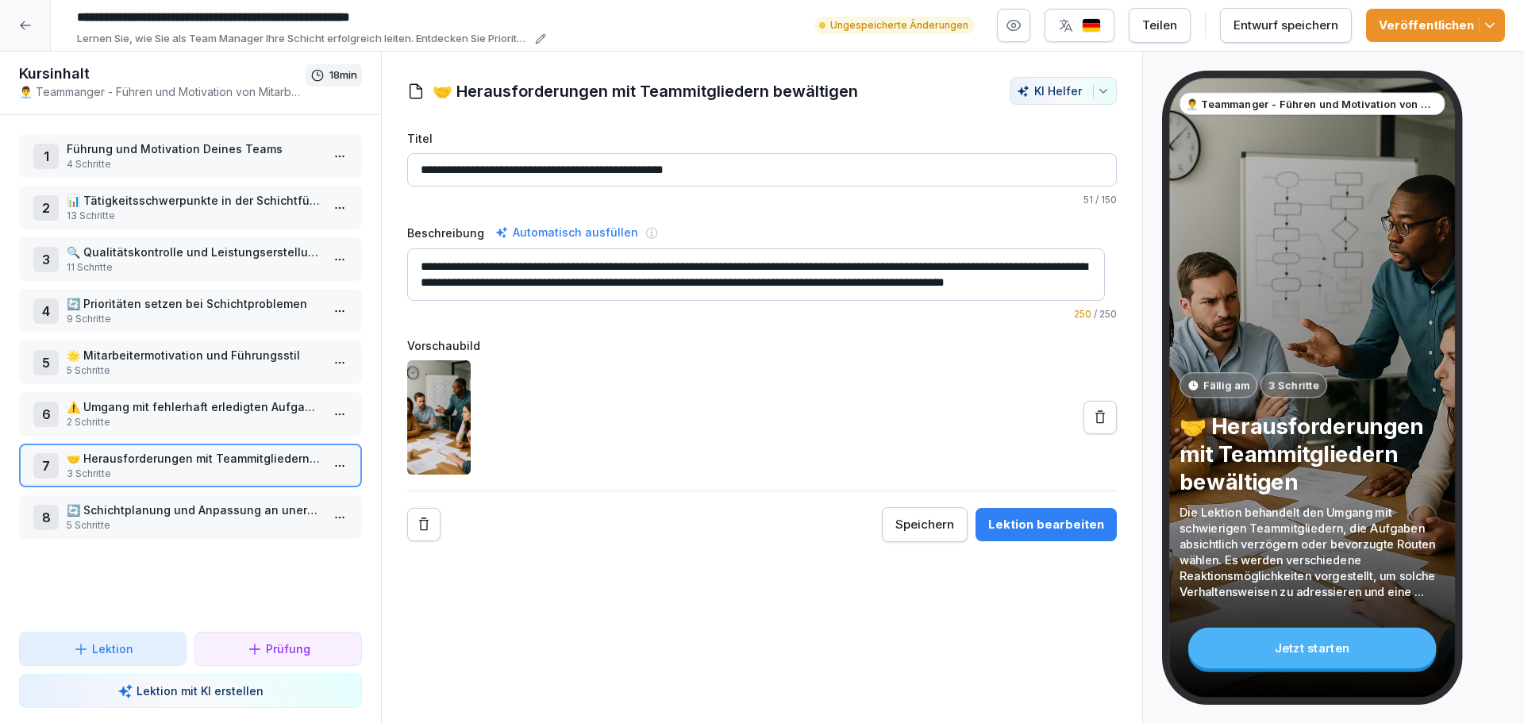
click at [175, 394] on div "6 ⚠️ Umgang mit fehlerhaft erledigten Aufgaben 2 Schritte" at bounding box center [190, 414] width 343 height 44
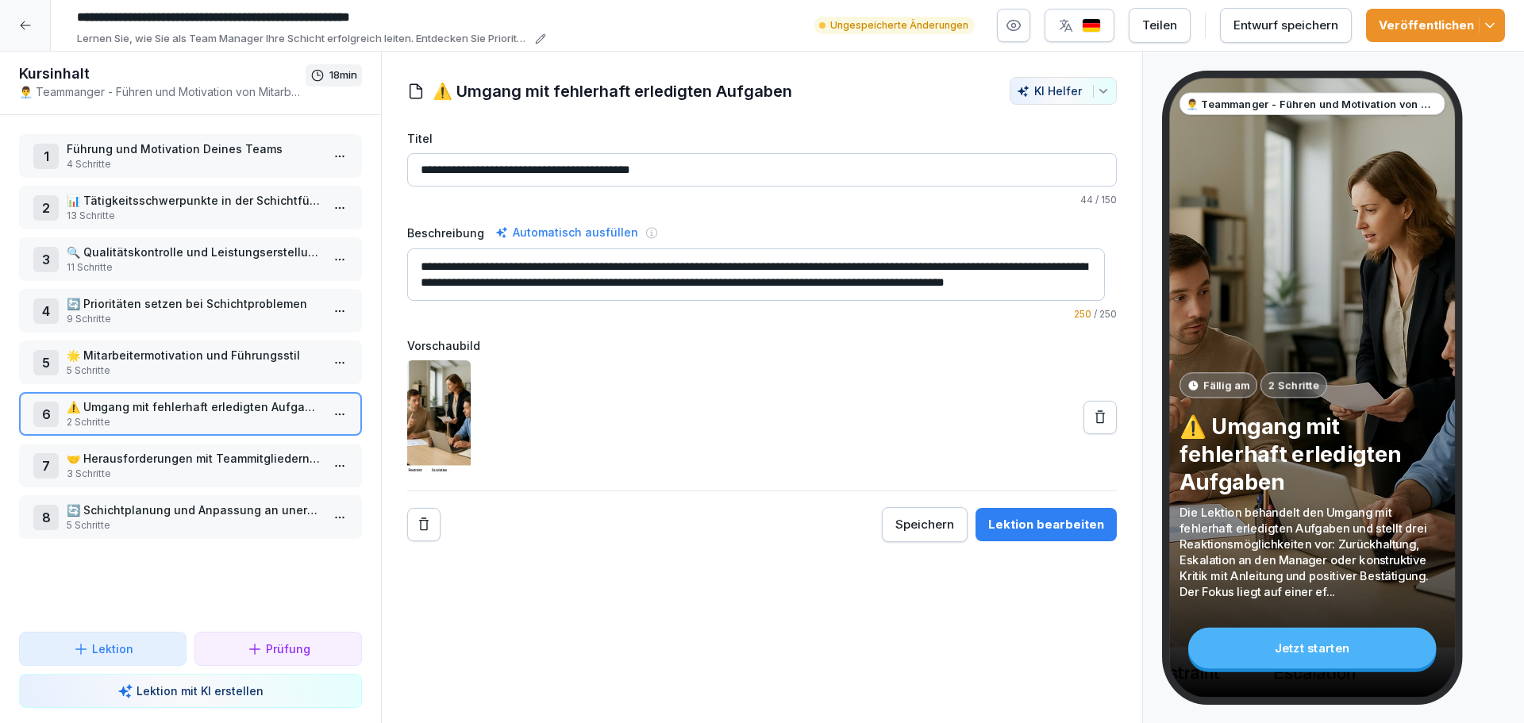
click at [325, 412] on html "**********" at bounding box center [762, 361] width 1524 height 723
click at [279, 448] on div "Schritte bearbeiten" at bounding box center [268, 445] width 121 height 17
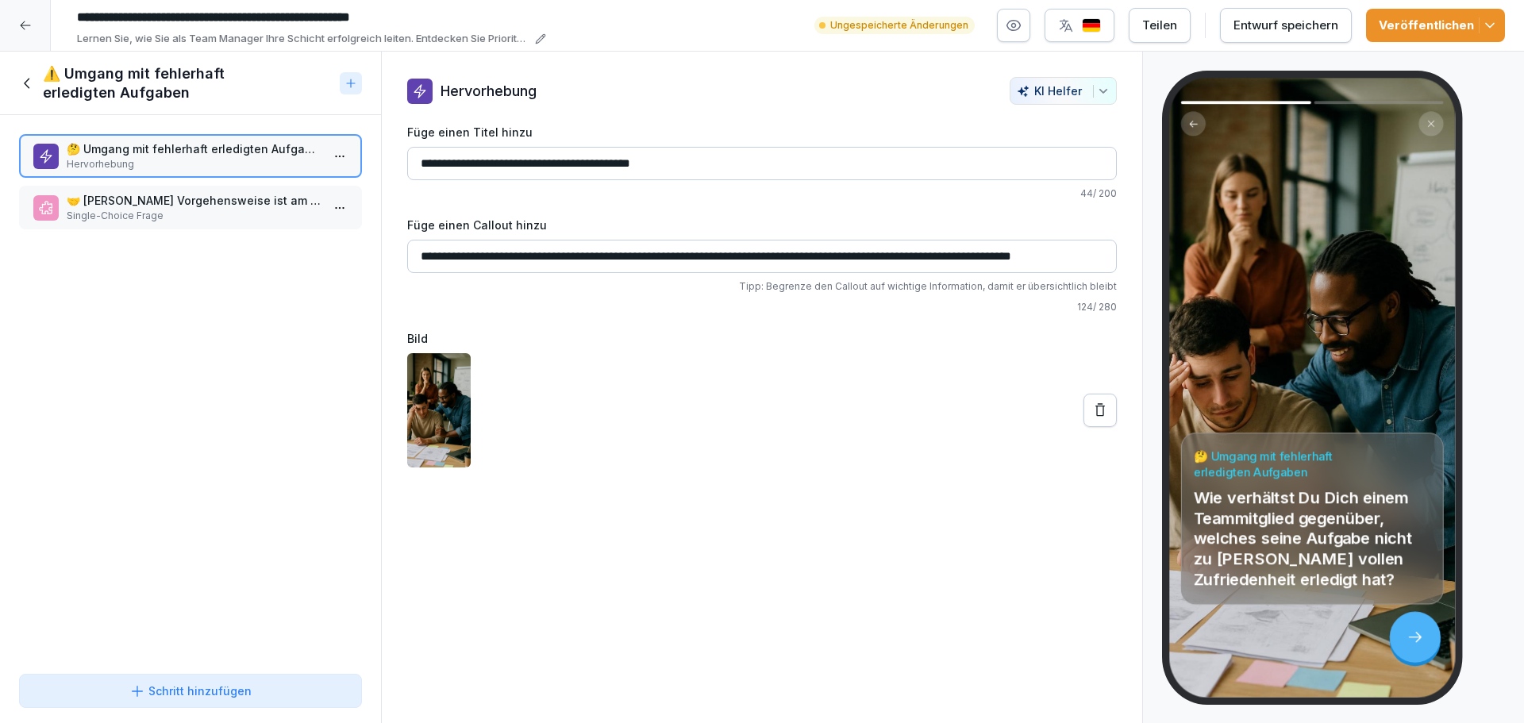
click at [325, 158] on html "**********" at bounding box center [762, 361] width 1524 height 723
click at [129, 206] on html "**********" at bounding box center [762, 361] width 1524 height 723
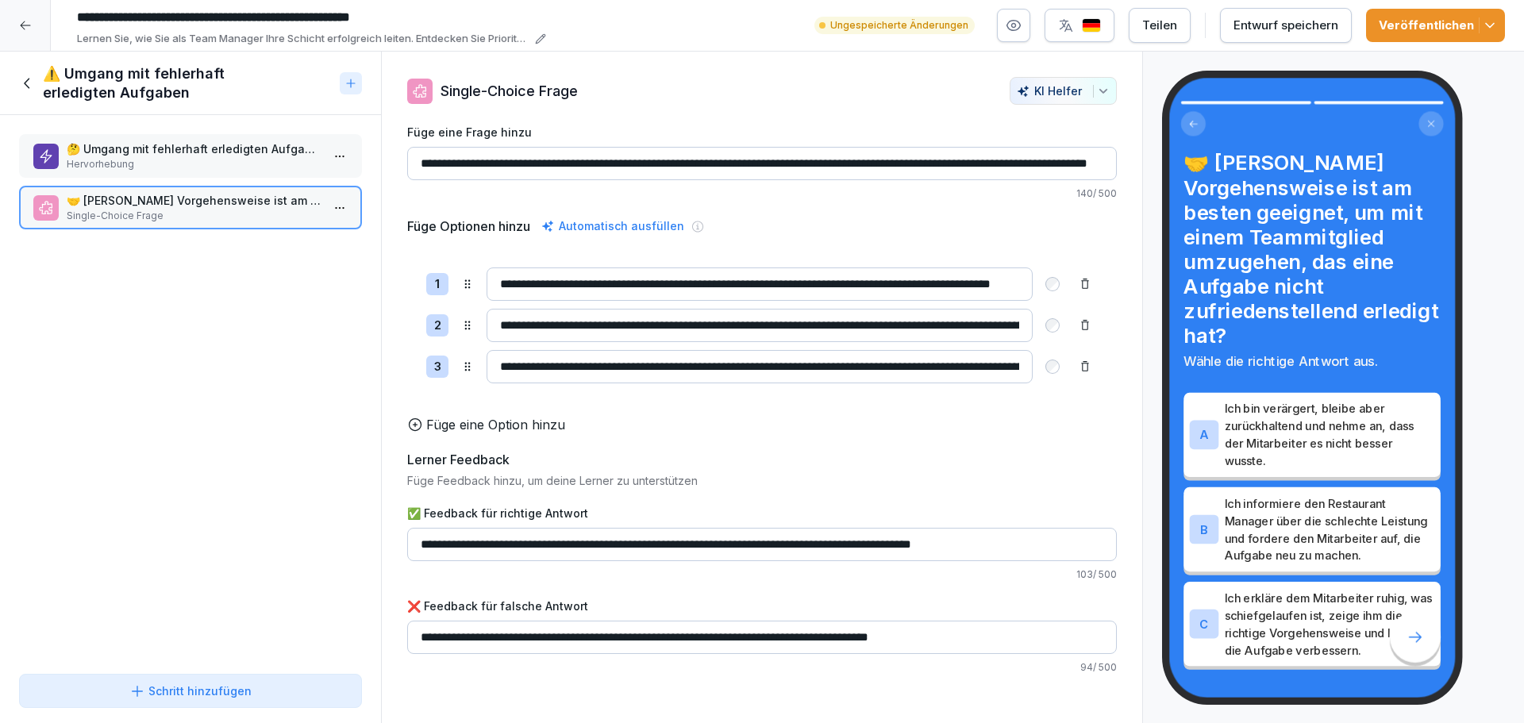
click at [25, 76] on icon at bounding box center [27, 83] width 17 height 17
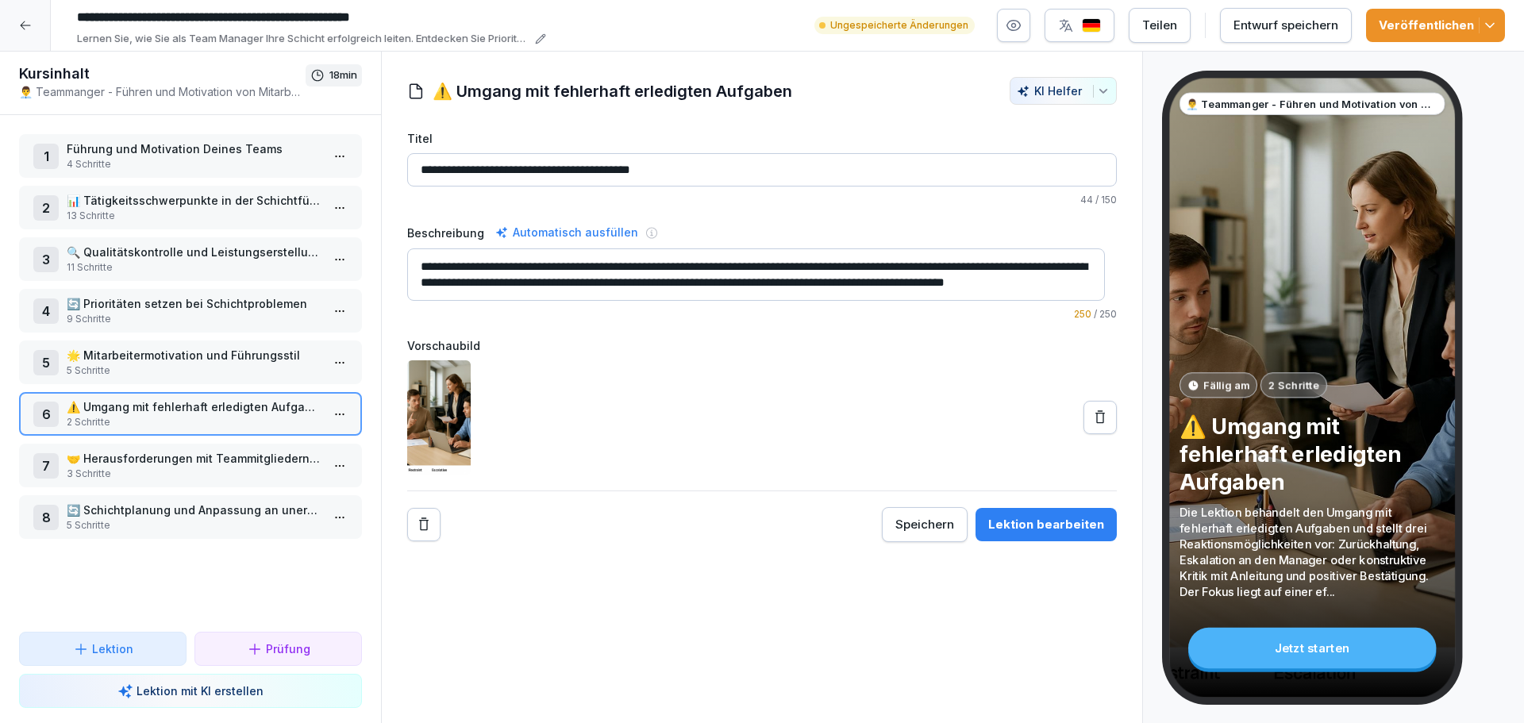
click at [185, 364] on p "5 Schritte" at bounding box center [194, 371] width 254 height 14
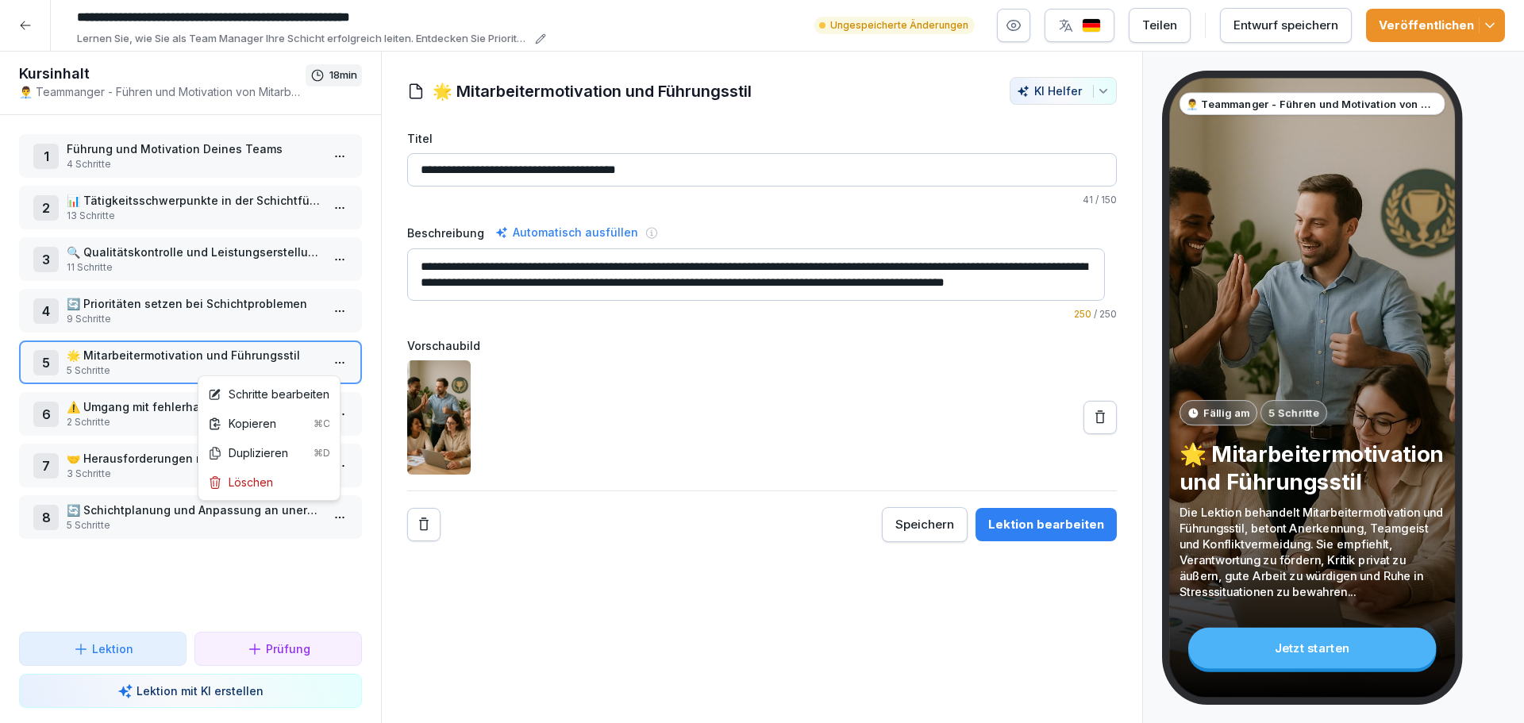
click at [331, 366] on html "**********" at bounding box center [762, 361] width 1524 height 723
click at [297, 393] on div "Schritte bearbeiten" at bounding box center [268, 394] width 121 height 17
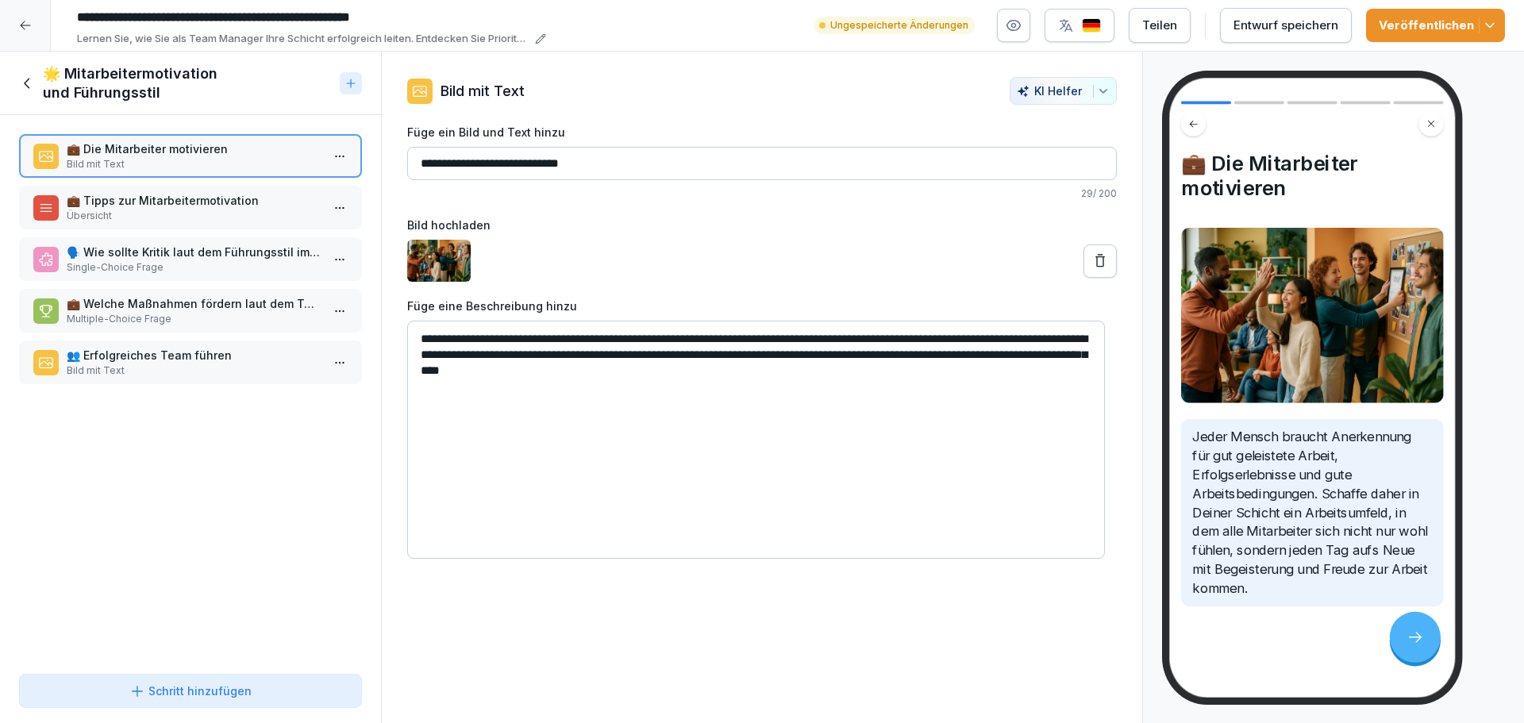
click at [200, 310] on p "💼 Welche Maßnahmen fördern laut dem Text die Mitarbeitermotivation?" at bounding box center [194, 303] width 254 height 17
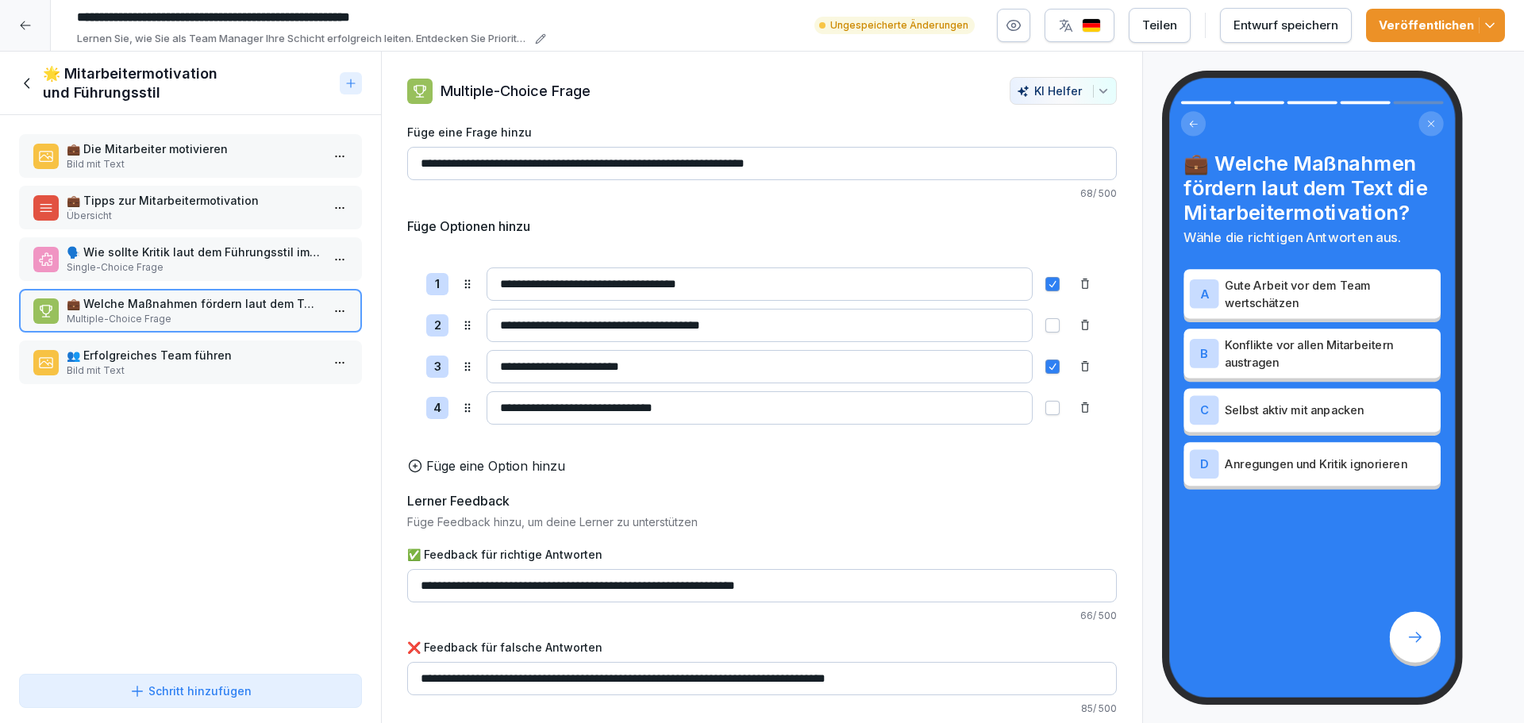
click at [200, 370] on p "Bild mit Text" at bounding box center [194, 371] width 254 height 14
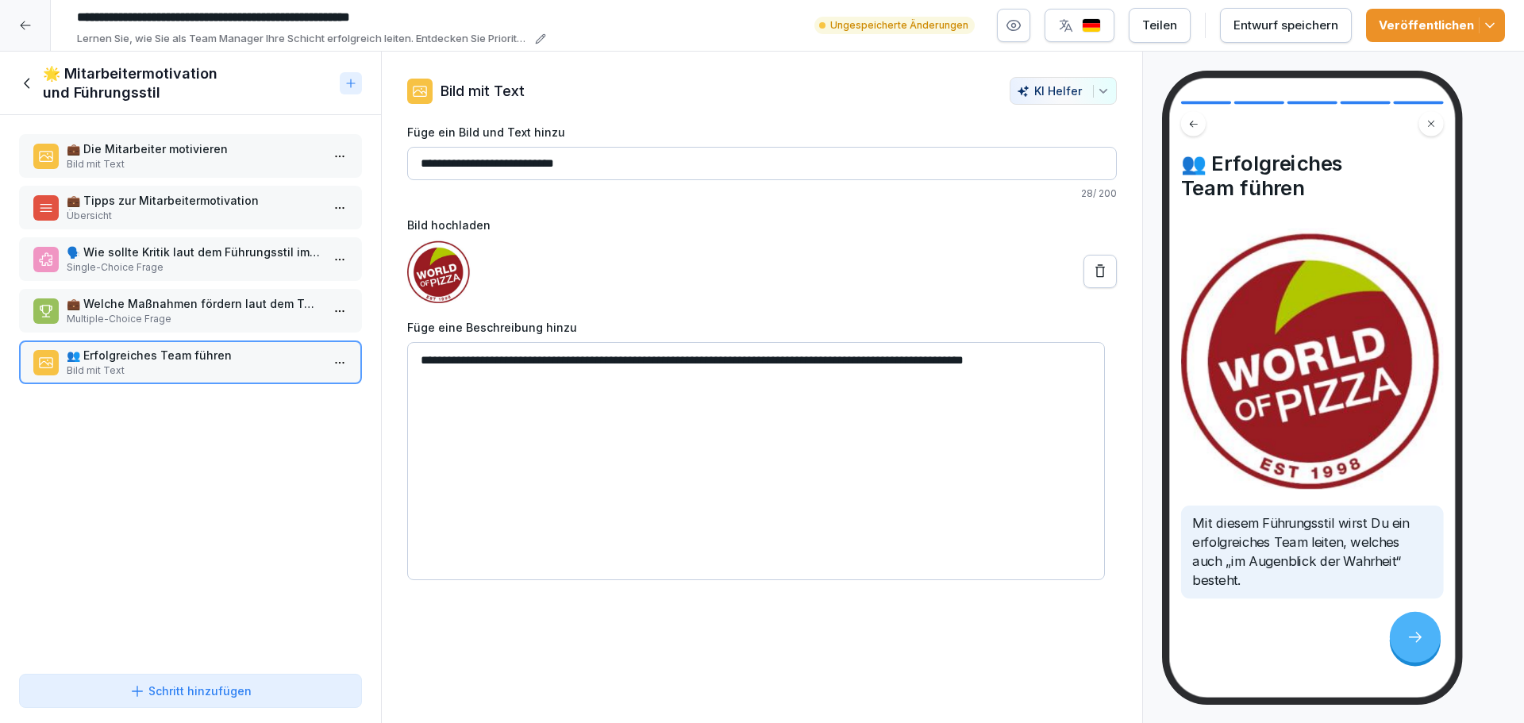
click at [26, 80] on icon at bounding box center [27, 83] width 17 height 17
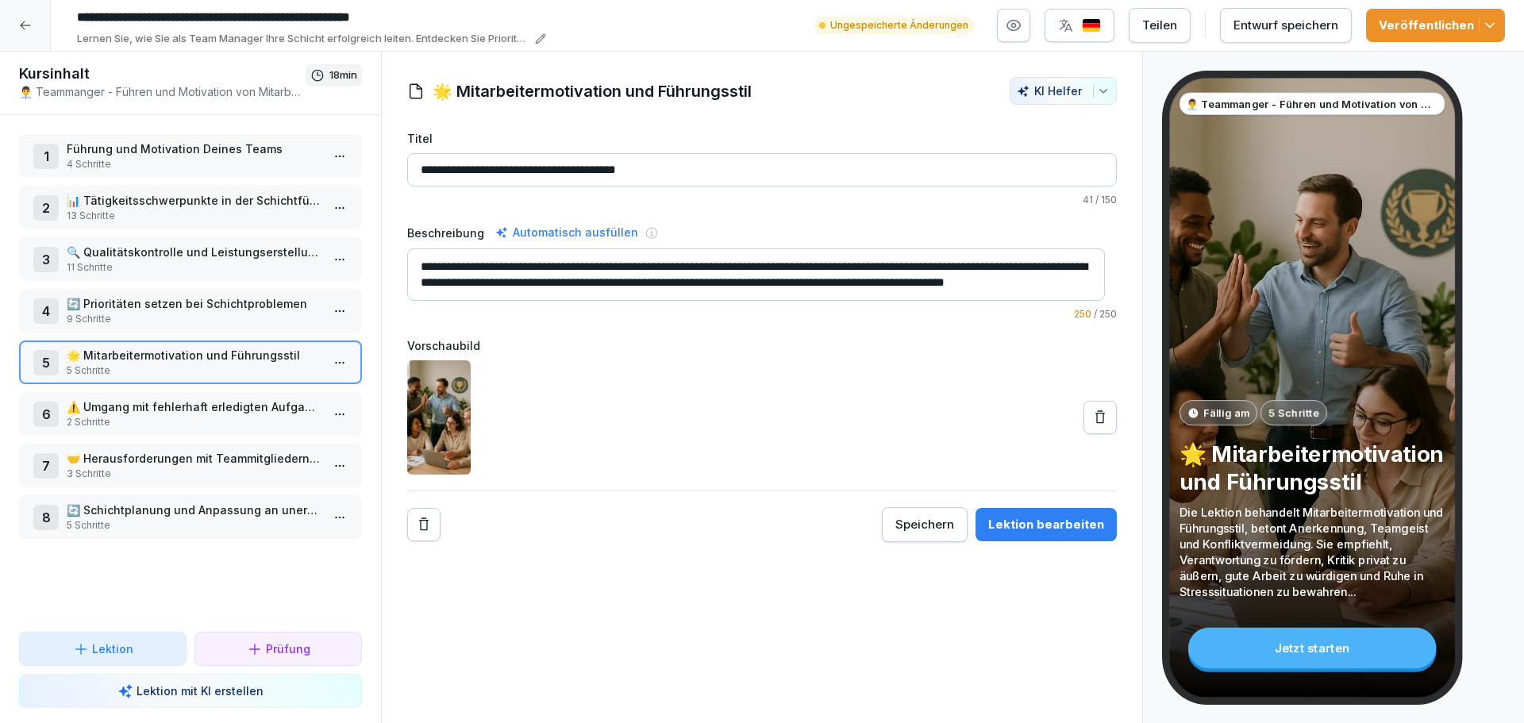
click at [159, 314] on p "9 Schritte" at bounding box center [194, 319] width 254 height 14
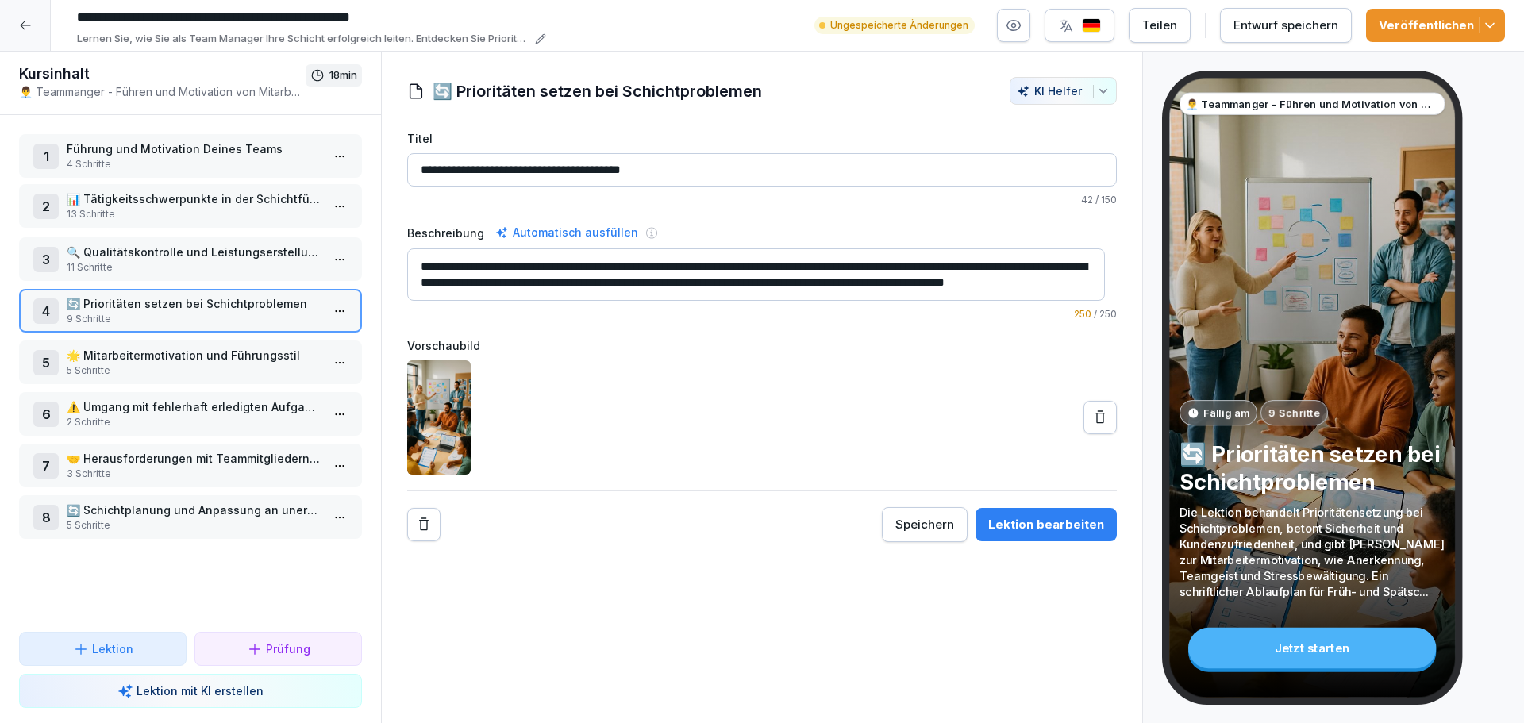
click at [238, 195] on p "📊 Tätigkeitsschwerpunkte in der Schichtführung" at bounding box center [194, 199] width 254 height 17
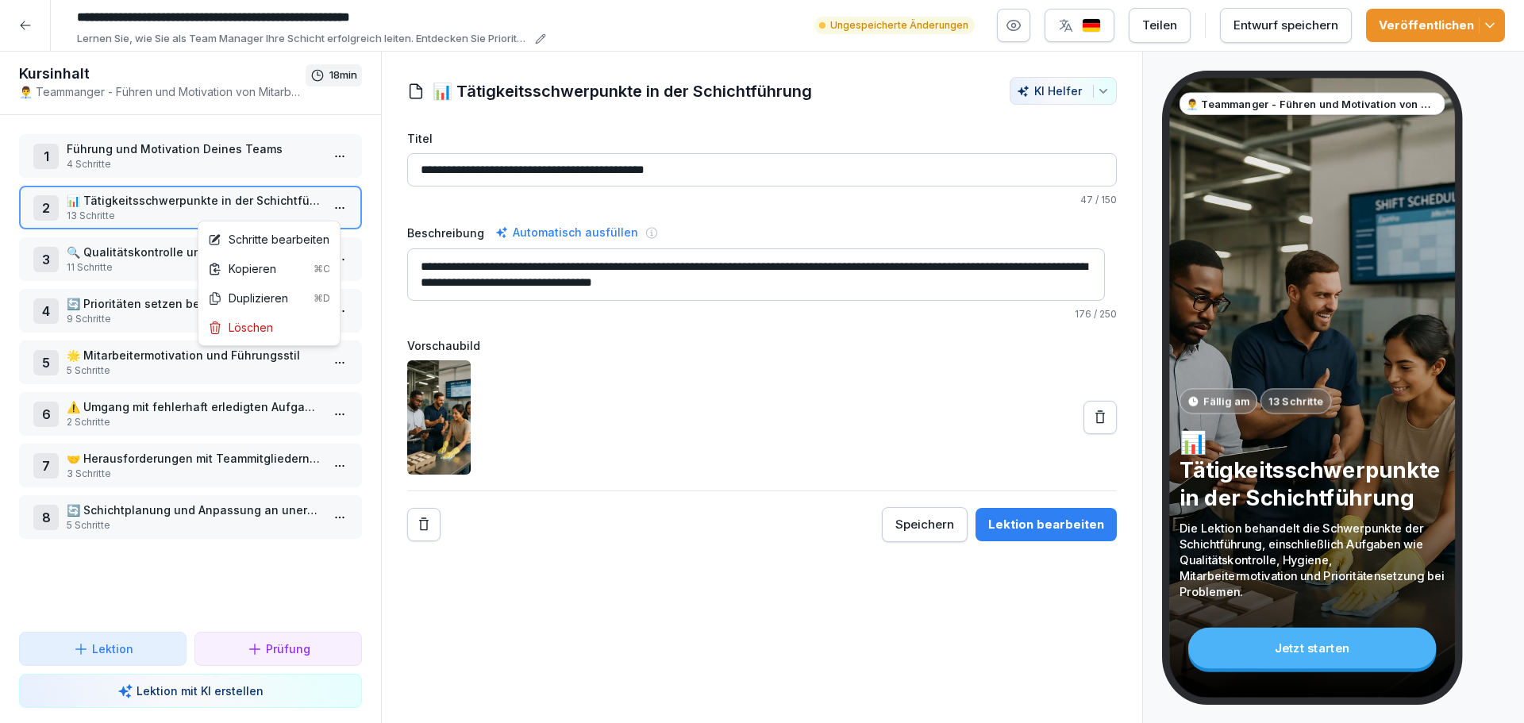
click at [325, 206] on html "**********" at bounding box center [762, 361] width 1524 height 723
click at [286, 237] on div "Schritte bearbeiten" at bounding box center [268, 239] width 121 height 17
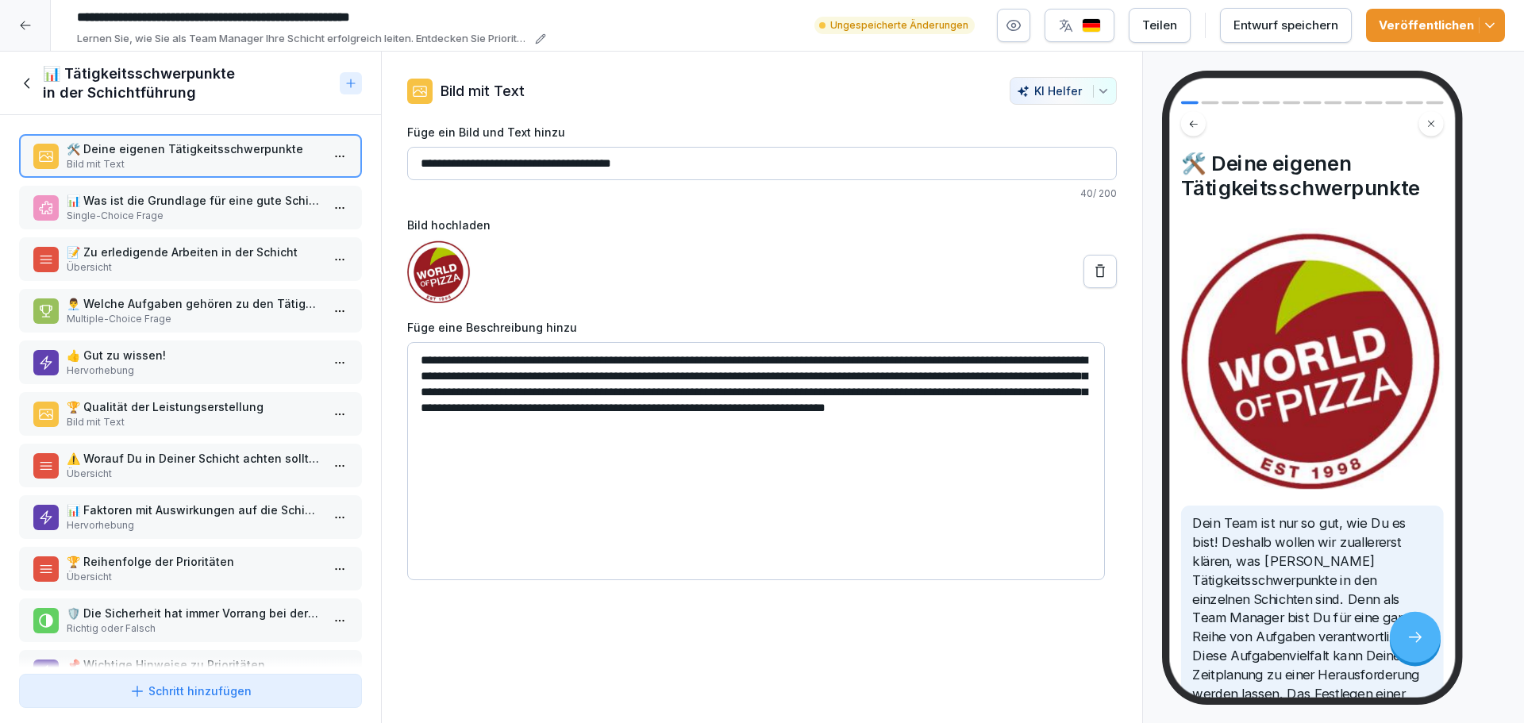
click at [230, 465] on p "⚠️ Worauf Du in Deiner Schicht achten solltest" at bounding box center [194, 458] width 254 height 17
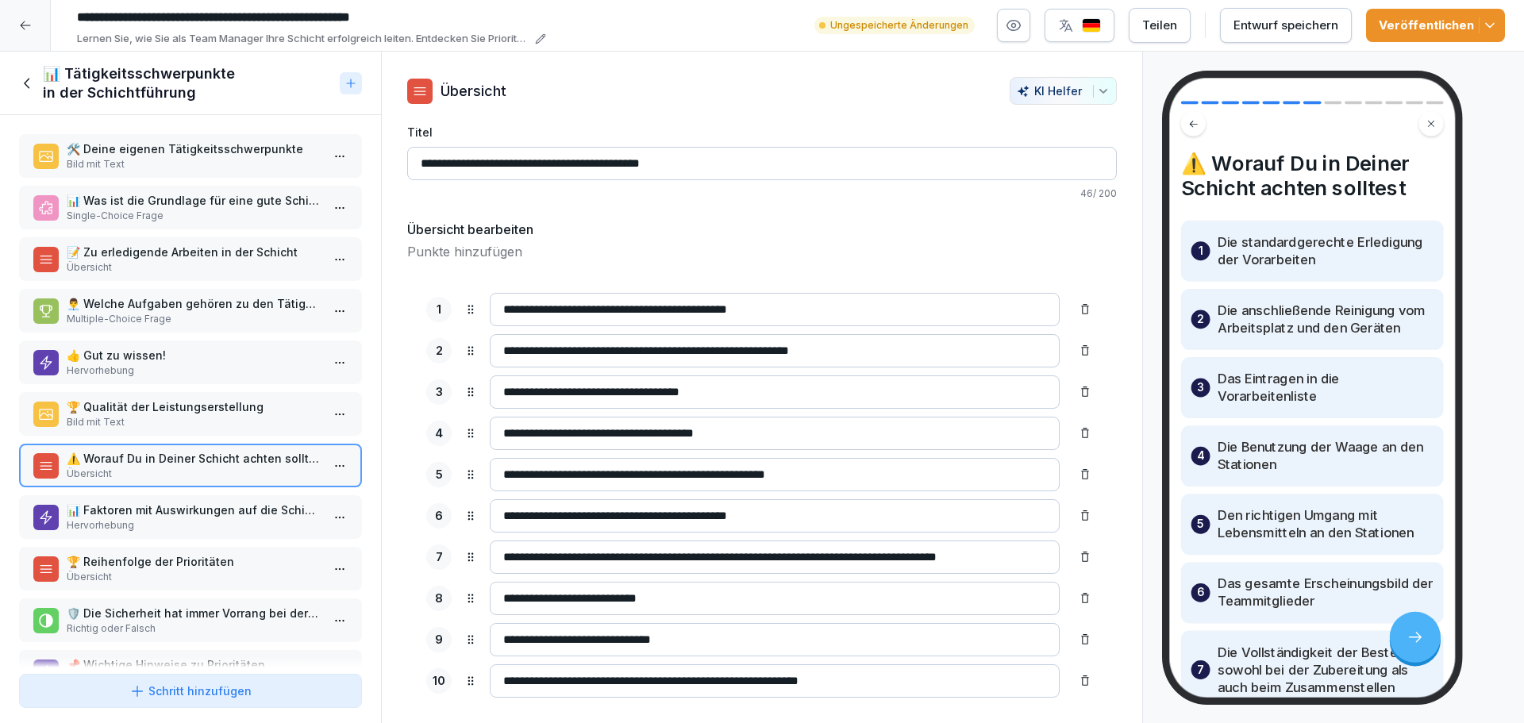
click at [229, 575] on p "Übersicht" at bounding box center [194, 577] width 254 height 14
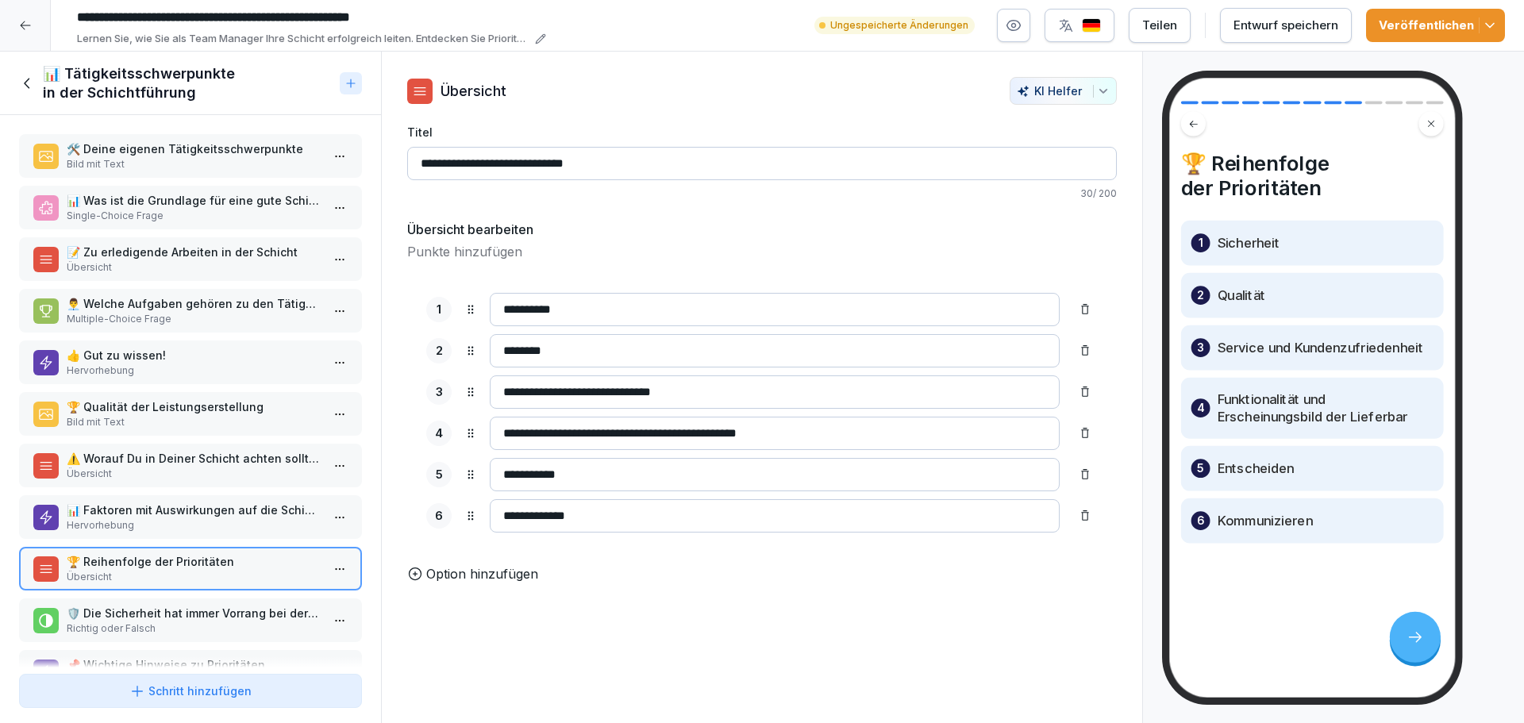
click at [322, 573] on html "**********" at bounding box center [762, 361] width 1524 height 723
click at [253, 662] on div "Löschen" at bounding box center [240, 659] width 65 height 17
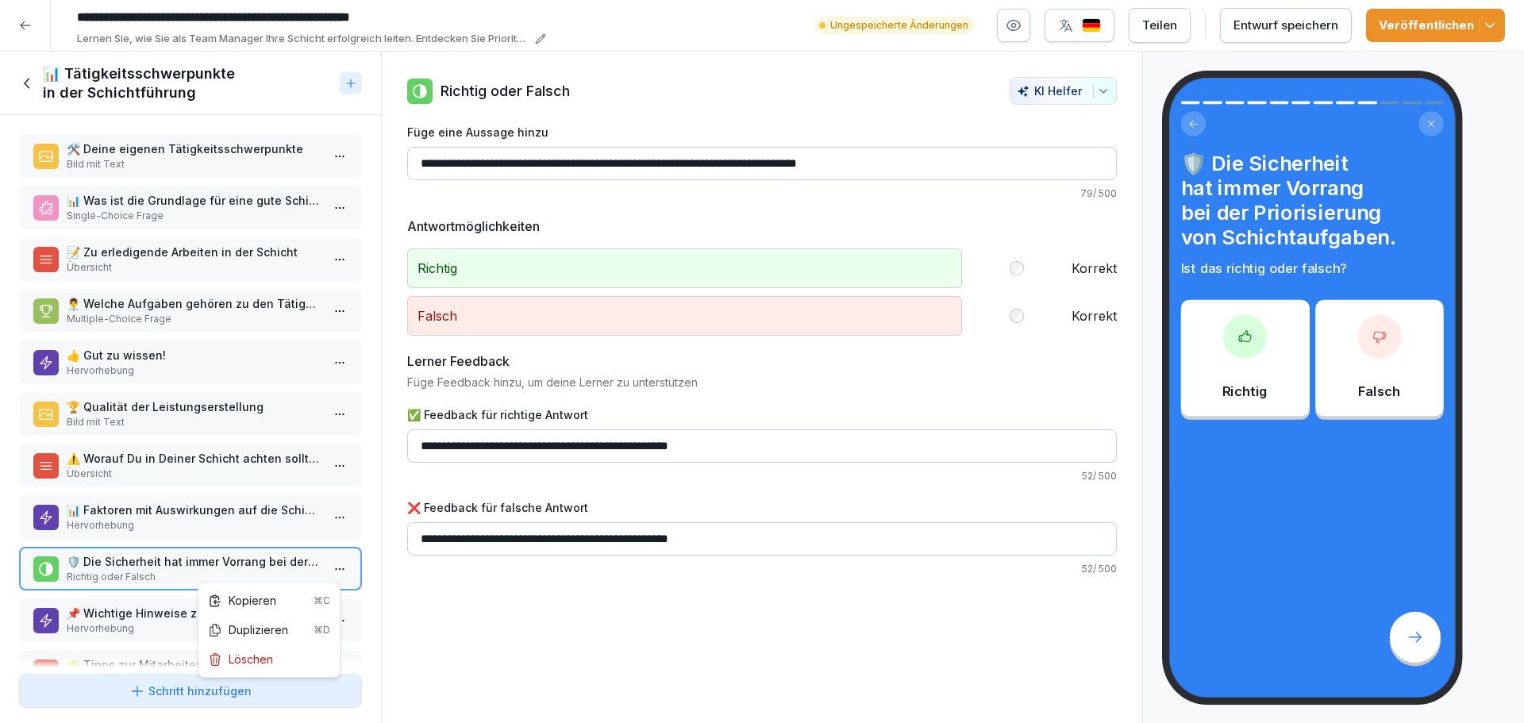
click at [323, 573] on html "**********" at bounding box center [762, 361] width 1524 height 723
click at [267, 651] on div "Löschen" at bounding box center [240, 659] width 65 height 17
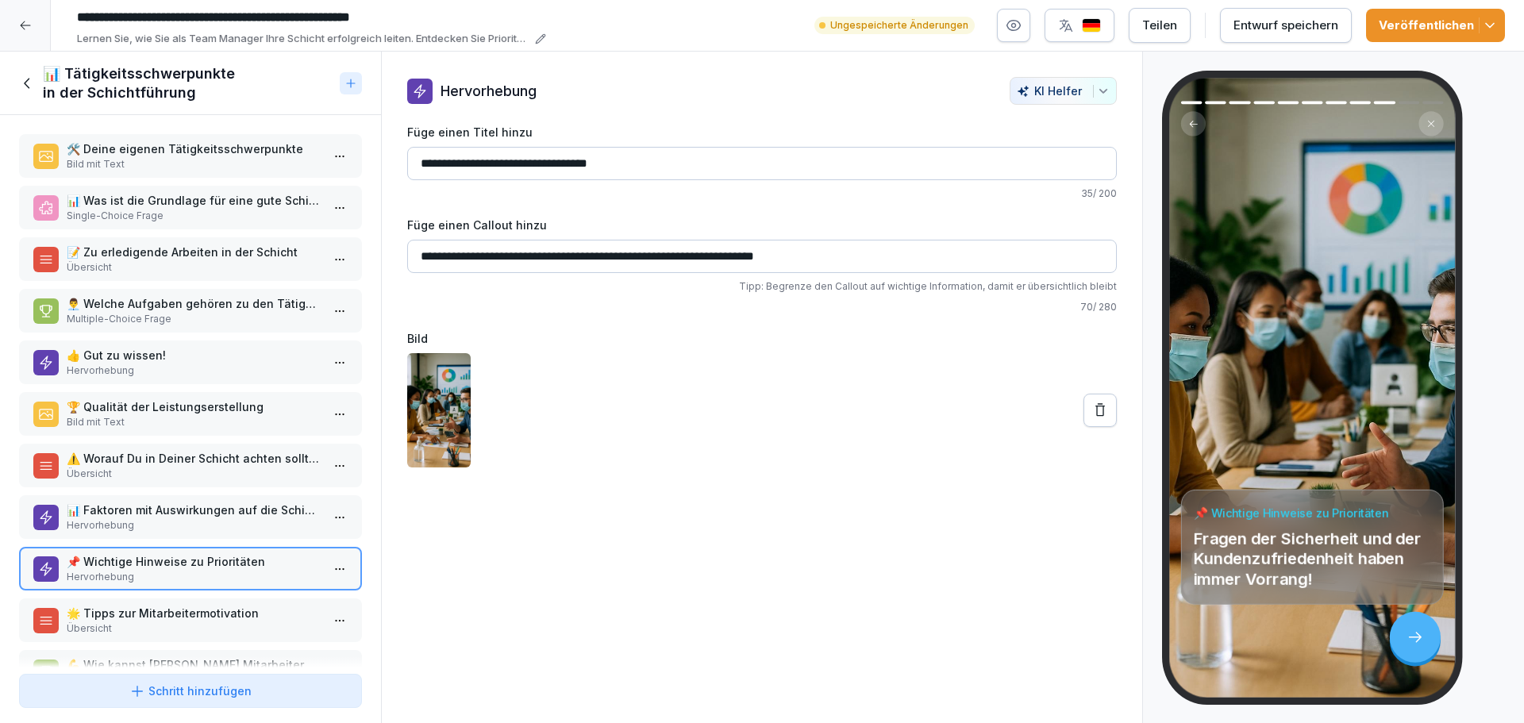
click at [327, 567] on html "**********" at bounding box center [762, 361] width 1524 height 723
click at [274, 657] on div "Löschen" at bounding box center [269, 659] width 135 height 29
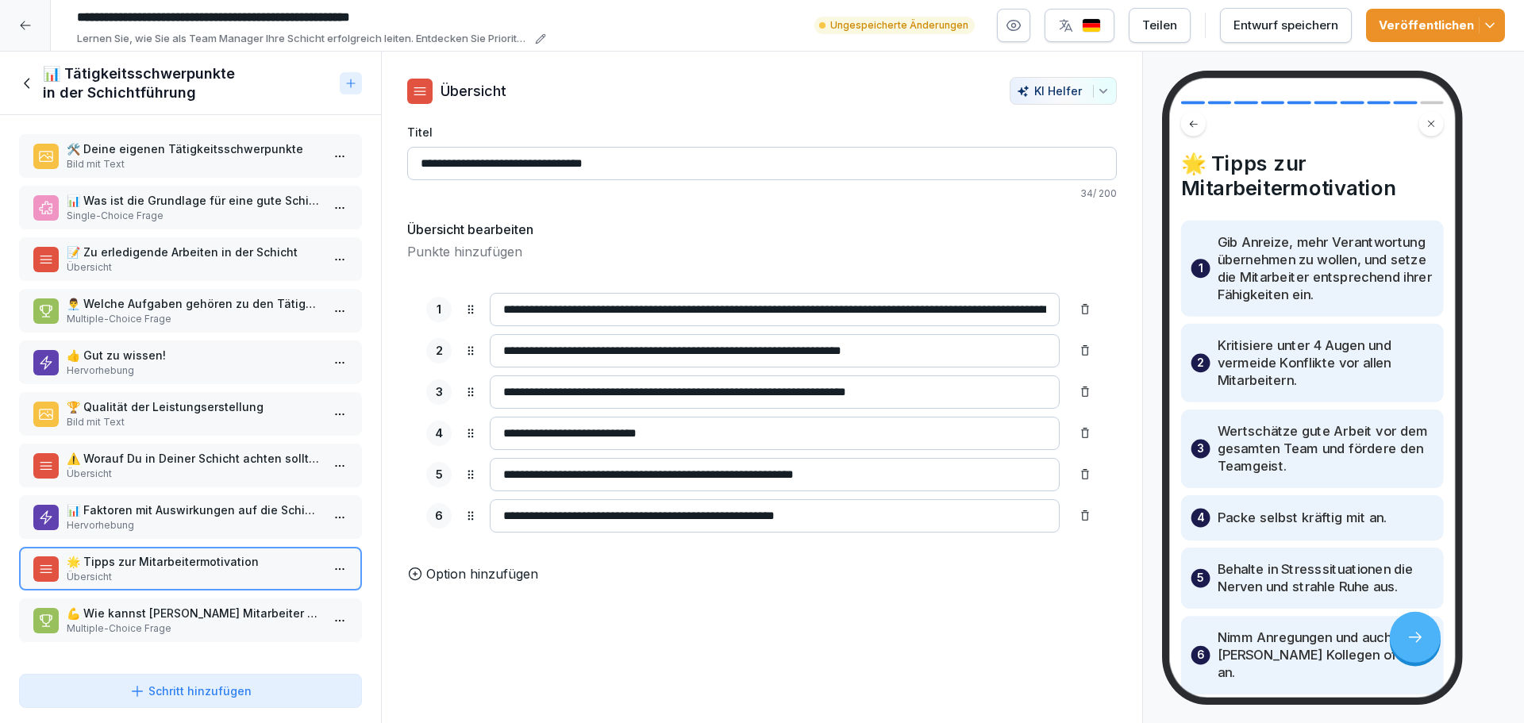
click at [27, 87] on icon at bounding box center [27, 83] width 6 height 10
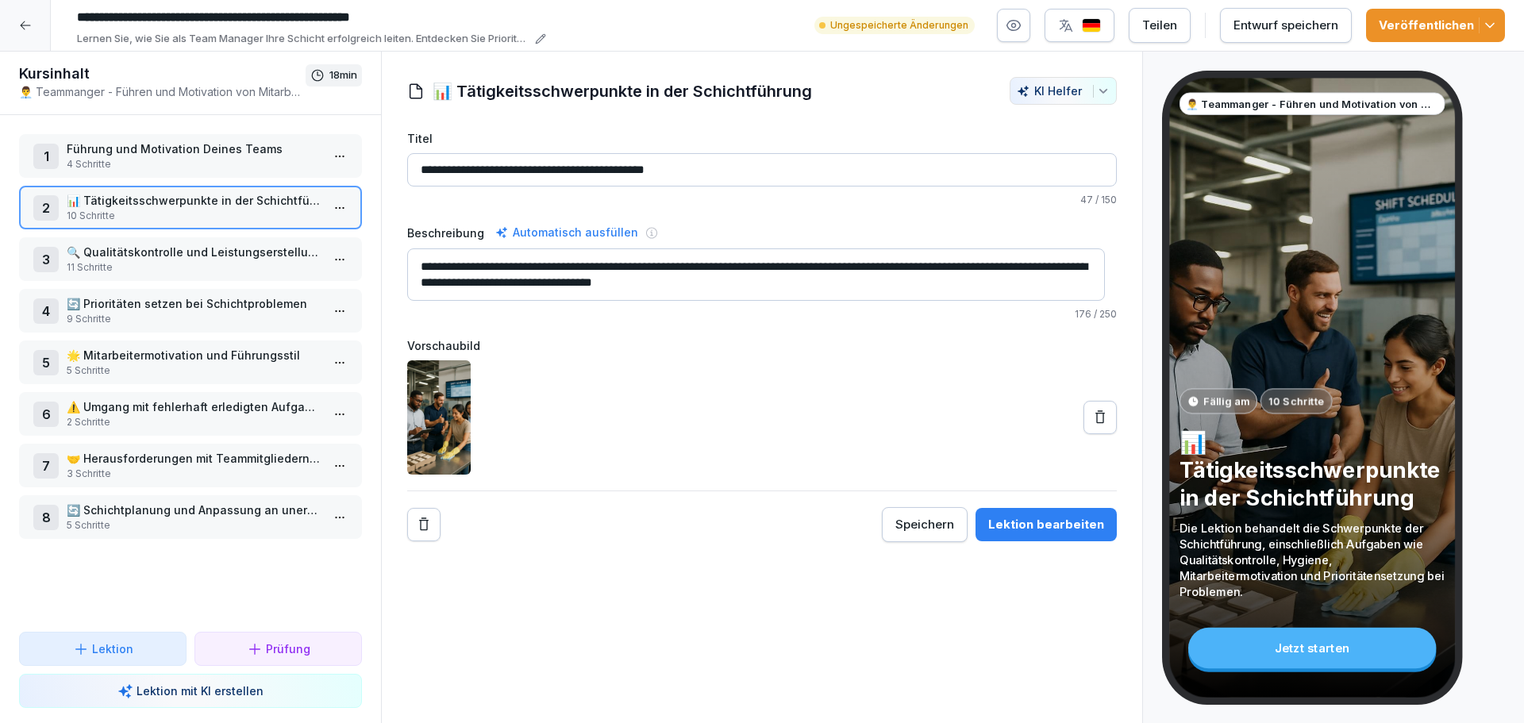
click at [207, 307] on p "🔄 Prioritäten setzen bei Schichtproblemen" at bounding box center [194, 303] width 254 height 17
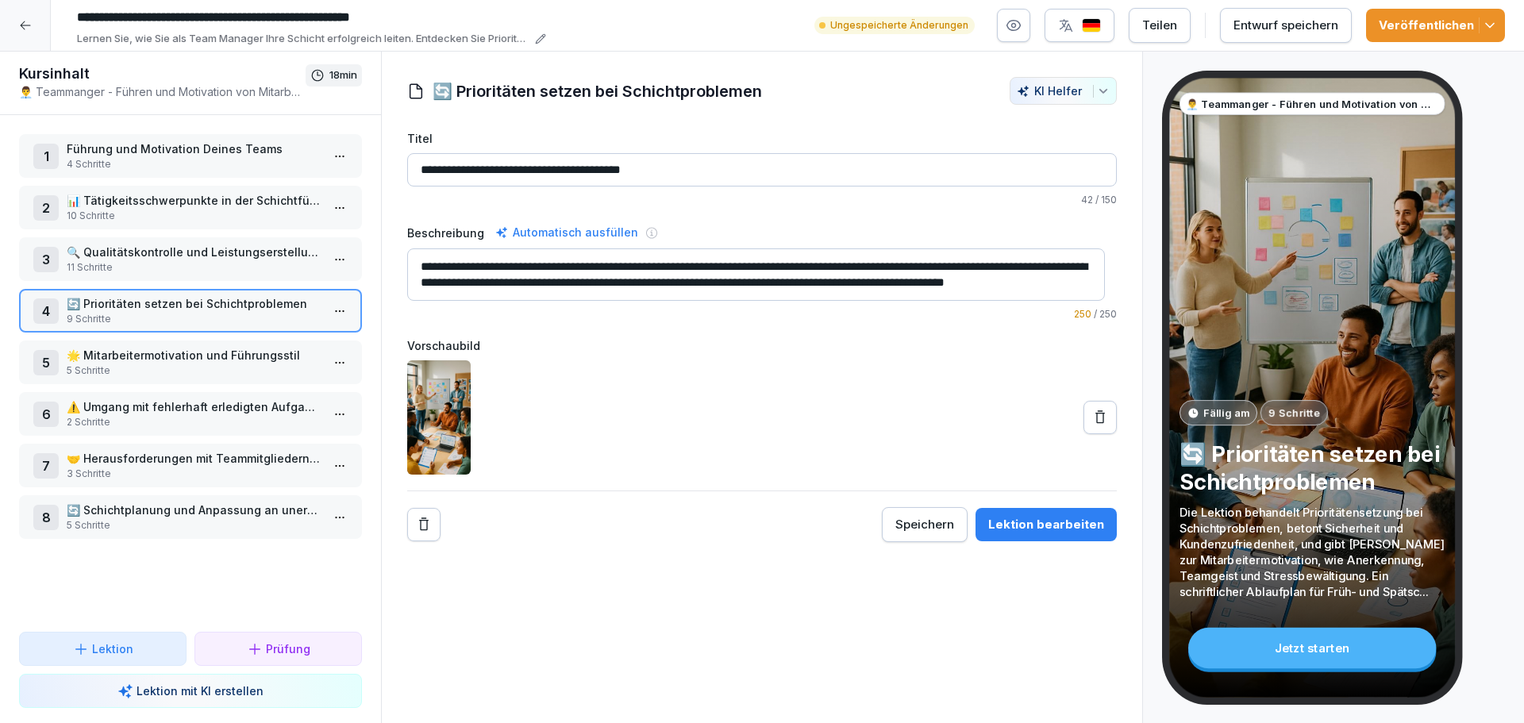
click at [325, 317] on html "**********" at bounding box center [762, 361] width 1524 height 723
click at [283, 345] on div "Schritte bearbeiten" at bounding box center [268, 342] width 121 height 17
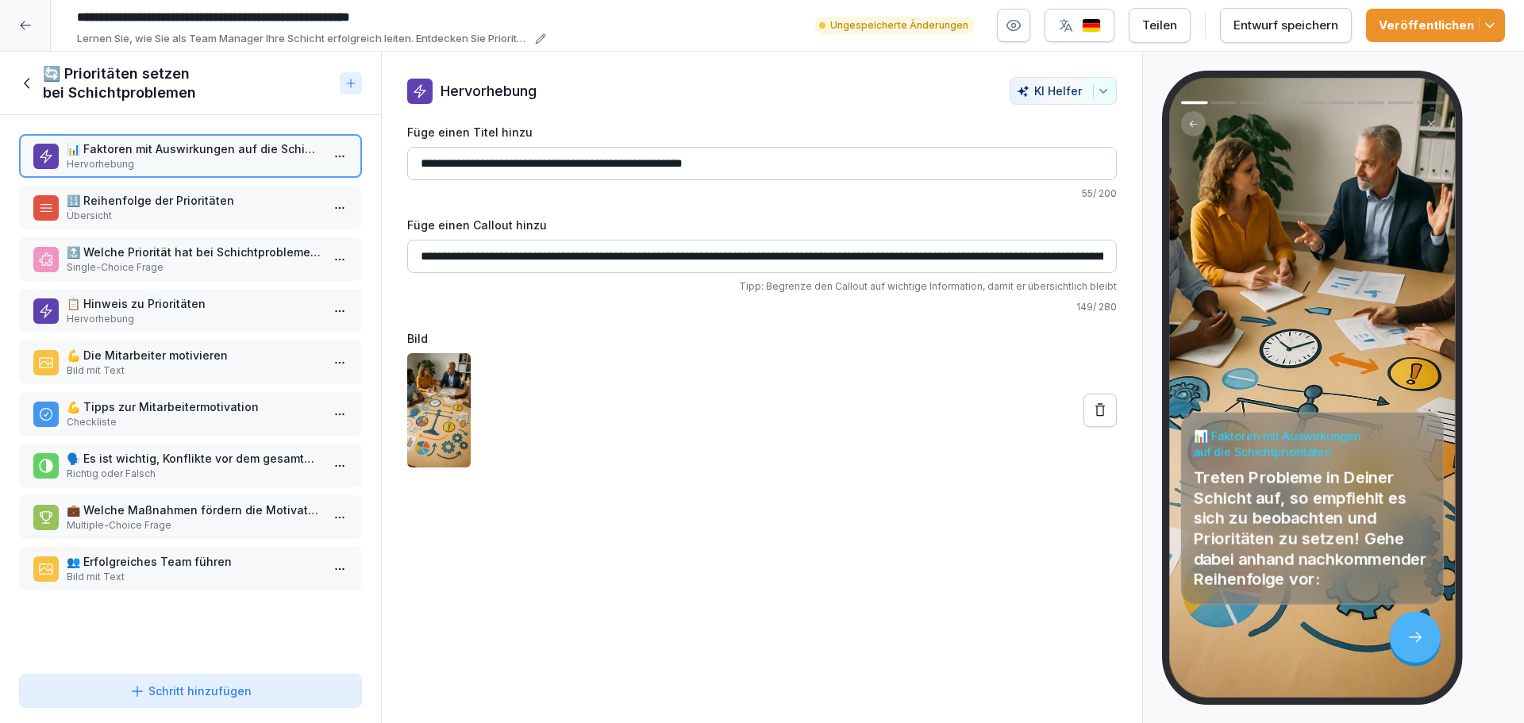
click at [212, 366] on p "Bild mit Text" at bounding box center [194, 371] width 254 height 14
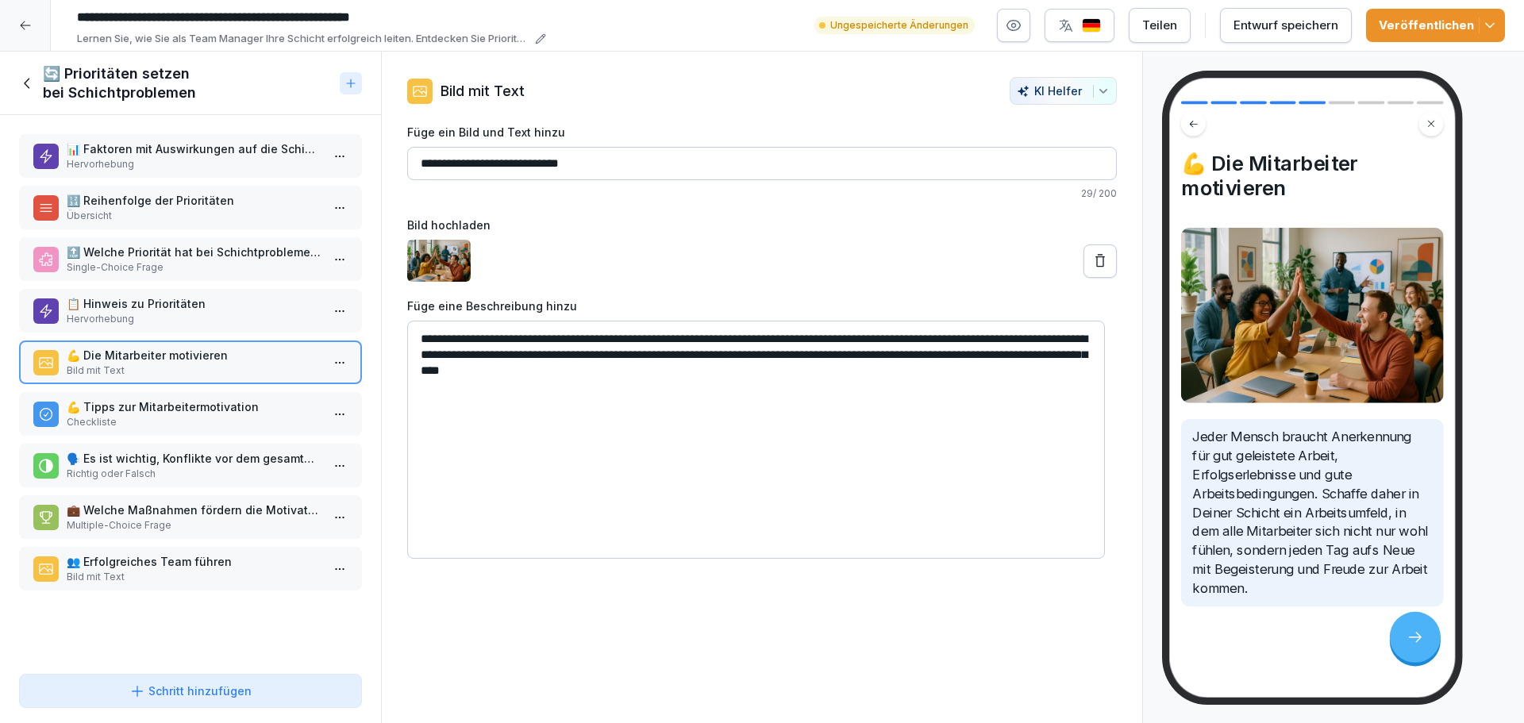
click at [29, 82] on icon at bounding box center [27, 83] width 17 height 17
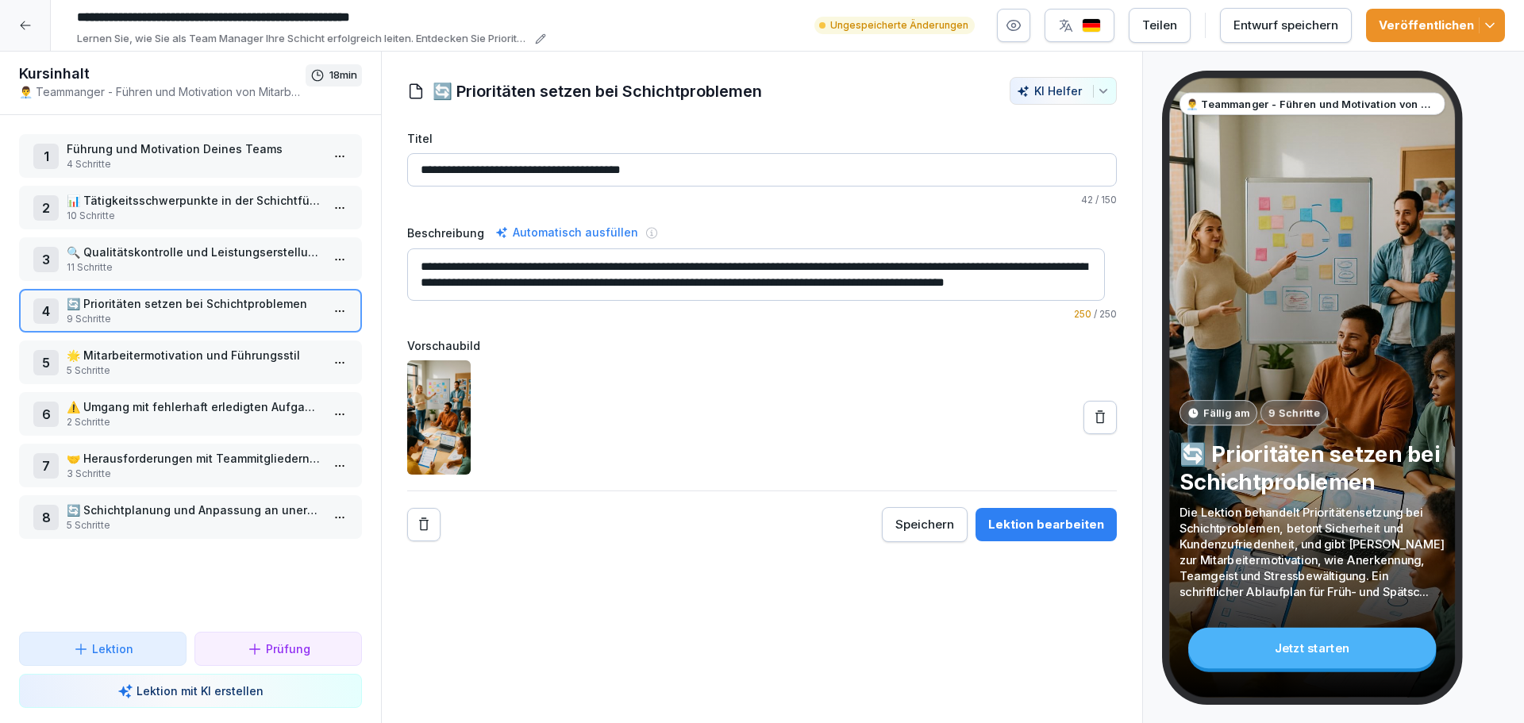
click at [176, 358] on p "🌟 Mitarbeitermotivation und Führungsstil" at bounding box center [194, 355] width 254 height 17
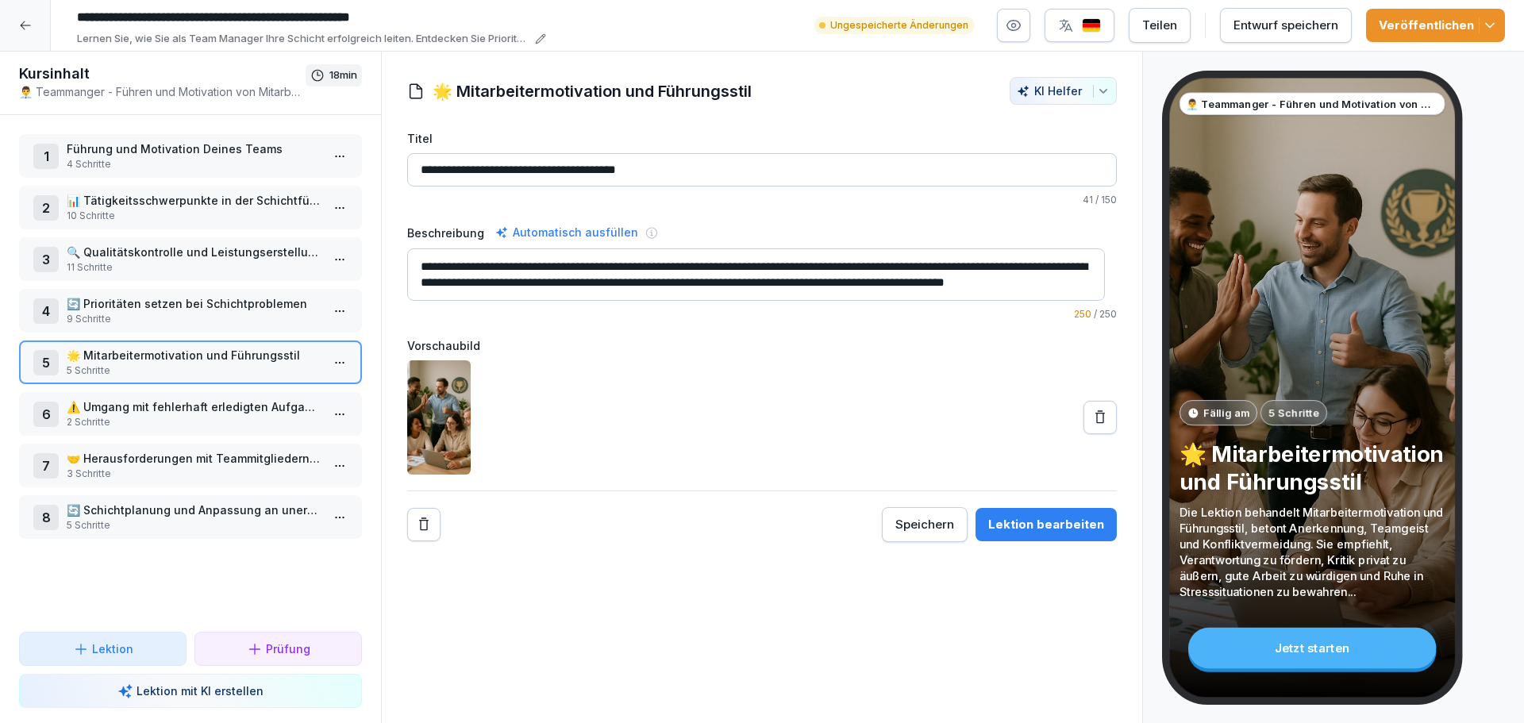
click at [329, 367] on html "**********" at bounding box center [762, 361] width 1524 height 723
click at [298, 396] on div "Schritte bearbeiten" at bounding box center [268, 394] width 121 height 17
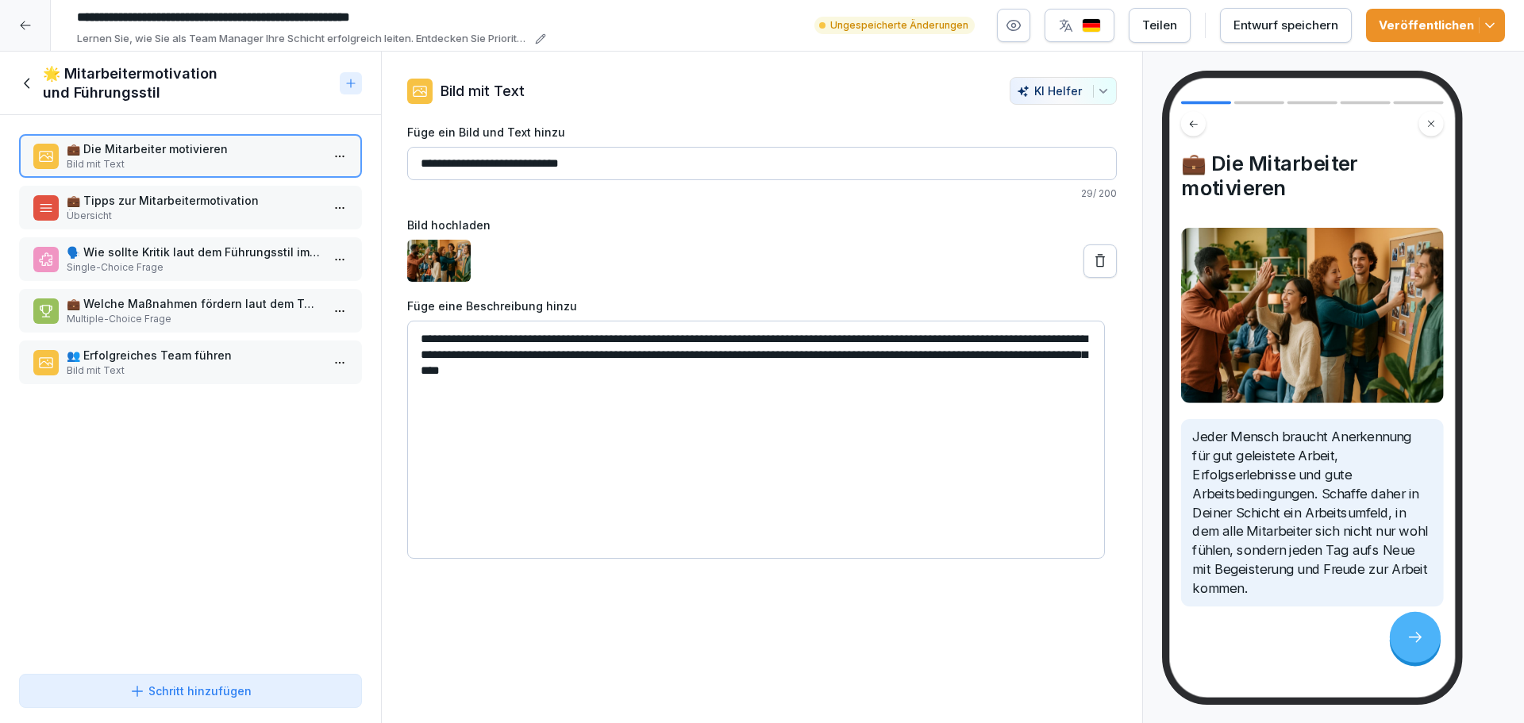
click at [218, 206] on p "💼 Tipps zur Mitarbeitermotivation" at bounding box center [194, 200] width 254 height 17
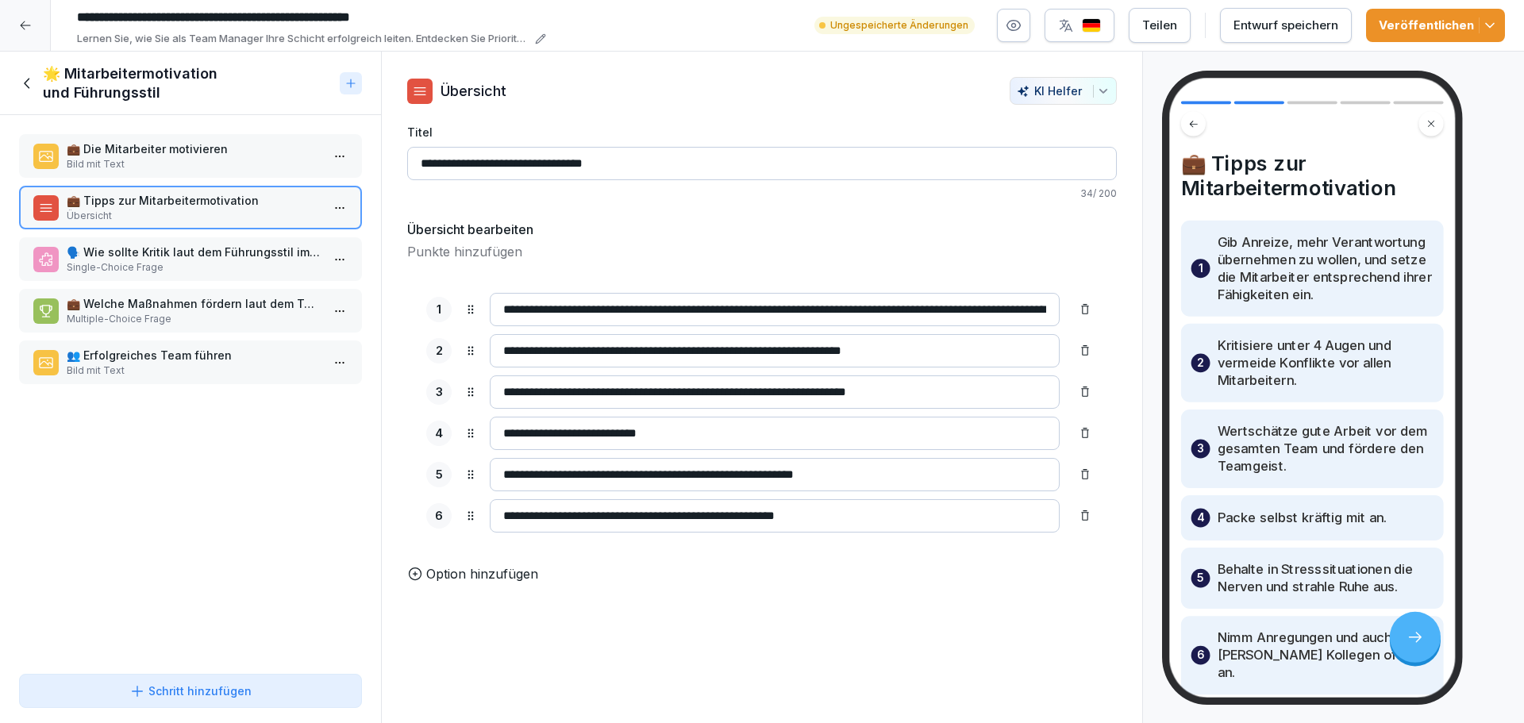
click at [214, 266] on p "Single-Choice Frage" at bounding box center [194, 267] width 254 height 14
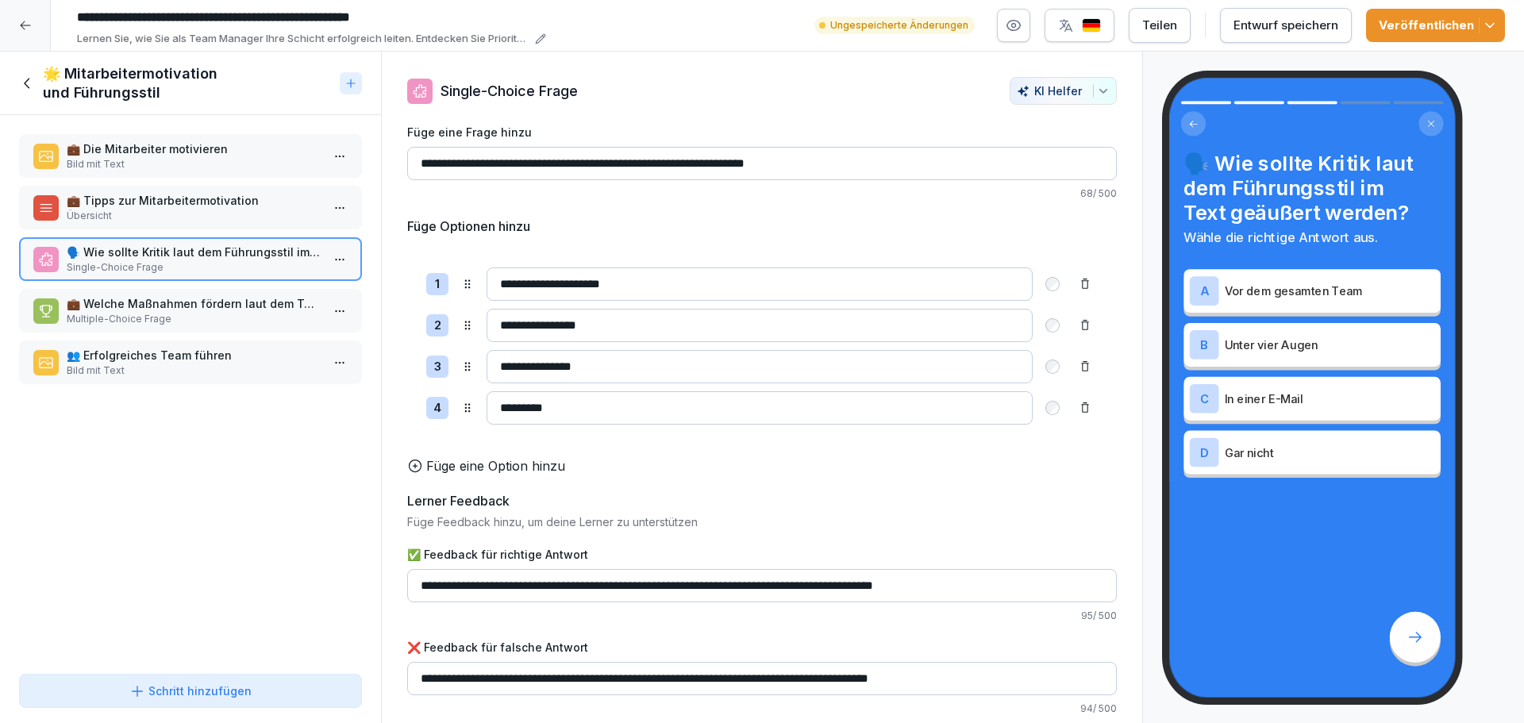
click at [29, 84] on icon at bounding box center [27, 83] width 17 height 17
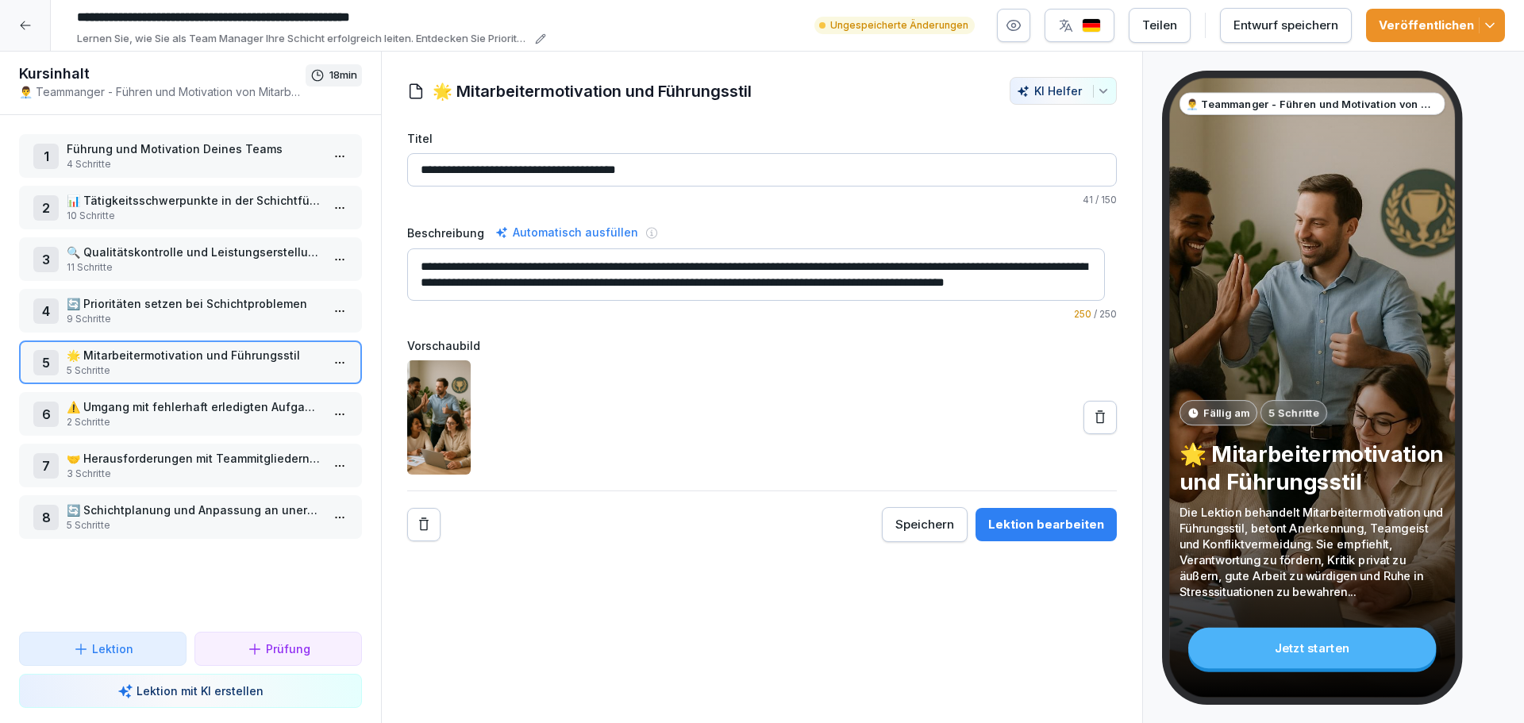
click at [187, 308] on p "🔄 Prioritäten setzen bei Schichtproblemen" at bounding box center [194, 303] width 254 height 17
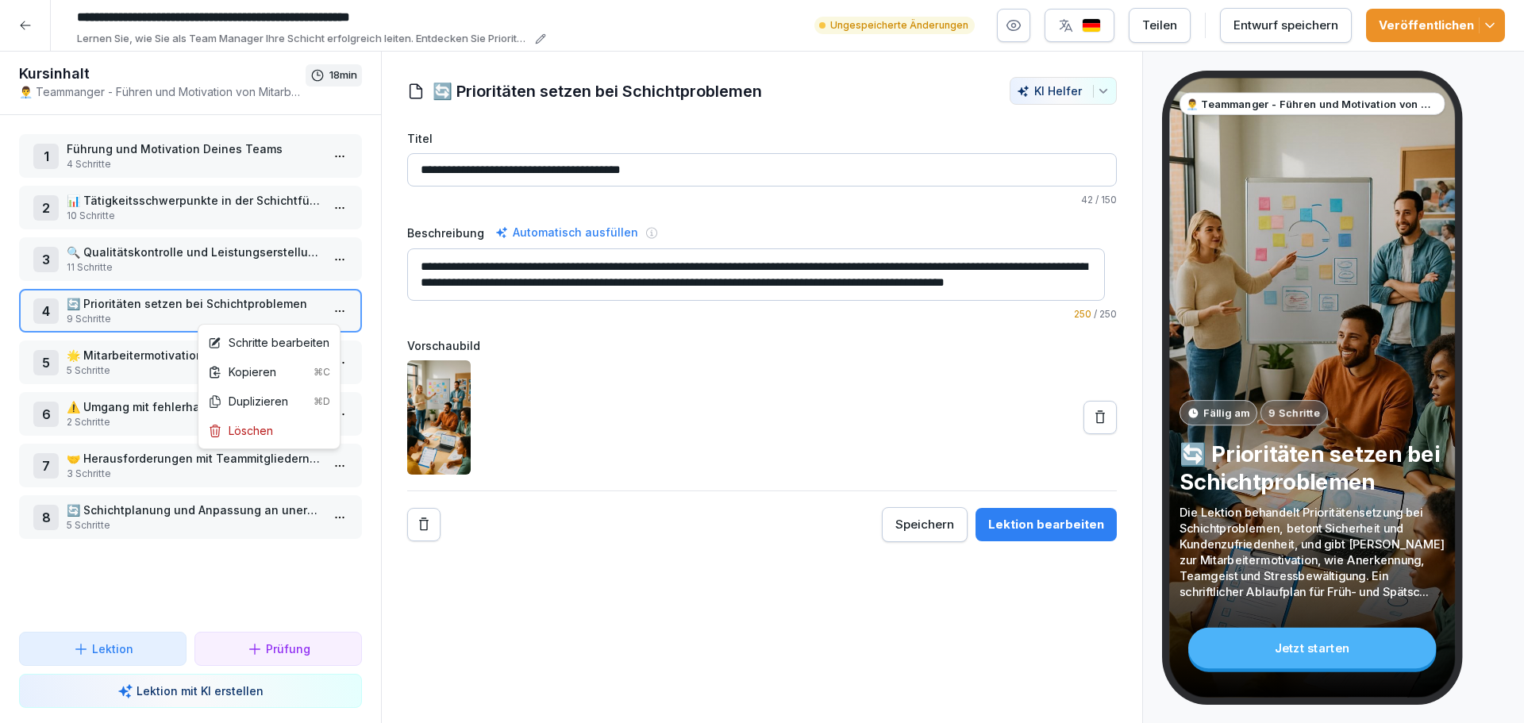
click at [326, 310] on html "**********" at bounding box center [762, 361] width 1524 height 723
click at [286, 343] on div "Schritte bearbeiten" at bounding box center [268, 342] width 121 height 17
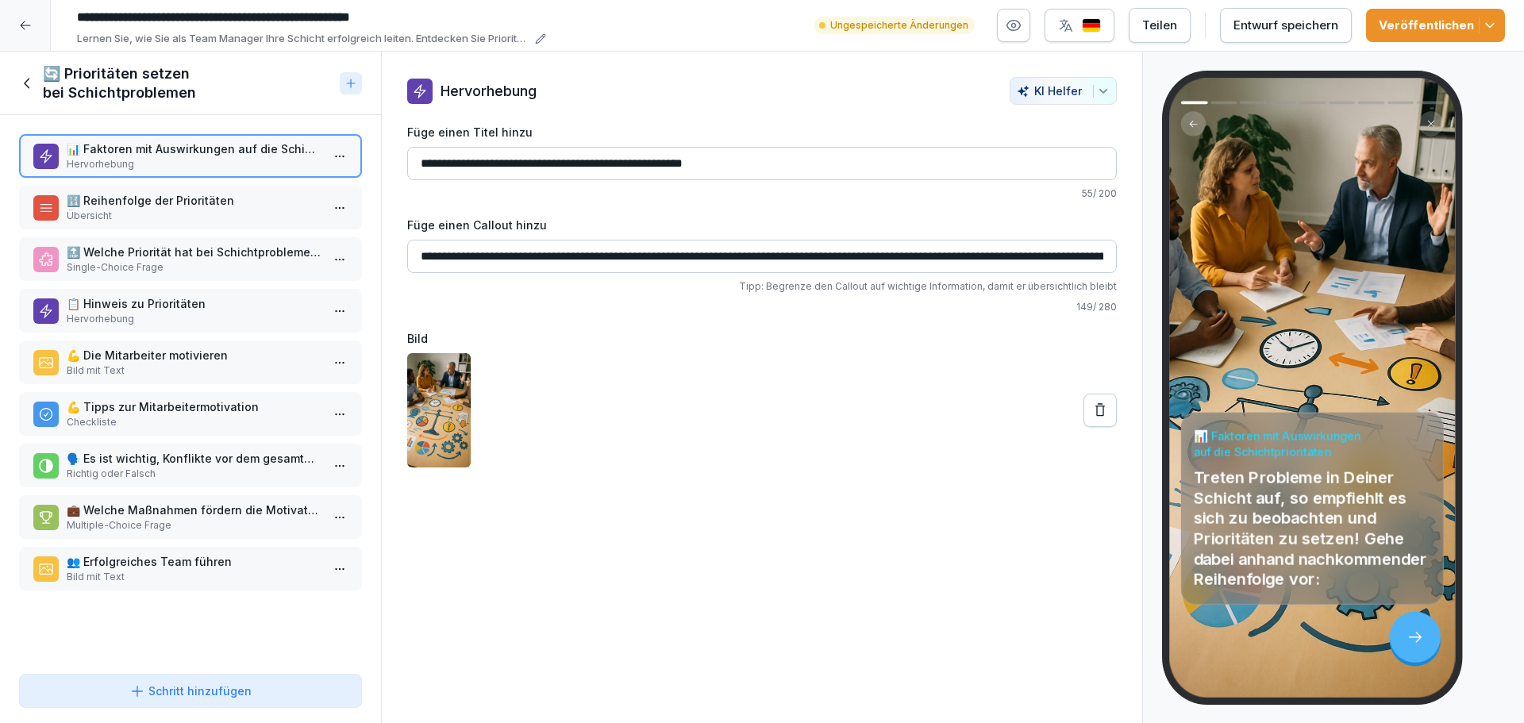
click at [220, 361] on p "💪 Die Mitarbeiter motivieren" at bounding box center [194, 355] width 254 height 17
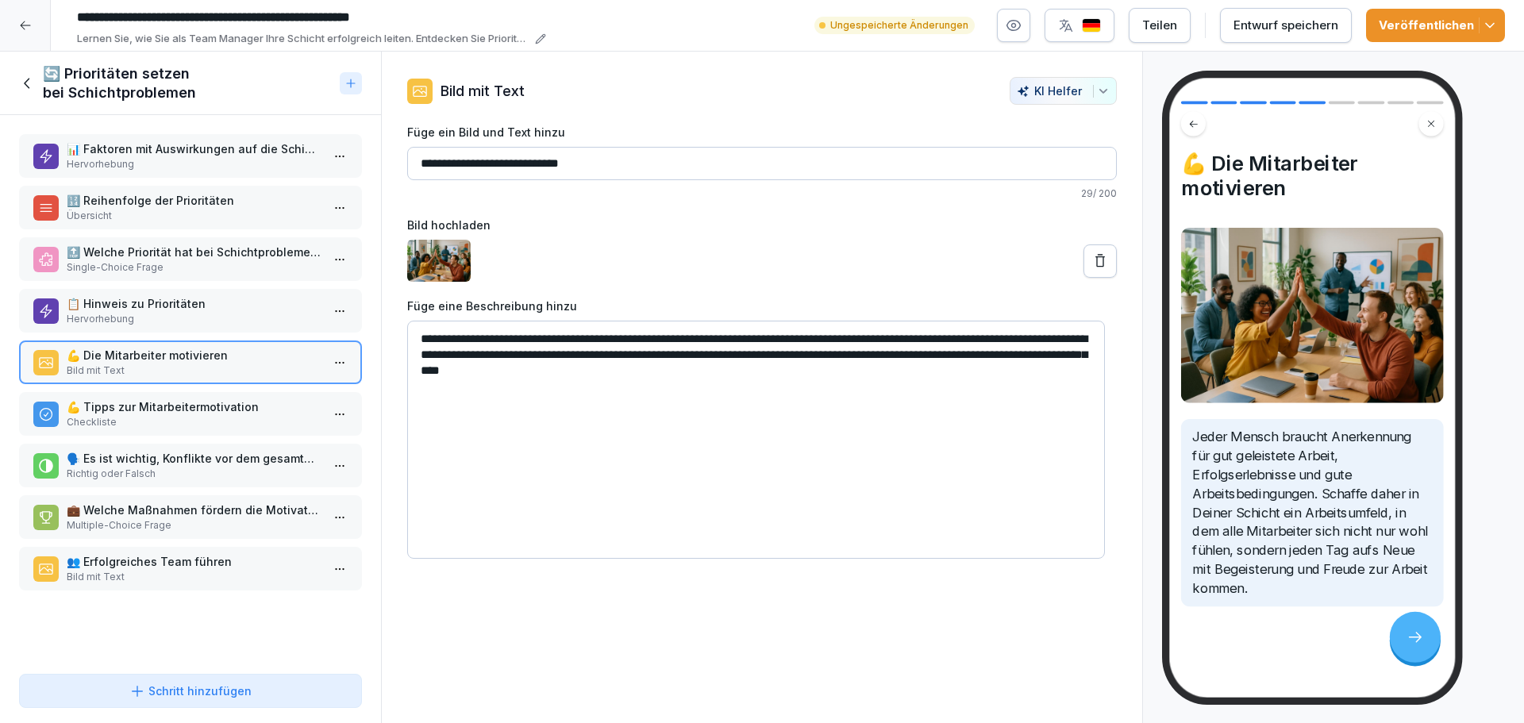
click at [334, 372] on html "**********" at bounding box center [762, 361] width 1524 height 723
click at [274, 451] on div "Löschen" at bounding box center [269, 452] width 135 height 29
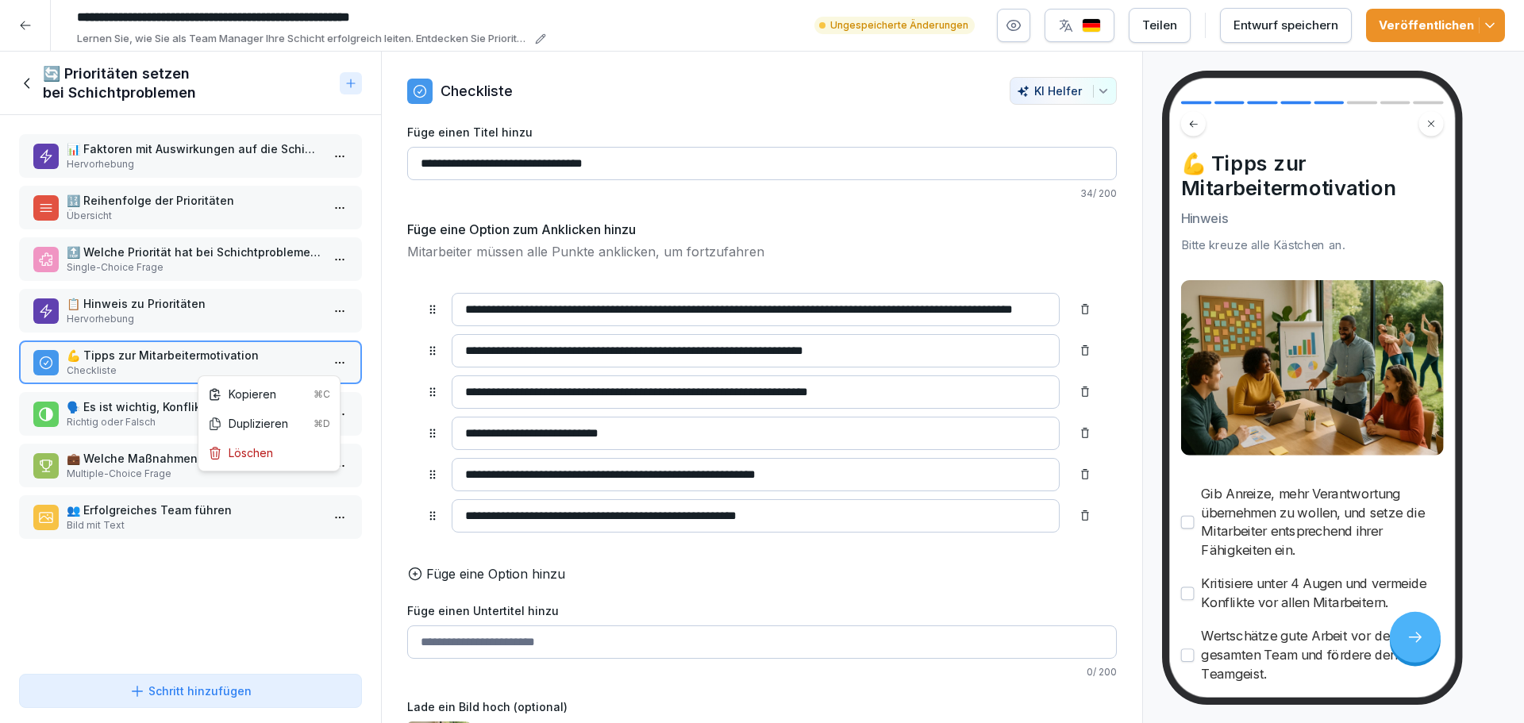
click at [337, 359] on html "**********" at bounding box center [762, 361] width 1524 height 723
click at [268, 456] on div "Löschen" at bounding box center [240, 453] width 65 height 17
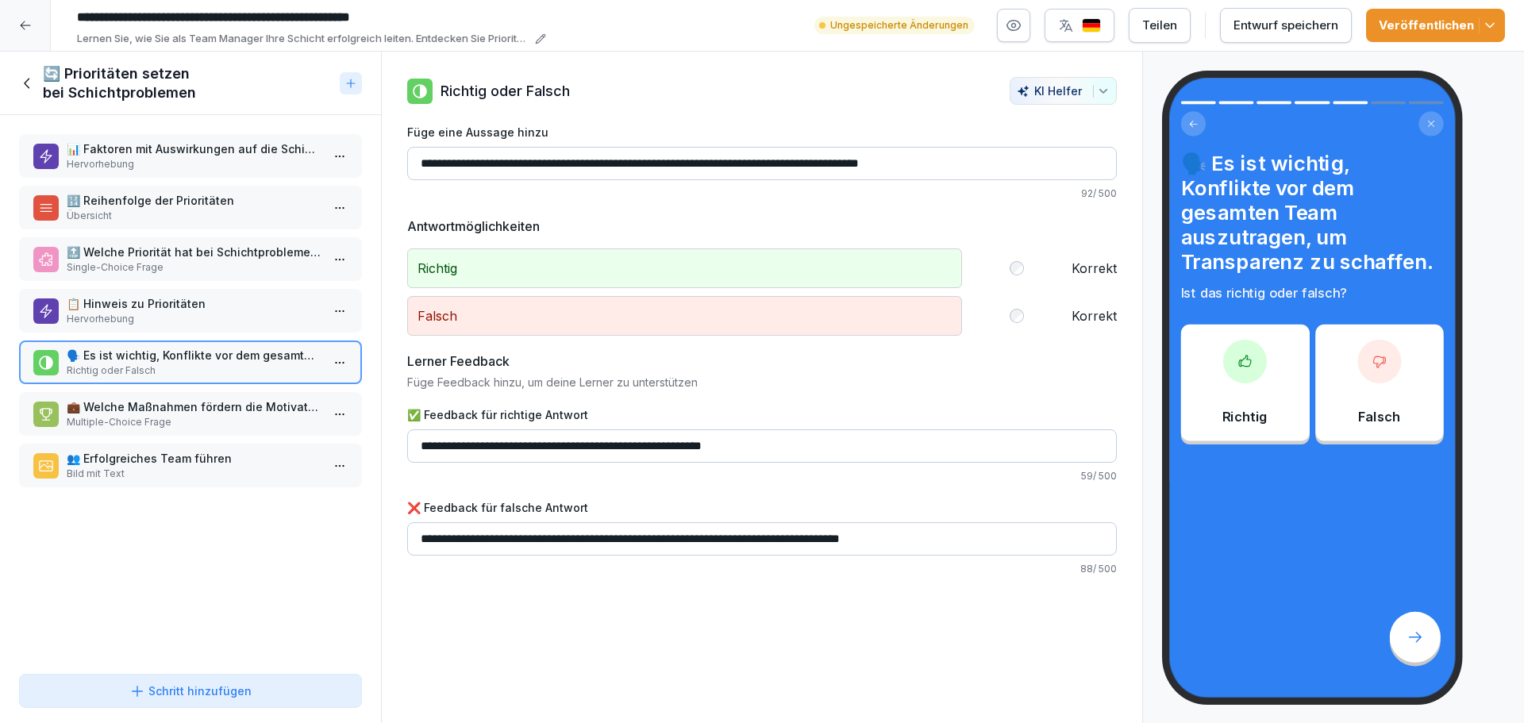
click at [333, 363] on html "**********" at bounding box center [762, 361] width 1524 height 723
click at [270, 453] on div "Löschen" at bounding box center [240, 453] width 65 height 17
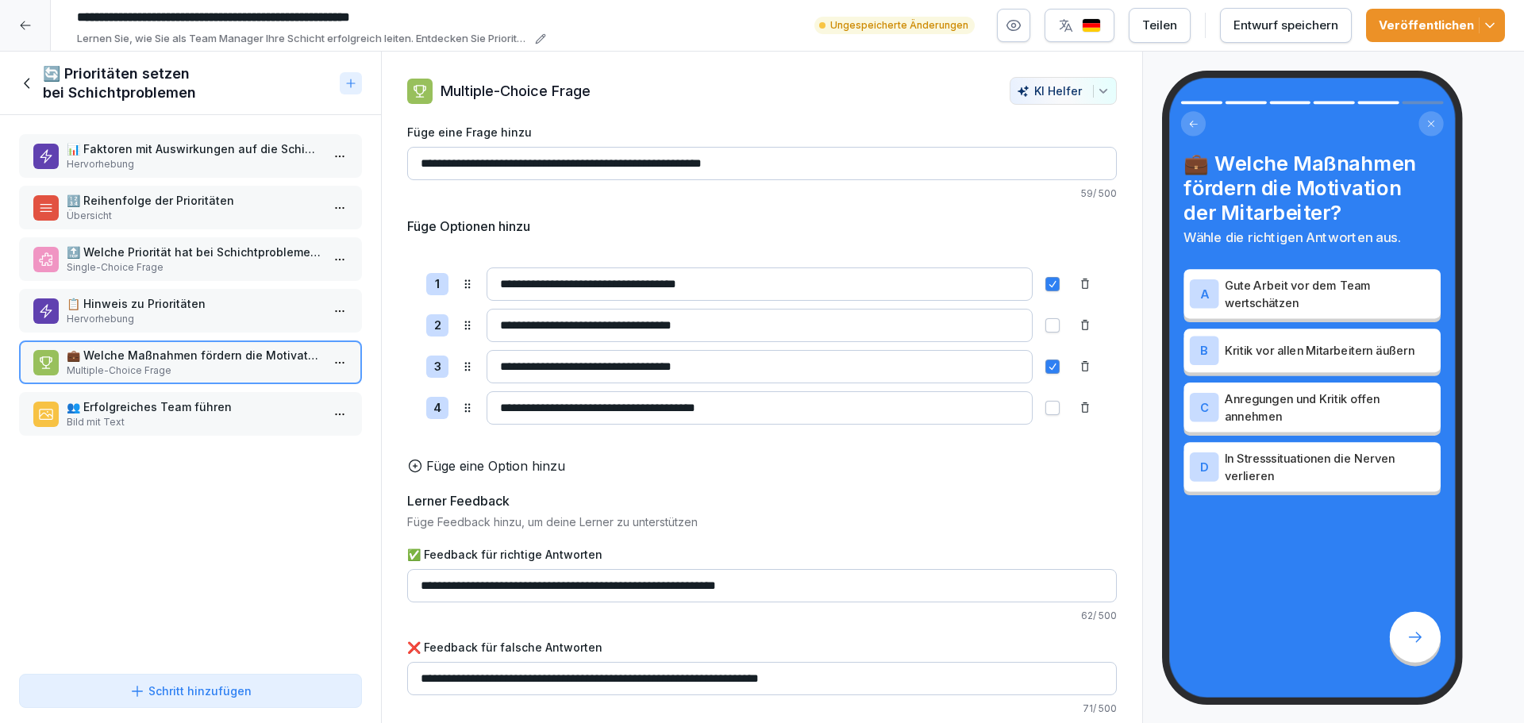
click at [21, 83] on icon at bounding box center [27, 83] width 17 height 17
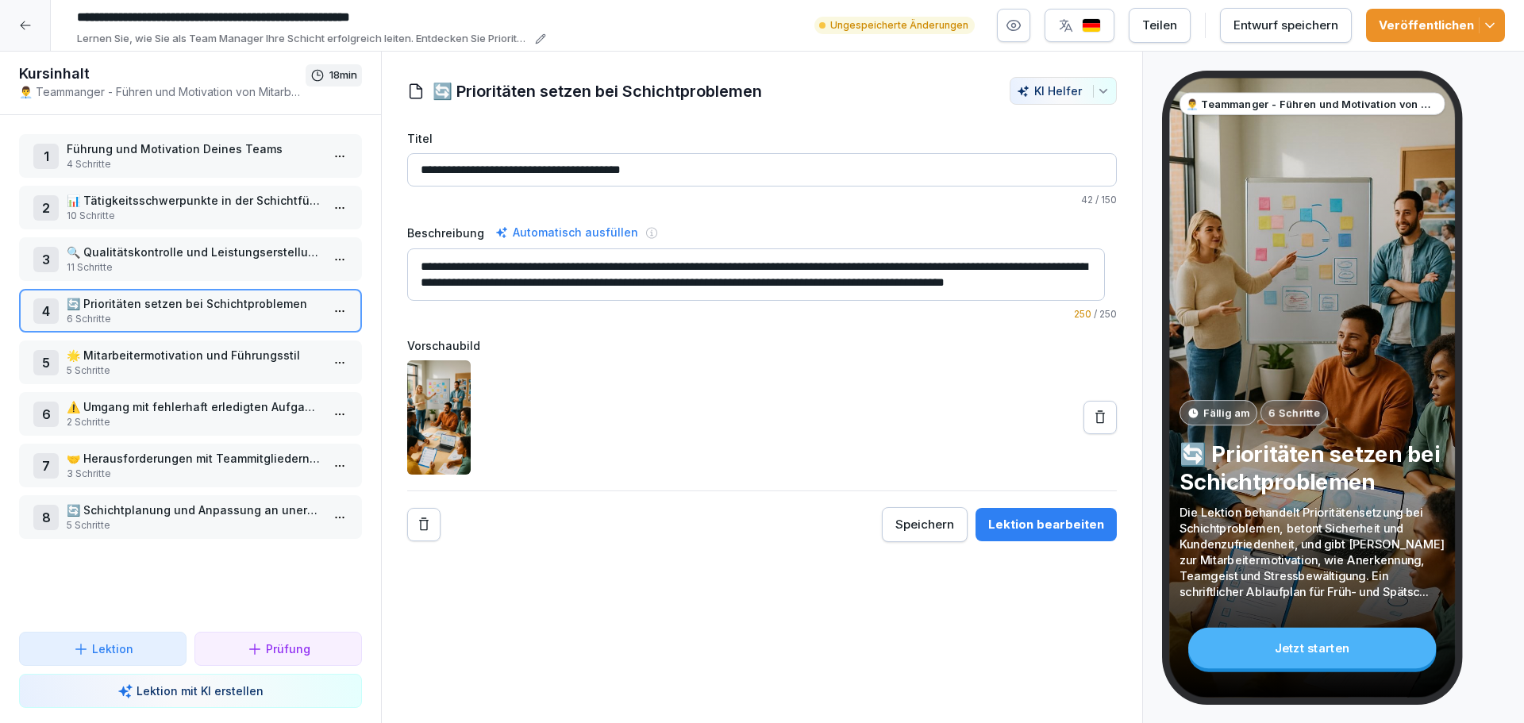
click at [214, 358] on p "🌟 Mitarbeitermotivation und Führungsstil" at bounding box center [194, 355] width 254 height 17
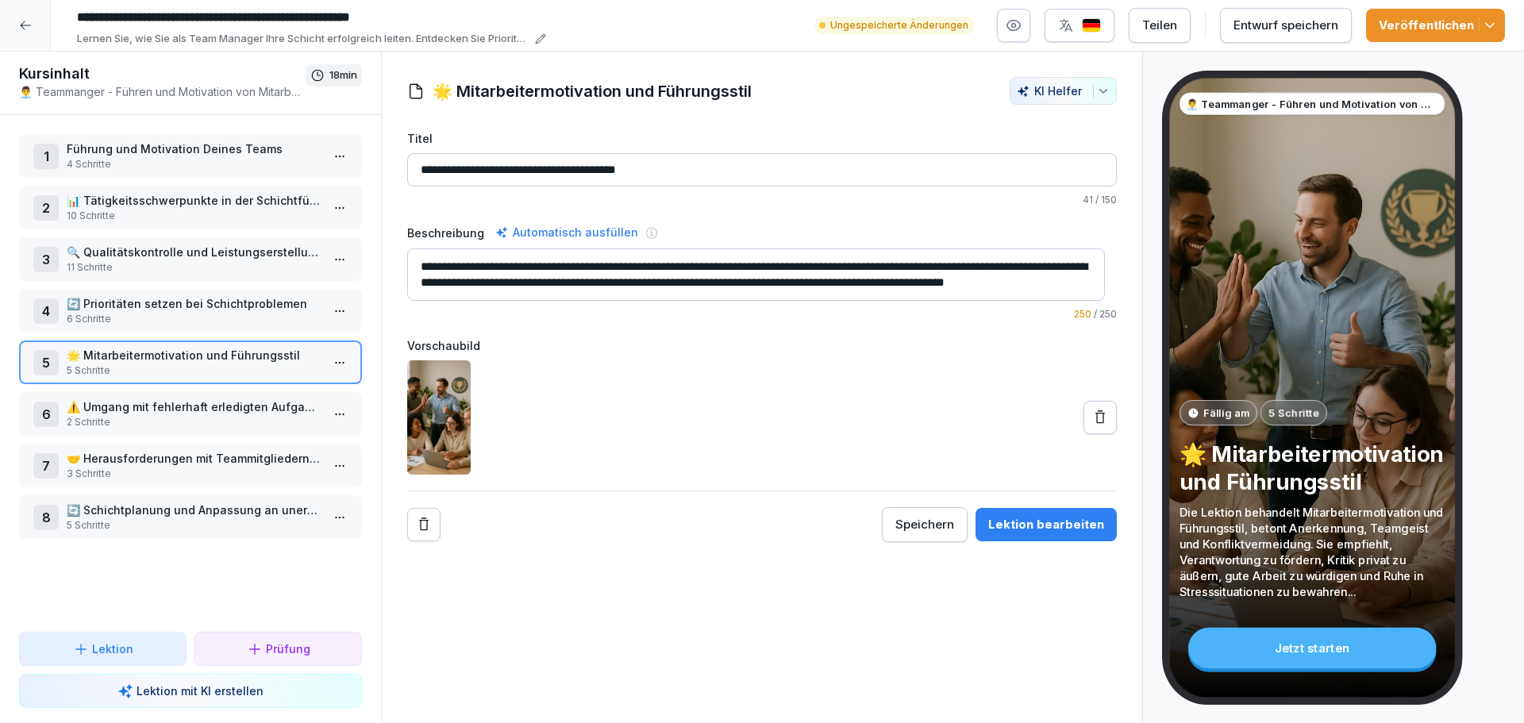
click at [336, 358] on html "**********" at bounding box center [762, 361] width 1524 height 723
click at [287, 387] on div "Schritte bearbeiten" at bounding box center [268, 394] width 121 height 17
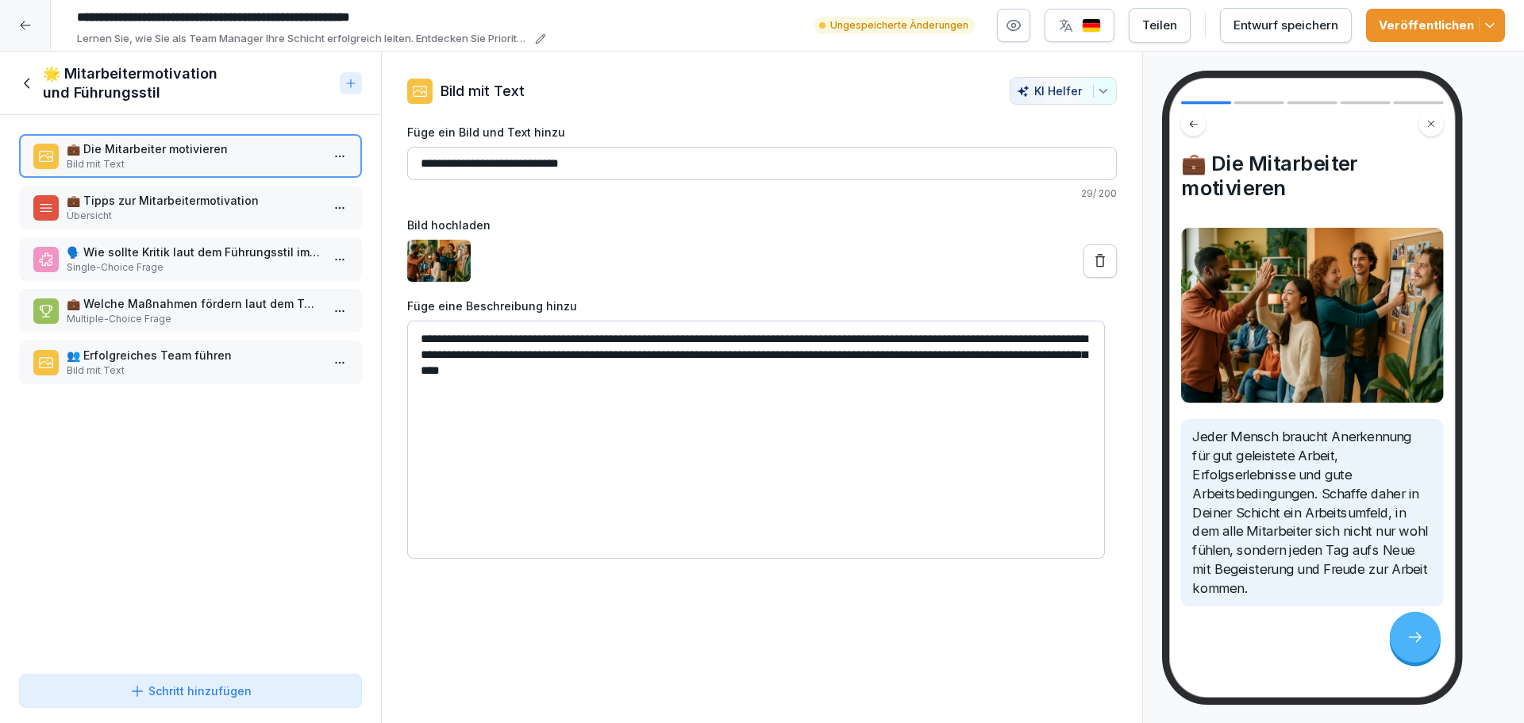
click at [30, 80] on icon at bounding box center [27, 83] width 17 height 17
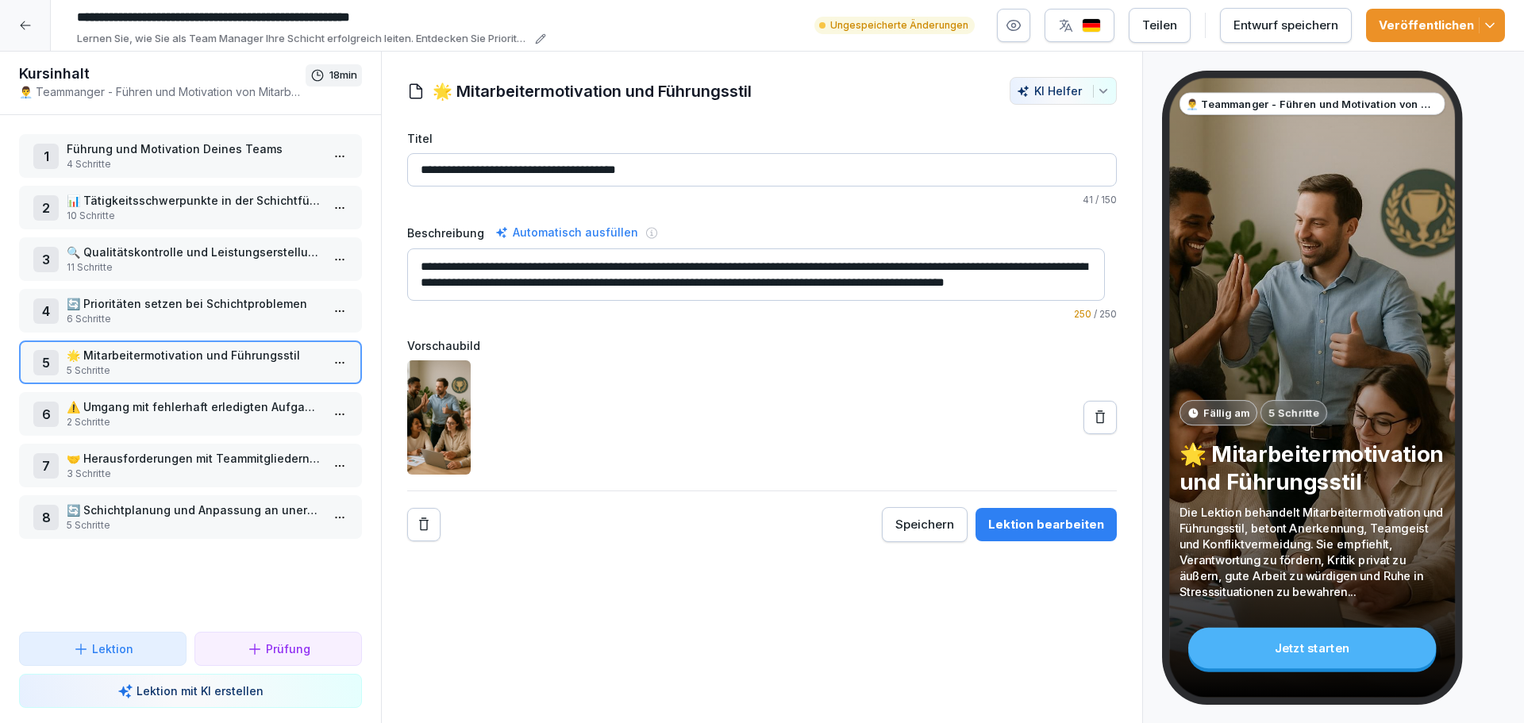
click at [277, 307] on p "🔄 Prioritäten setzen bei Schichtproblemen" at bounding box center [194, 303] width 254 height 17
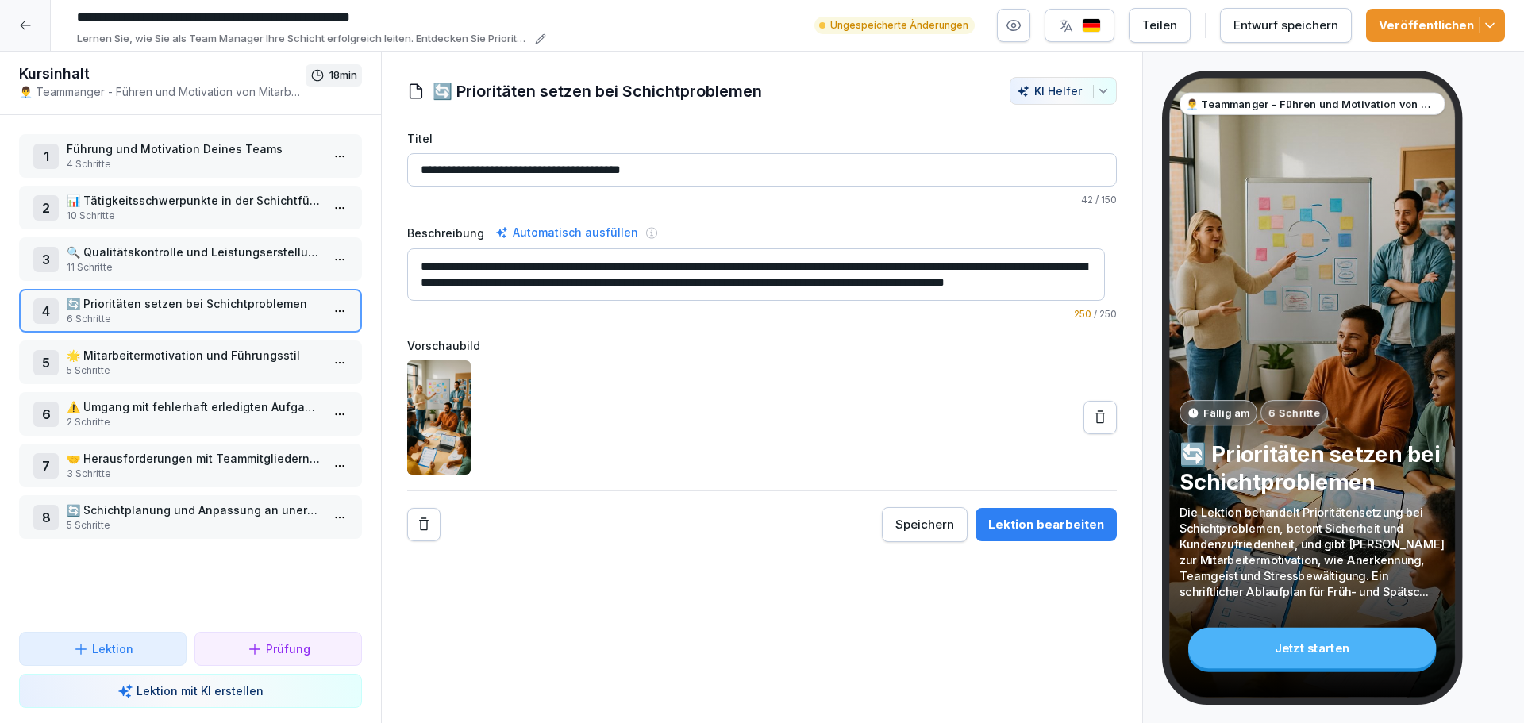
click at [323, 314] on html "**********" at bounding box center [762, 361] width 1524 height 723
click at [294, 347] on div "Schritte bearbeiten" at bounding box center [268, 342] width 121 height 17
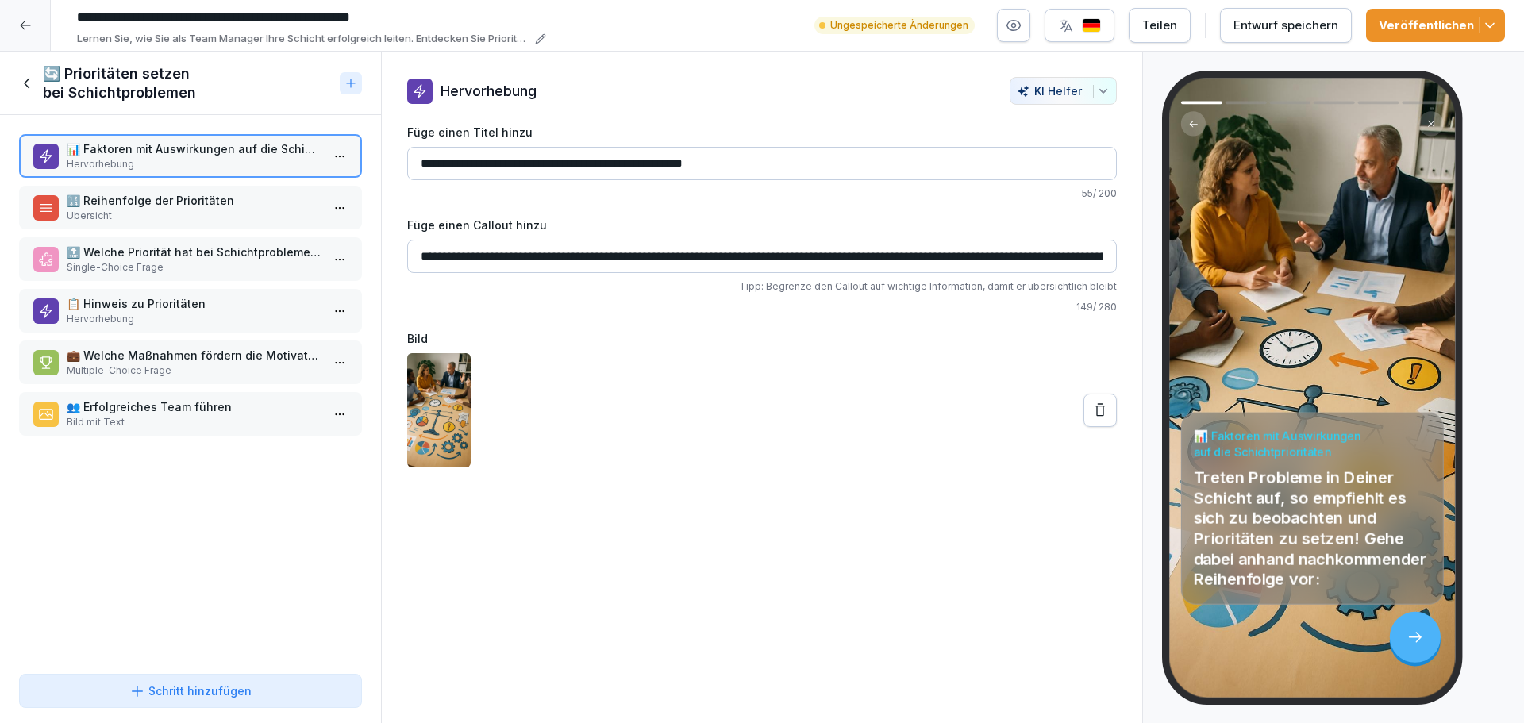
click at [232, 360] on p "💼 Welche Maßnahmen fördern die Motivation der Mitarbeiter?" at bounding box center [194, 355] width 254 height 17
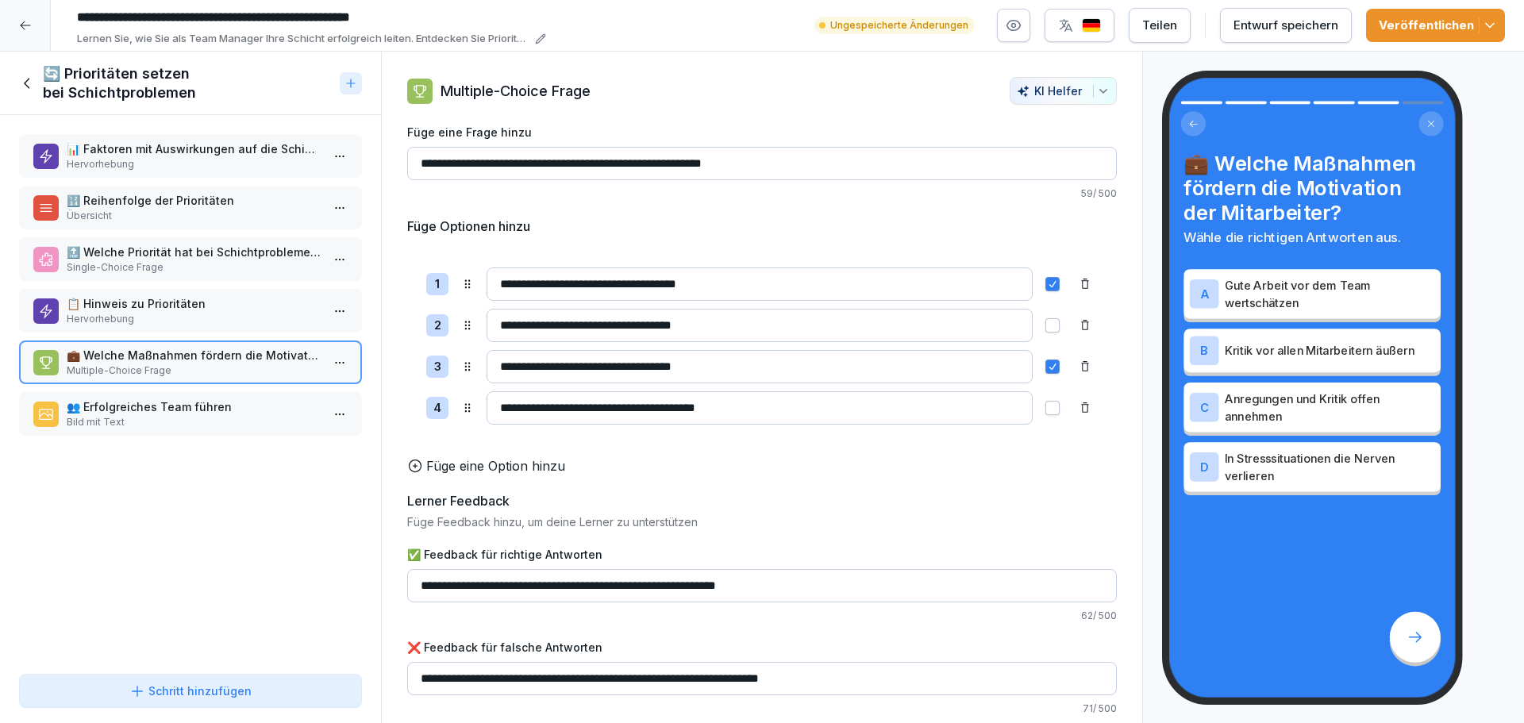
click at [325, 364] on html "**********" at bounding box center [762, 361] width 1524 height 723
click at [264, 447] on div "Löschen" at bounding box center [240, 453] width 65 height 17
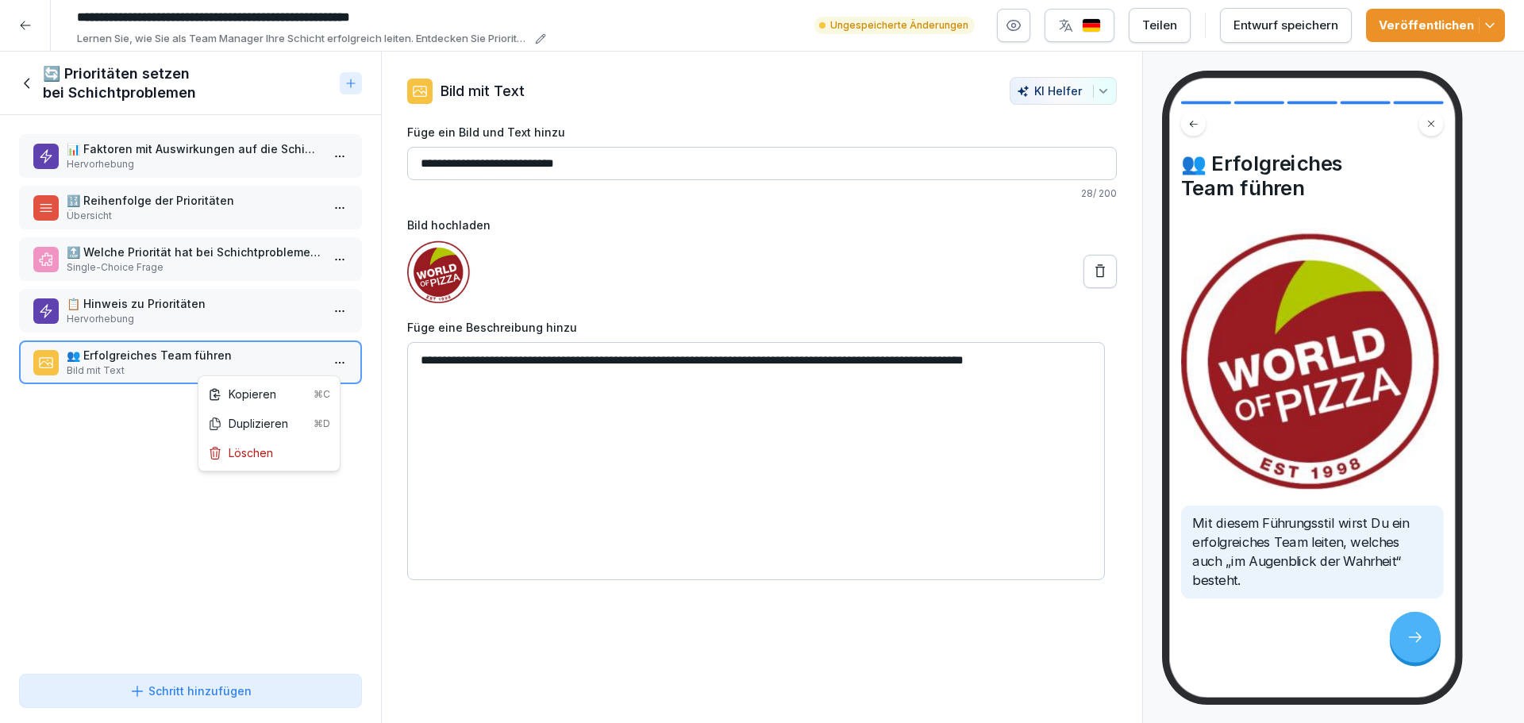
click at [336, 365] on html "**********" at bounding box center [762, 361] width 1524 height 723
click at [277, 457] on div "Löschen" at bounding box center [269, 452] width 135 height 29
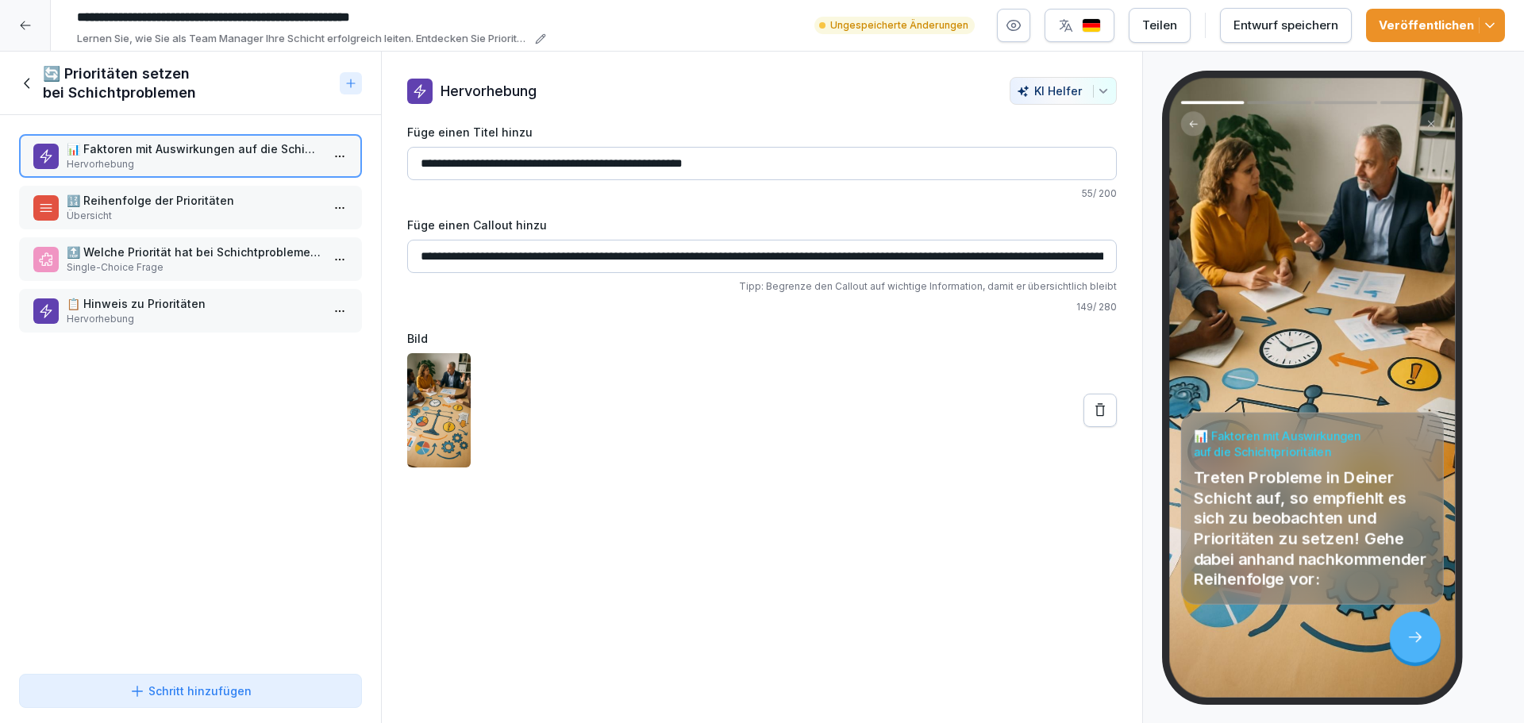
click at [31, 87] on icon at bounding box center [27, 83] width 17 height 17
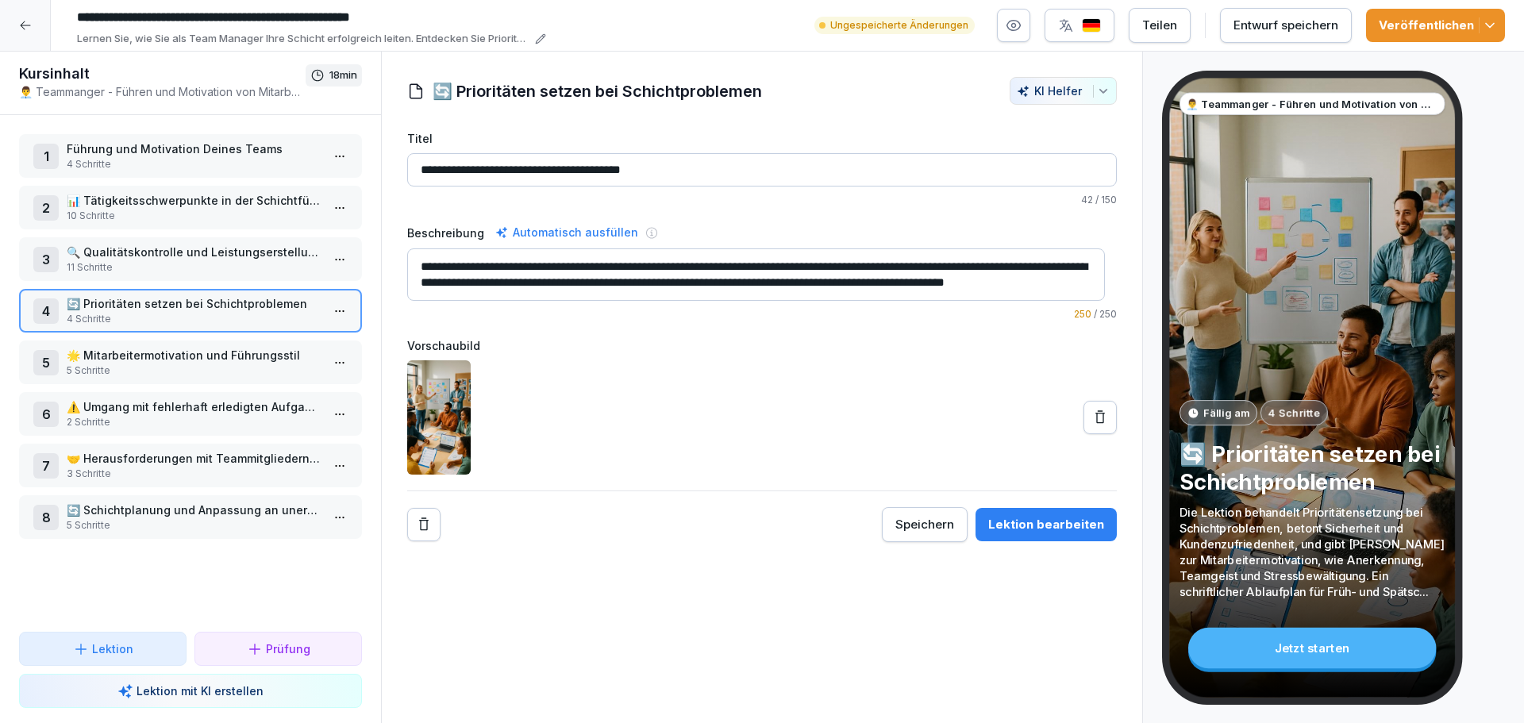
click at [199, 356] on p "🌟 Mitarbeitermotivation und Führungsstil" at bounding box center [194, 355] width 254 height 17
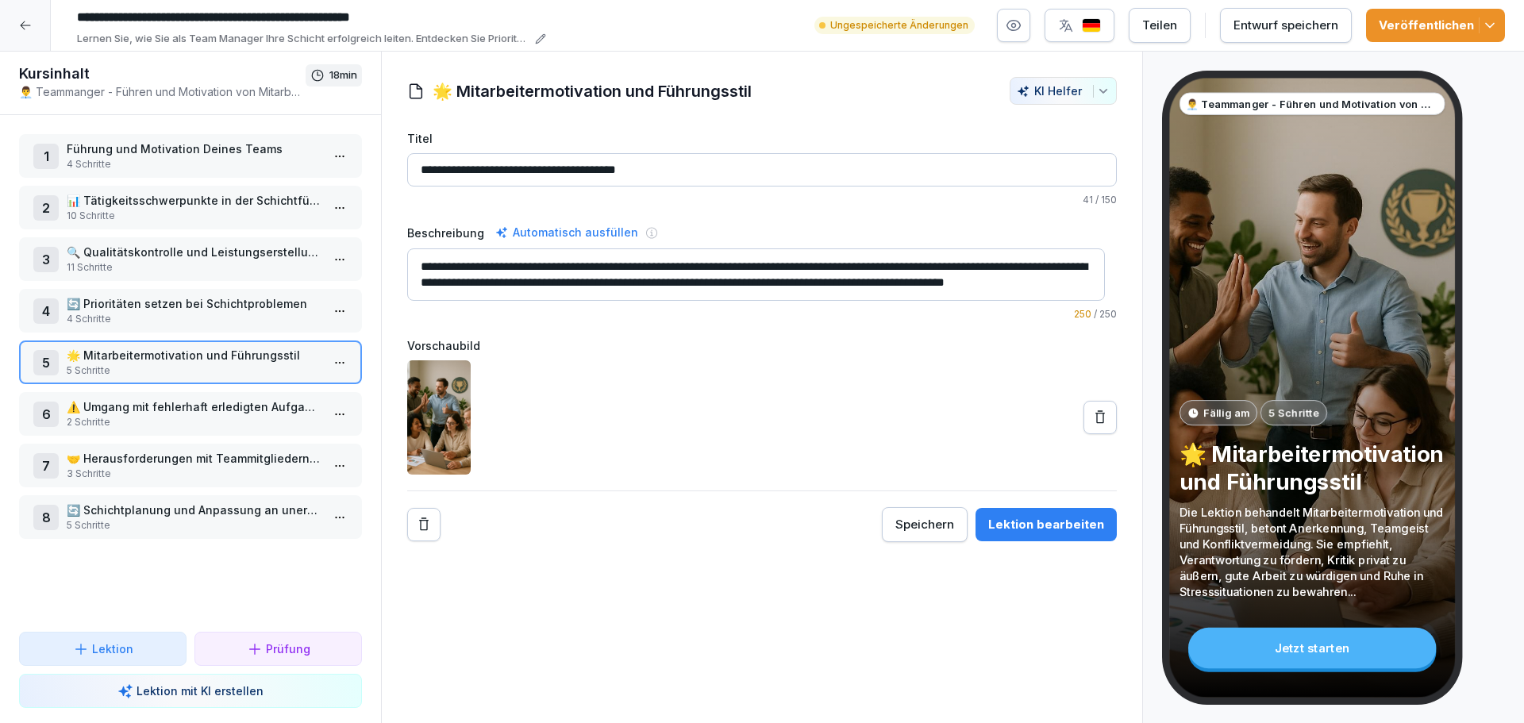
click at [1440, 23] on div "Veröffentlichen" at bounding box center [1436, 25] width 114 height 17
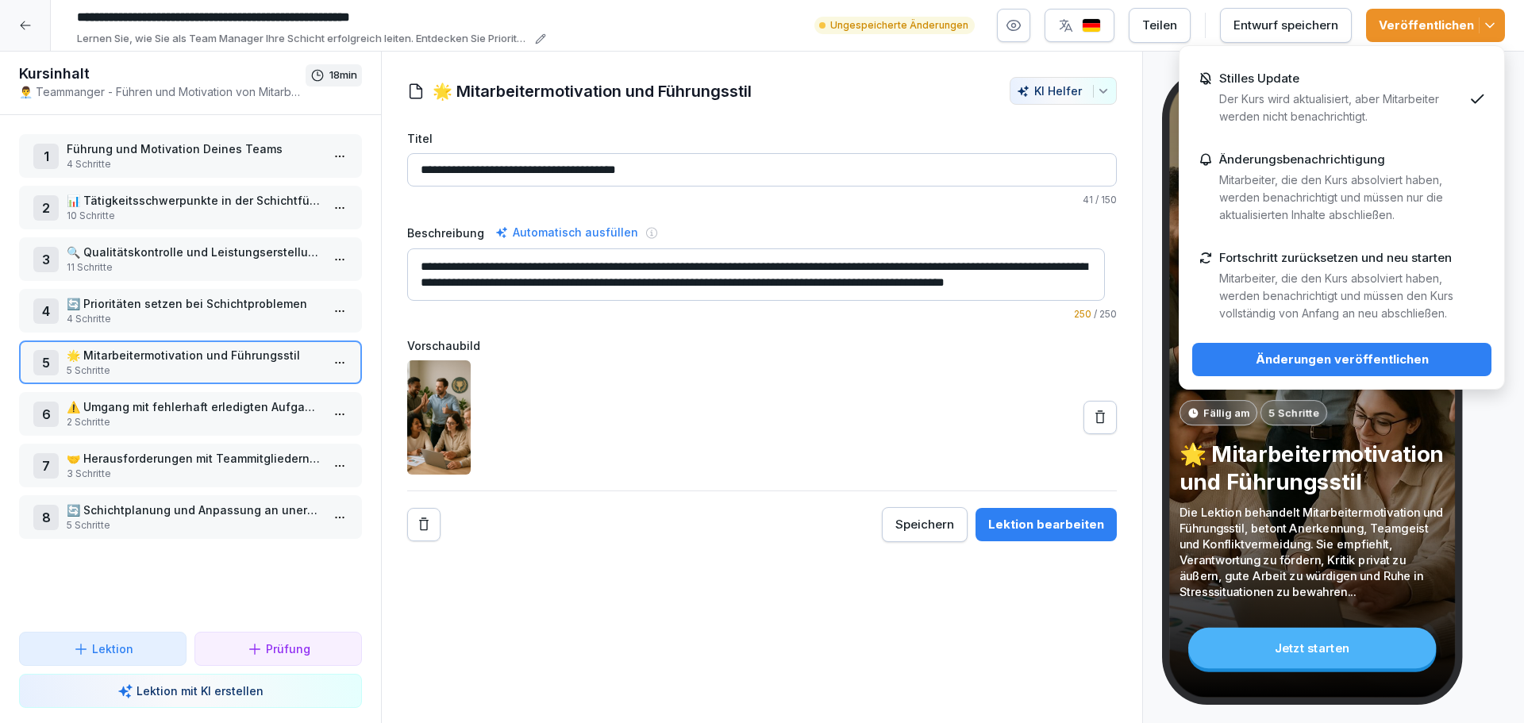
click at [1350, 360] on div "Änderungen veröffentlichen" at bounding box center [1342, 359] width 274 height 17
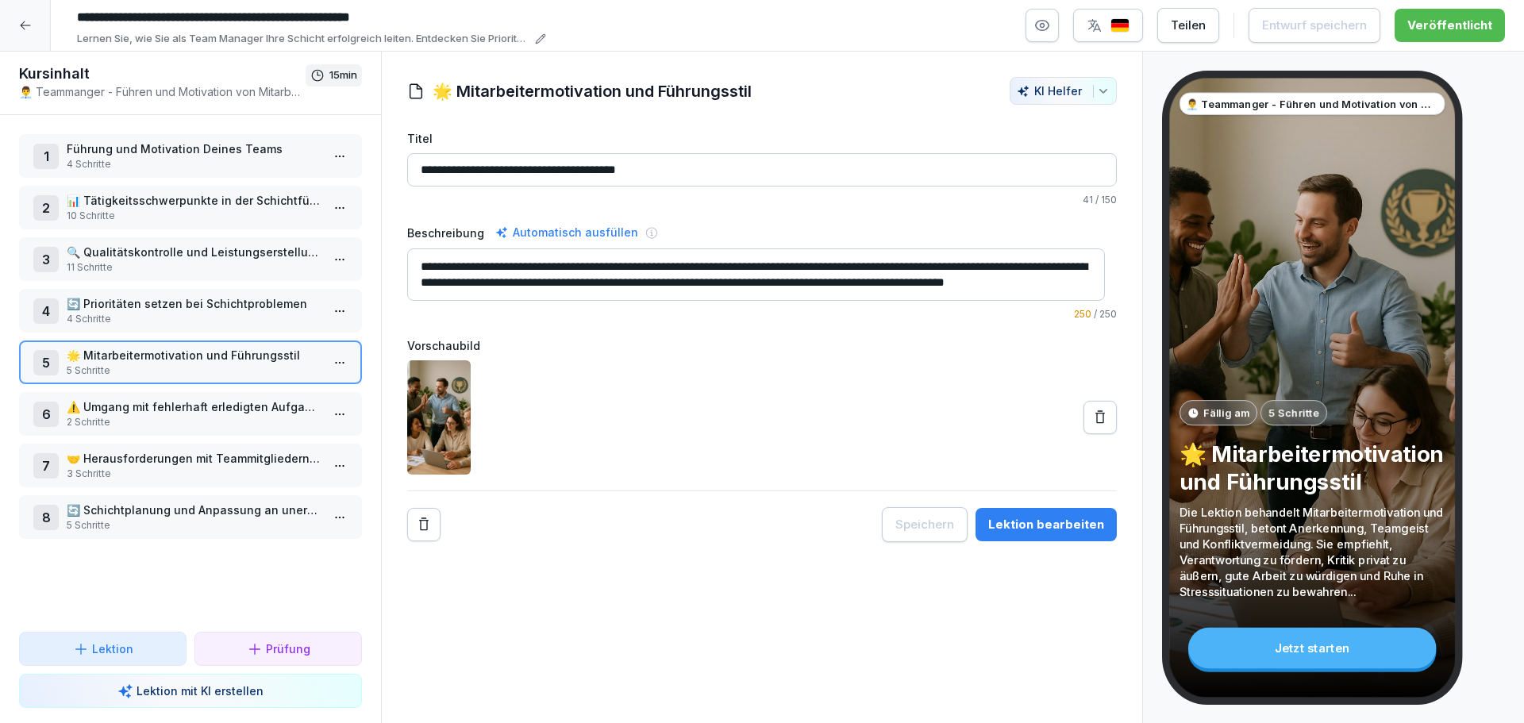
click at [187, 373] on p "5 Schritte" at bounding box center [194, 371] width 254 height 14
click at [325, 364] on html "**********" at bounding box center [762, 361] width 1524 height 723
click at [273, 394] on div "Schritte bearbeiten" at bounding box center [268, 394] width 121 height 17
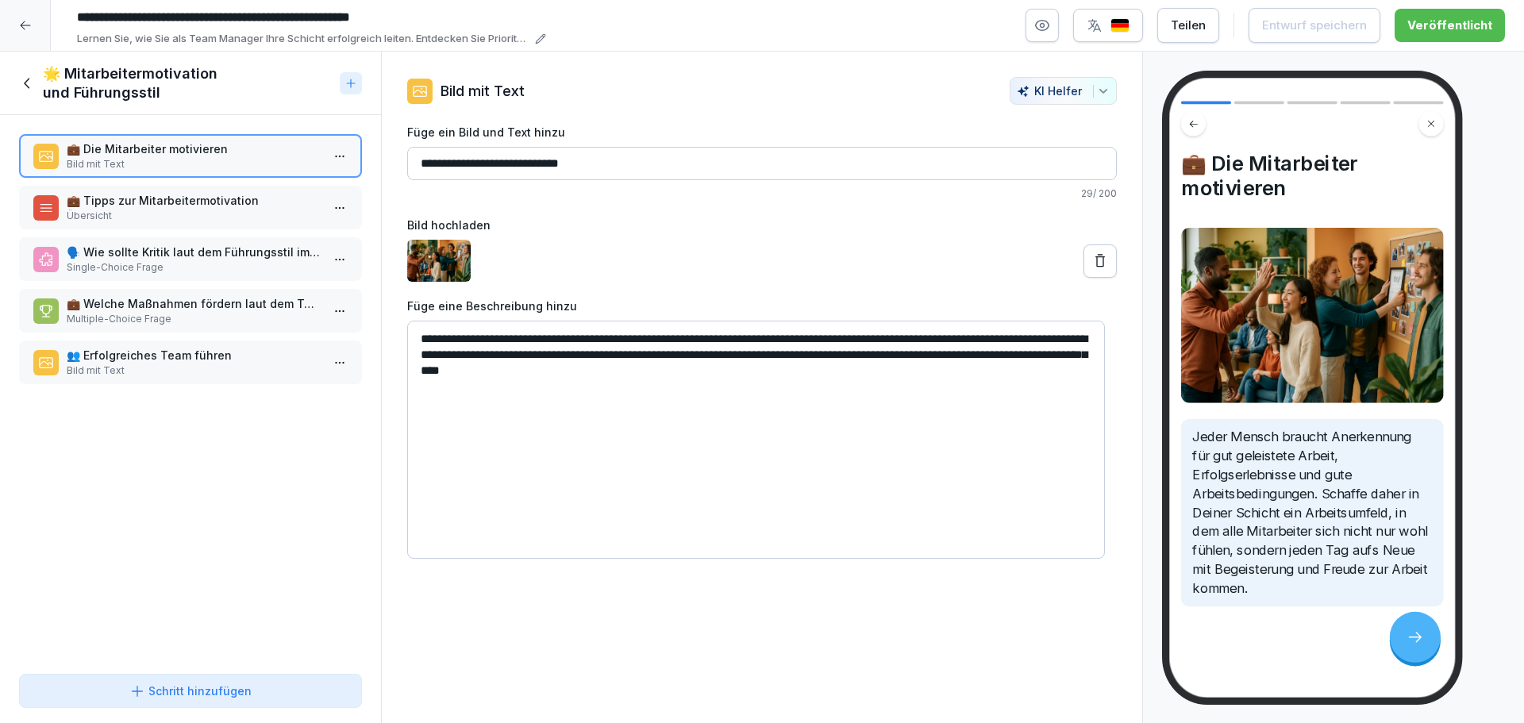
click at [214, 355] on p "👥 Erfolgreiches Team führen" at bounding box center [194, 355] width 254 height 17
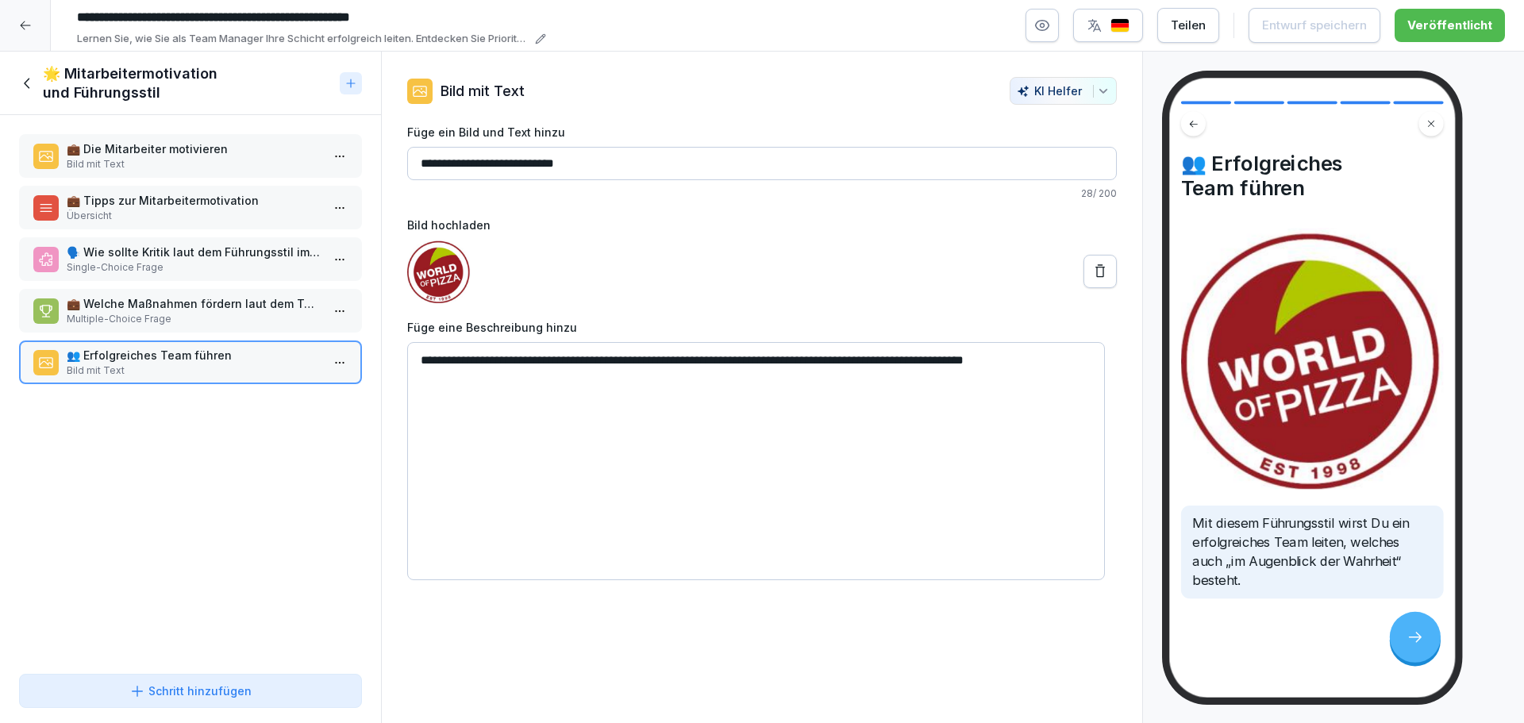
click at [208, 320] on p "Multiple-Choice Frage" at bounding box center [194, 319] width 254 height 14
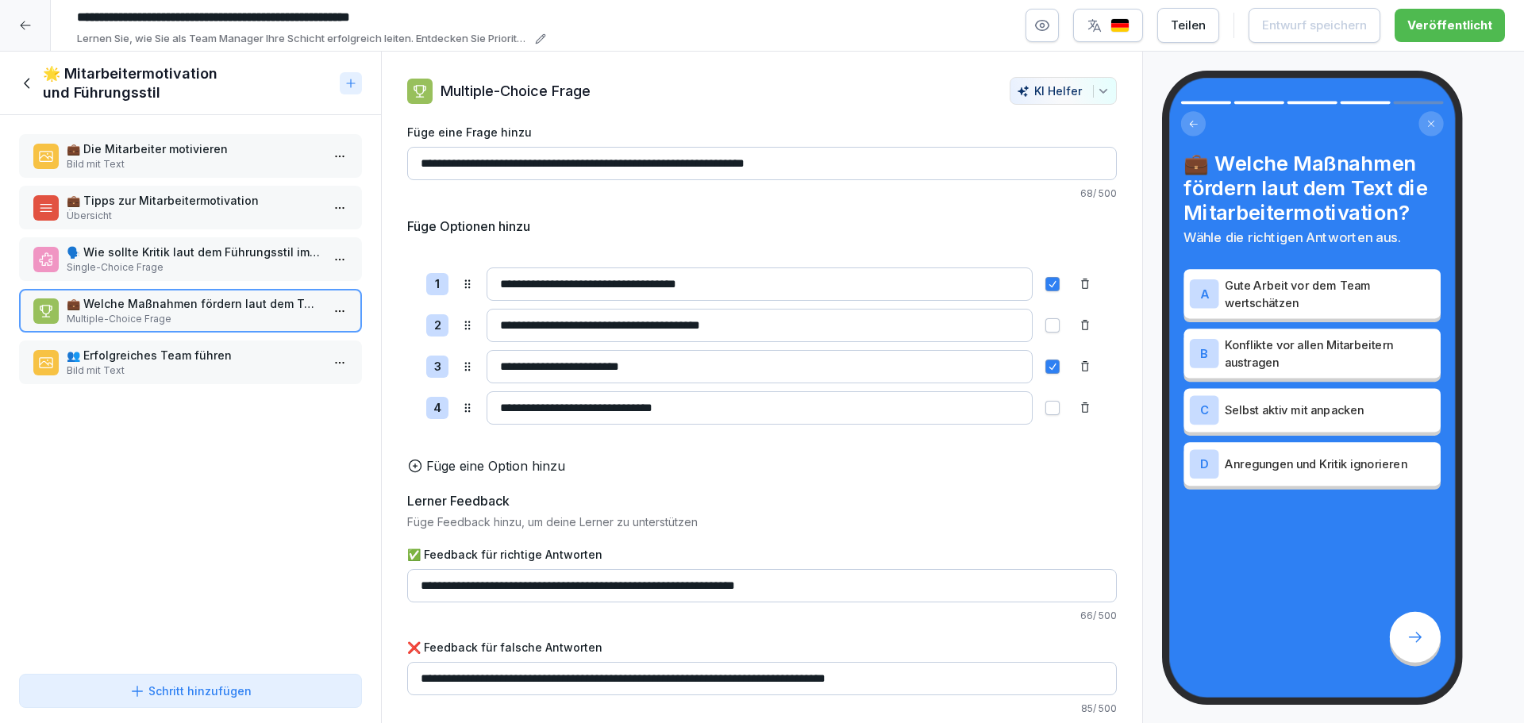
click at [212, 262] on p "Single-Choice Frage" at bounding box center [194, 267] width 254 height 14
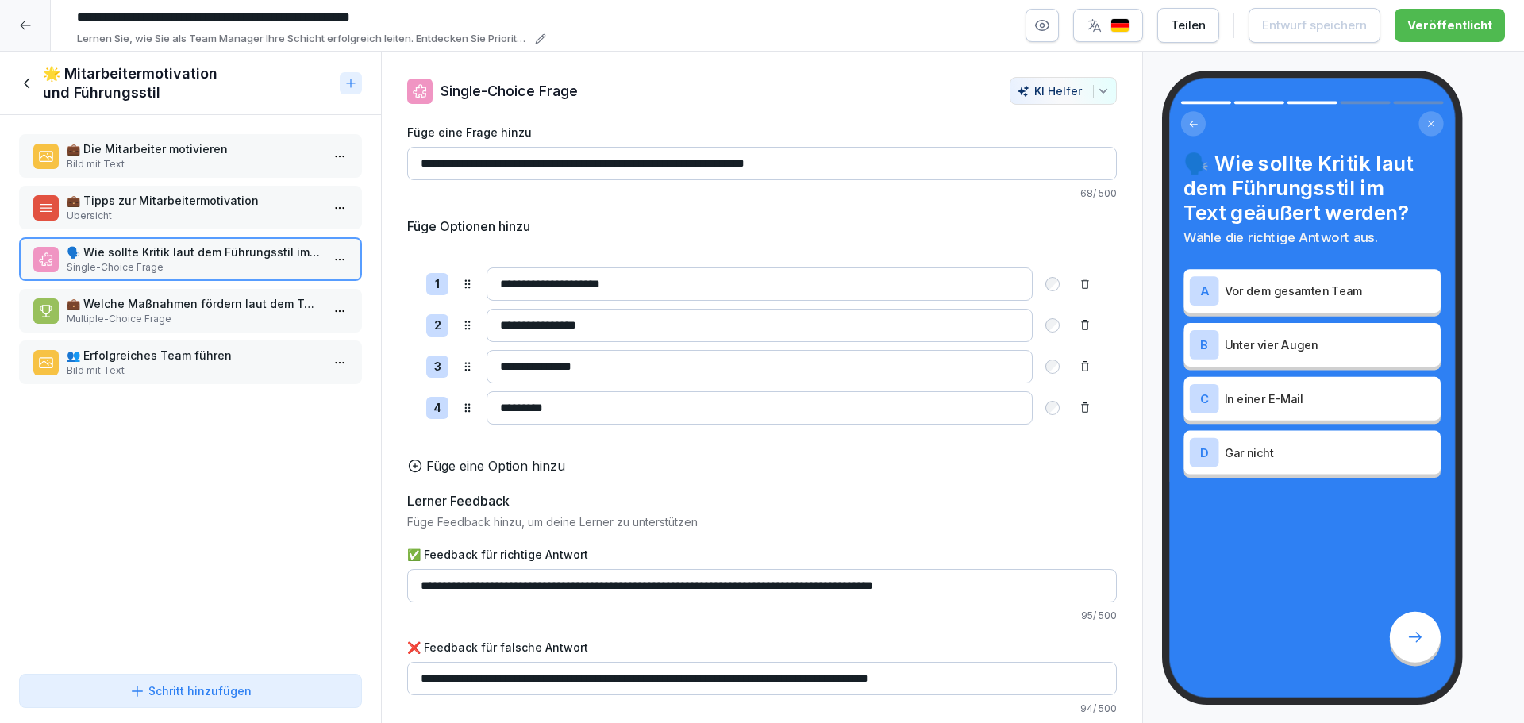
click at [210, 209] on p "Übersicht" at bounding box center [194, 216] width 254 height 14
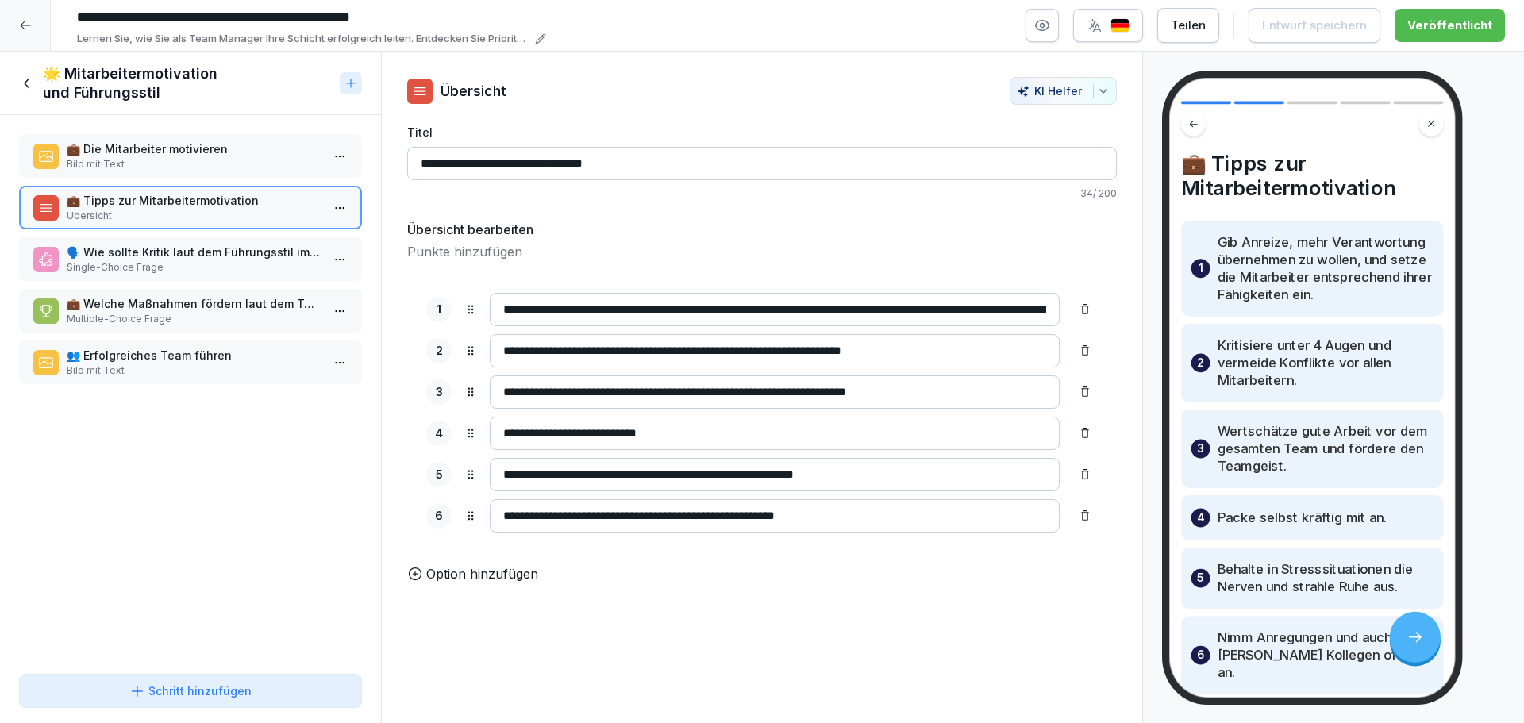
click at [200, 153] on p "💼 Die Mitarbeiter motivieren" at bounding box center [194, 149] width 254 height 17
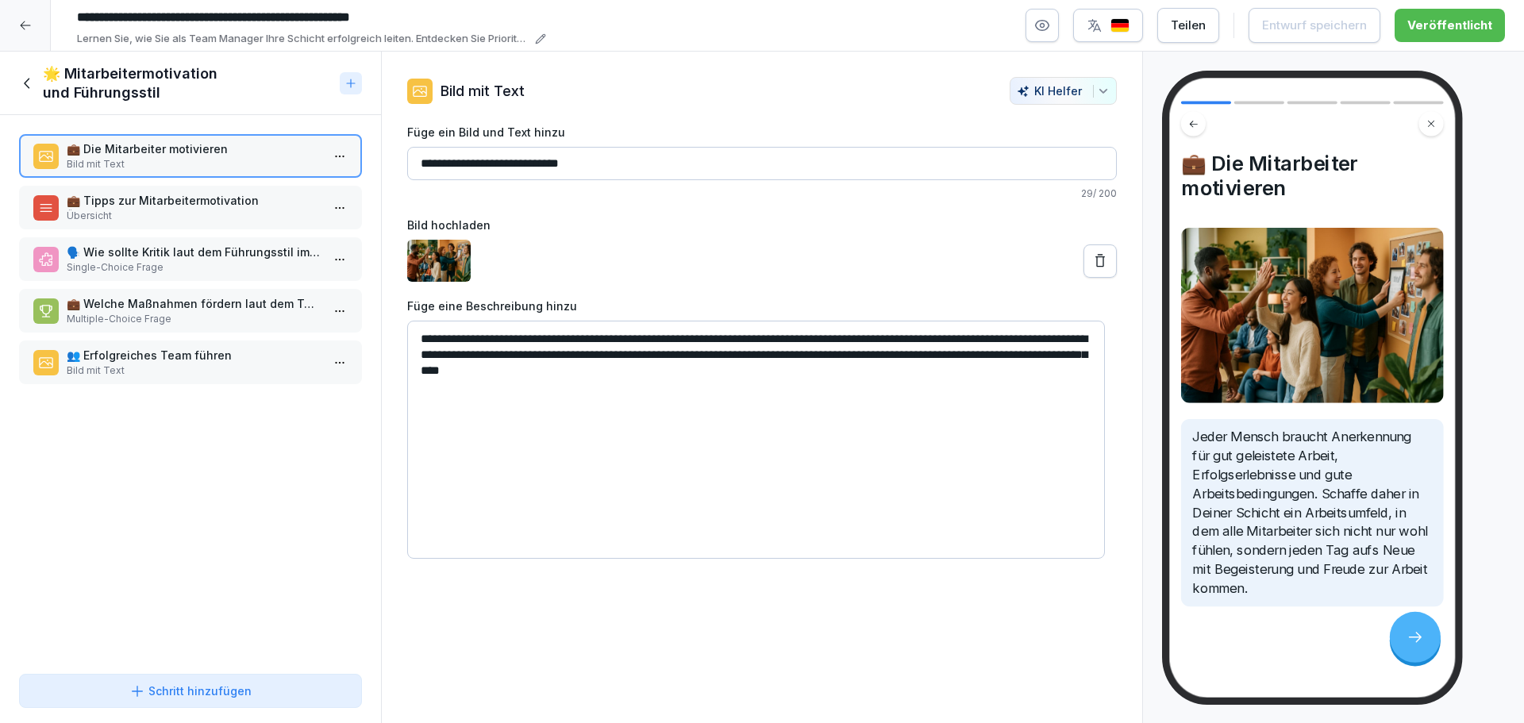
click at [27, 83] on icon at bounding box center [27, 83] width 17 height 17
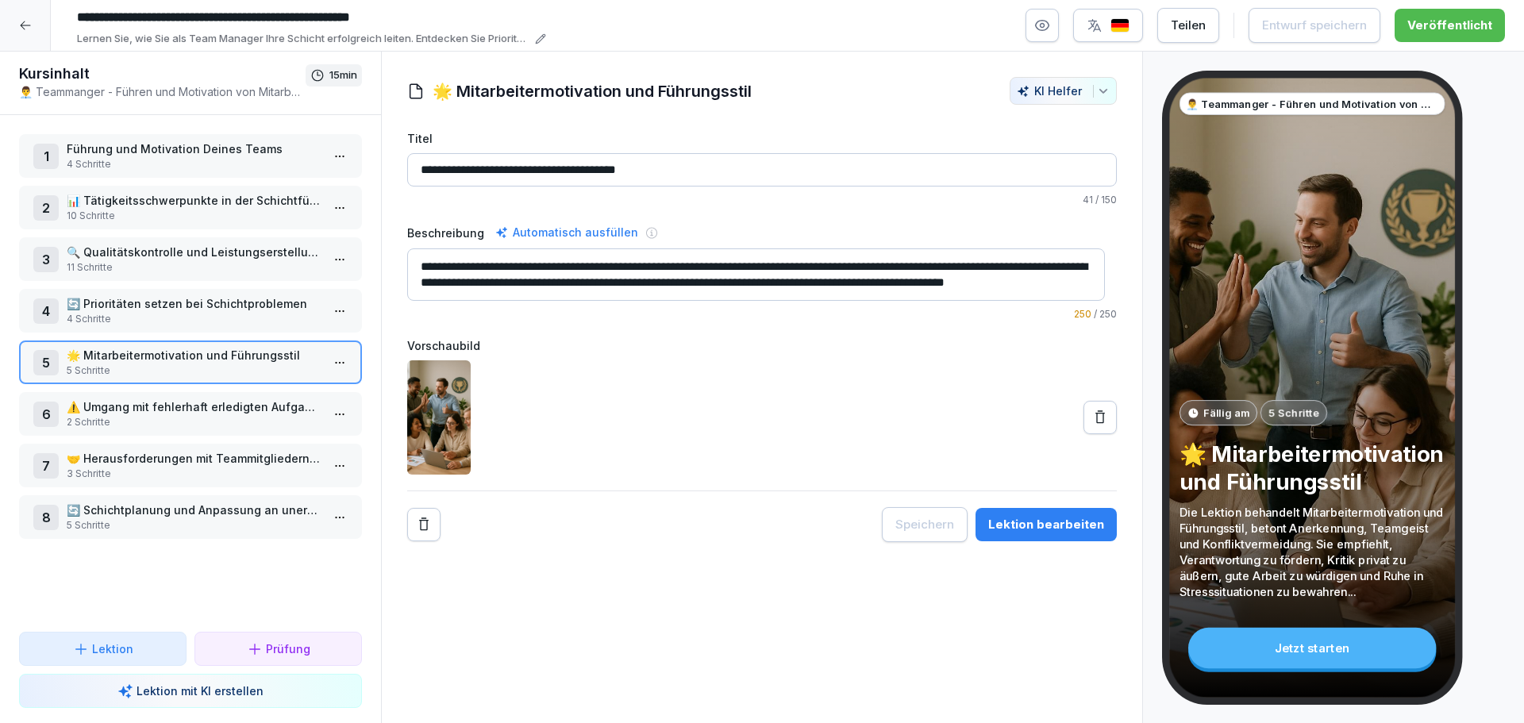
click at [192, 313] on p "4 Schritte" at bounding box center [194, 319] width 254 height 14
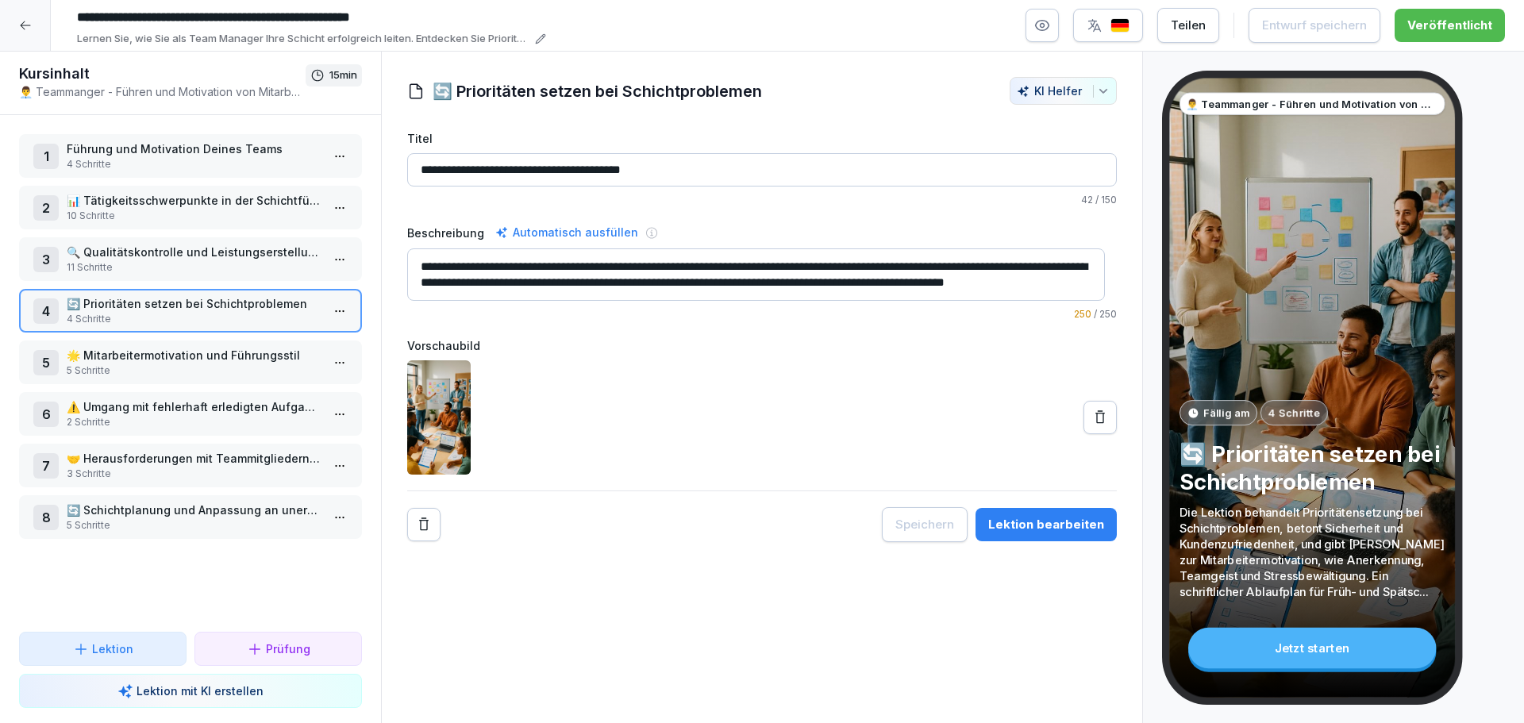
click at [341, 310] on div "4 🔄 Prioritäten setzen bei Schichtproblemen 4 Schritte" at bounding box center [190, 311] width 343 height 44
click at [332, 314] on html "**********" at bounding box center [762, 361] width 1524 height 723
click at [275, 341] on div "Schritte bearbeiten" at bounding box center [268, 342] width 121 height 17
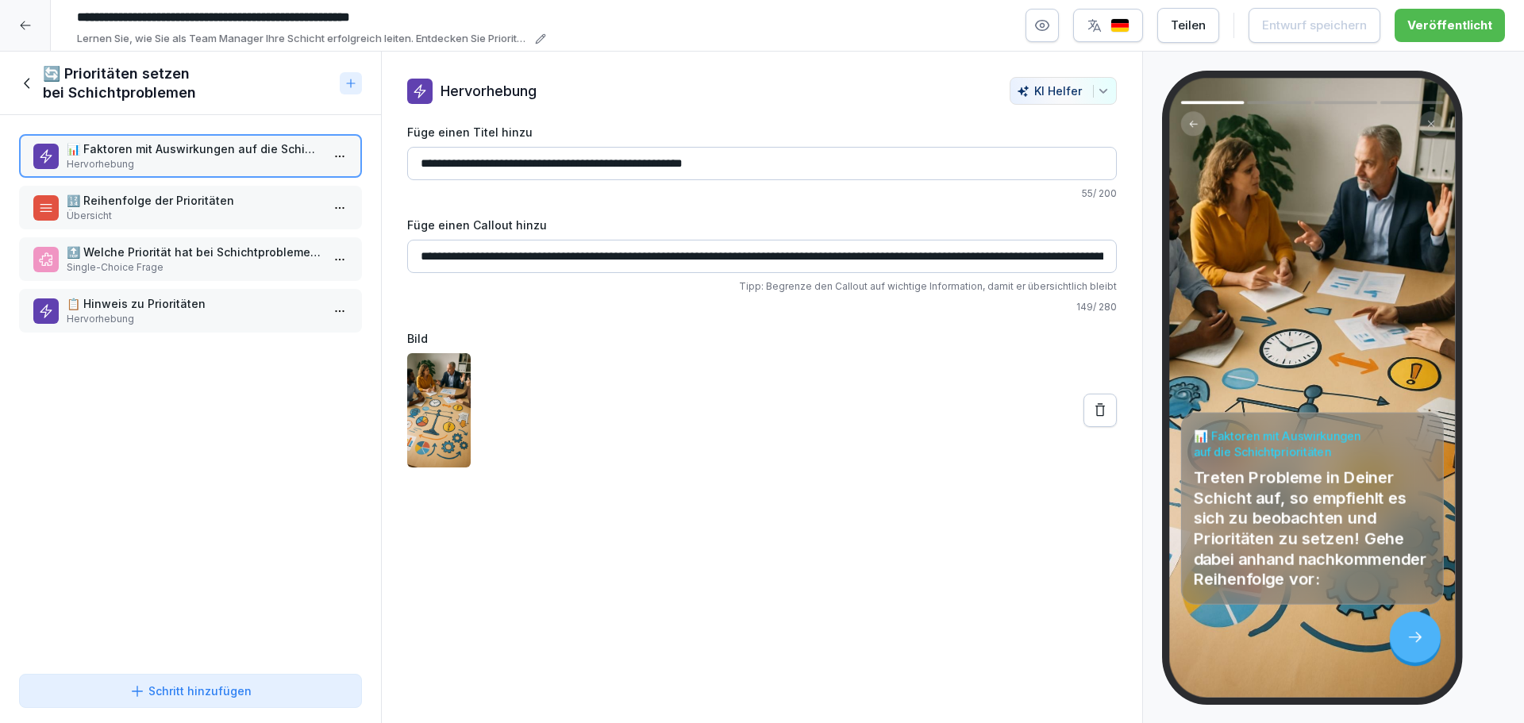
click at [33, 32] on div at bounding box center [25, 25] width 51 height 51
